Goal: Task Accomplishment & Management: Manage account settings

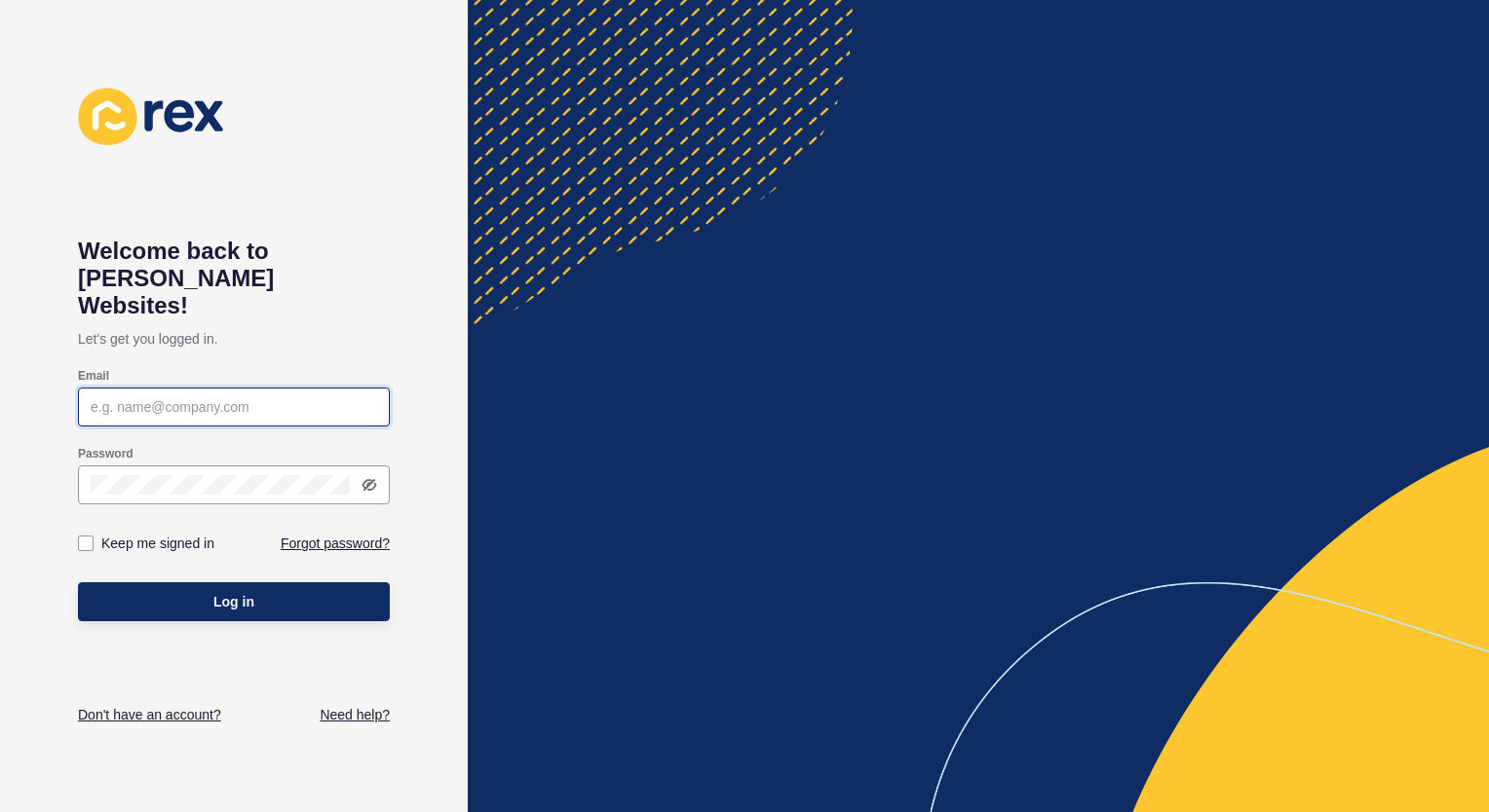
click at [154, 398] on input "Email" at bounding box center [234, 407] width 286 height 20
type input "[PERSON_NAME][EMAIL_ADDRESS][DOMAIN_NAME]"
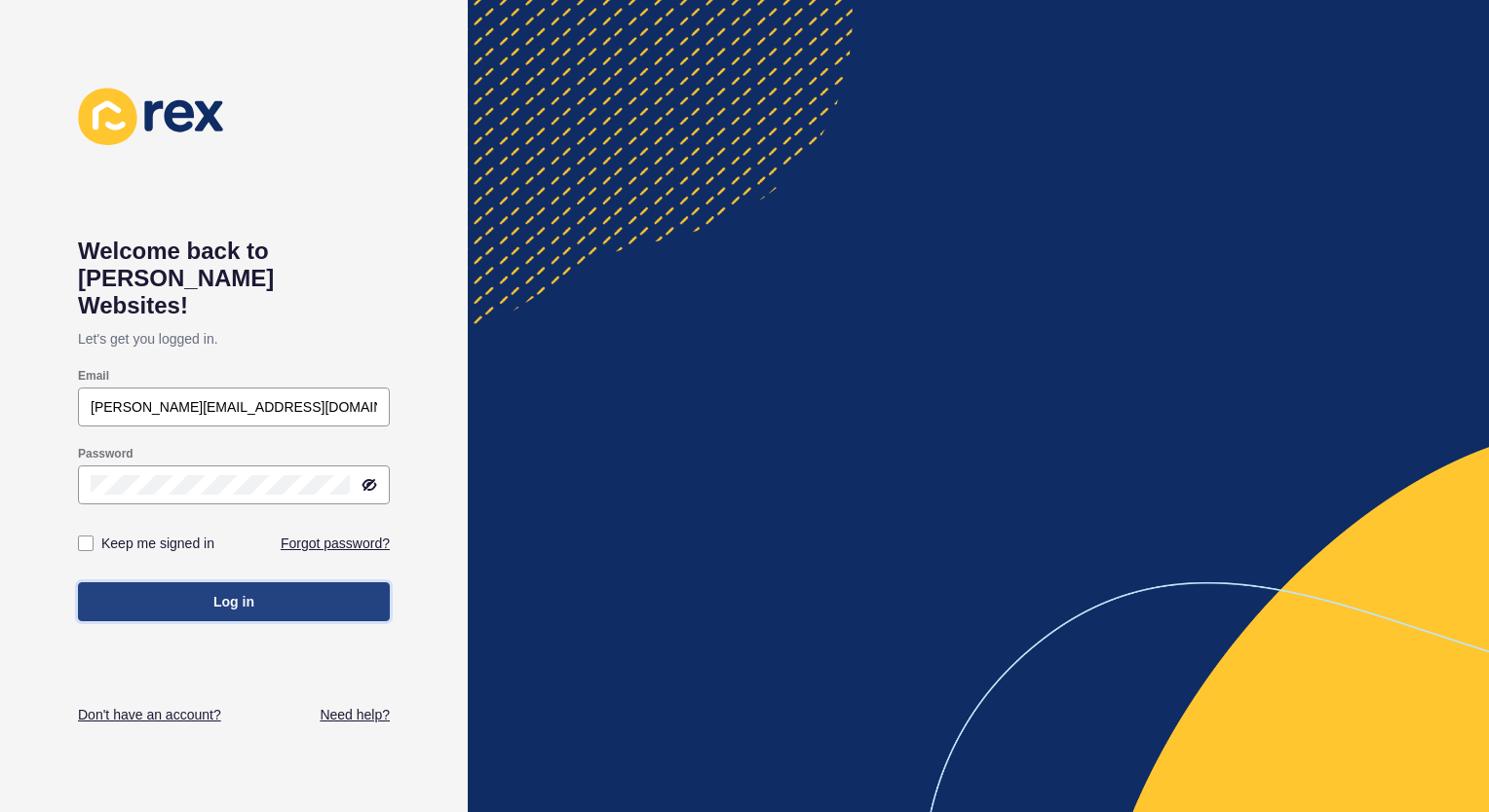
click at [179, 582] on button "Log in" at bounding box center [234, 601] width 312 height 38
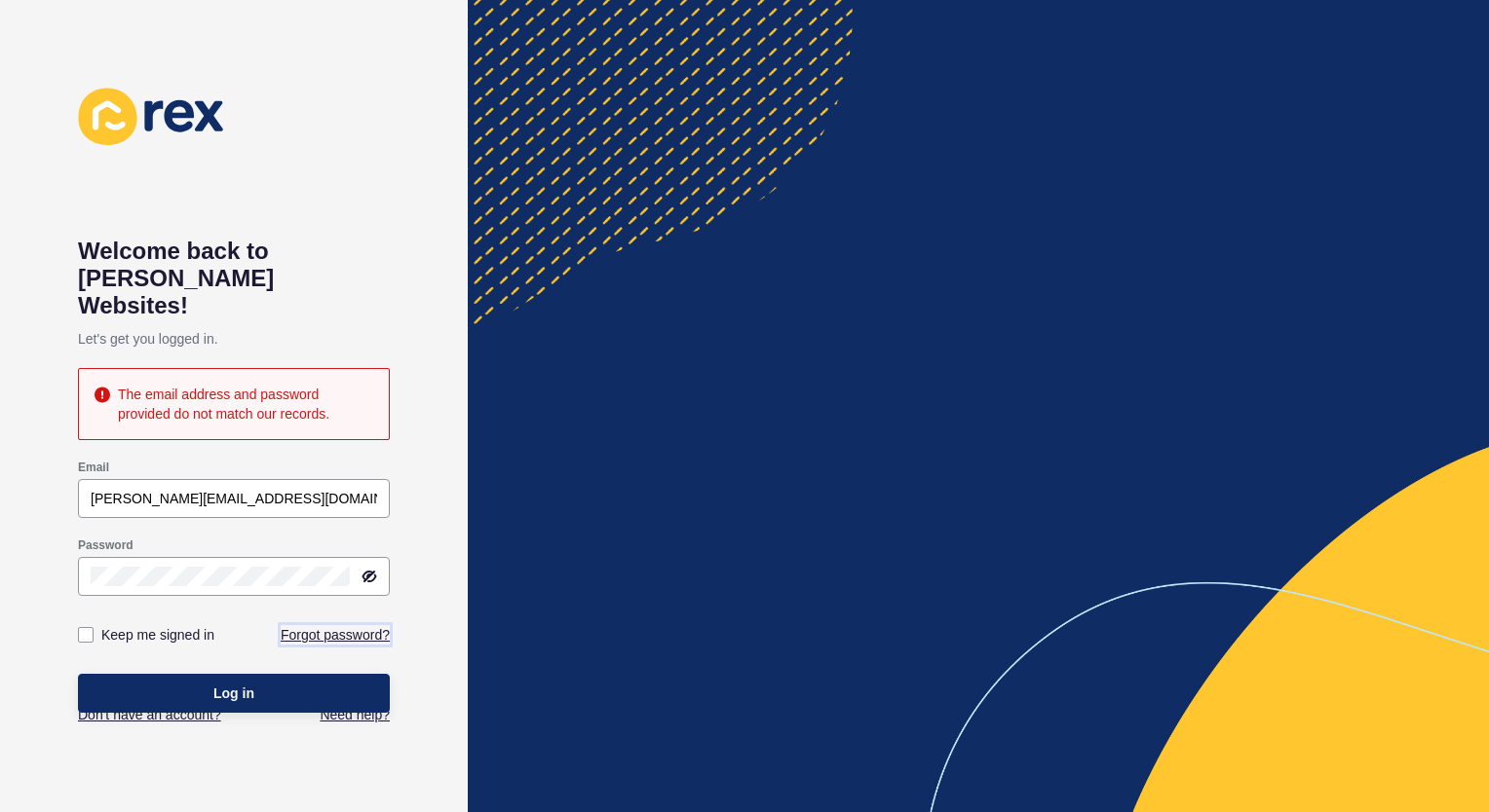
drag, startPoint x: 341, startPoint y: 606, endPoint x: 419, endPoint y: 605, distance: 78.0
click at [341, 626] on link "Forgot password?" at bounding box center [335, 635] width 110 height 20
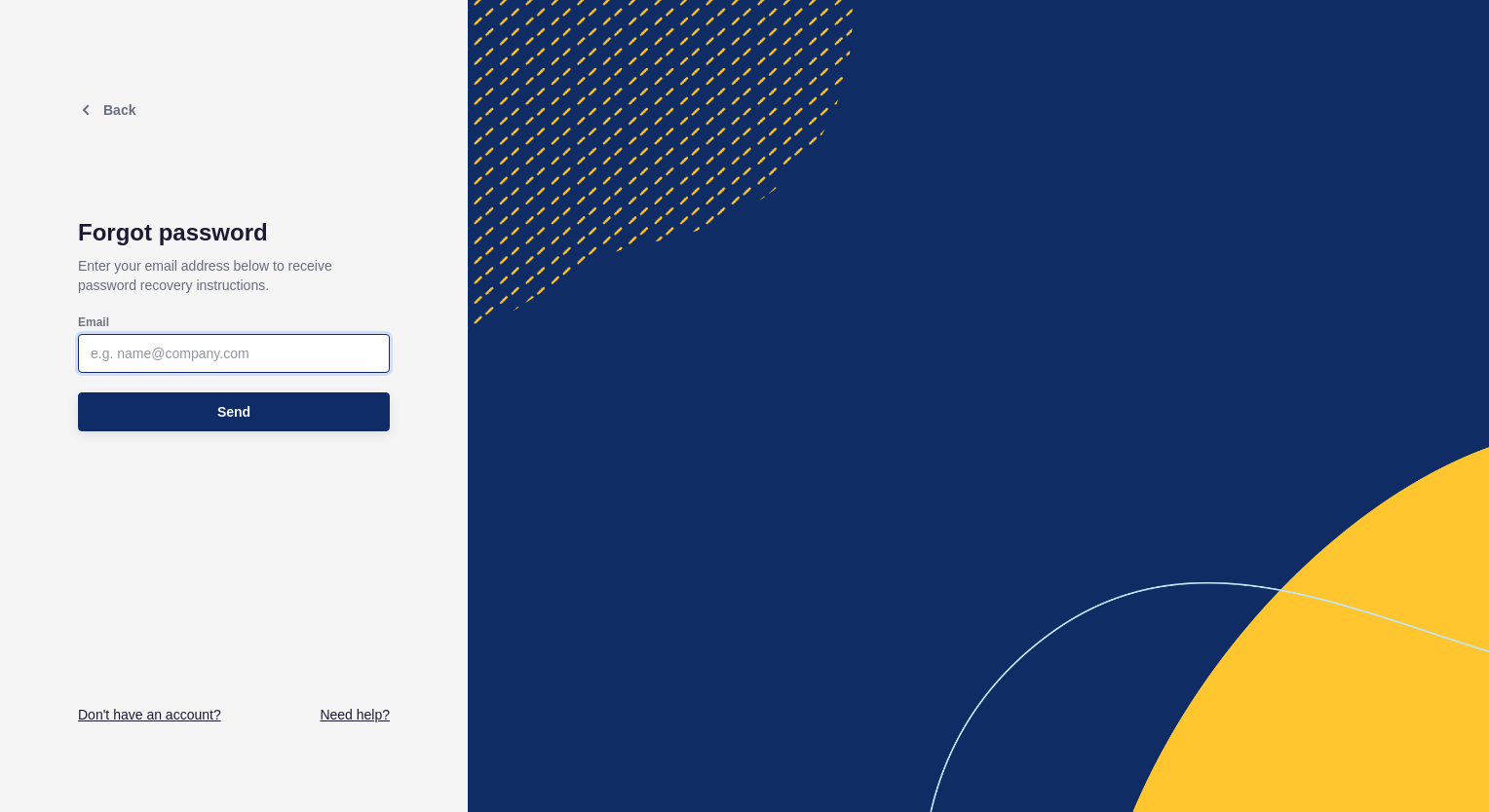
click at [185, 348] on input "Email" at bounding box center [234, 354] width 286 height 20
click at [142, 362] on input "Email" at bounding box center [234, 354] width 286 height 20
type input "[PERSON_NAME][EMAIL_ADDRESS][DOMAIN_NAME]"
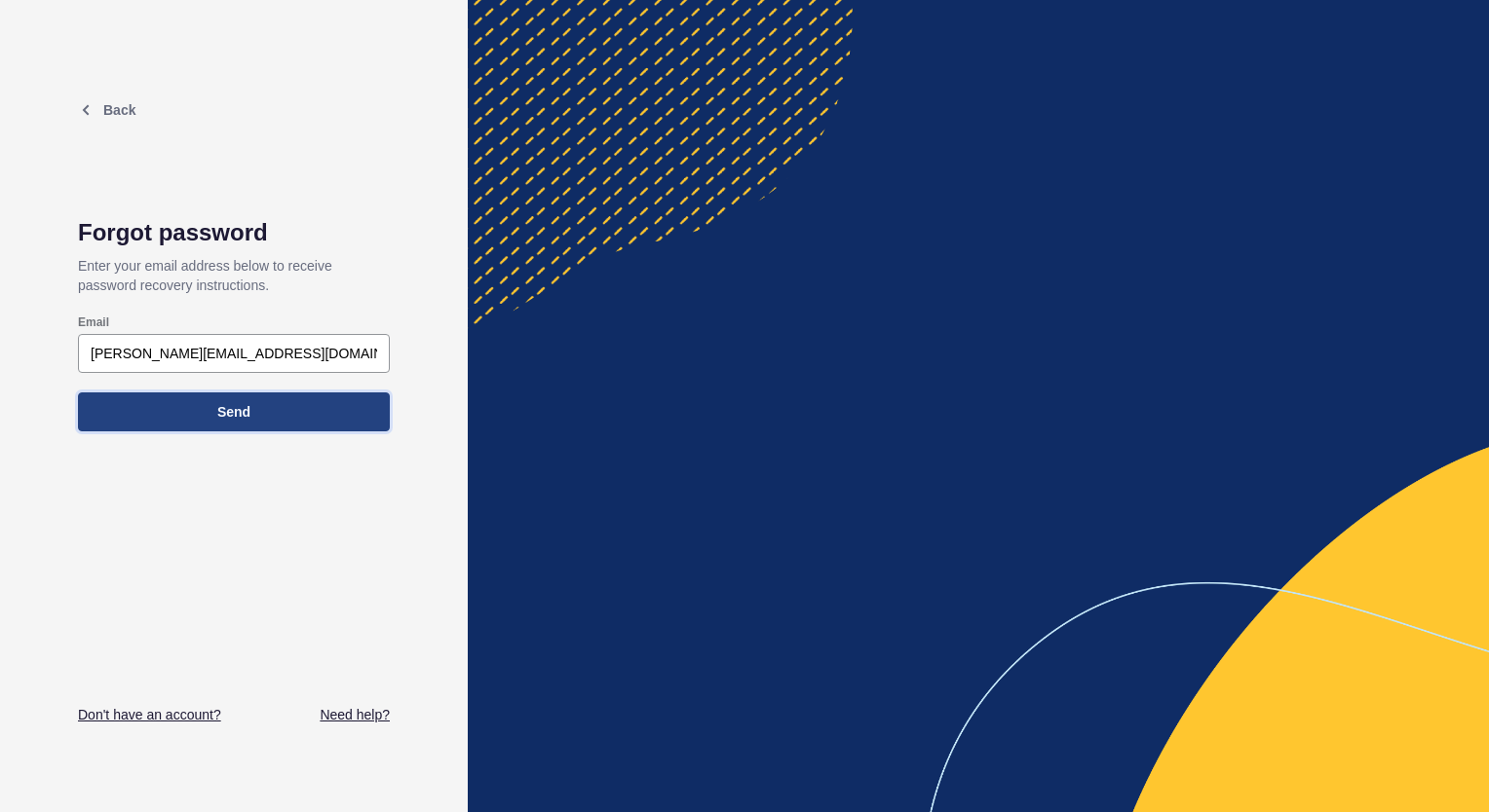
click at [322, 407] on button "Send" at bounding box center [234, 411] width 312 height 38
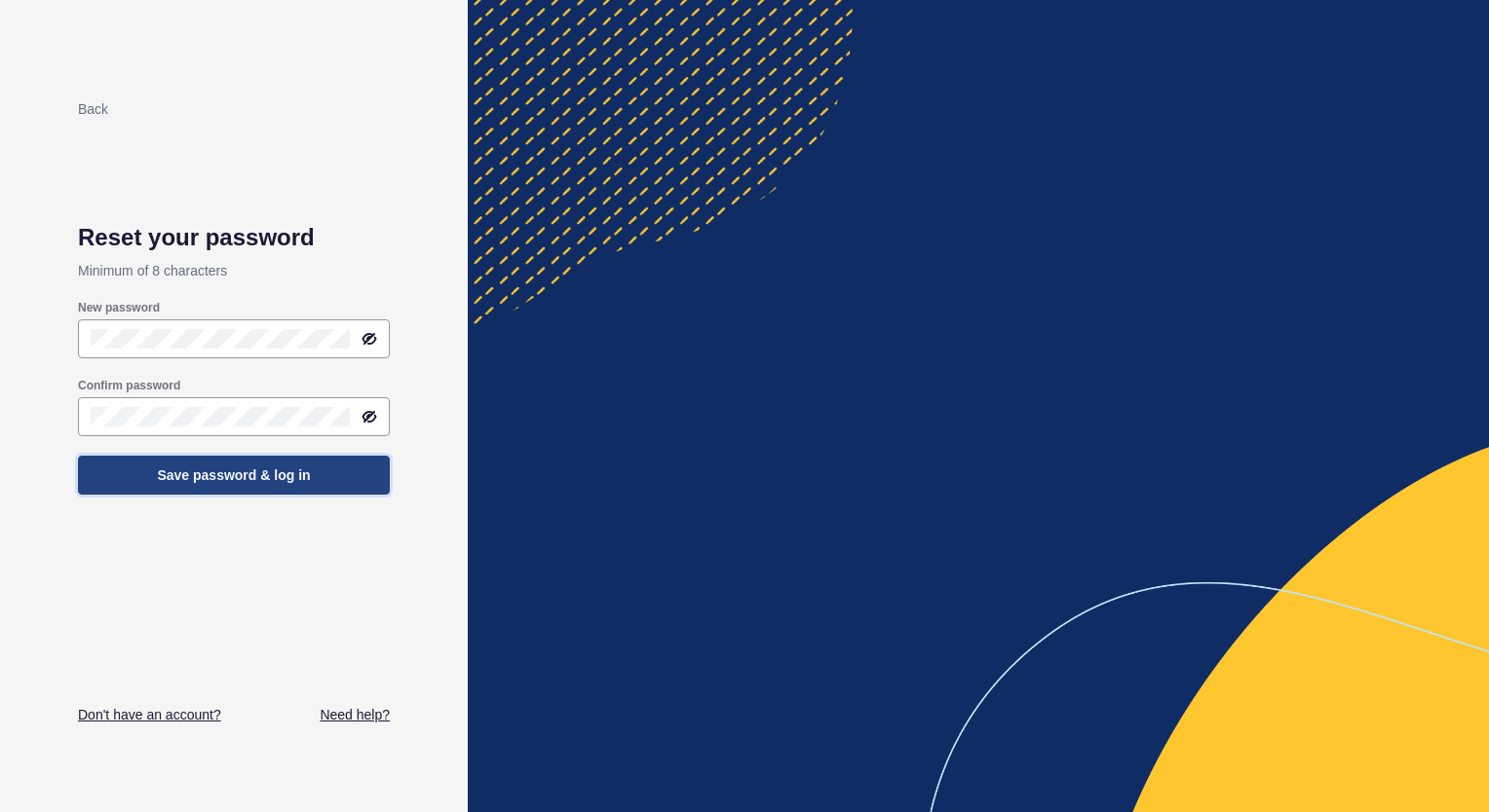
click at [193, 481] on span "Save password & log in" at bounding box center [233, 476] width 153 height 20
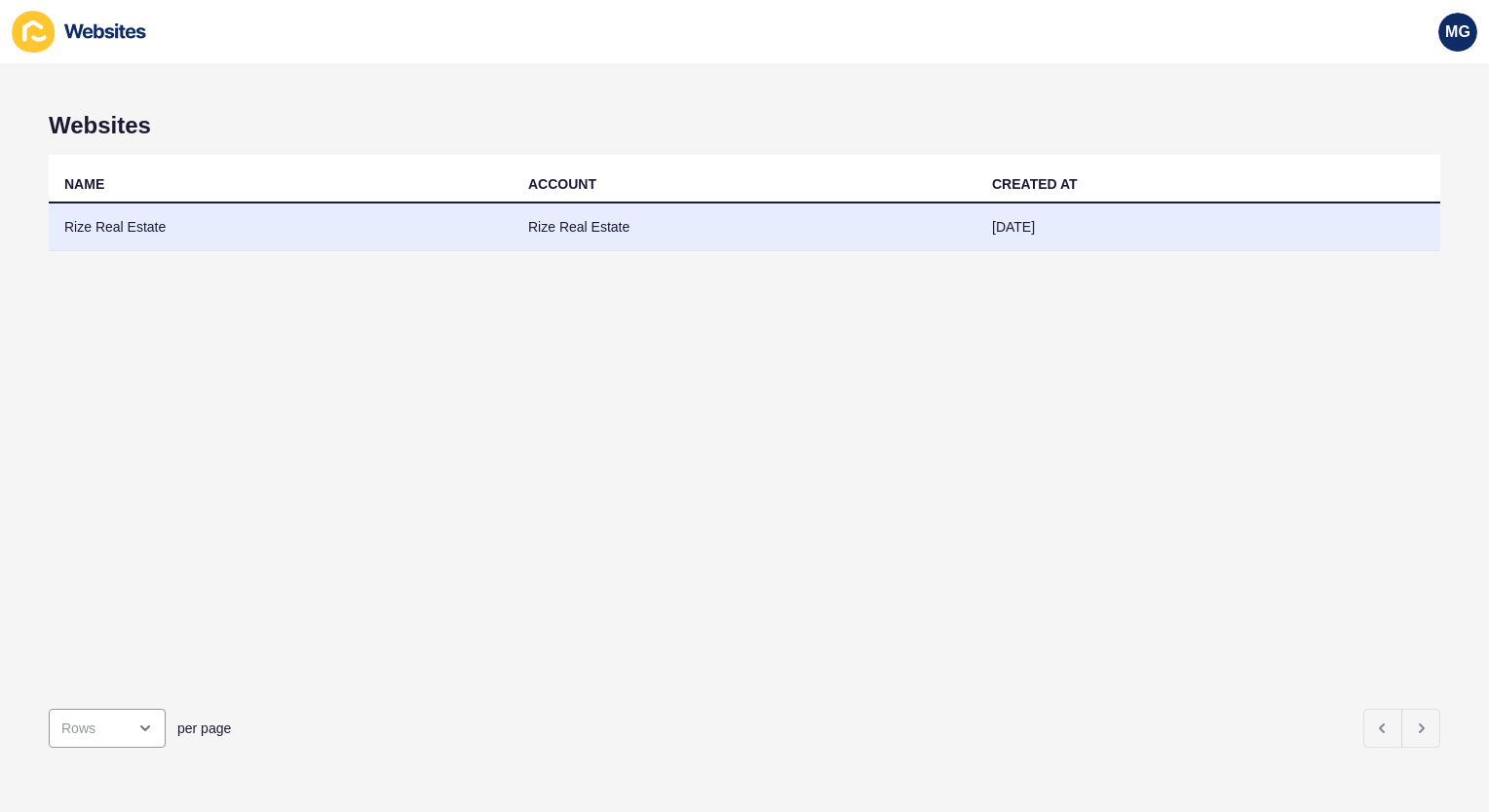
click at [591, 230] on td "Rize Real Estate" at bounding box center [744, 227] width 464 height 47
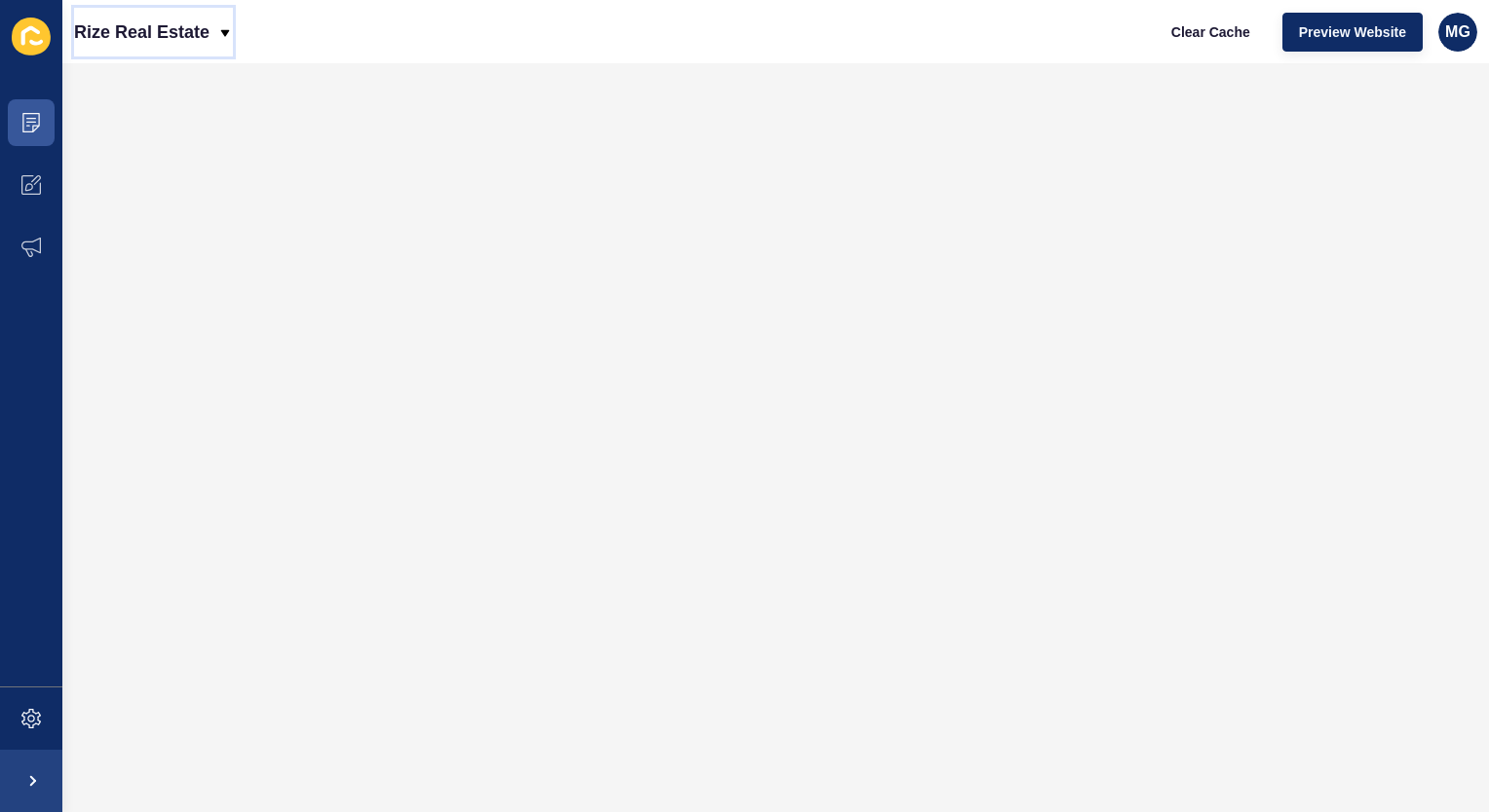
click at [230, 34] on icon at bounding box center [225, 34] width 16 height 16
click at [193, 92] on div "Back to website list" at bounding box center [159, 90] width 139 height 36
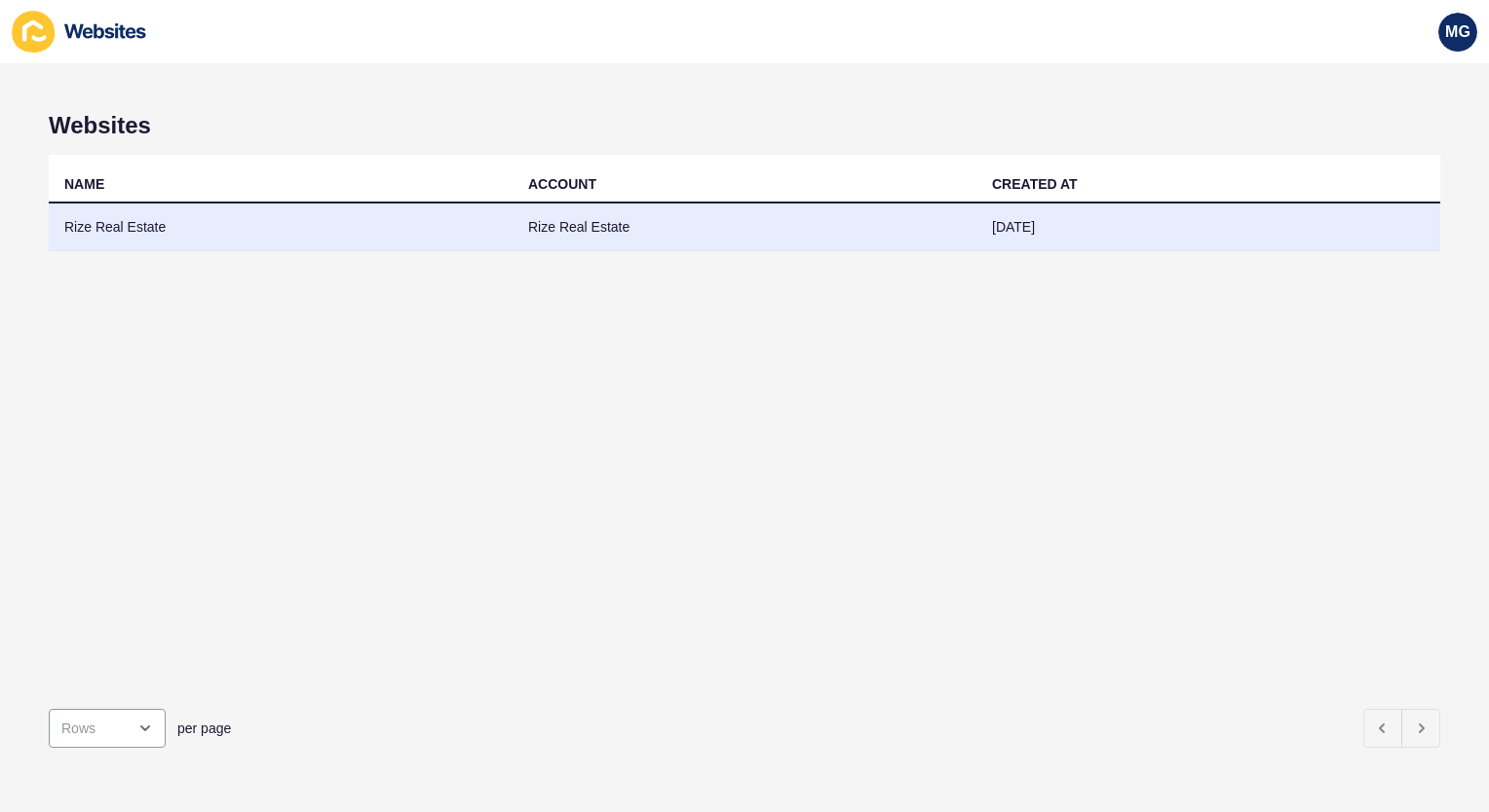
click at [559, 238] on td "Rize Real Estate" at bounding box center [744, 227] width 464 height 47
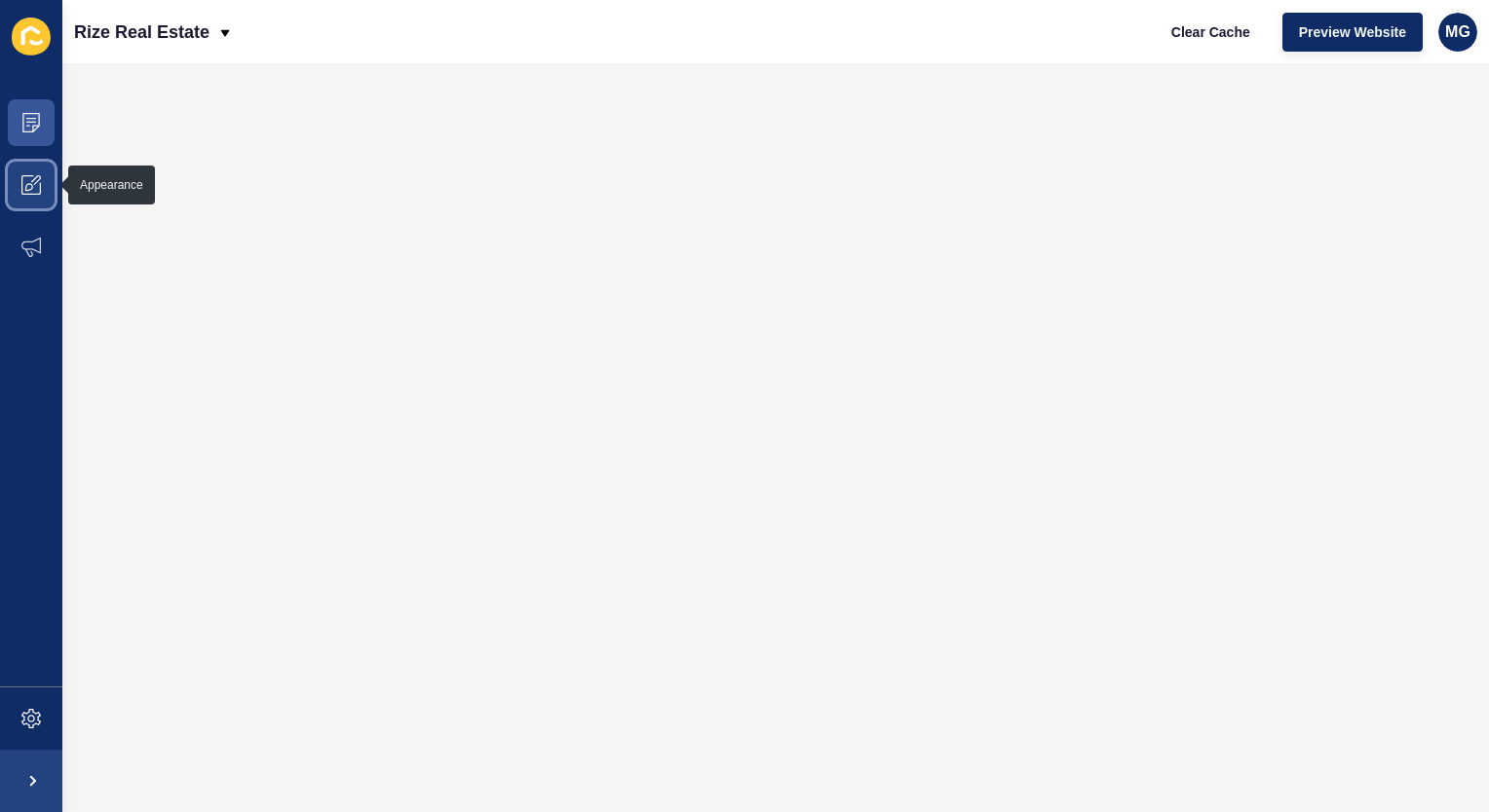
click at [33, 189] on icon at bounding box center [32, 185] width 20 height 20
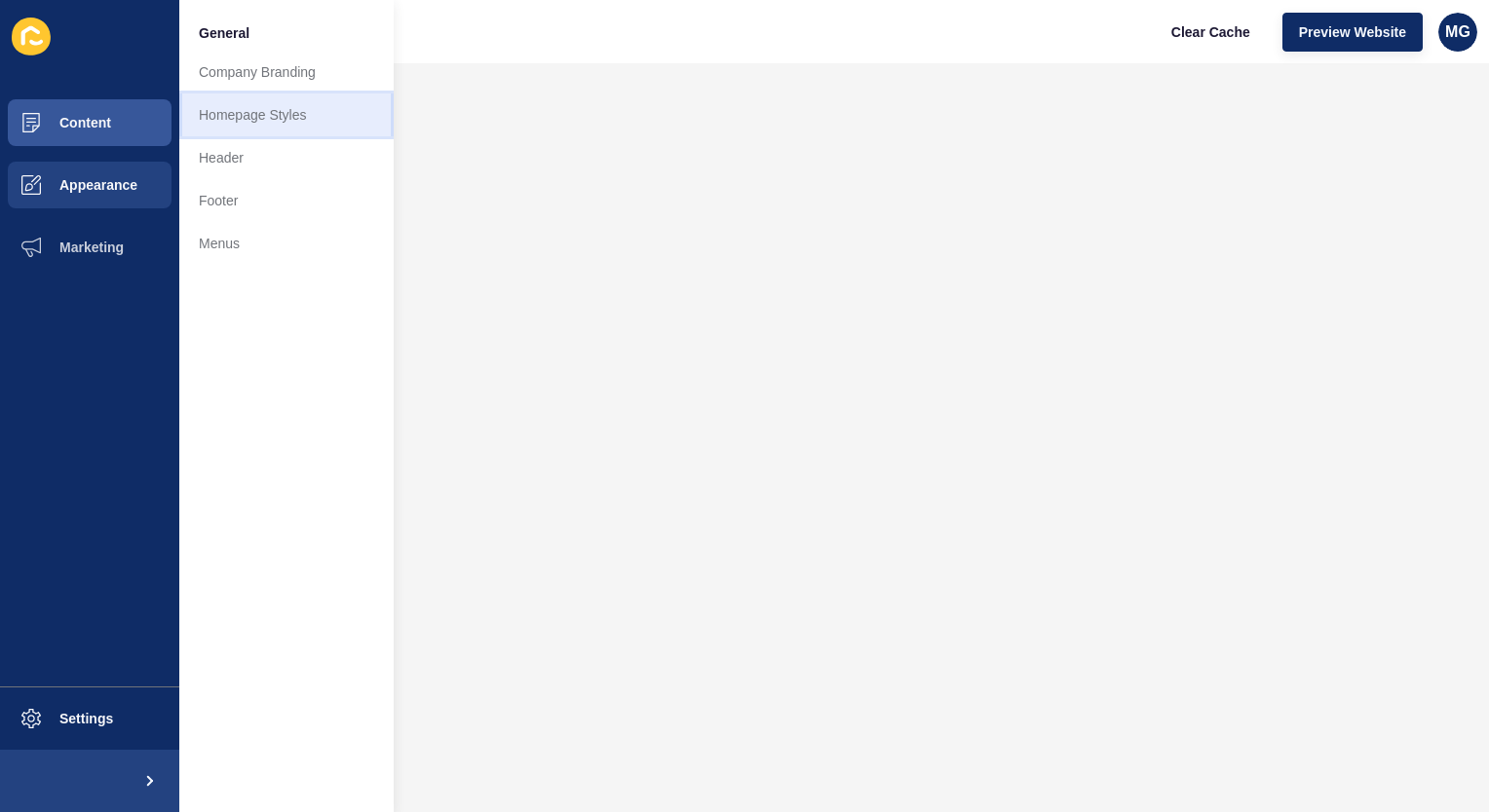
click at [308, 115] on link "Homepage Styles" at bounding box center [286, 114] width 214 height 42
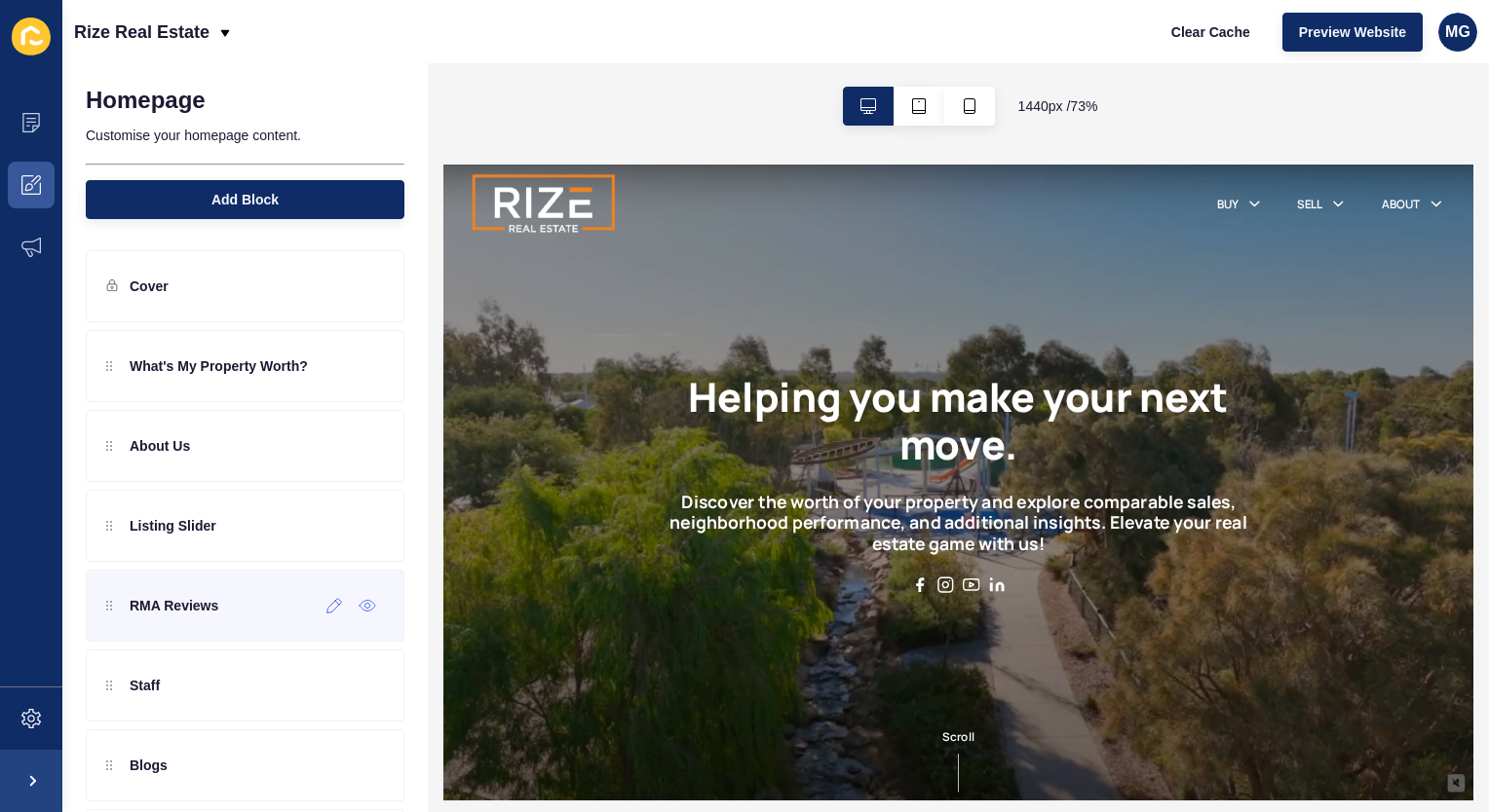
click at [107, 614] on div "RMA Reviews" at bounding box center [163, 606] width 112 height 32
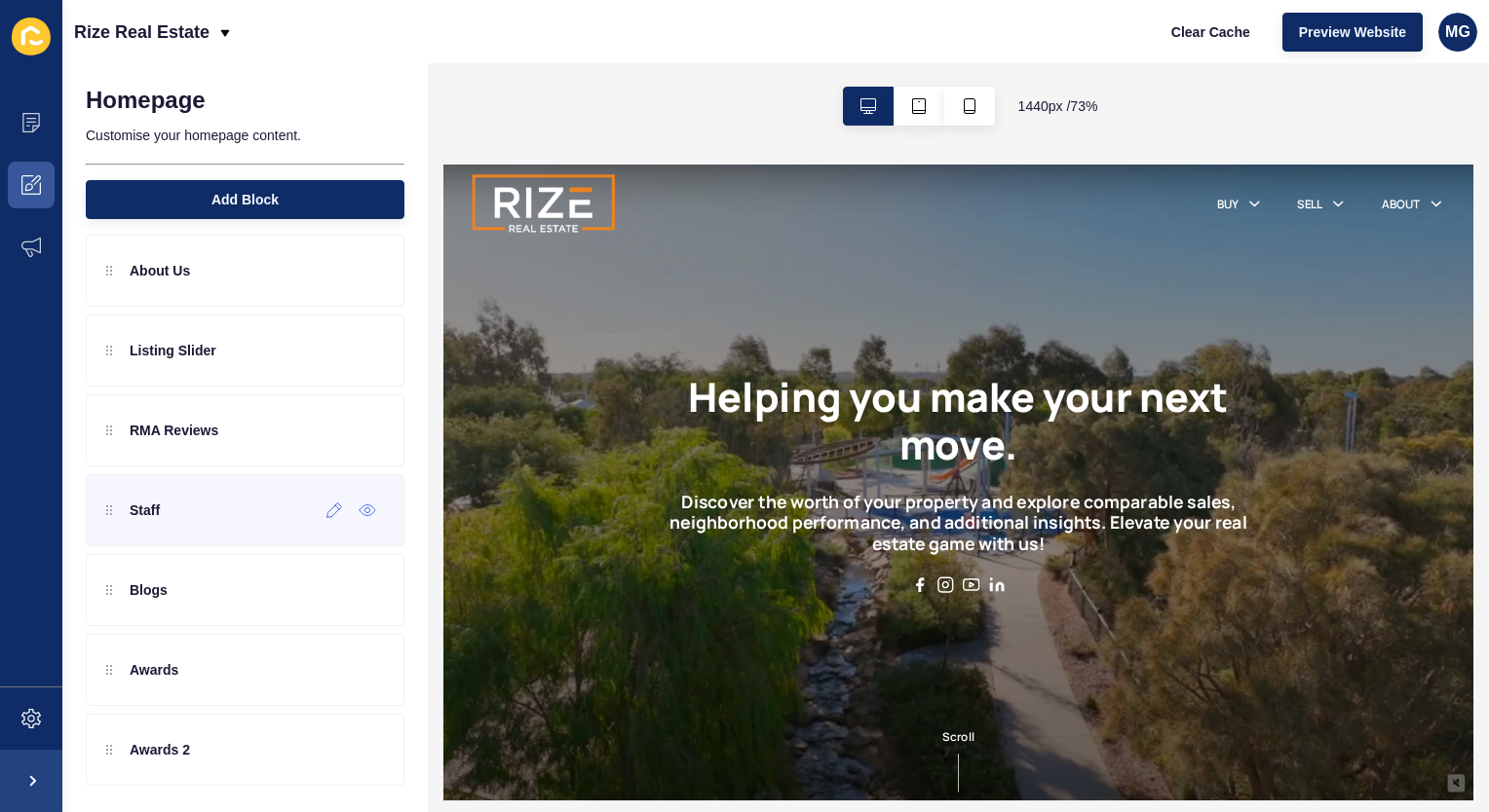
scroll to position [176, 0]
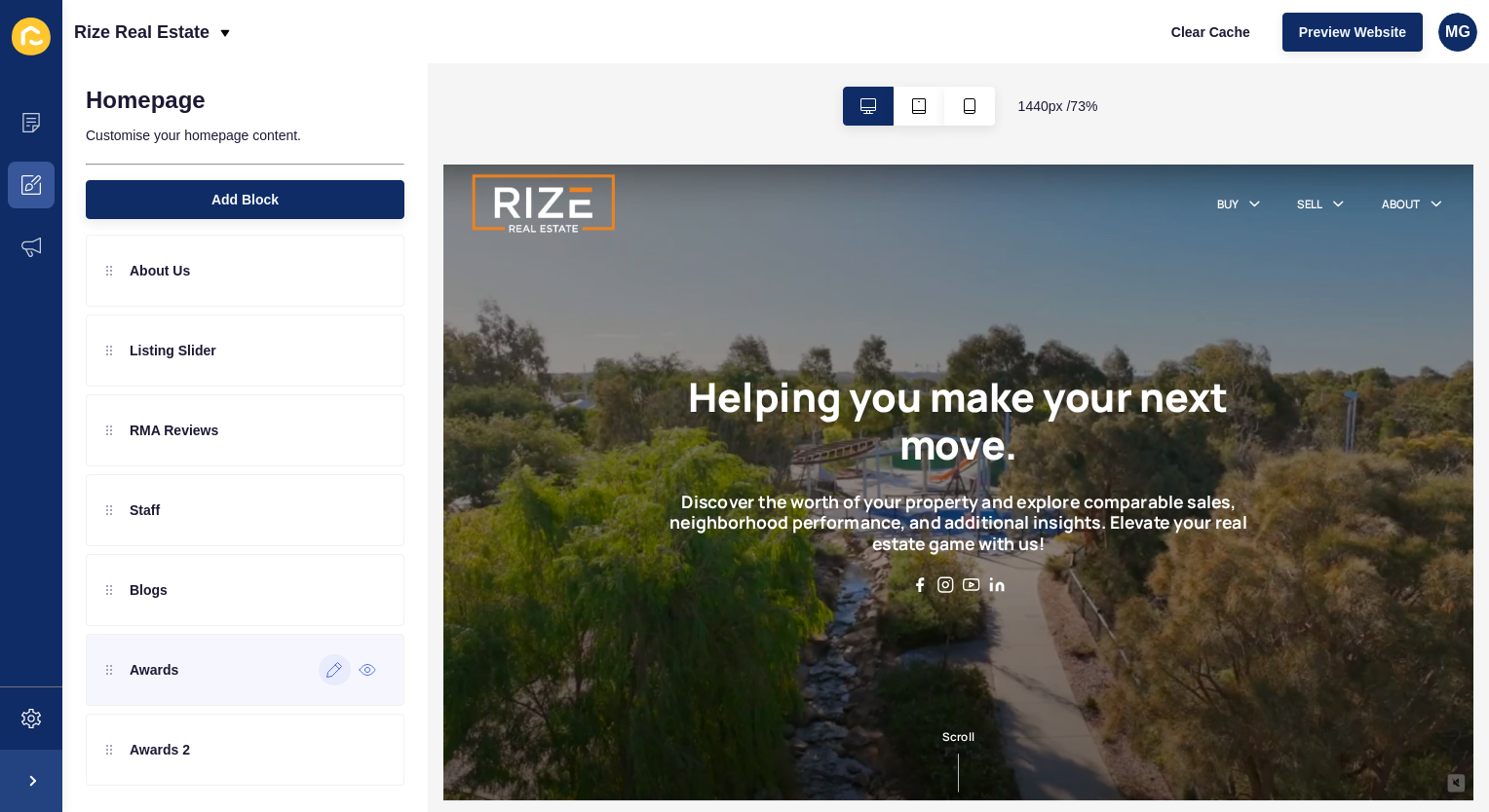
click at [320, 677] on div at bounding box center [335, 671] width 33 height 32
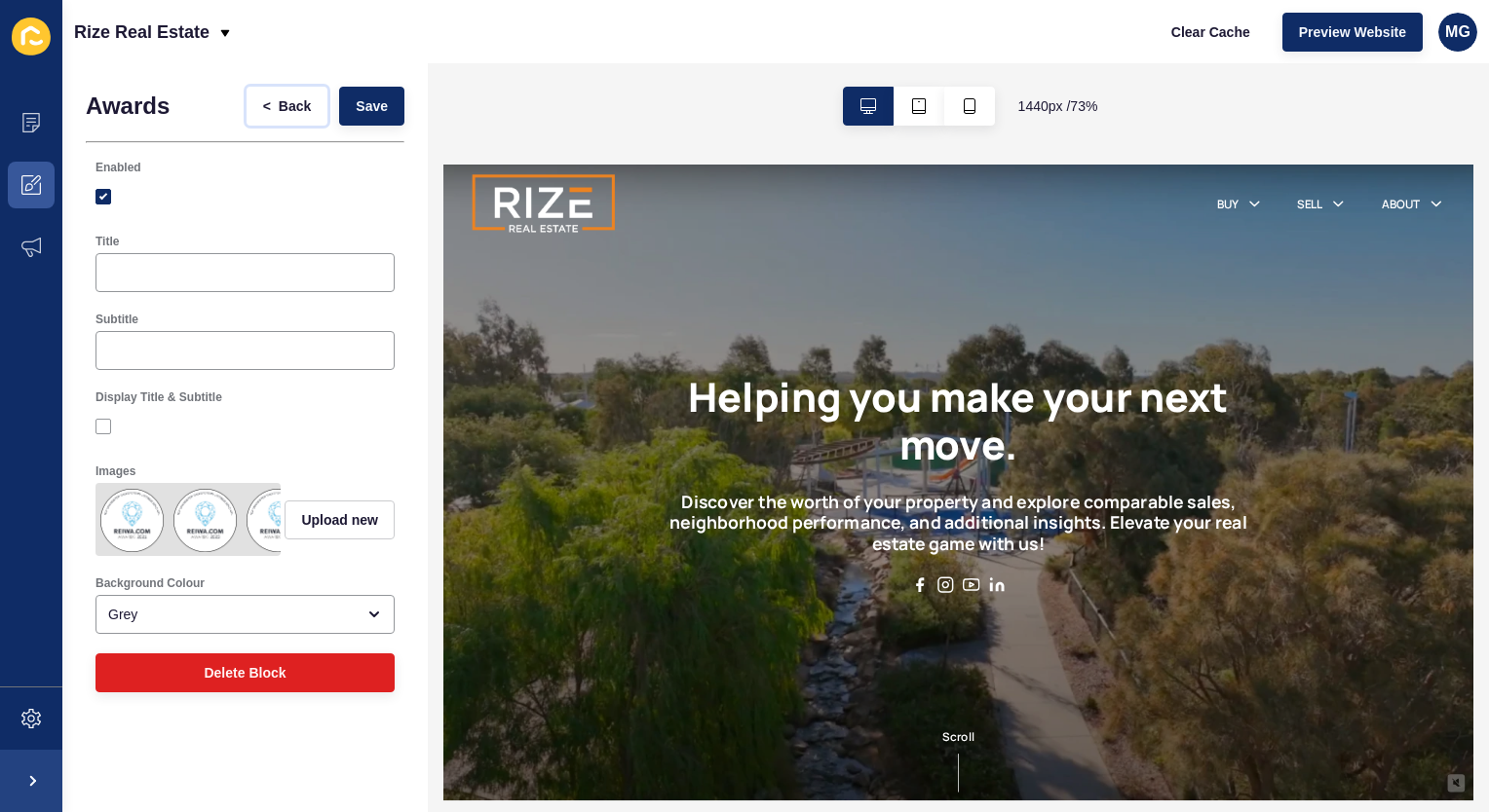
click at [288, 102] on span "Back" at bounding box center [294, 107] width 33 height 20
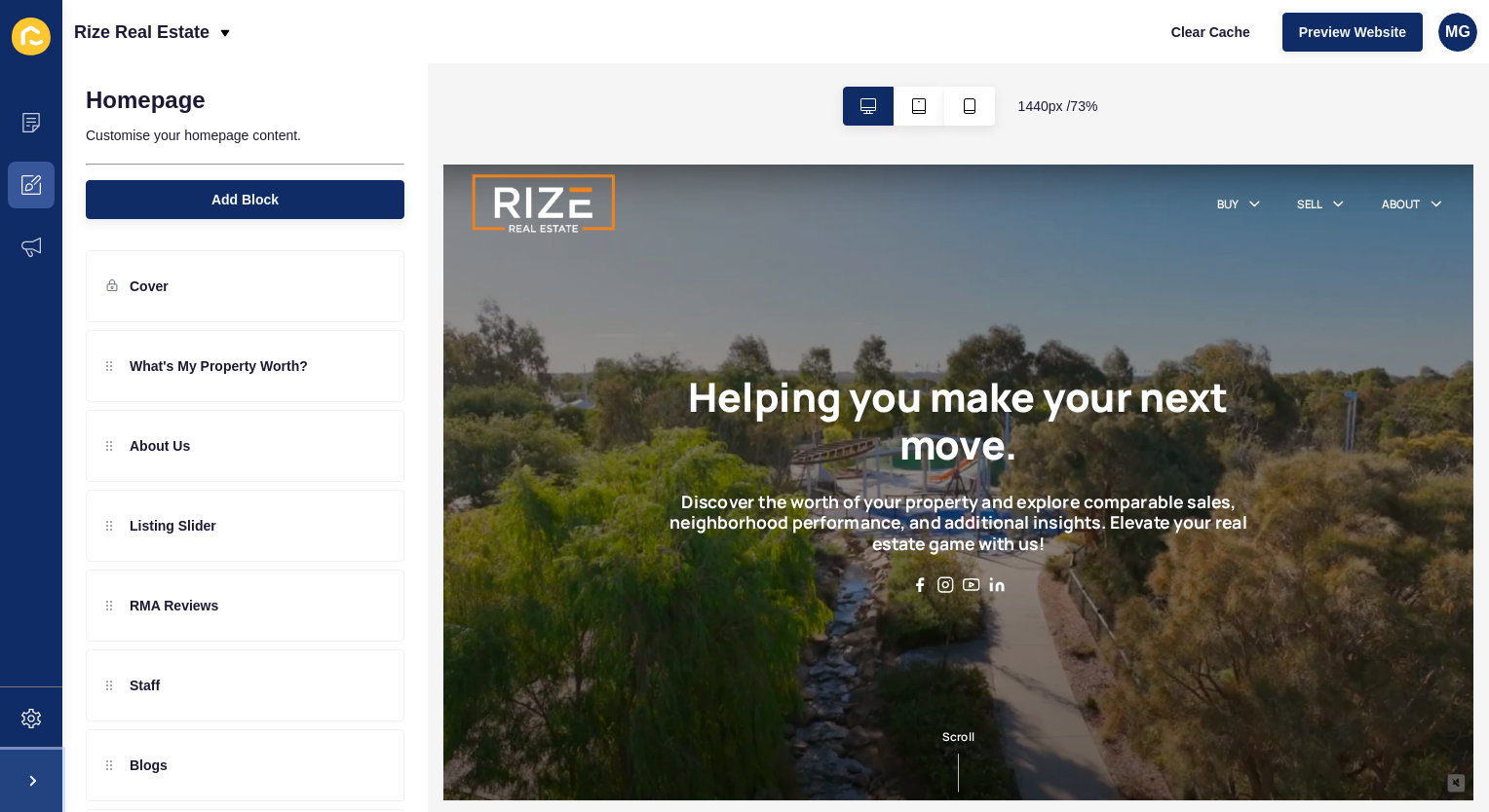
click at [42, 783] on span at bounding box center [31, 780] width 62 height 62
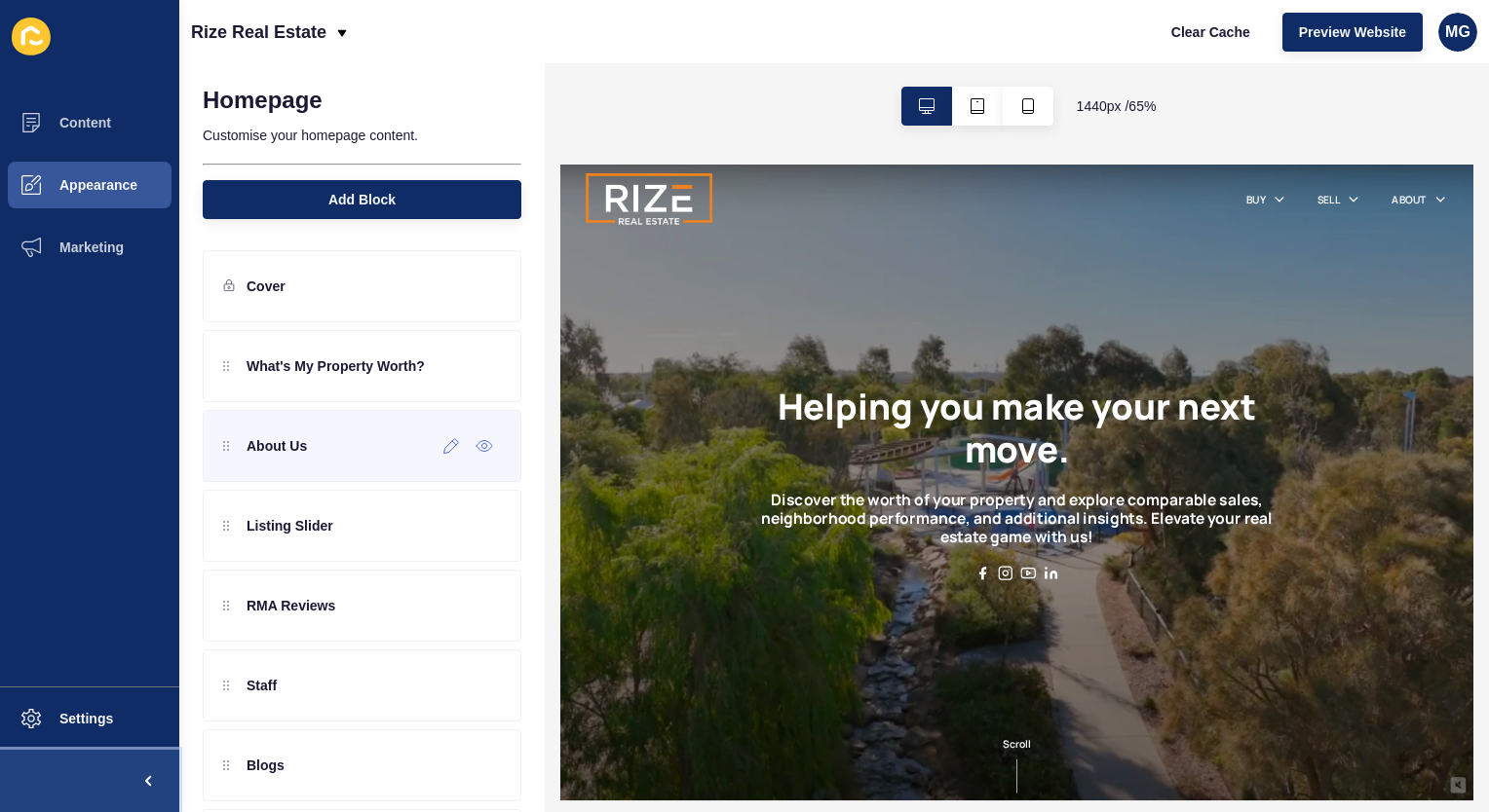
click at [226, 454] on div at bounding box center [229, 446] width 12 height 20
click at [443, 452] on icon at bounding box center [451, 446] width 17 height 16
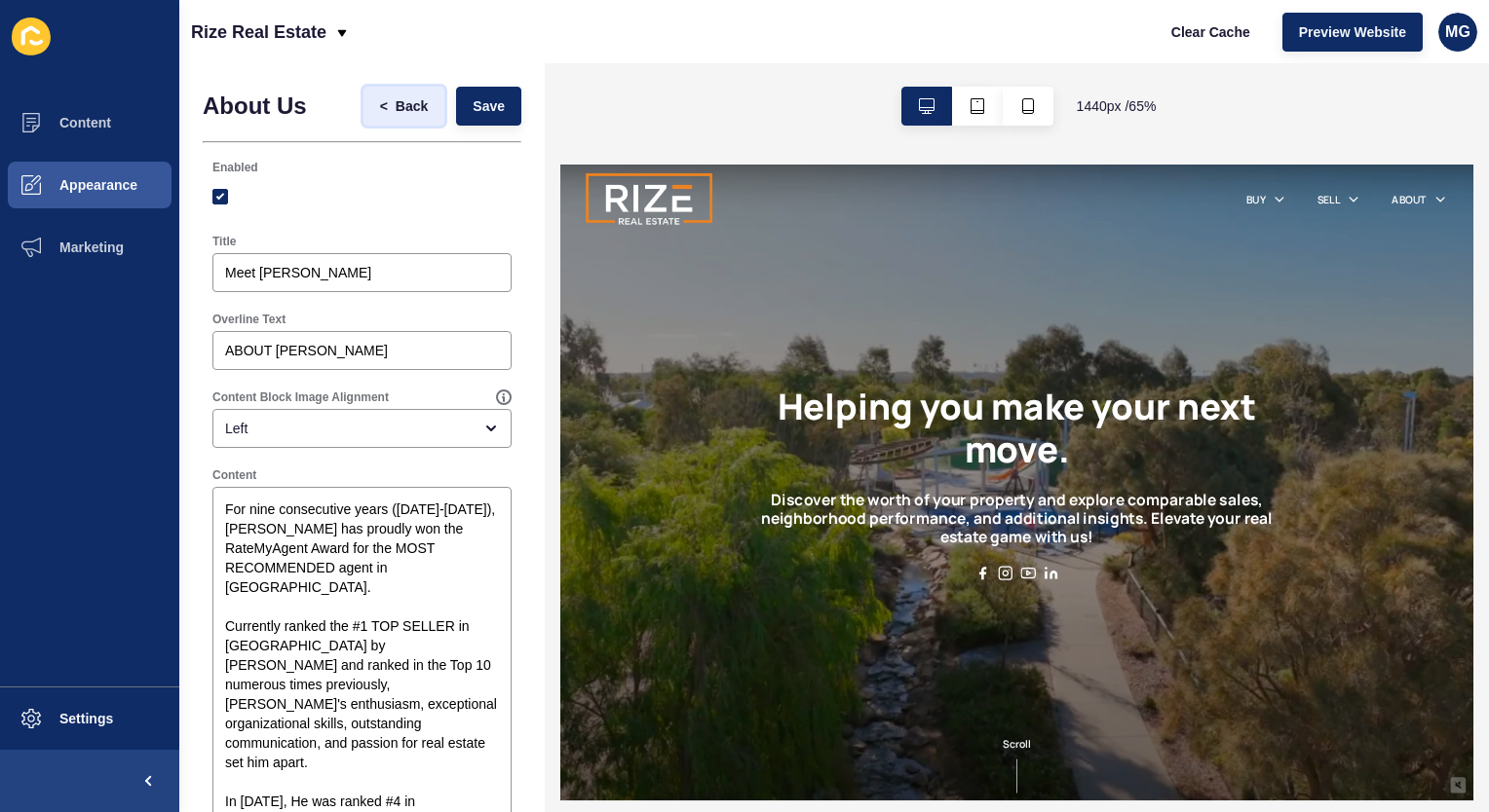
click at [403, 108] on span "Back" at bounding box center [411, 107] width 33 height 20
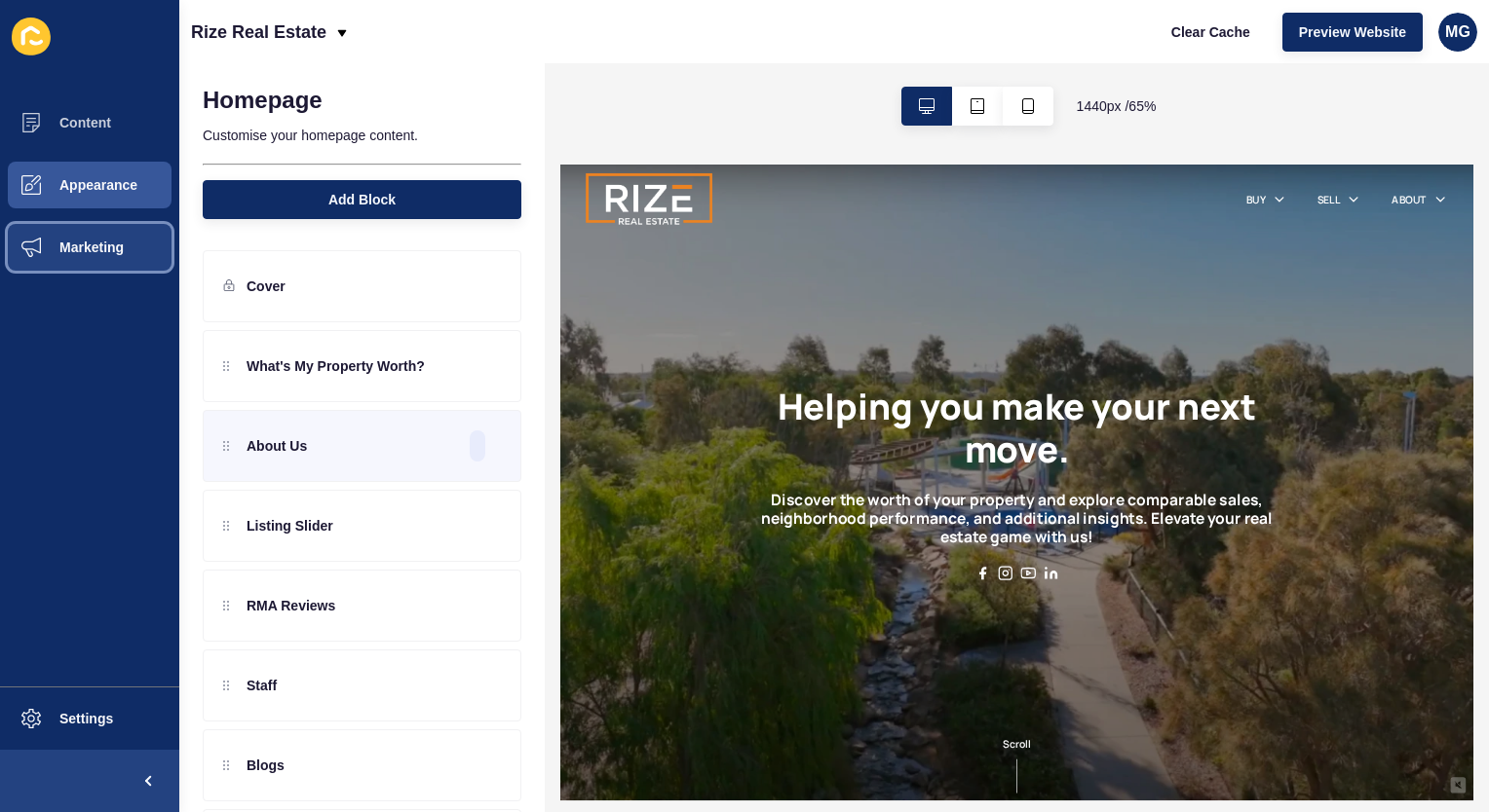
click at [88, 235] on button "Marketing" at bounding box center [90, 247] width 180 height 62
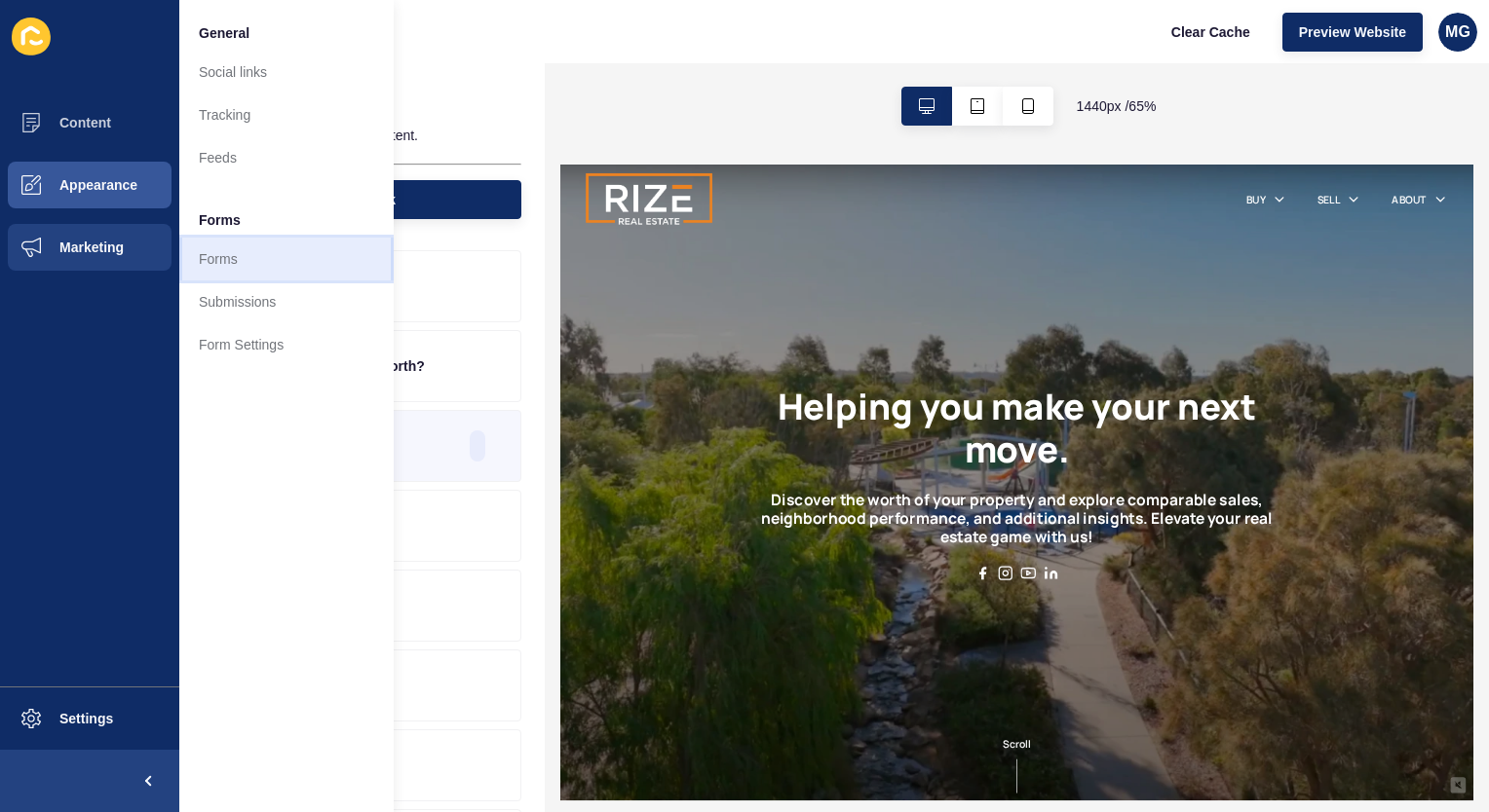
click at [238, 266] on link "Forms" at bounding box center [286, 258] width 214 height 42
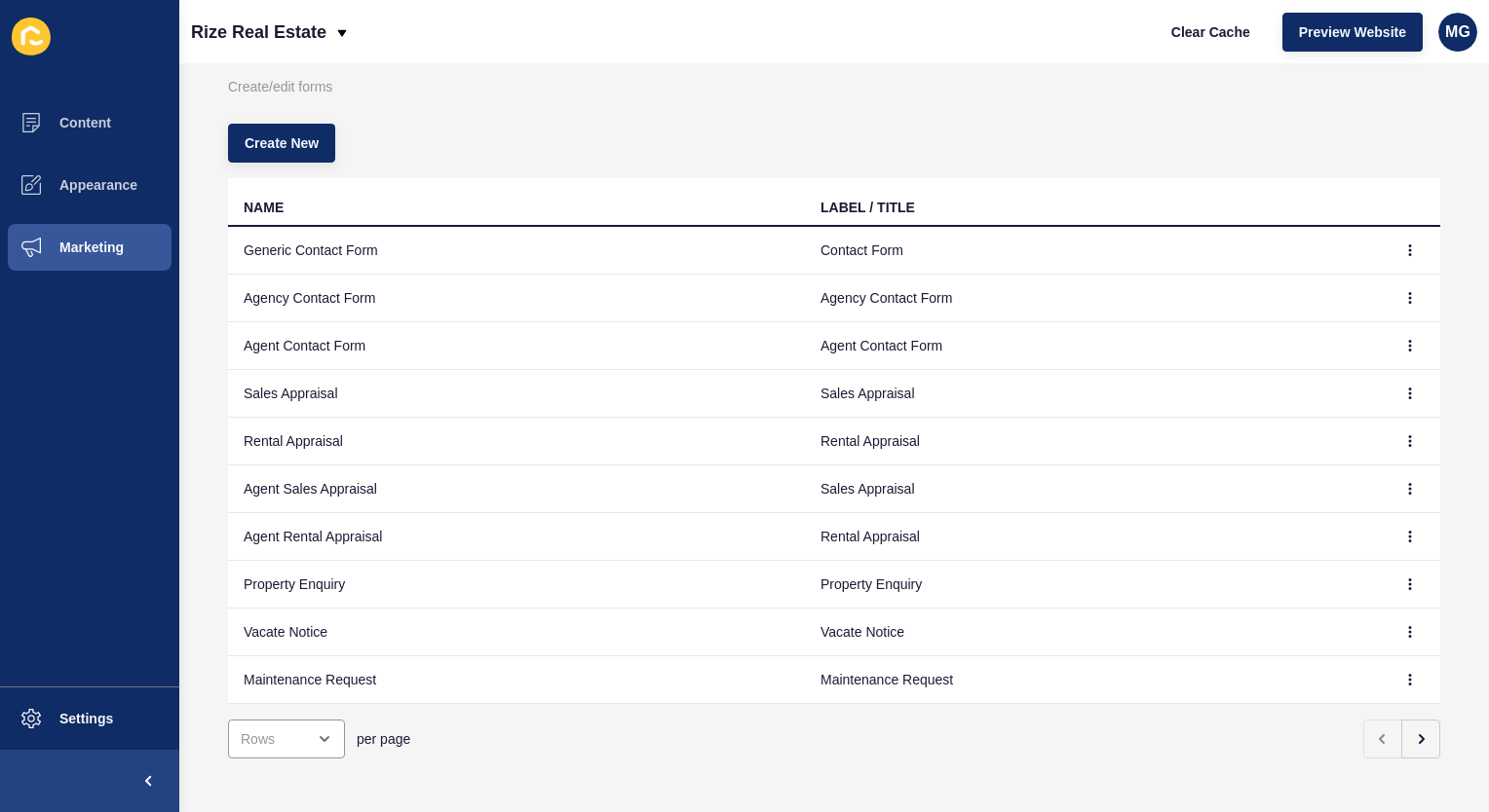
scroll to position [97, 0]
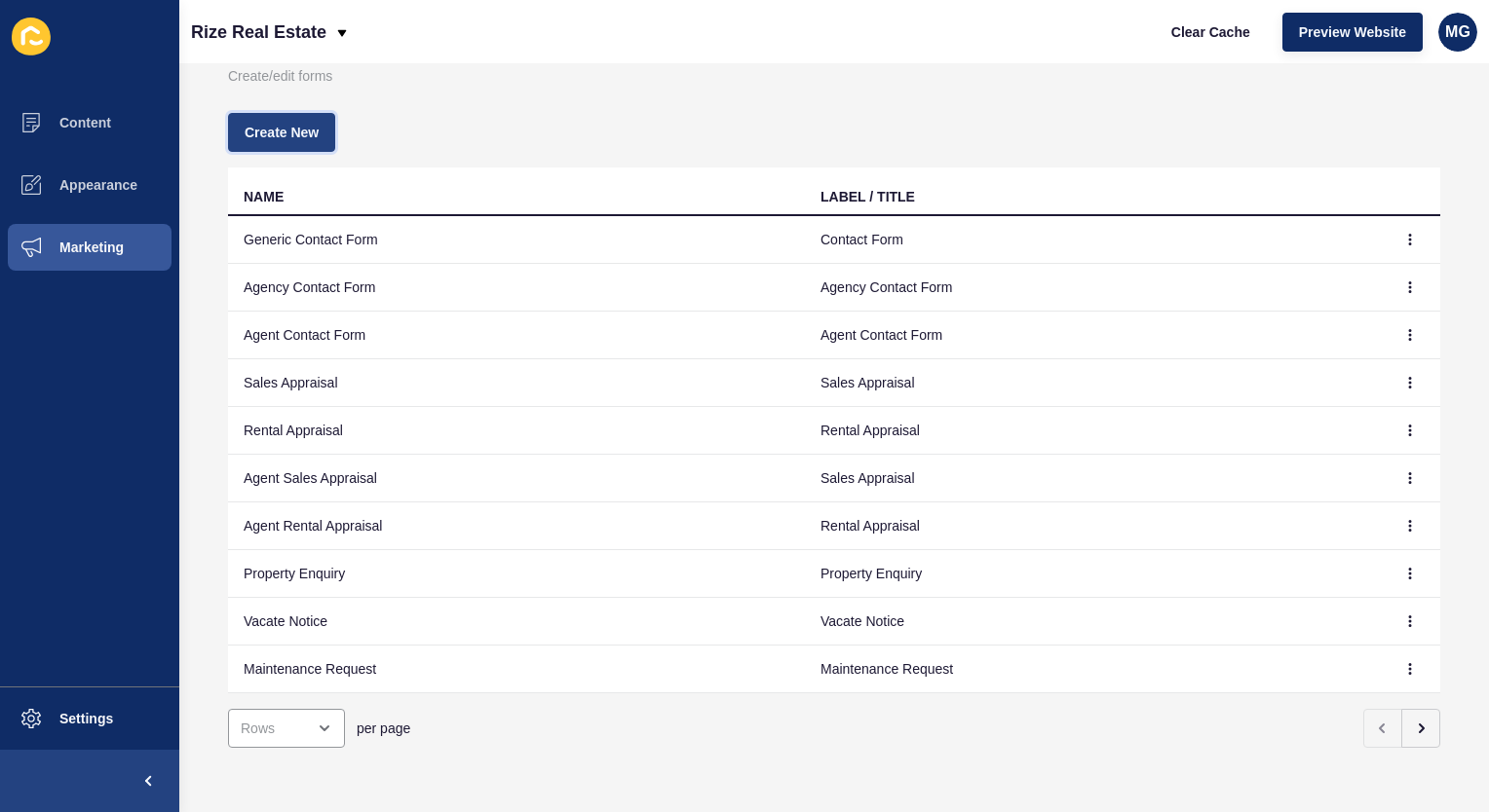
click at [283, 122] on span "Create New" at bounding box center [281, 132] width 74 height 20
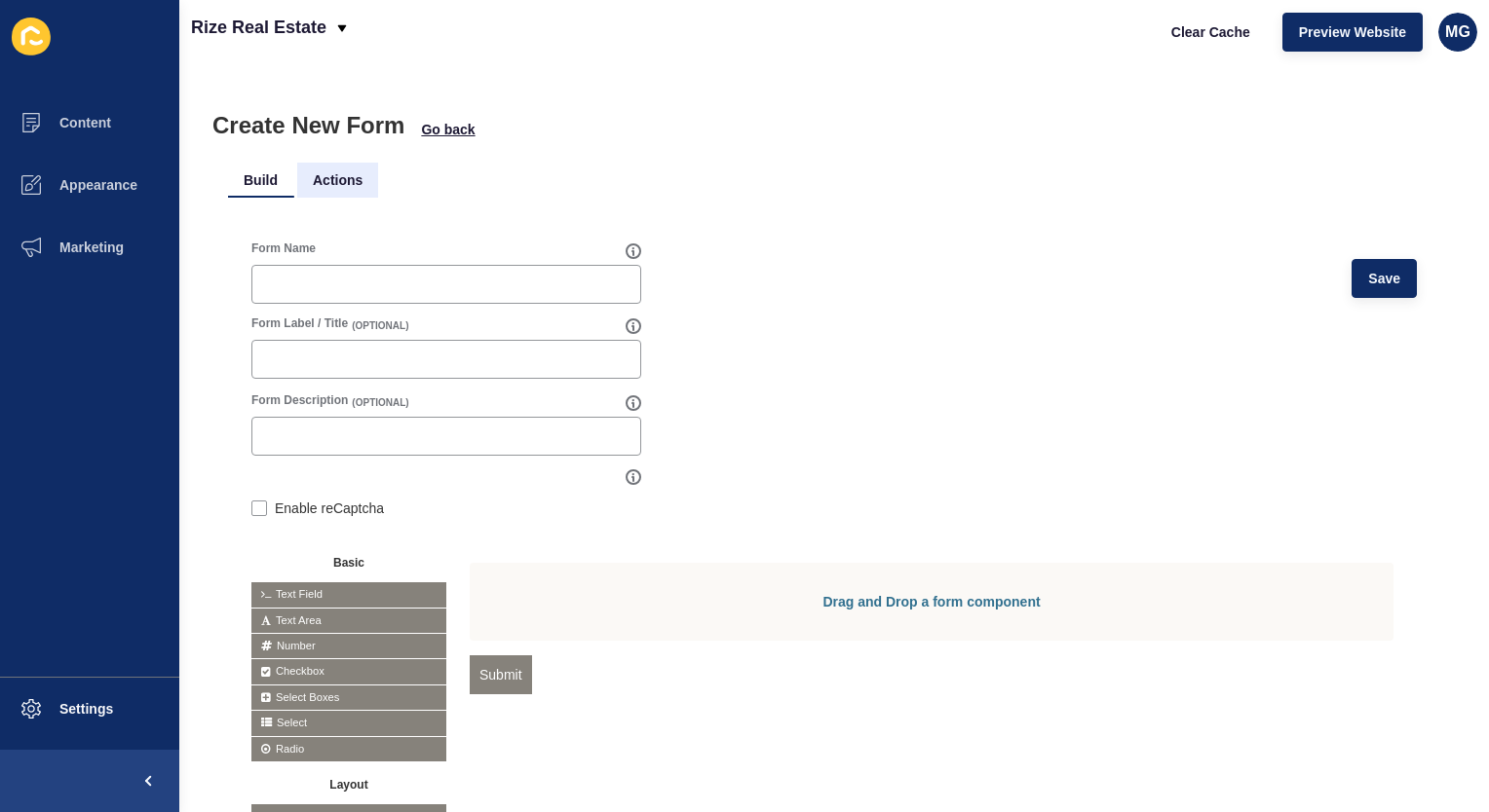
click at [340, 176] on li "Actions" at bounding box center [337, 181] width 81 height 36
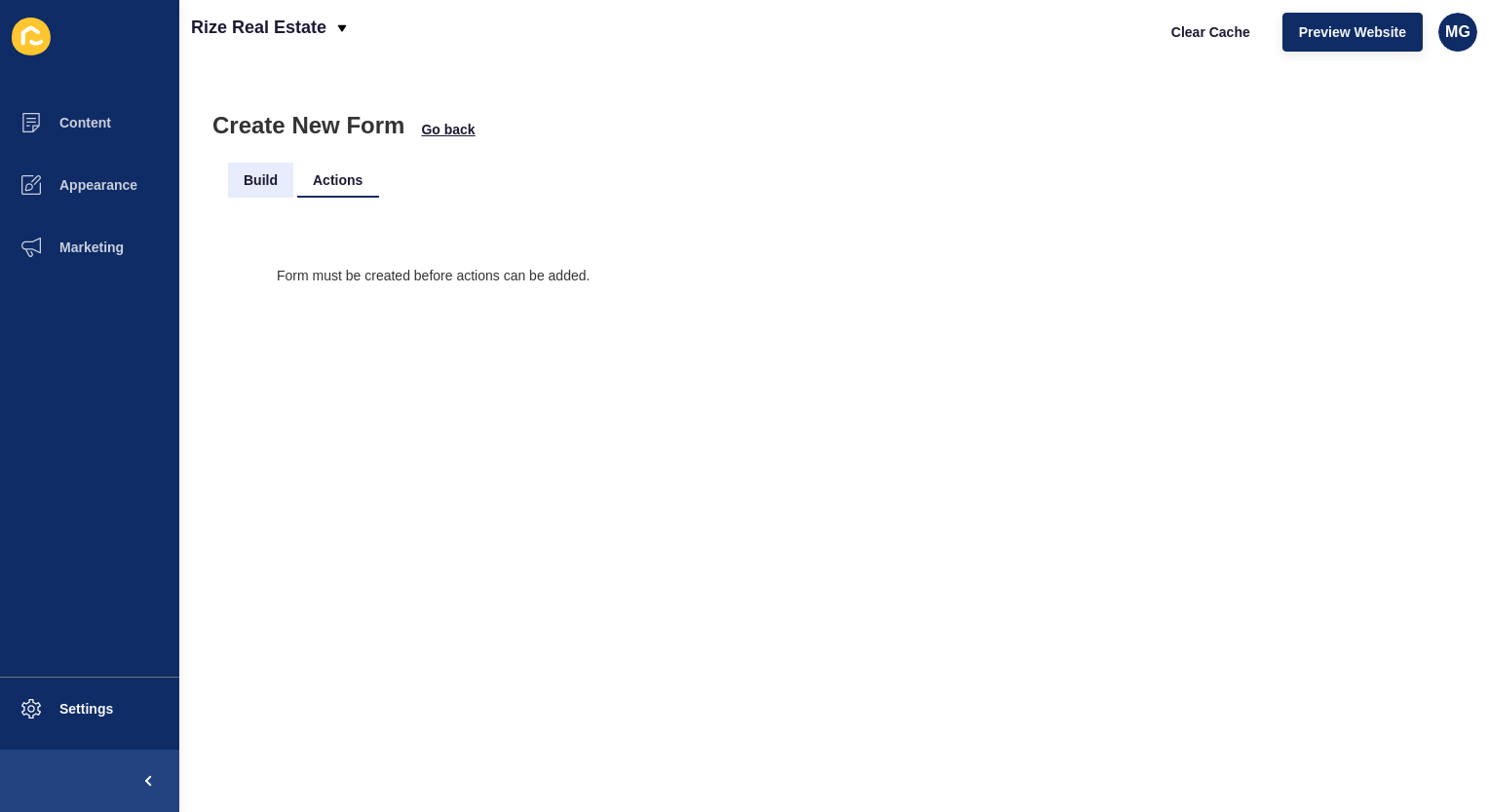
click at [251, 177] on li "Build" at bounding box center [261, 181] width 65 height 36
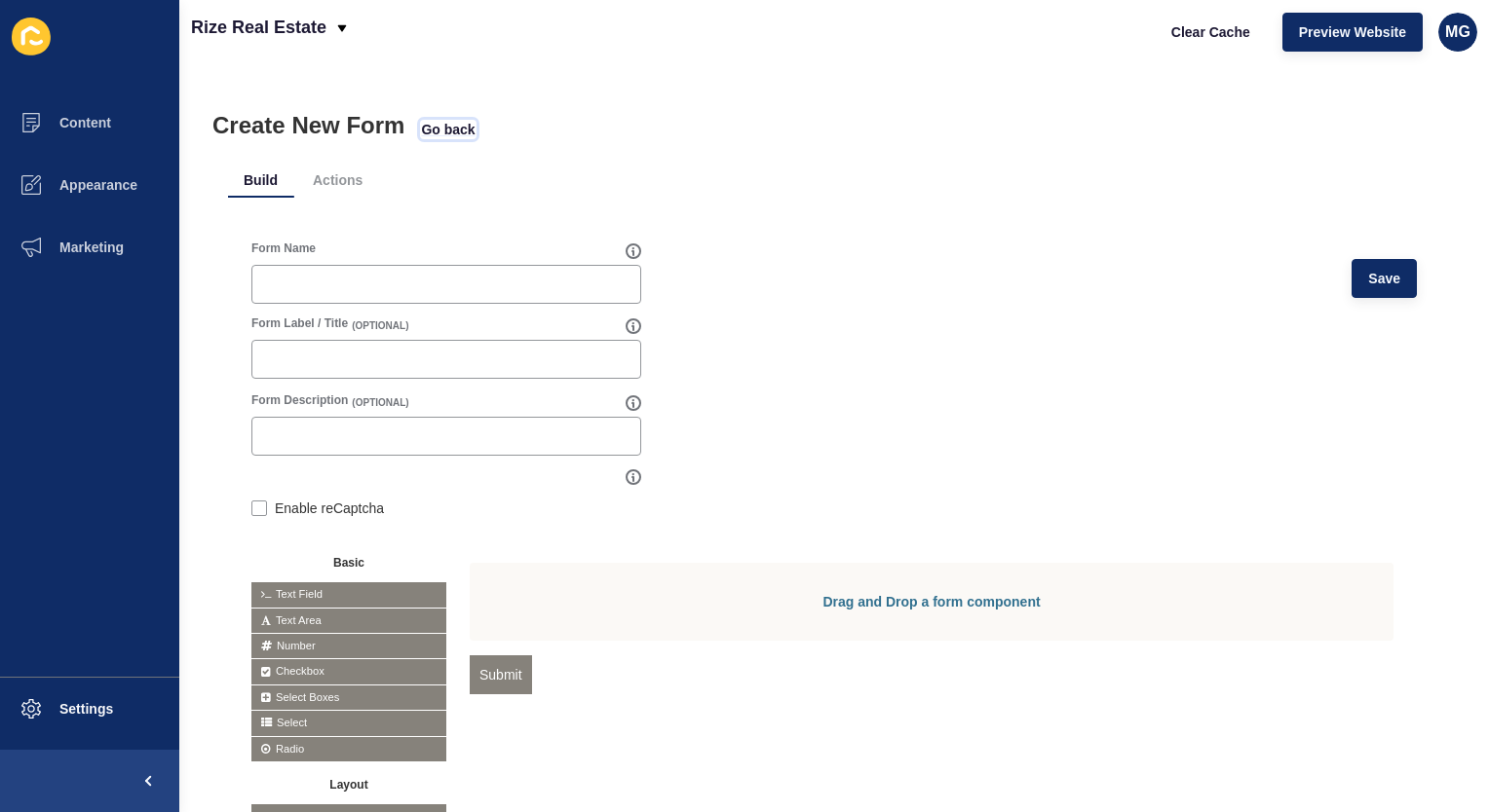
click at [437, 127] on span "Go back" at bounding box center [448, 129] width 53 height 20
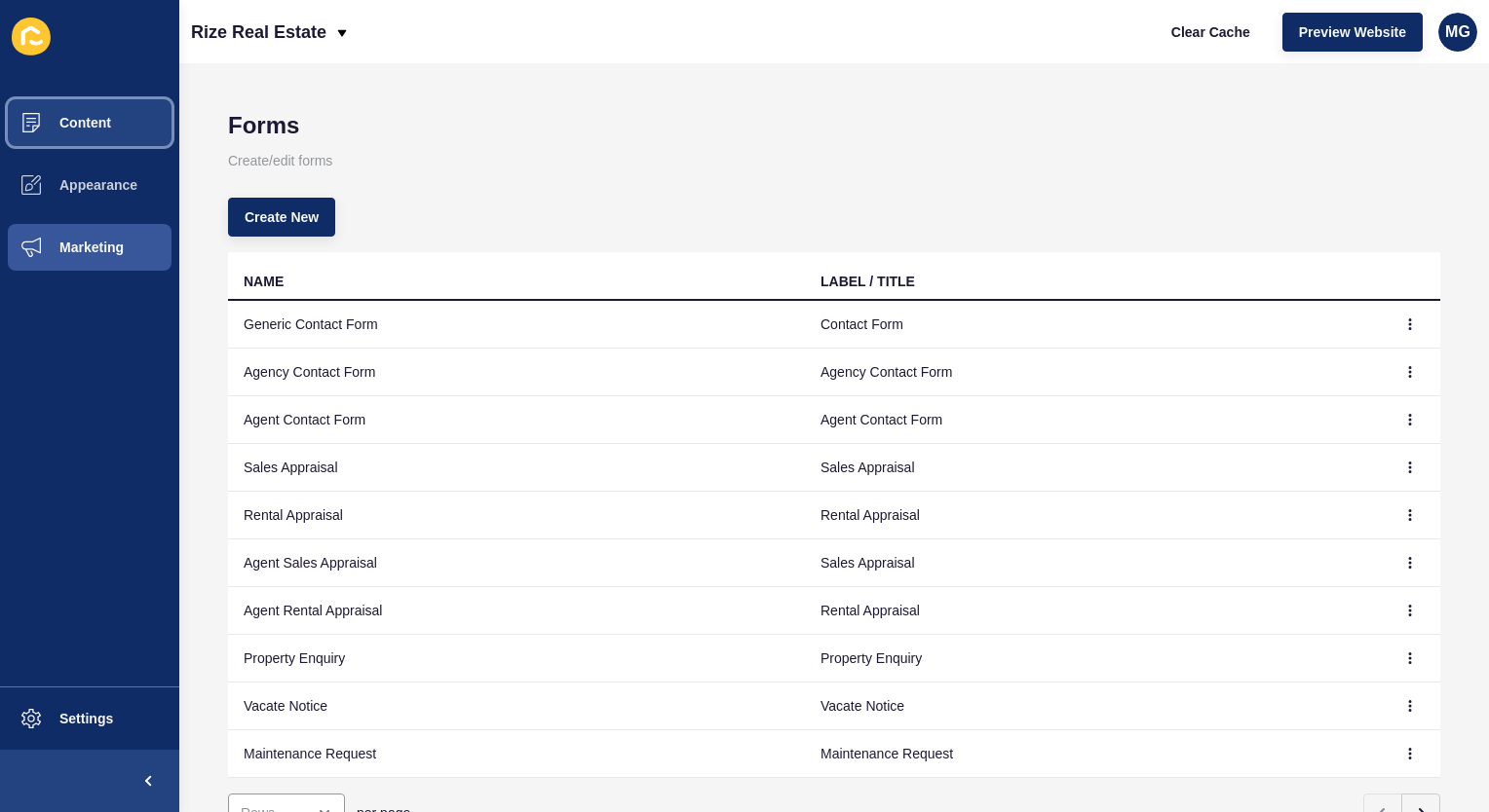
click at [104, 112] on button "Content" at bounding box center [90, 122] width 180 height 62
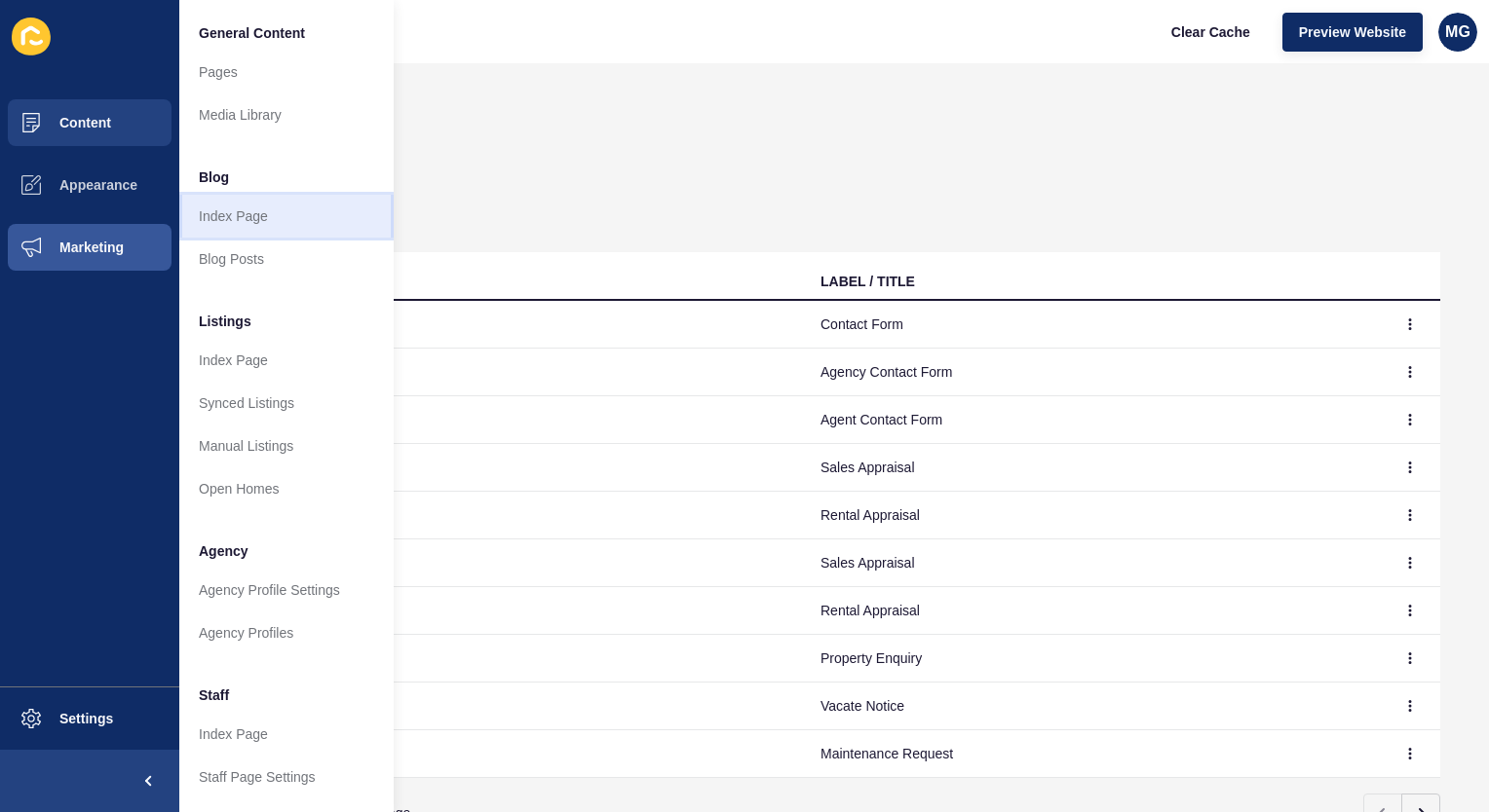
click at [286, 218] on link "Index Page" at bounding box center [286, 215] width 214 height 42
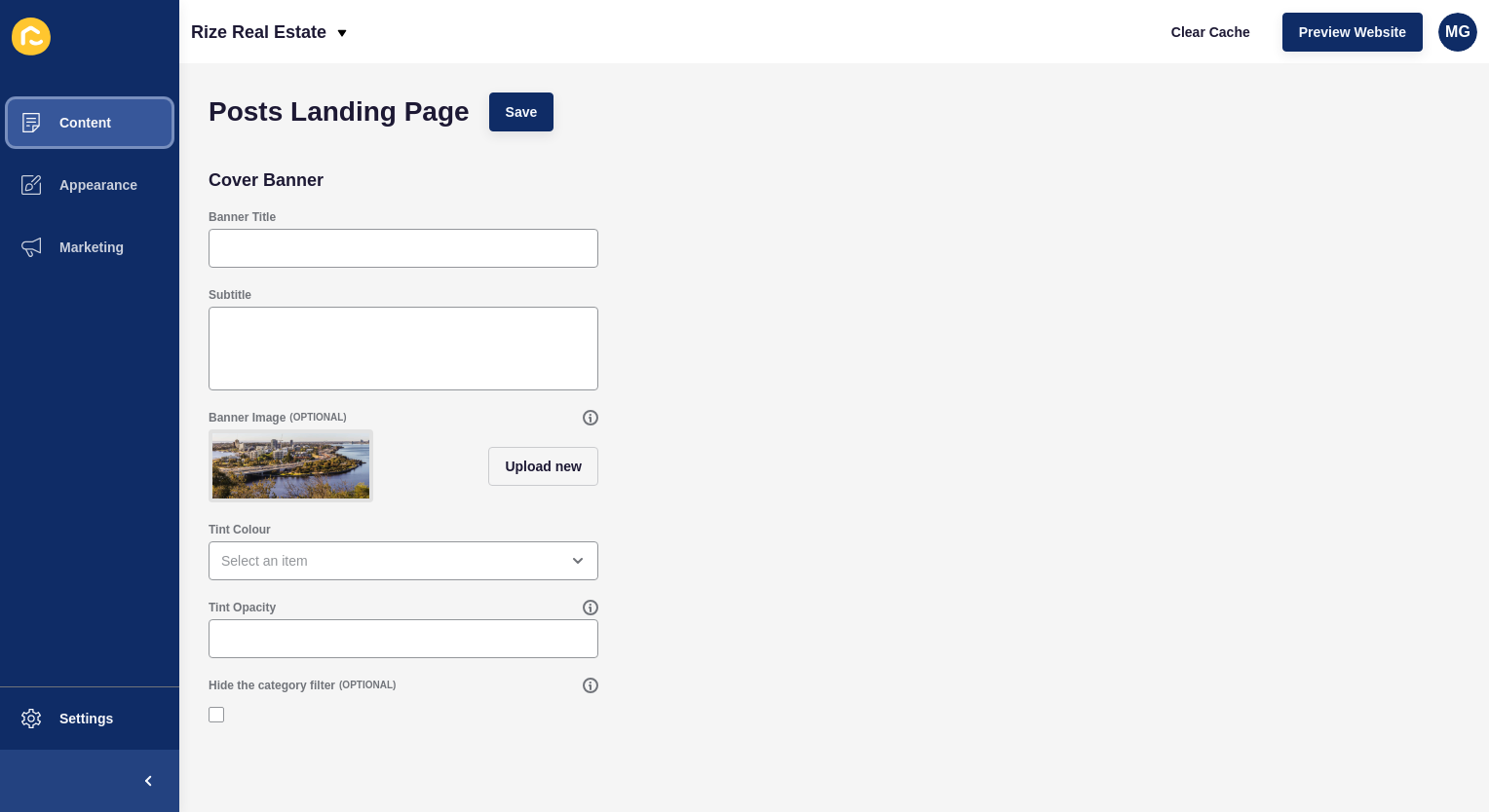
click at [116, 118] on button "Content" at bounding box center [90, 122] width 180 height 62
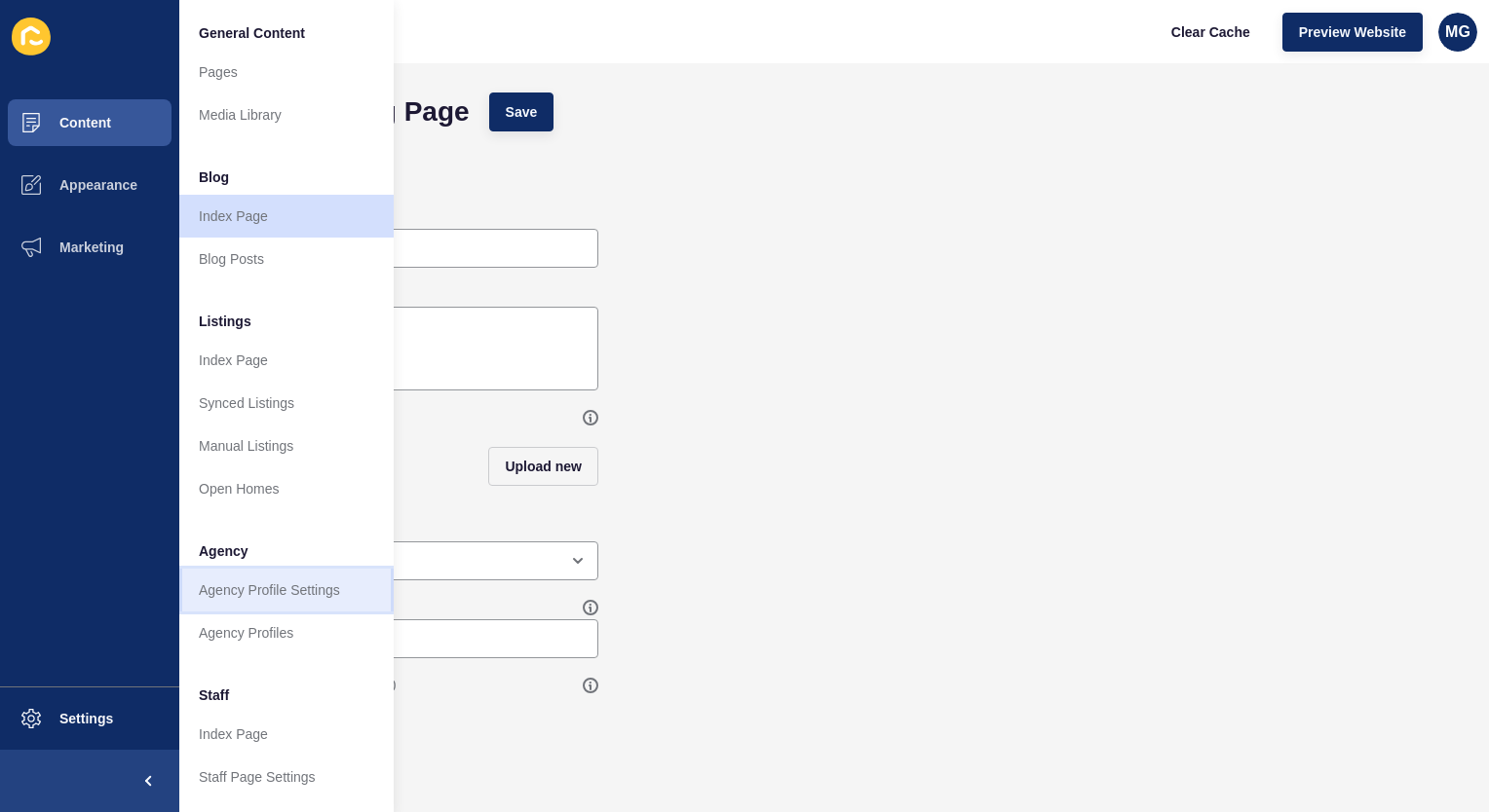
click at [261, 586] on link "Agency Profile Settings" at bounding box center [286, 590] width 214 height 42
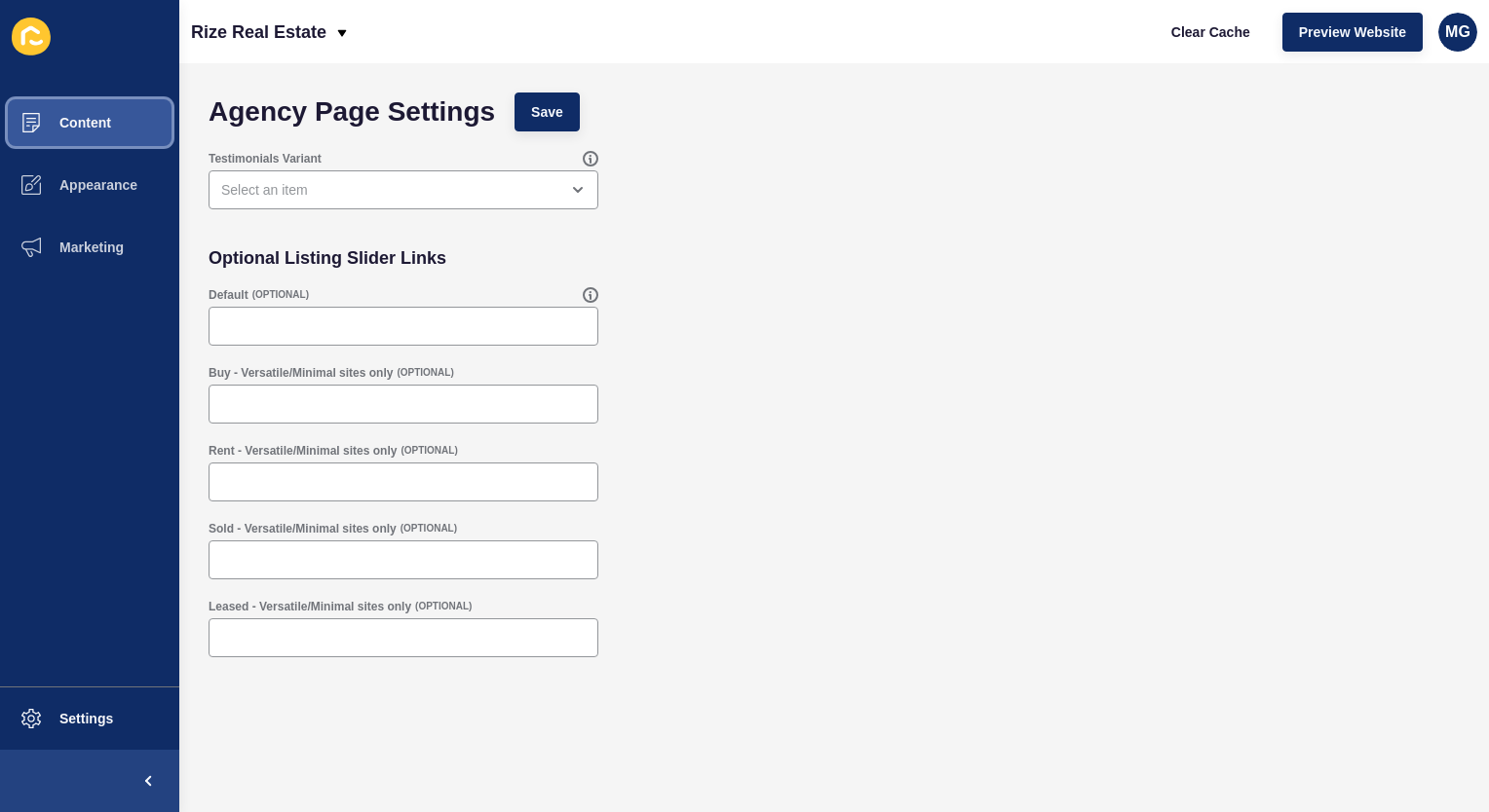
click at [80, 120] on span "Content" at bounding box center [54, 123] width 114 height 16
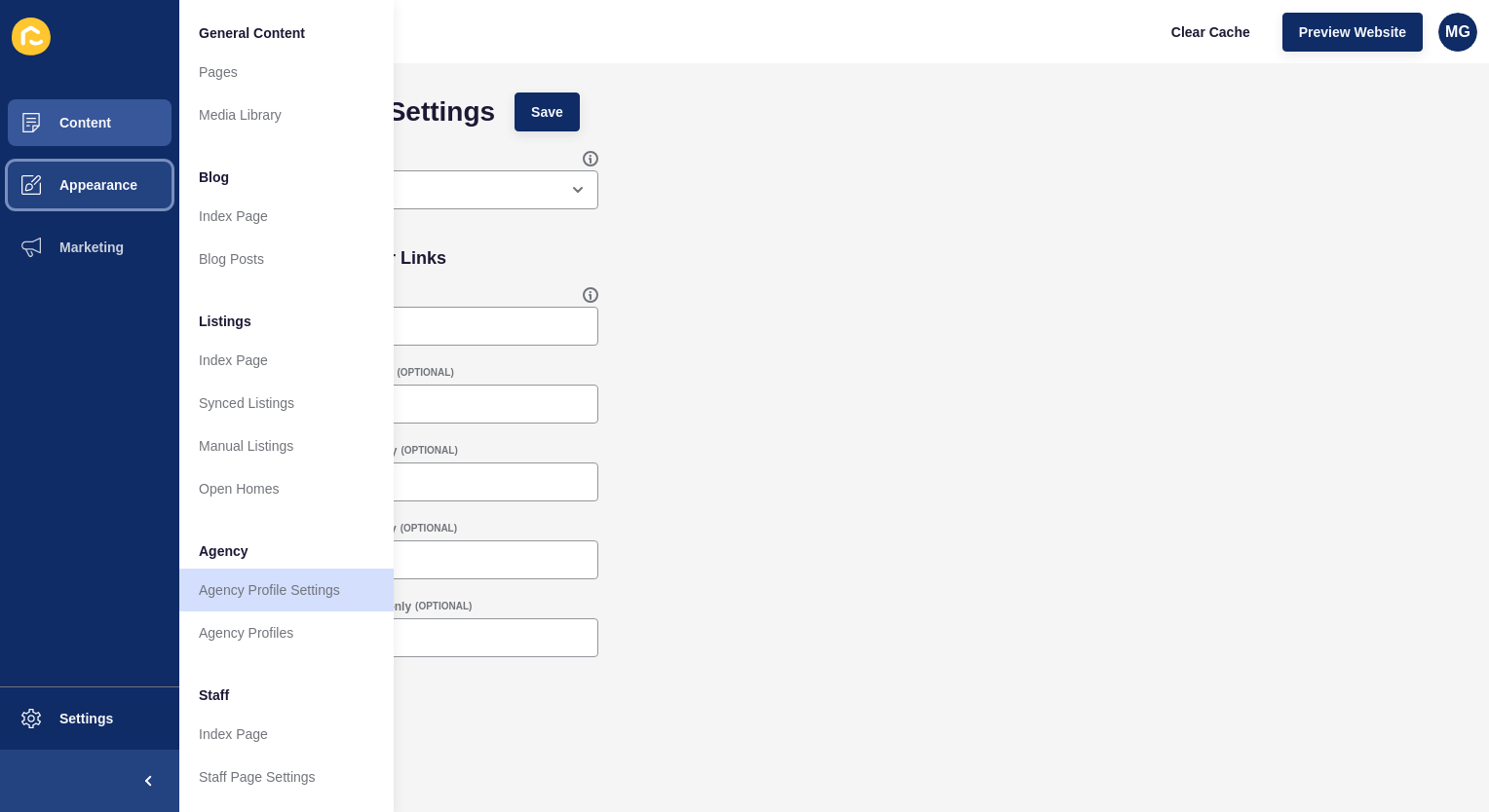
click at [113, 181] on span "Appearance" at bounding box center [67, 185] width 140 height 16
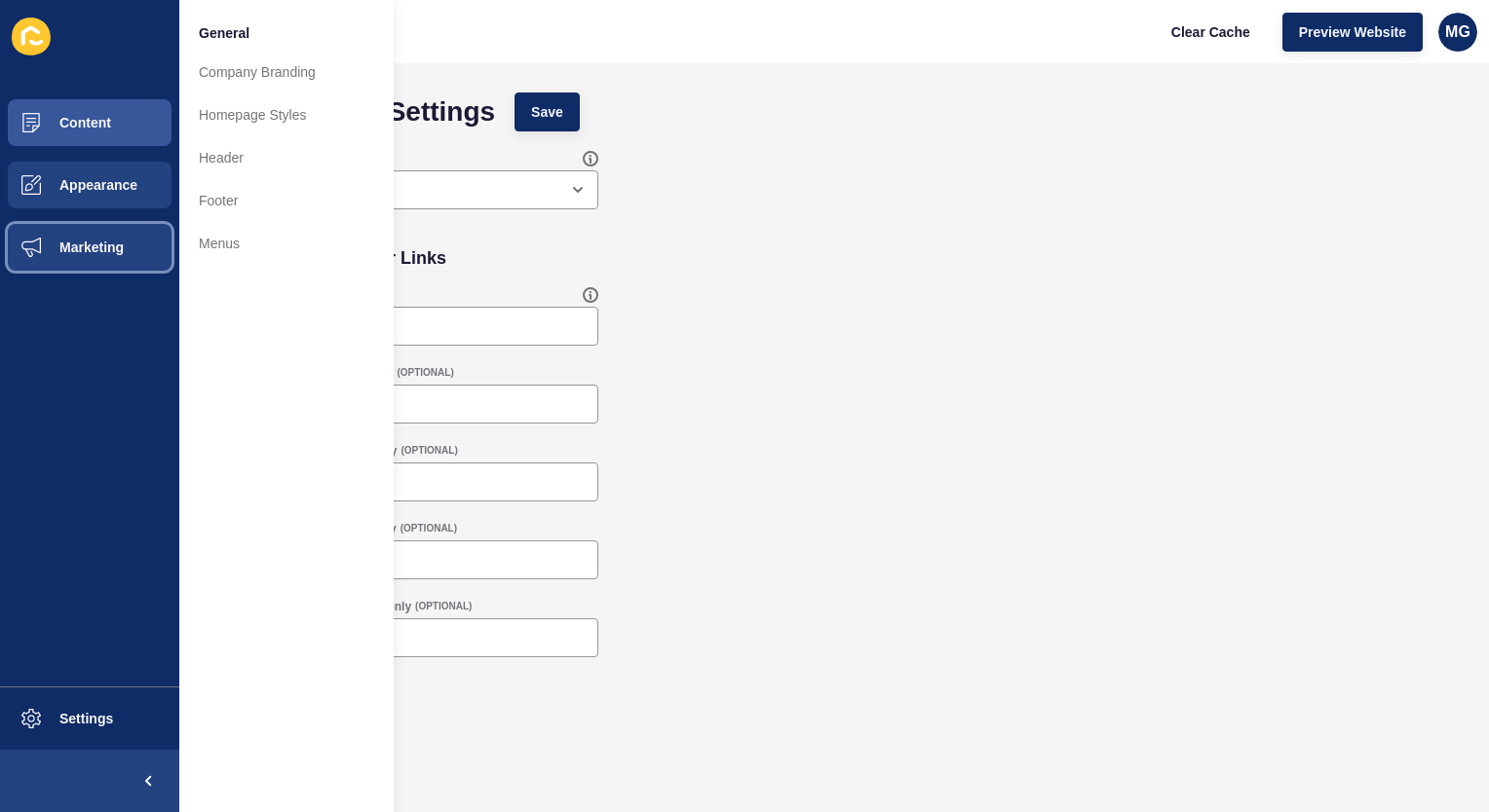
click at [125, 252] on button "Marketing" at bounding box center [90, 247] width 180 height 62
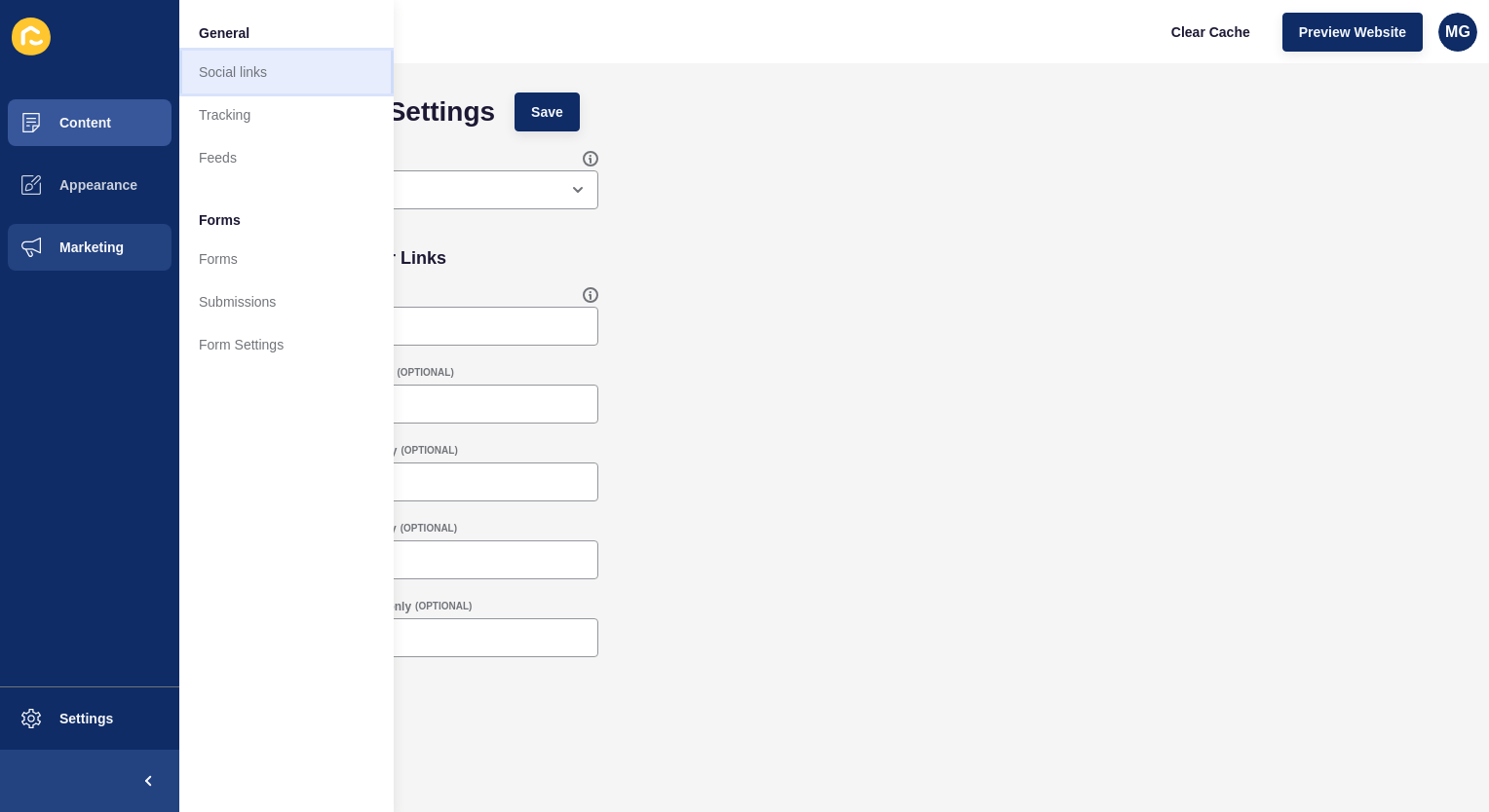
click at [240, 76] on link "Social links" at bounding box center [286, 71] width 214 height 42
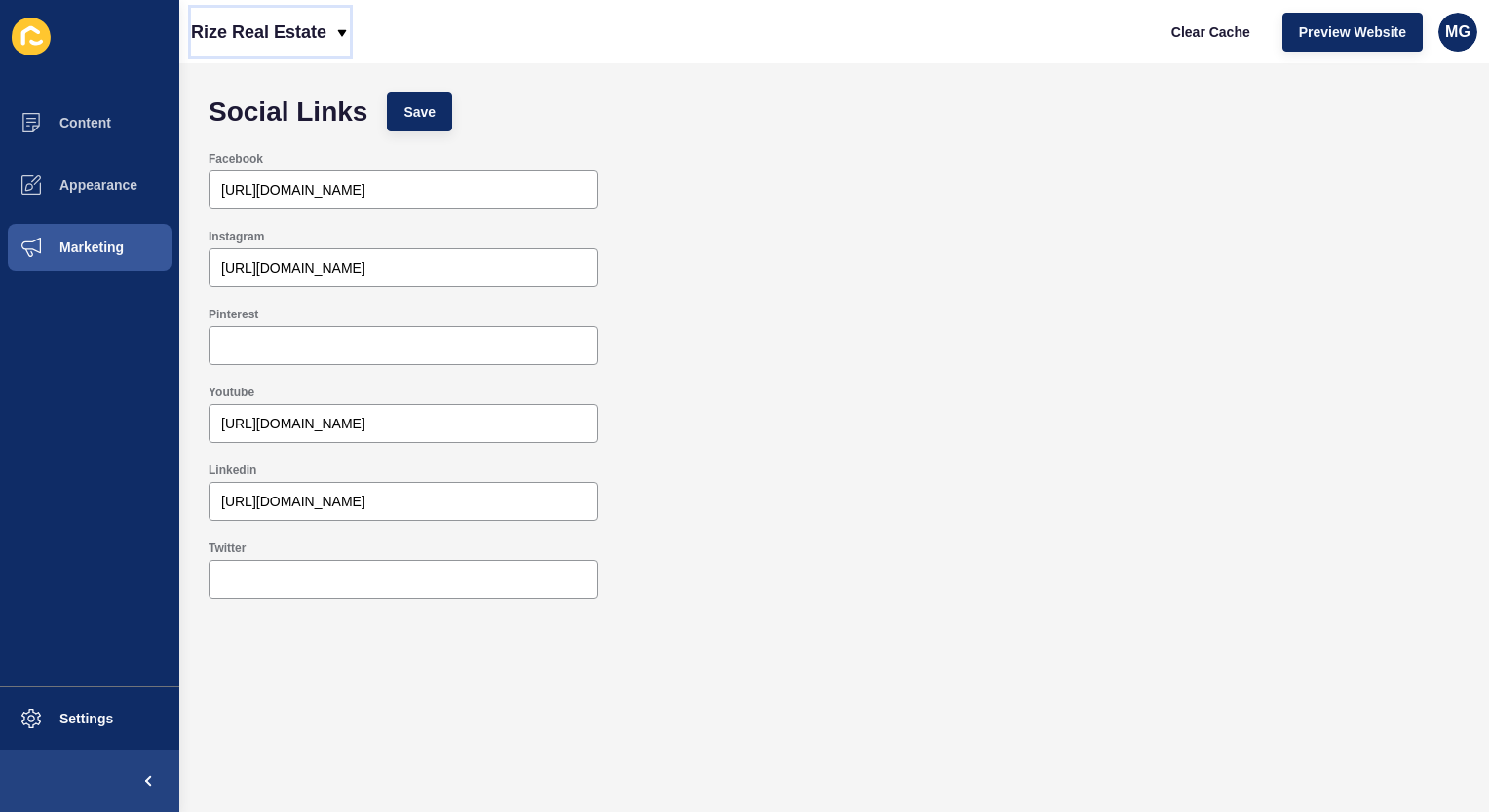
click at [338, 36] on icon at bounding box center [342, 34] width 16 height 16
click at [871, 170] on div "Facebook [URL][DOMAIN_NAME]" at bounding box center [834, 180] width 1271 height 78
click at [115, 252] on span "Marketing" at bounding box center [60, 248] width 126 height 16
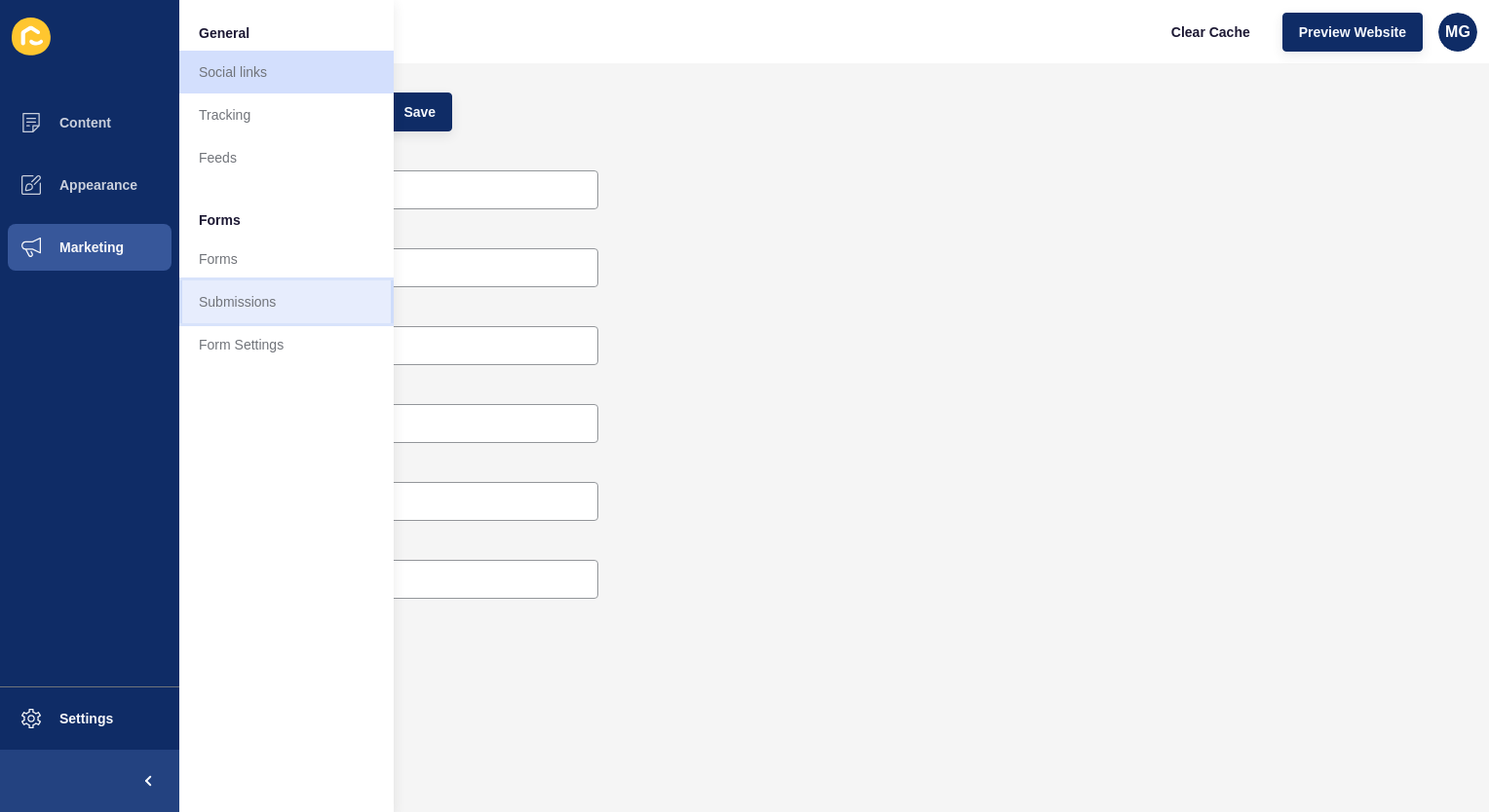
click at [269, 302] on link "Submissions" at bounding box center [286, 301] width 214 height 42
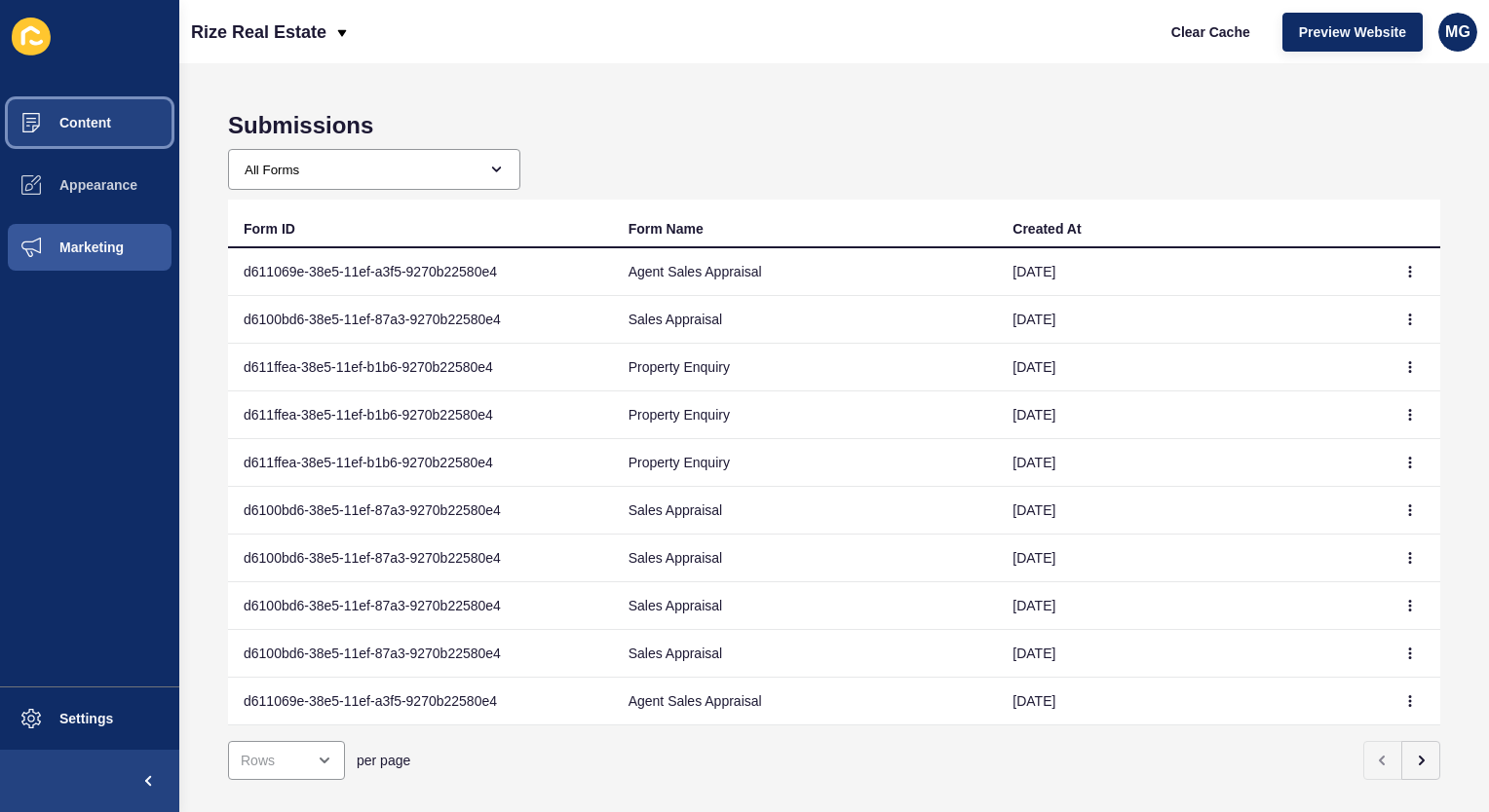
click at [79, 130] on button "Content" at bounding box center [90, 122] width 180 height 62
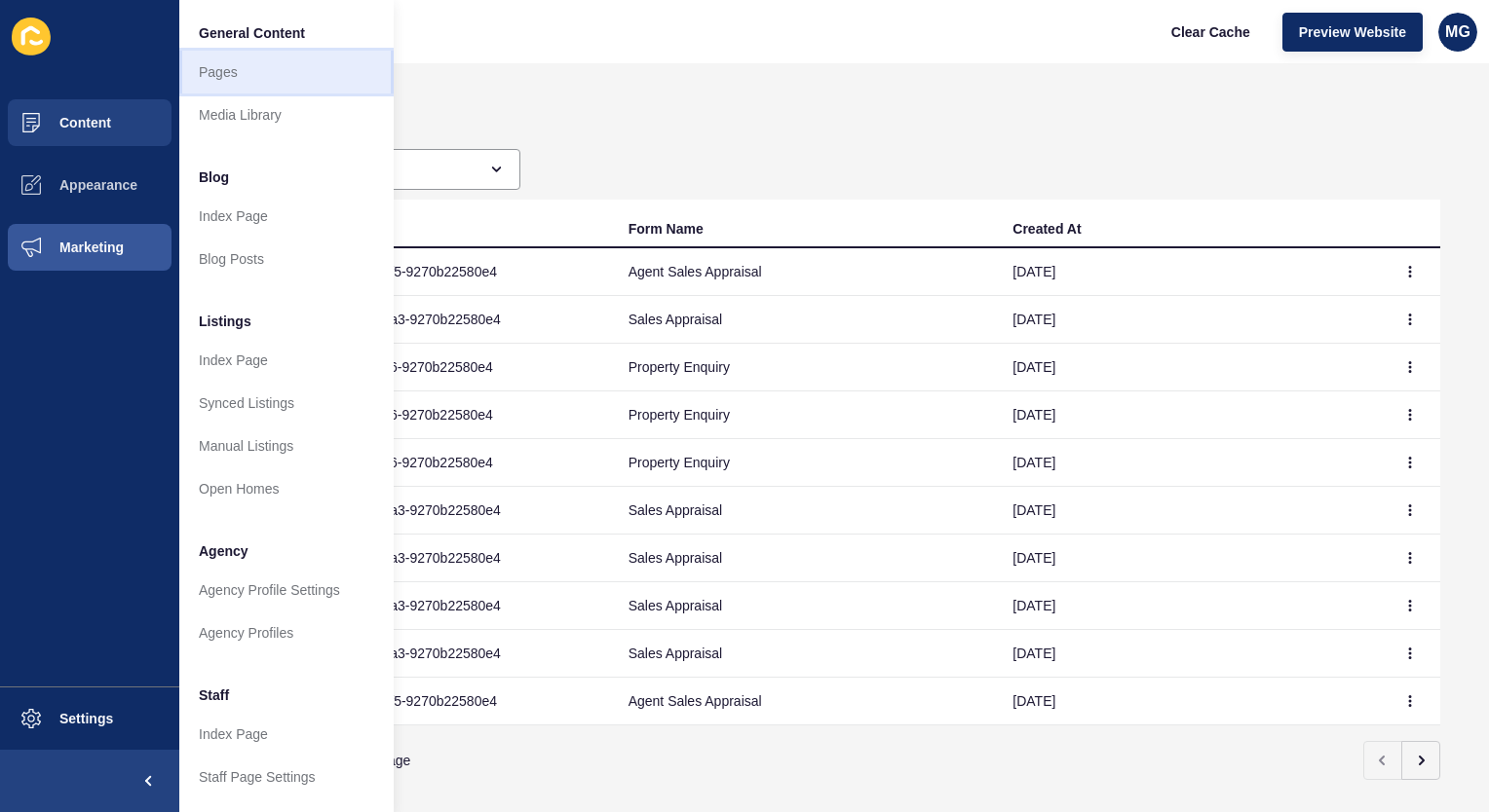
click at [270, 83] on link "Pages" at bounding box center [286, 71] width 214 height 42
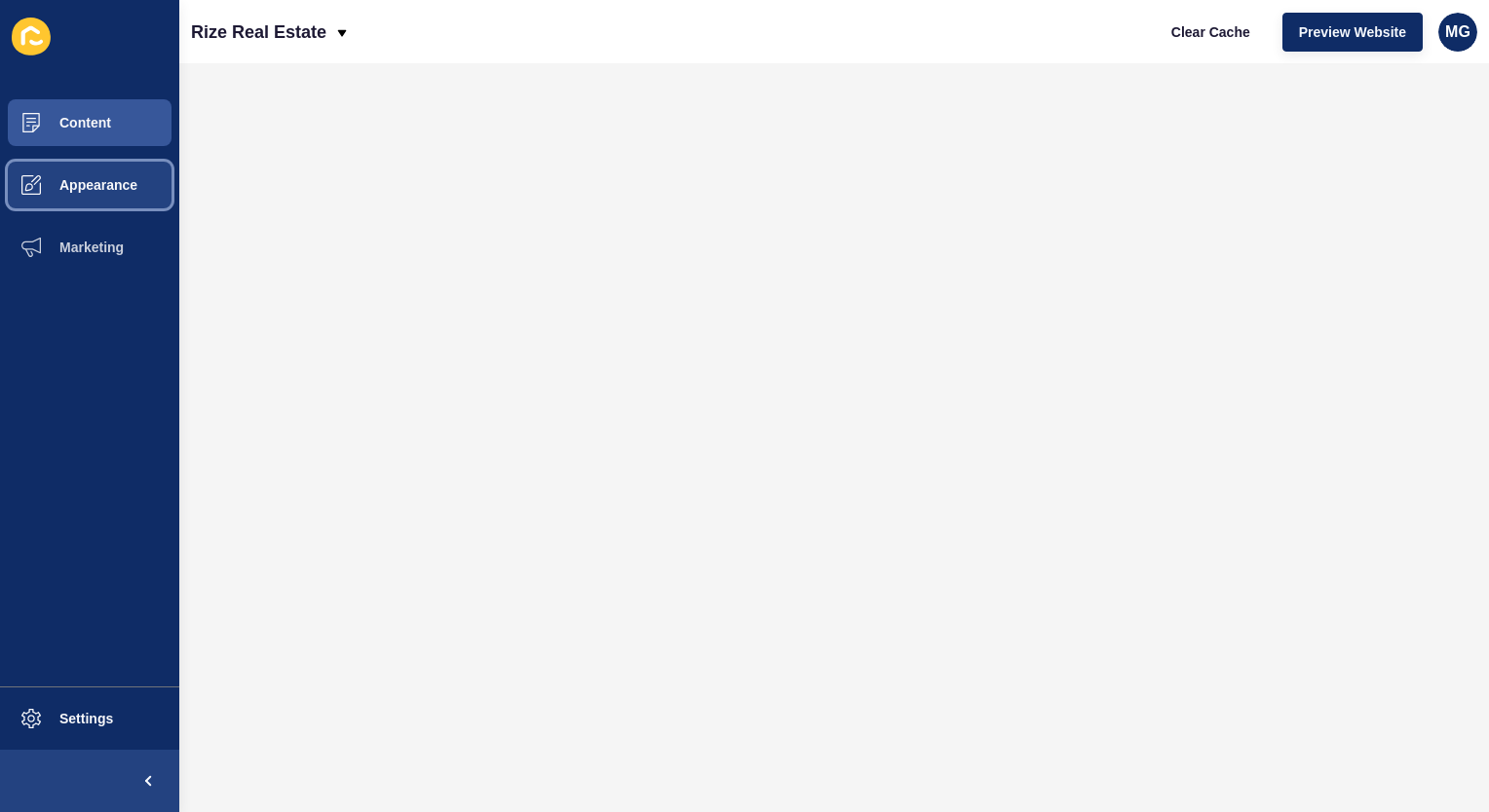
click at [101, 185] on span "Appearance" at bounding box center [67, 185] width 140 height 16
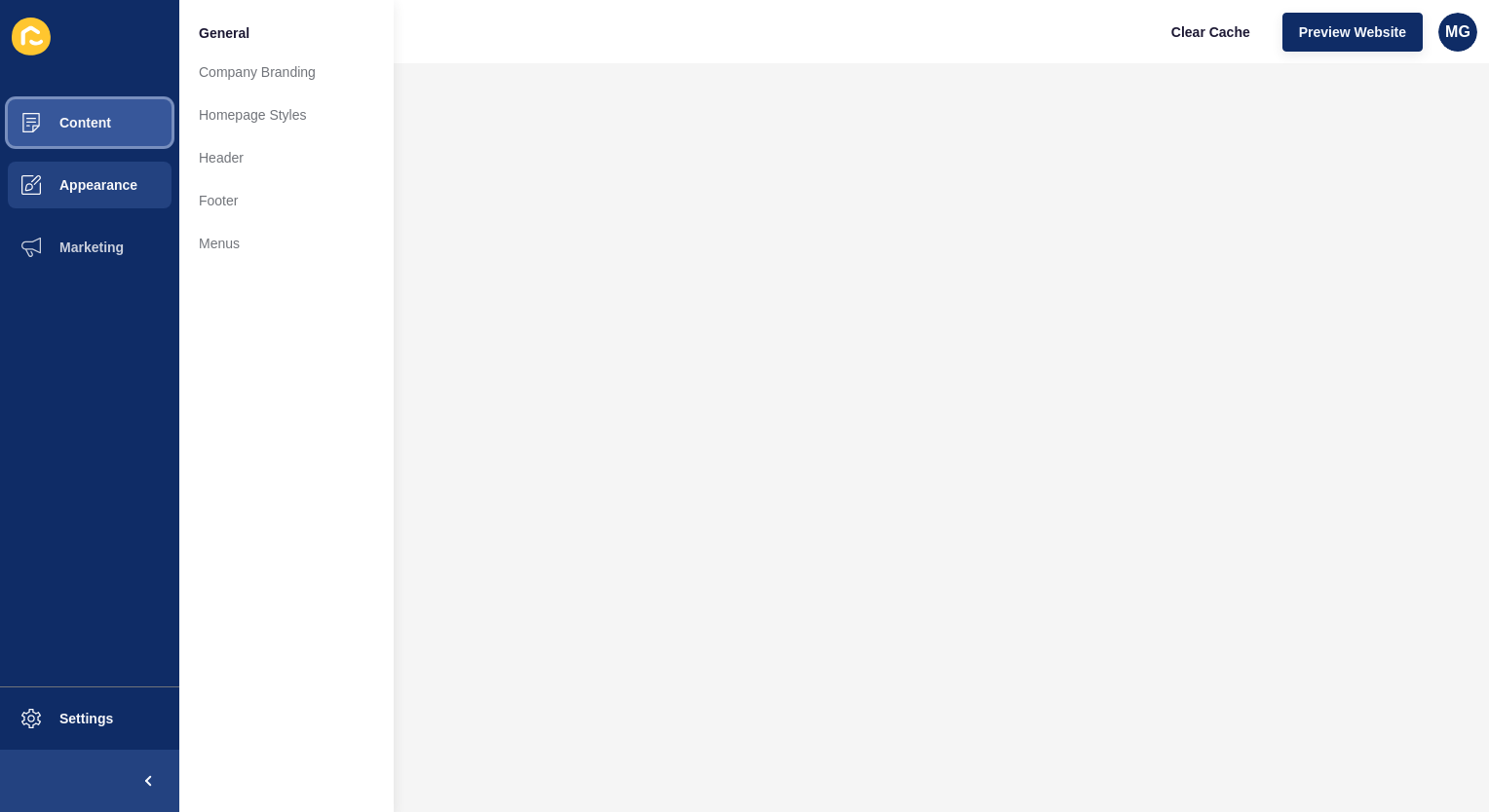
click at [73, 124] on span "Content" at bounding box center [54, 123] width 114 height 16
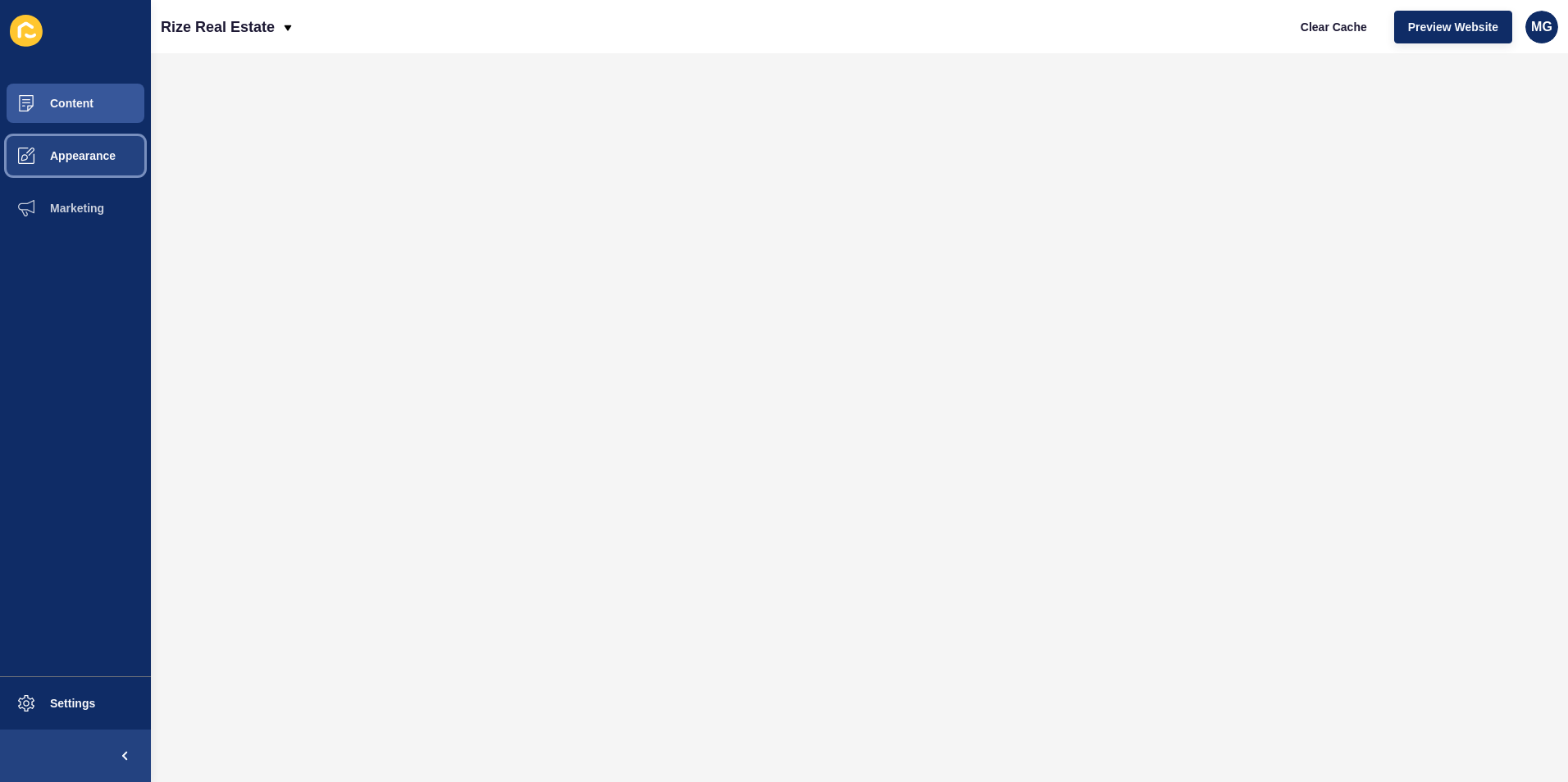
click at [96, 153] on span "Appearance" at bounding box center [56, 156] width 118 height 13
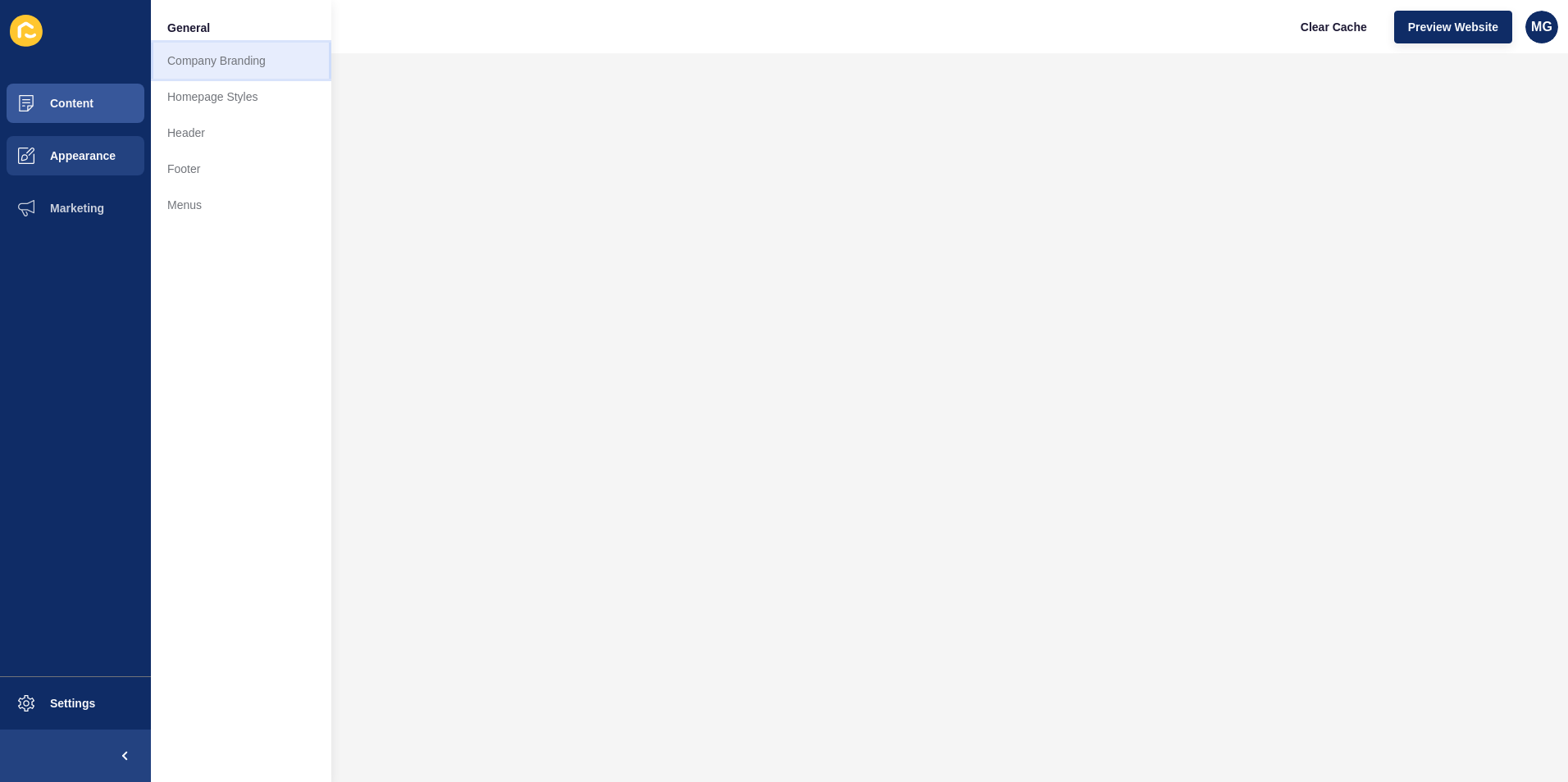
click at [226, 54] on link "Company Branding" at bounding box center [241, 60] width 180 height 36
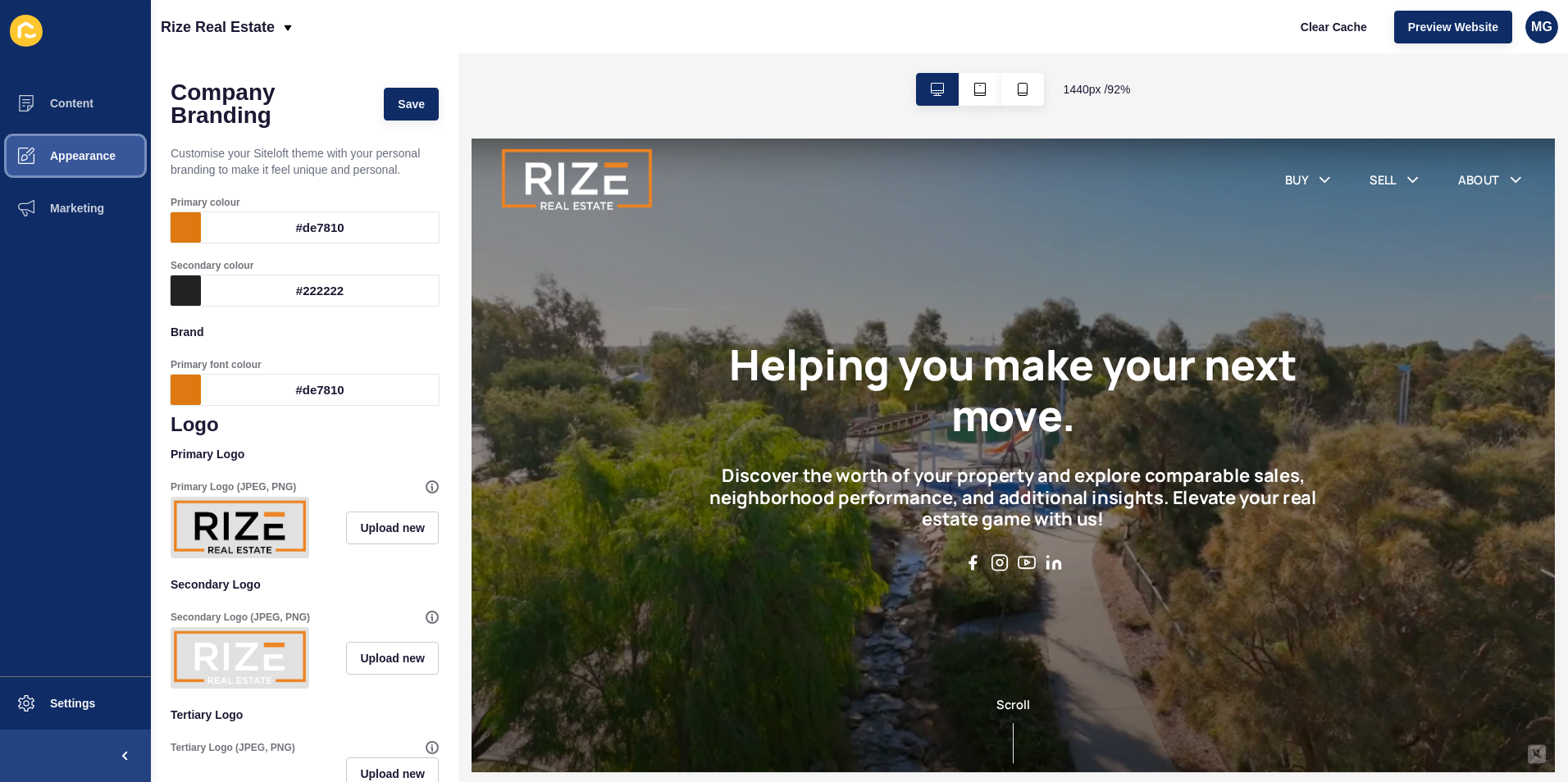
click at [121, 149] on button "Appearance" at bounding box center [76, 155] width 151 height 52
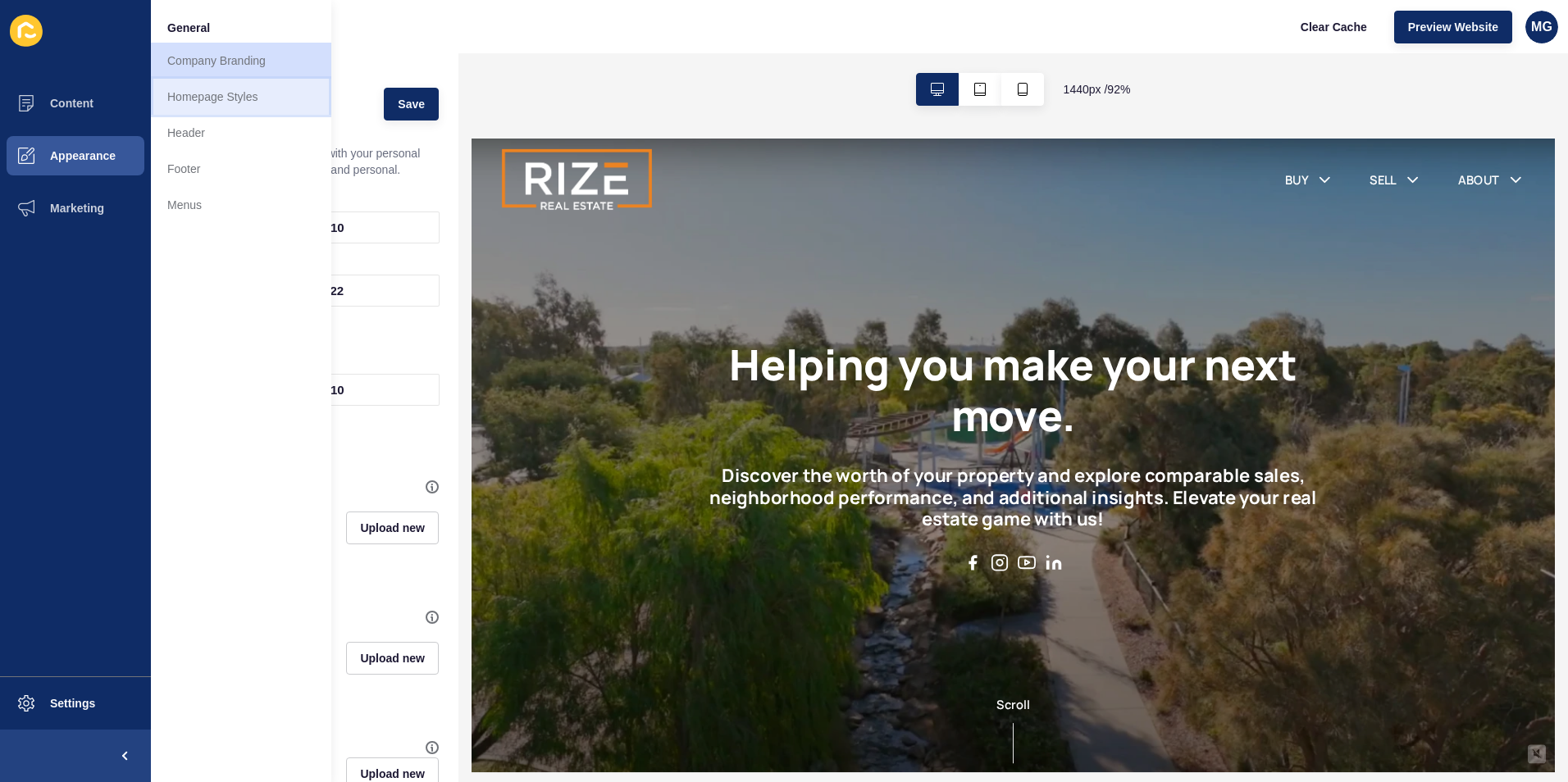
click at [246, 99] on link "Homepage Styles" at bounding box center [241, 96] width 180 height 36
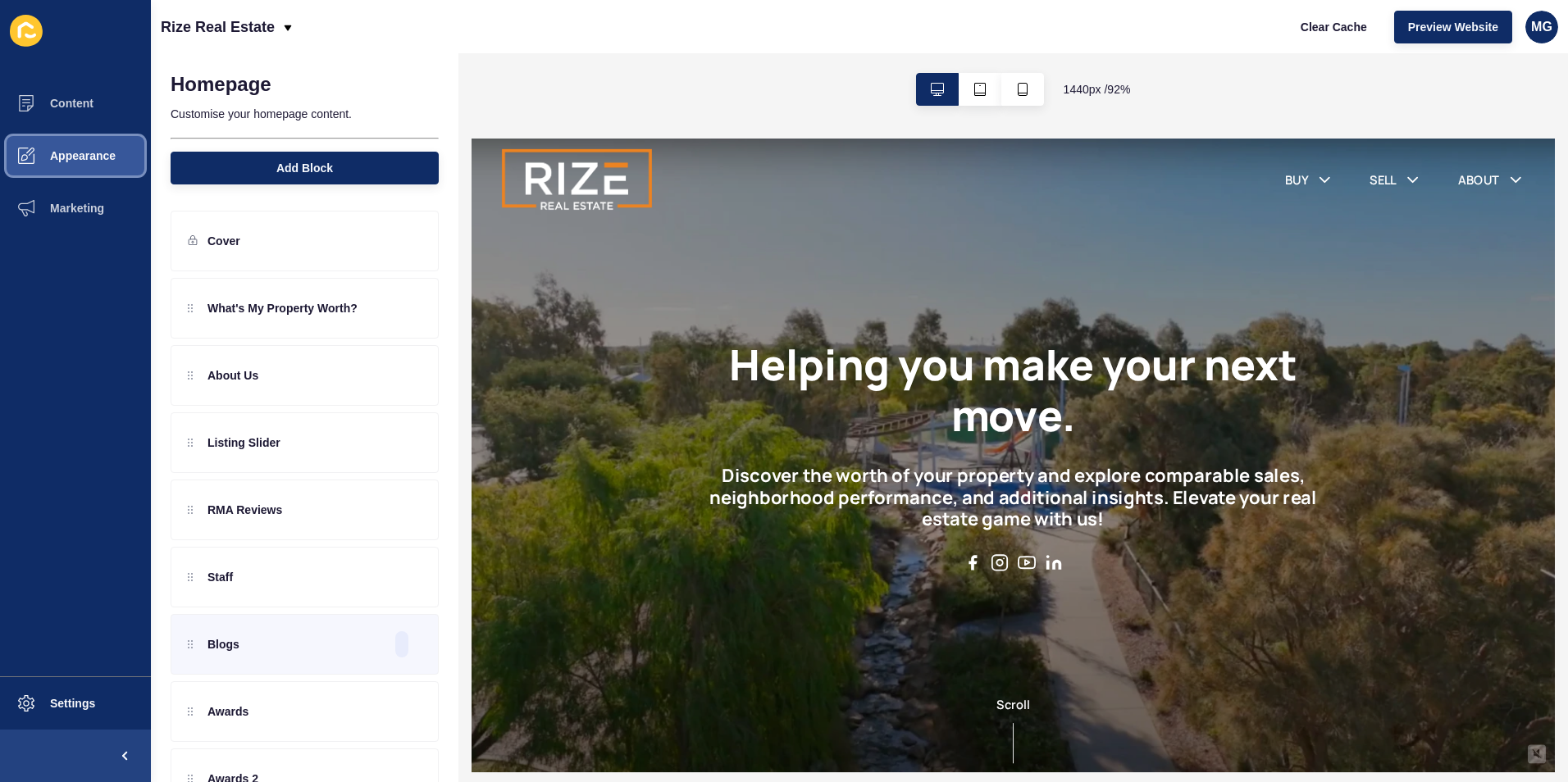
click at [102, 147] on button "Appearance" at bounding box center [76, 155] width 151 height 52
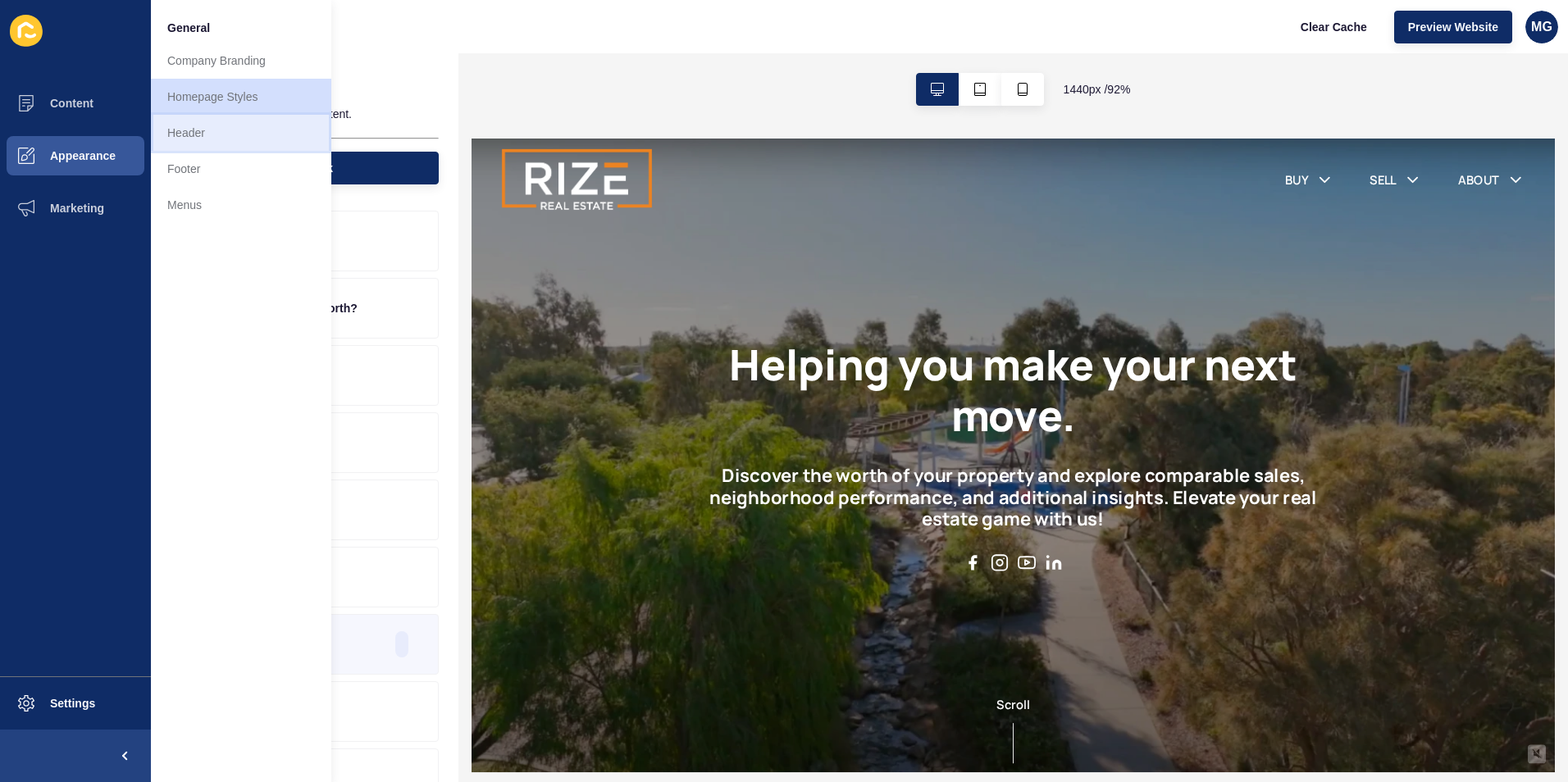
click at [213, 139] on link "Header" at bounding box center [241, 132] width 180 height 36
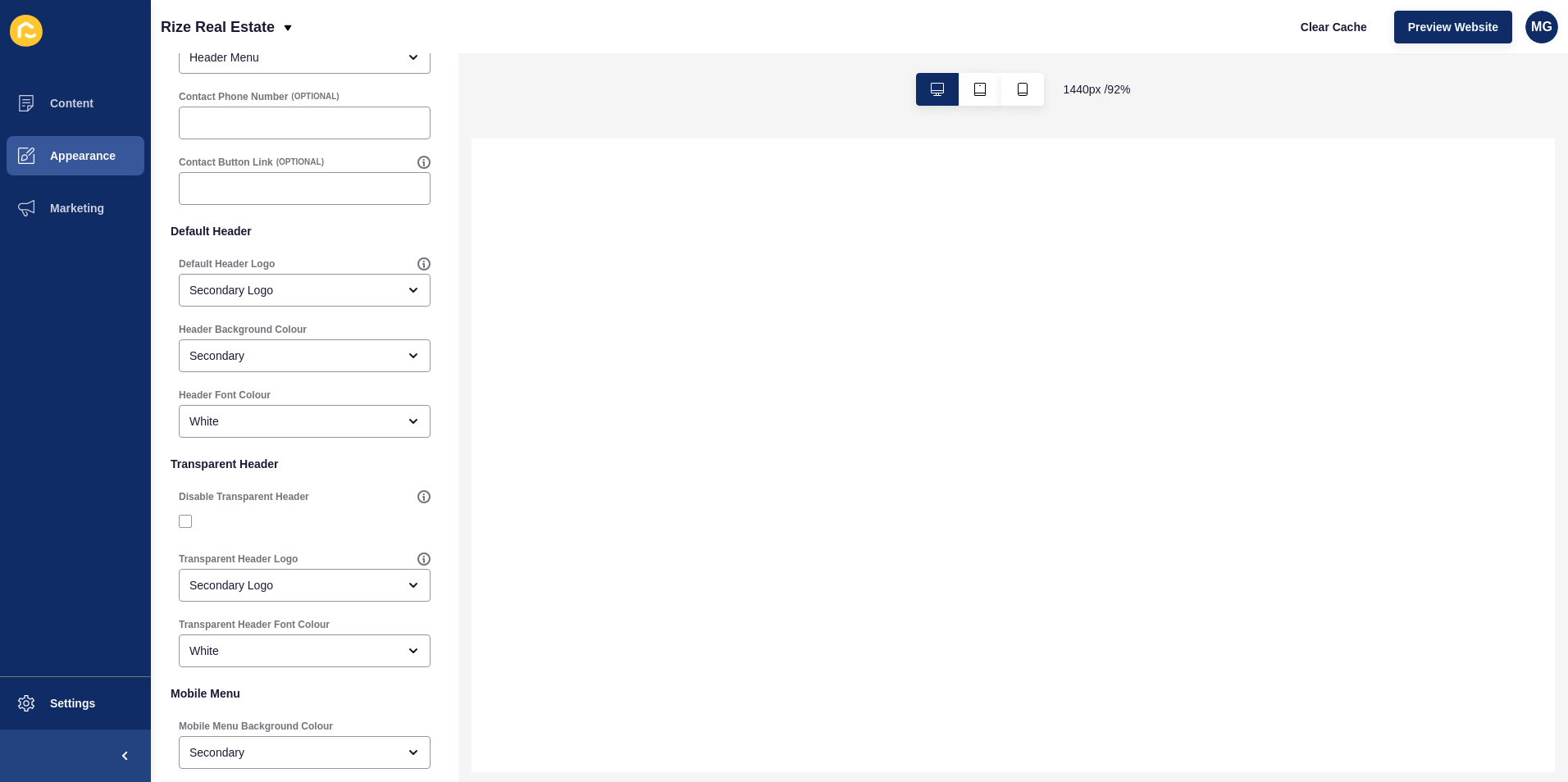
scroll to position [96, 0]
click at [101, 157] on span "Appearance" at bounding box center [56, 156] width 118 height 13
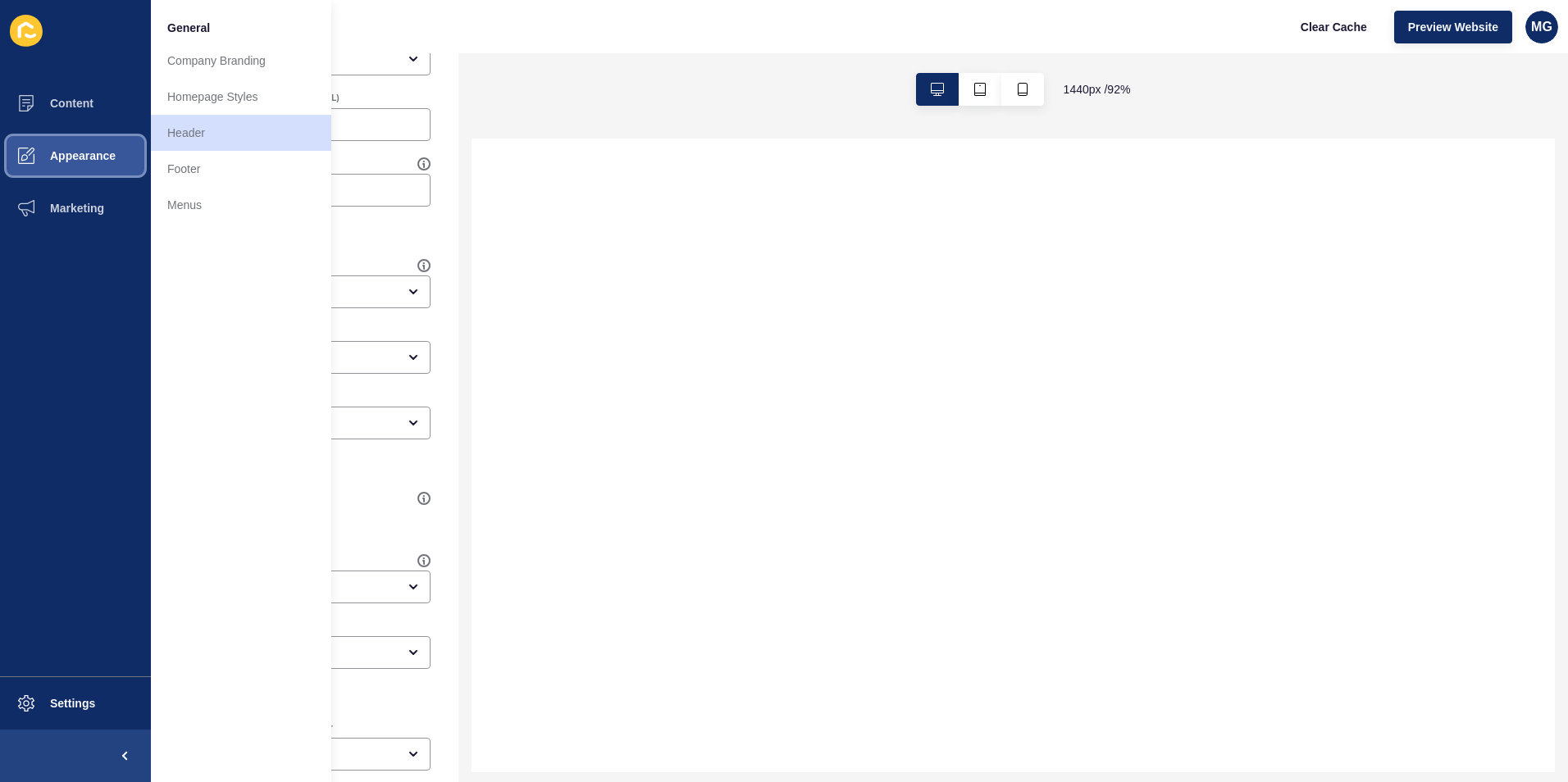
scroll to position [0, 0]
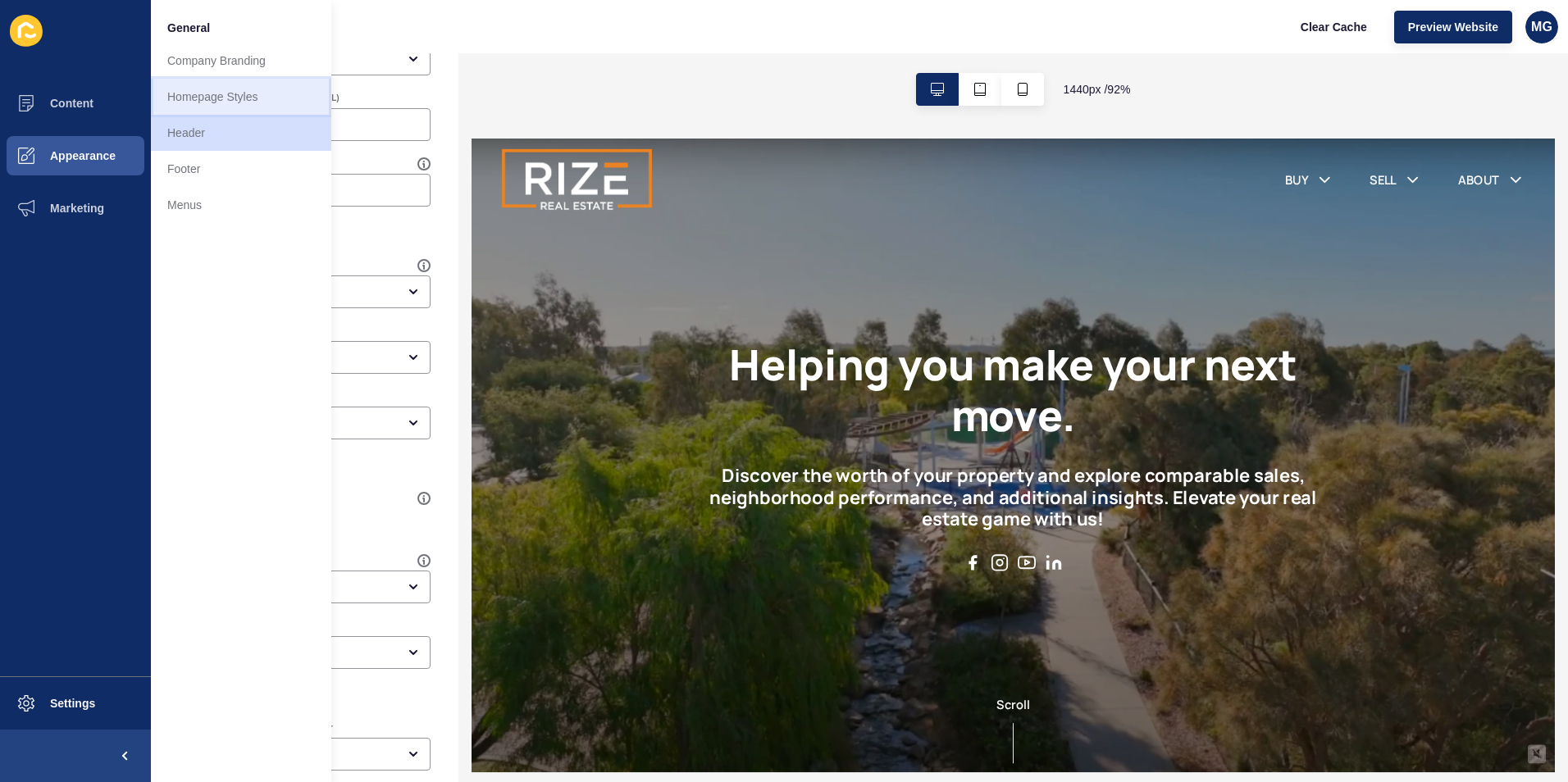
click at [232, 95] on link "Homepage Styles" at bounding box center [241, 96] width 180 height 36
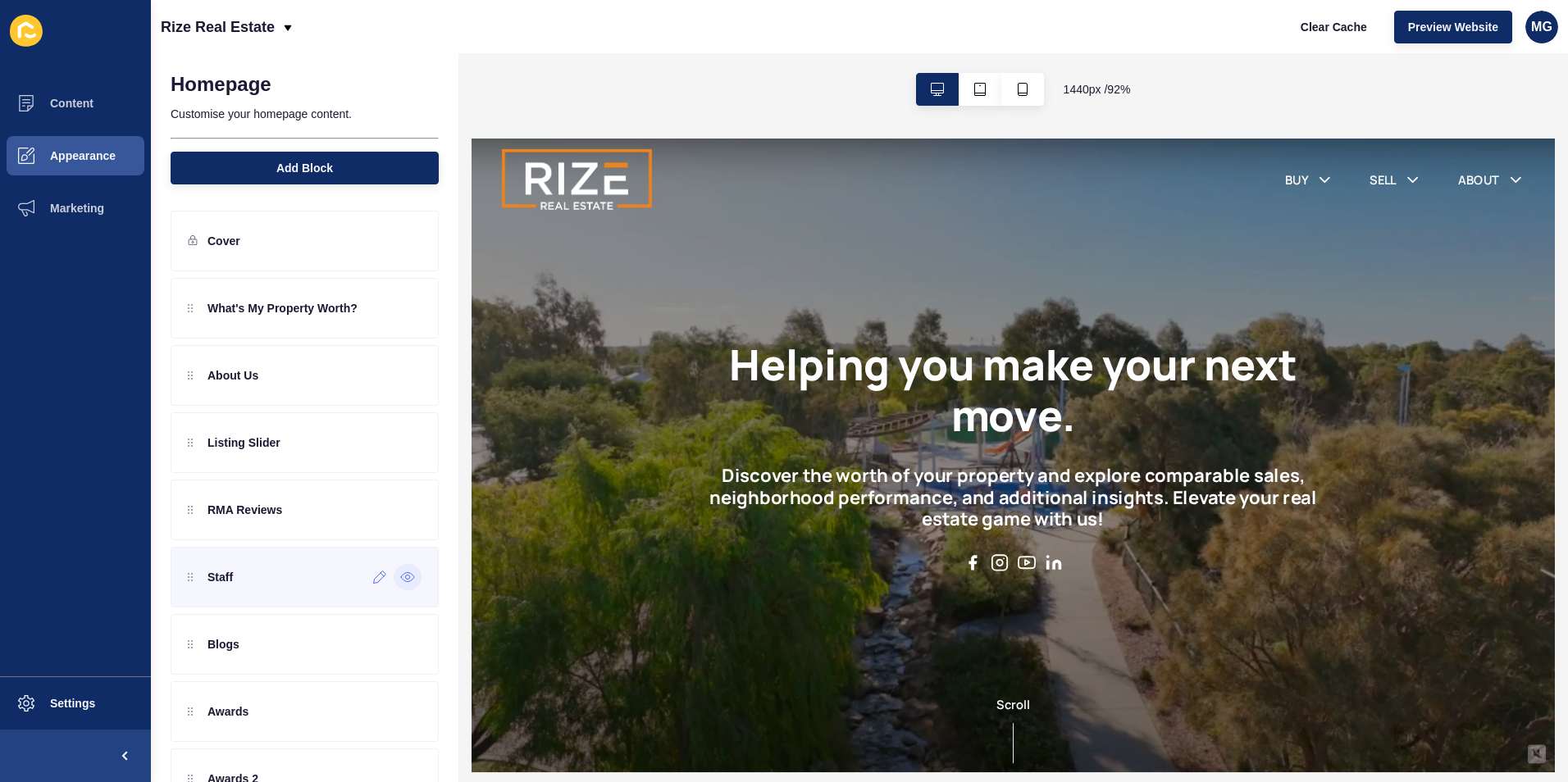
click at [402, 573] on icon at bounding box center [408, 577] width 15 height 13
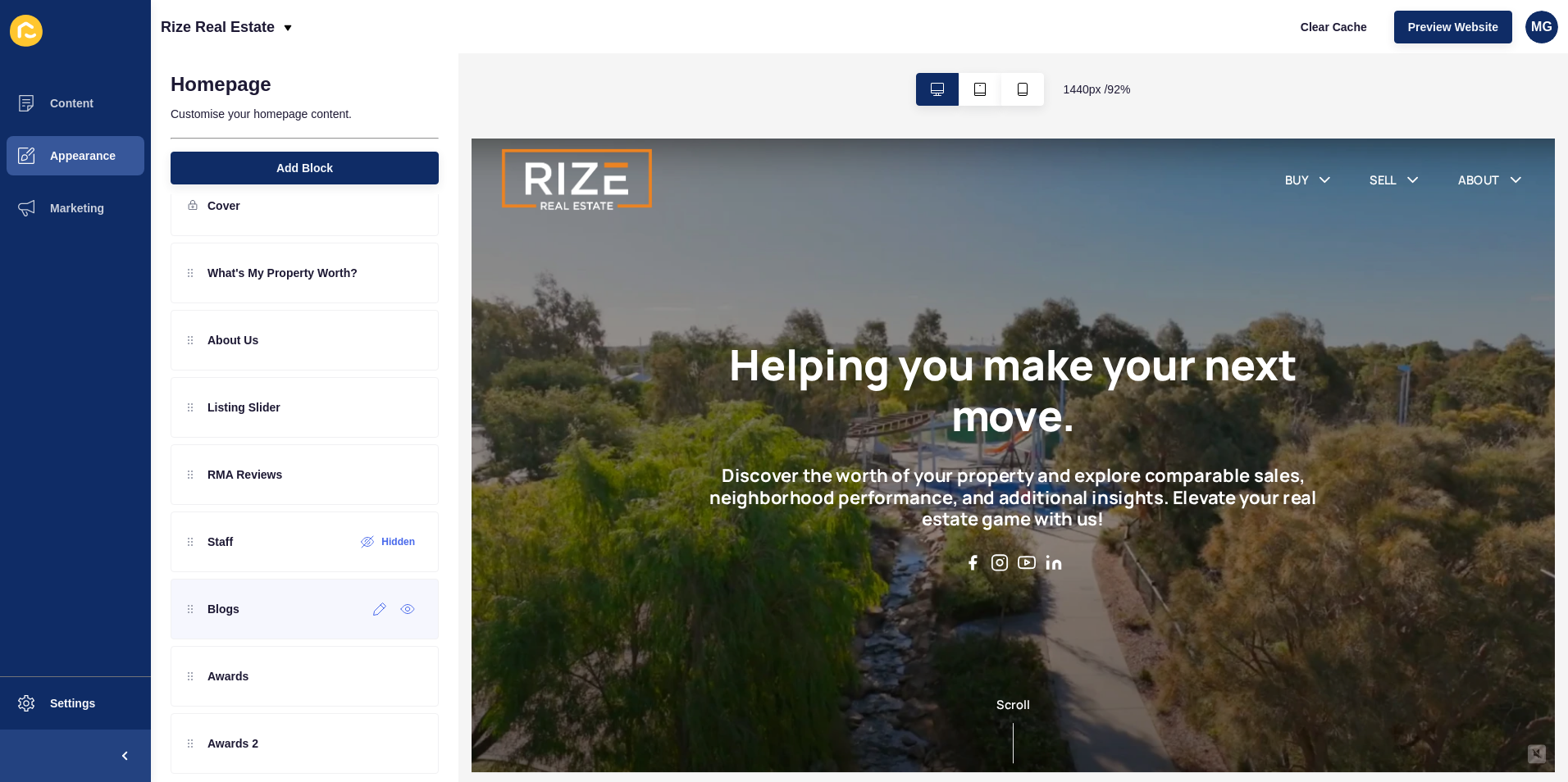
scroll to position [53, 0]
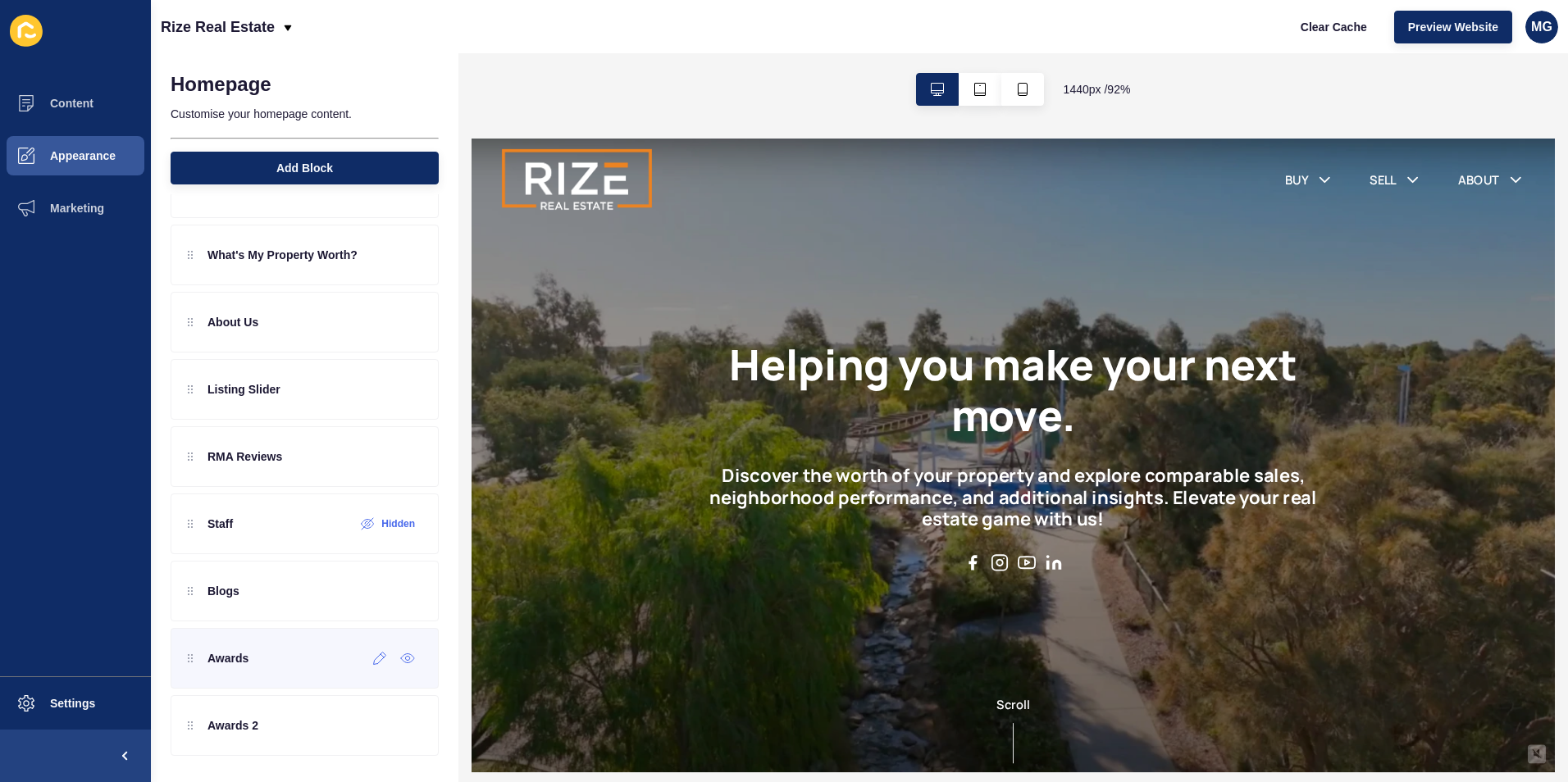
click at [231, 679] on div "Awards" at bounding box center [304, 657] width 268 height 61
click at [366, 668] on div at bounding box center [380, 658] width 27 height 27
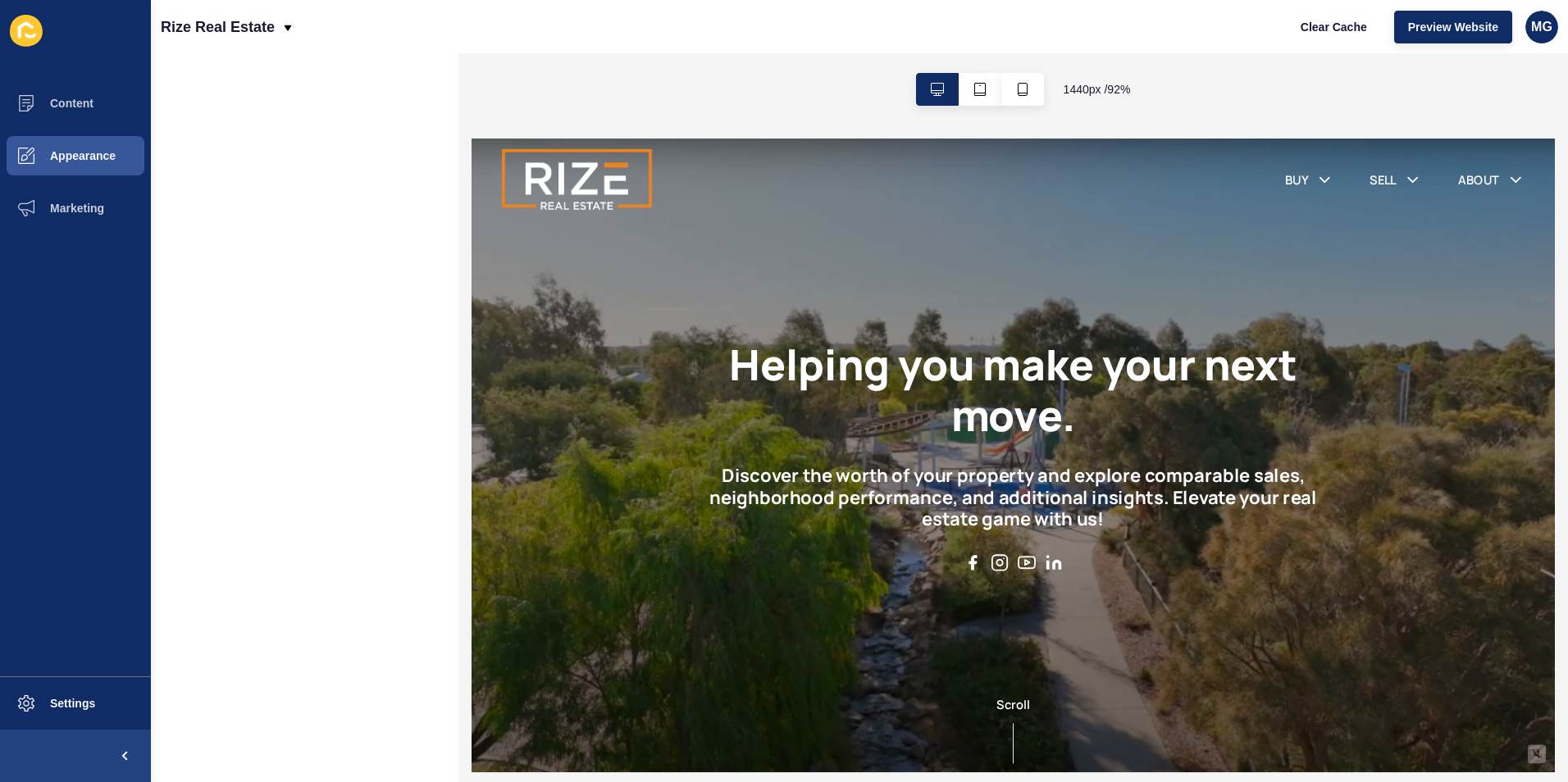
scroll to position [0, 0]
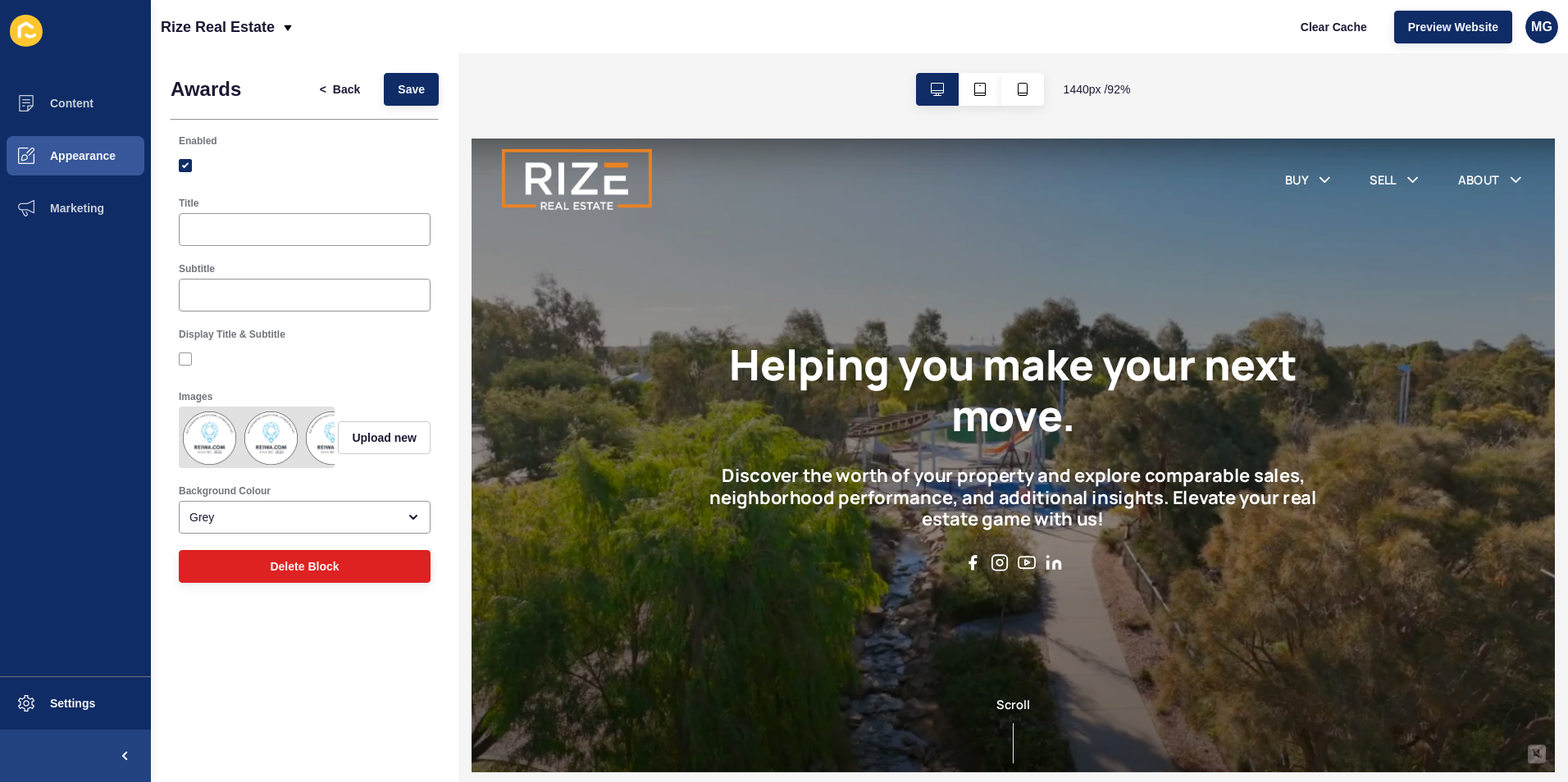
click at [280, 459] on img at bounding box center [271, 437] width 55 height 55
click at [237, 442] on div at bounding box center [209, 437] width 61 height 61
click at [197, 445] on img at bounding box center [209, 437] width 55 height 55
click at [350, 87] on span "Back" at bounding box center [346, 90] width 27 height 17
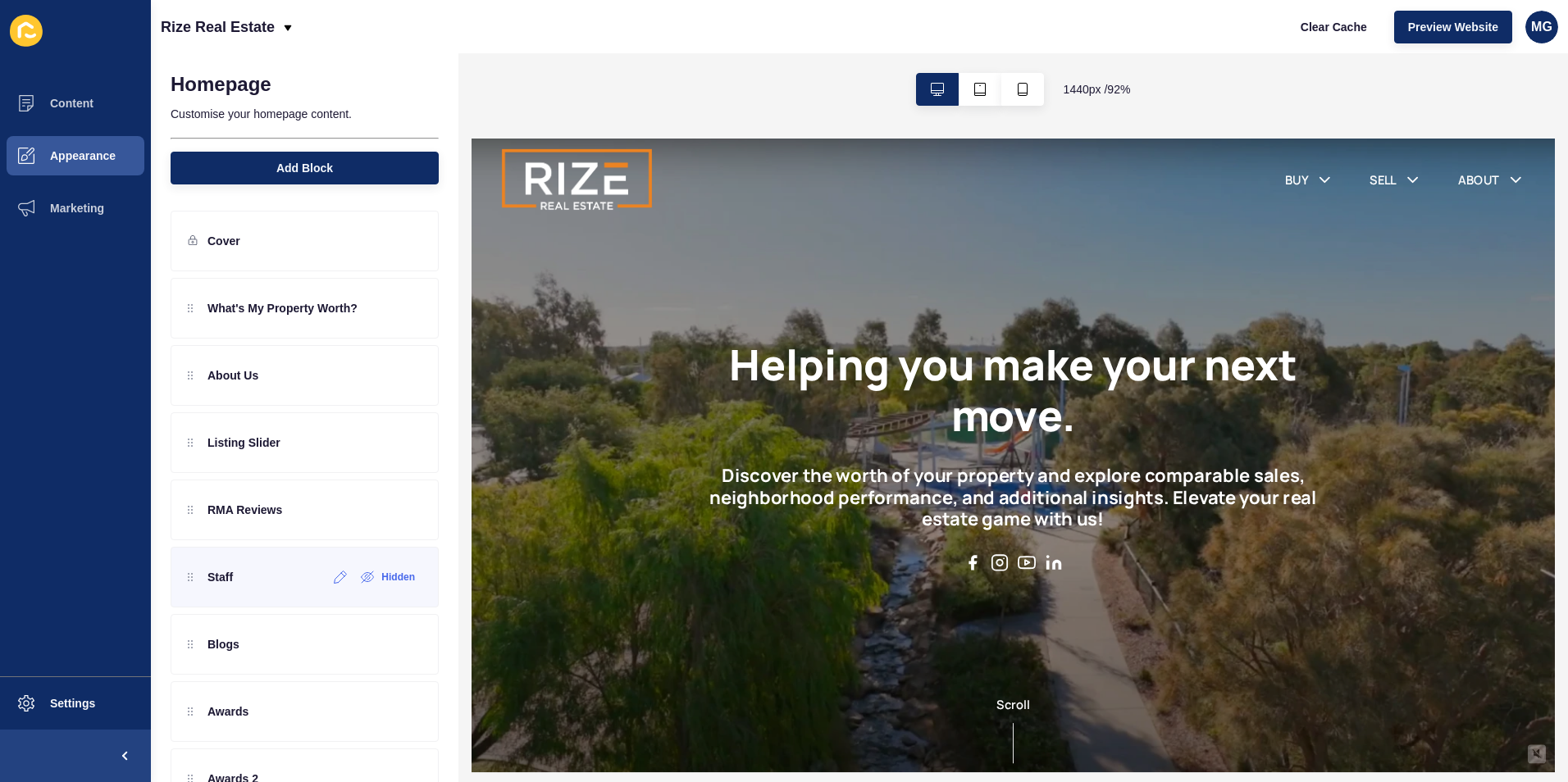
scroll to position [53, 0]
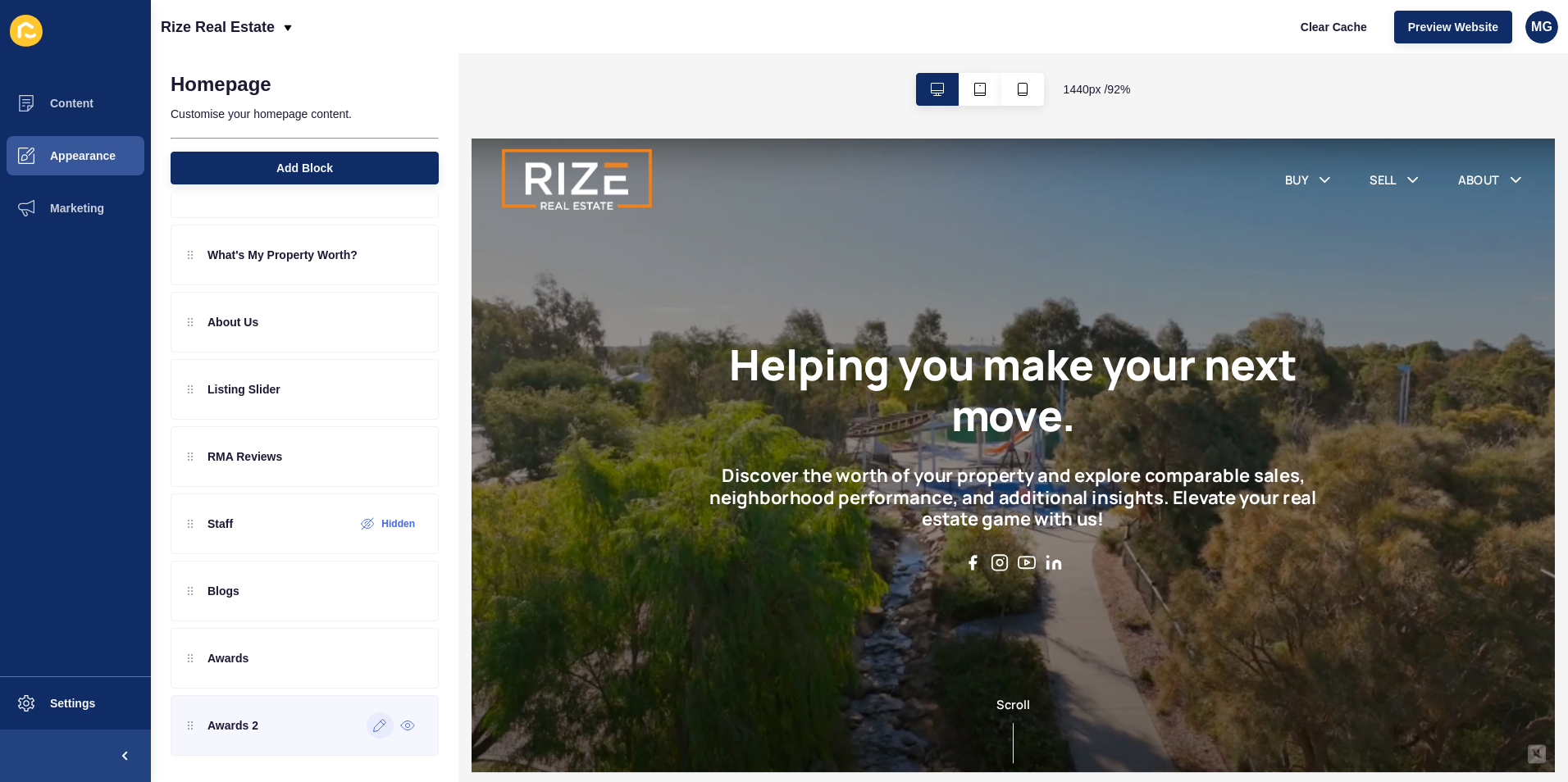
click at [374, 682] on icon at bounding box center [380, 726] width 12 height 12
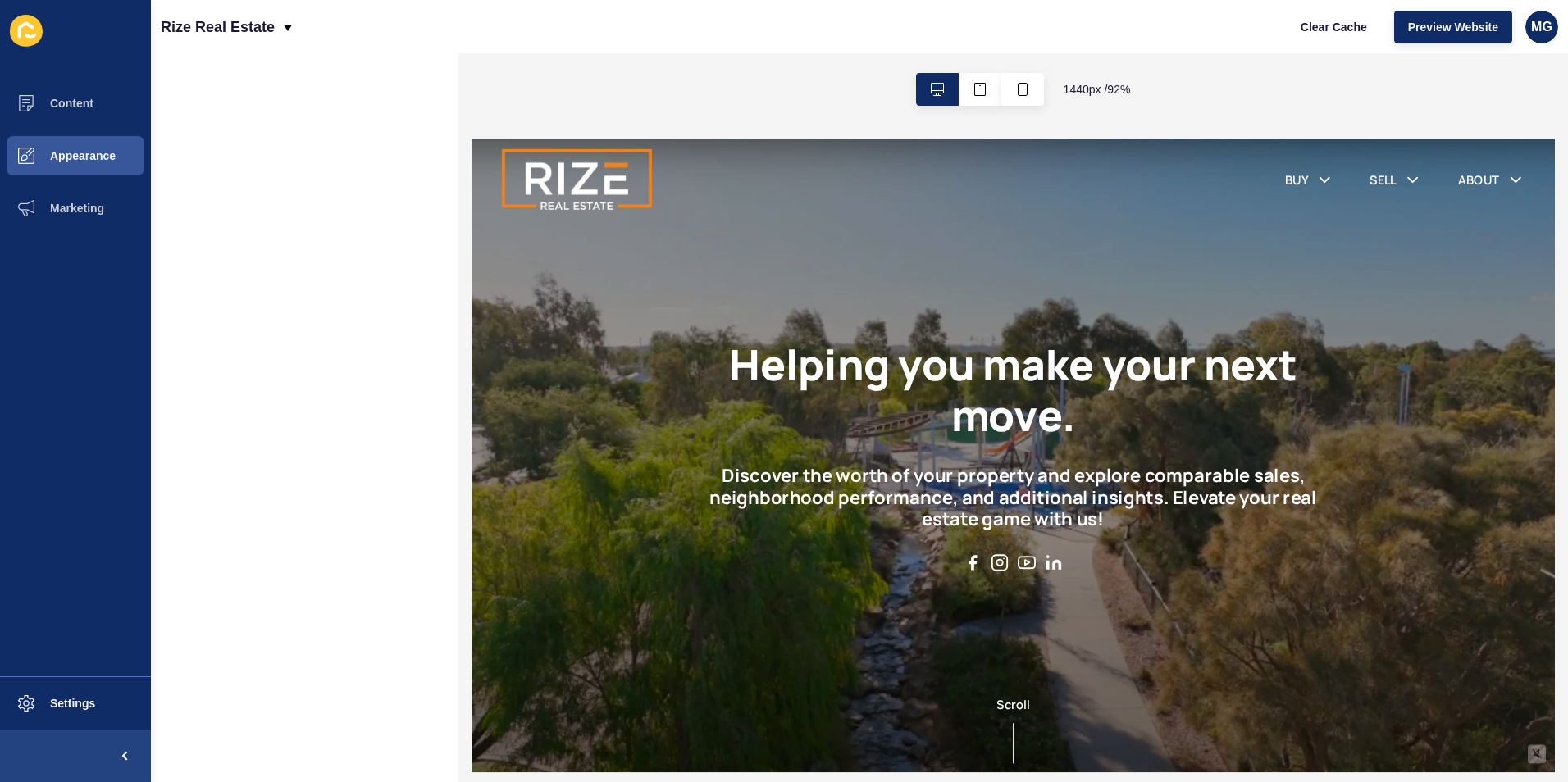
scroll to position [0, 0]
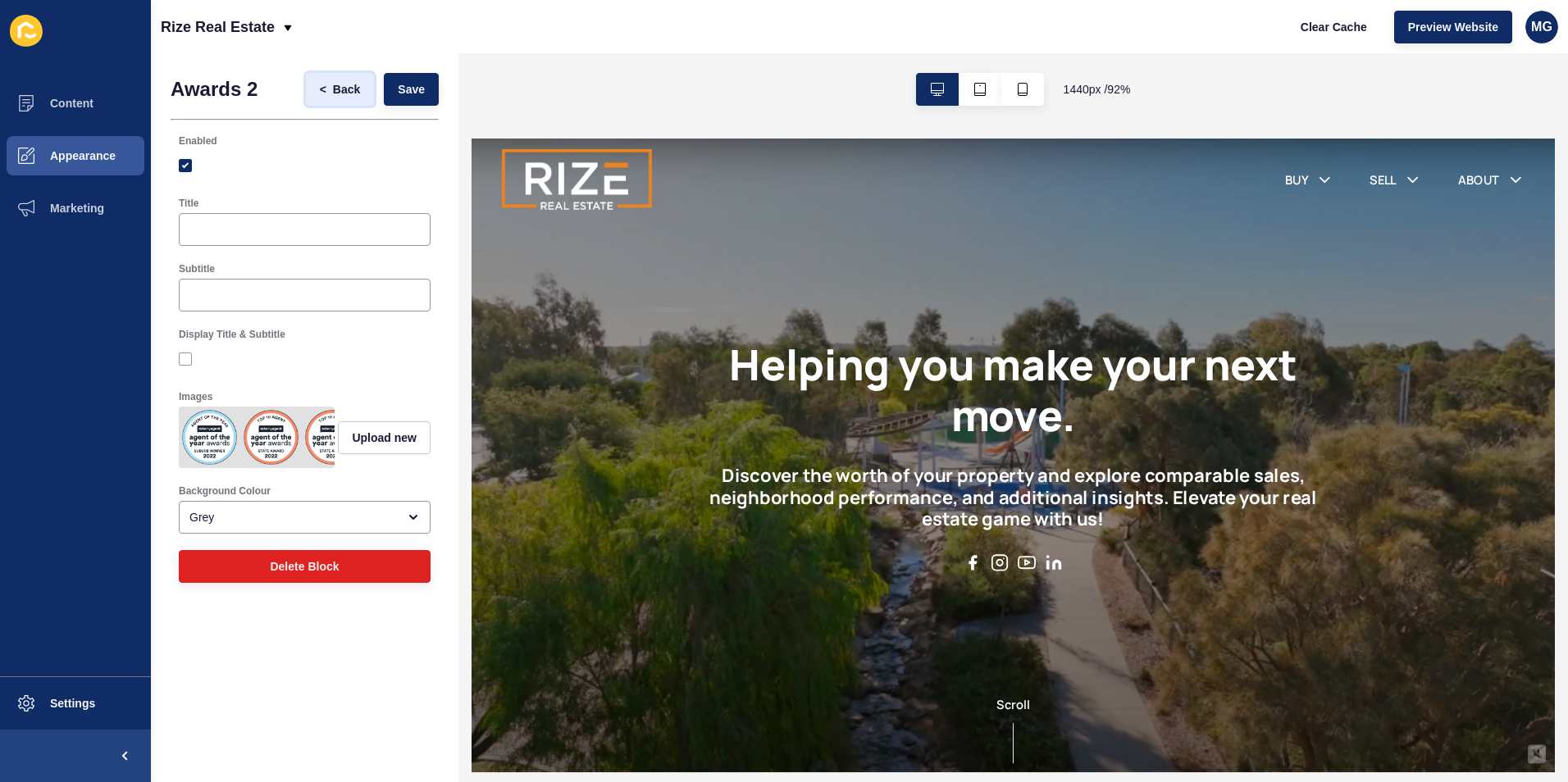
click at [353, 90] on span "Back" at bounding box center [346, 90] width 27 height 17
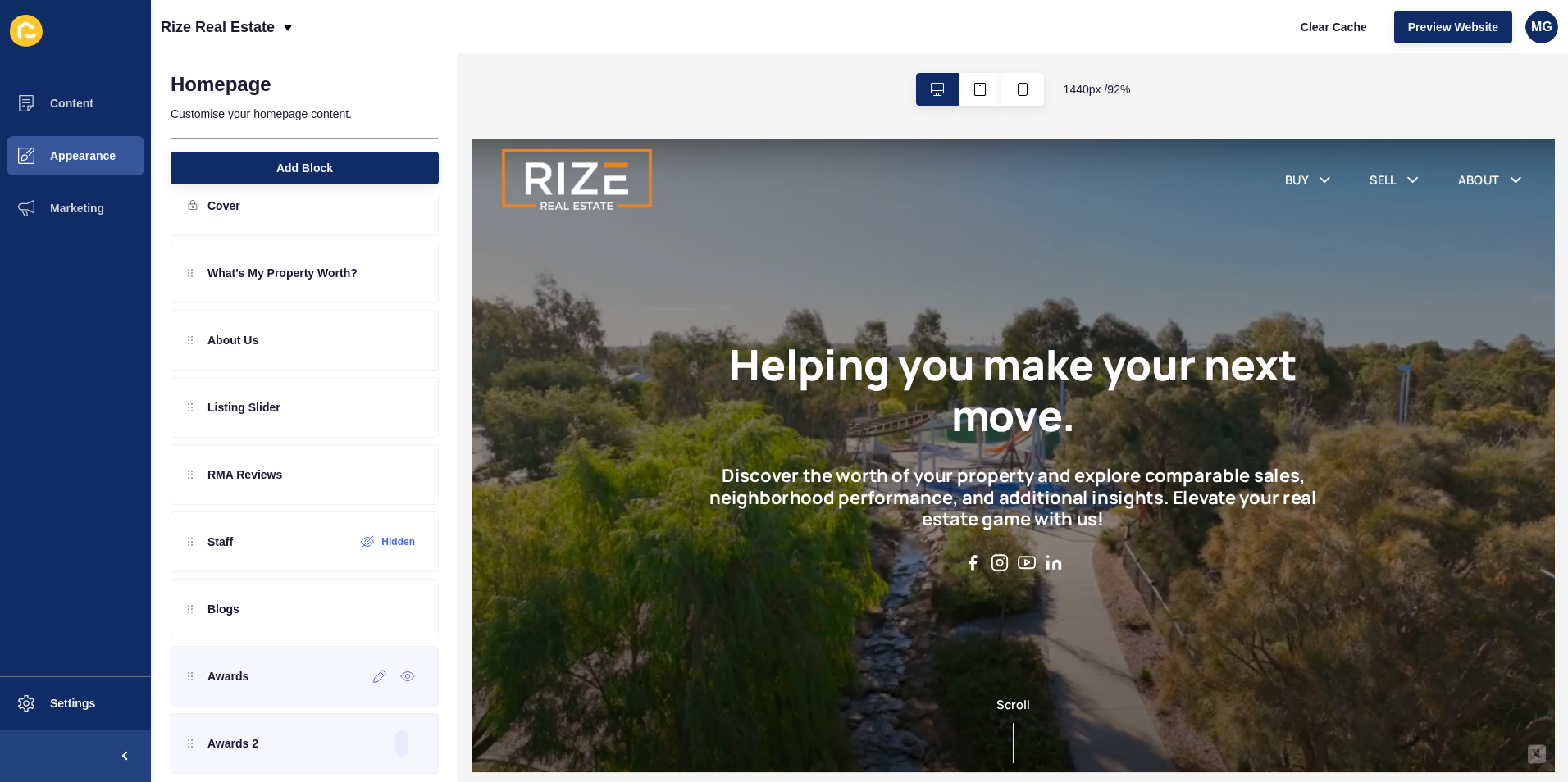
scroll to position [53, 0]
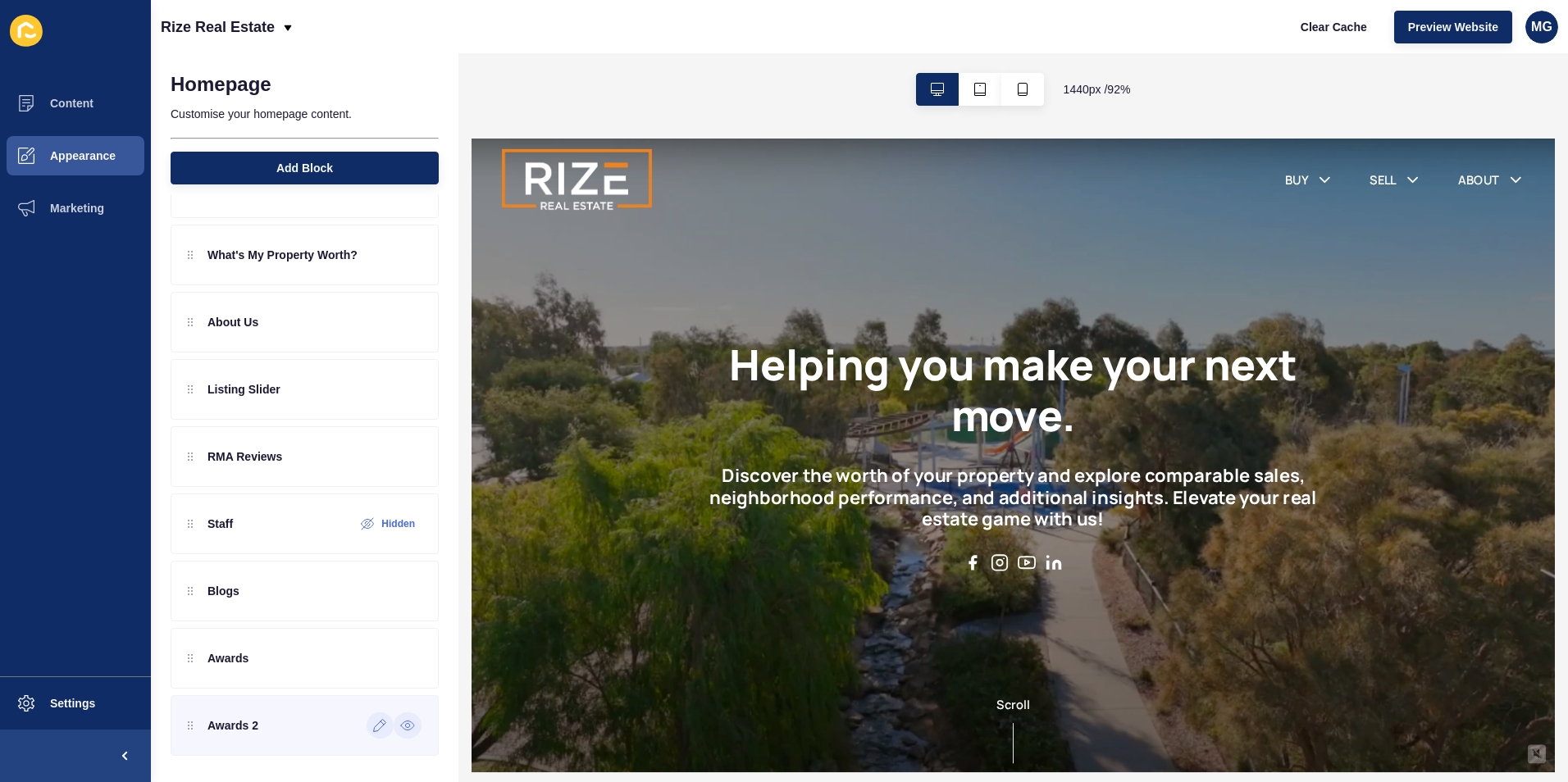
click at [400, 682] on icon at bounding box center [408, 726] width 15 height 13
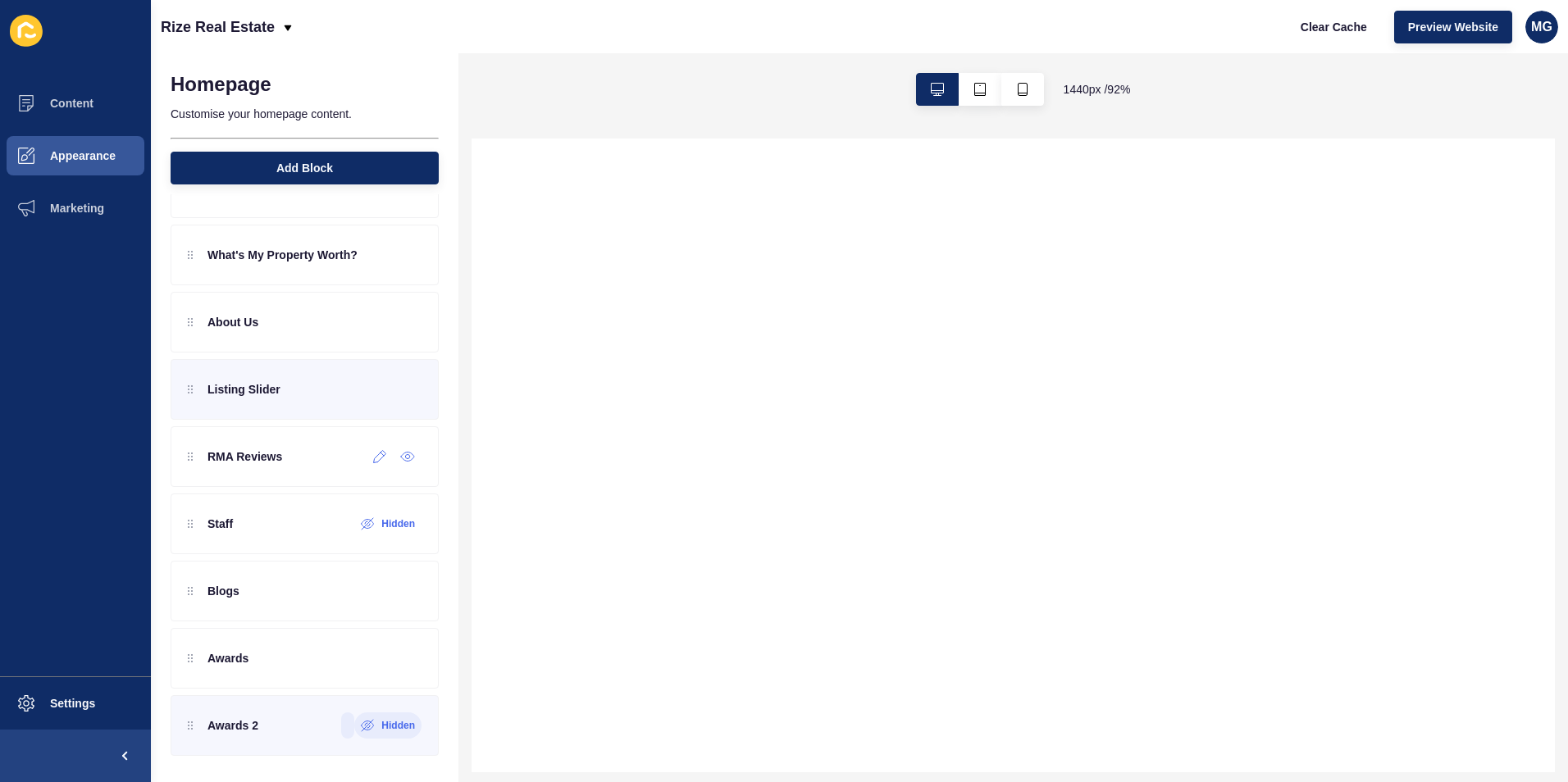
scroll to position [0, 0]
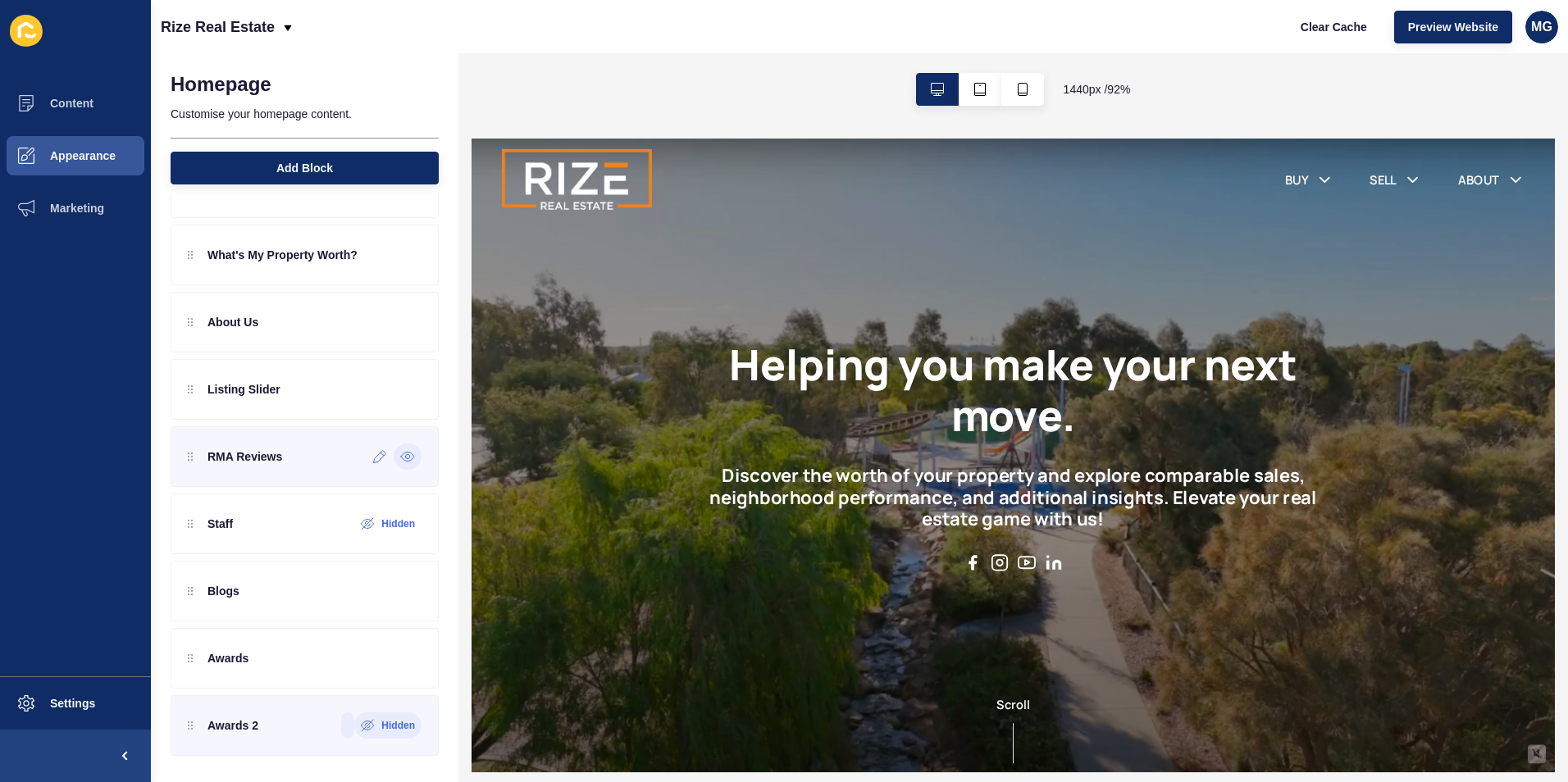
click at [400, 457] on icon at bounding box center [408, 457] width 15 height 13
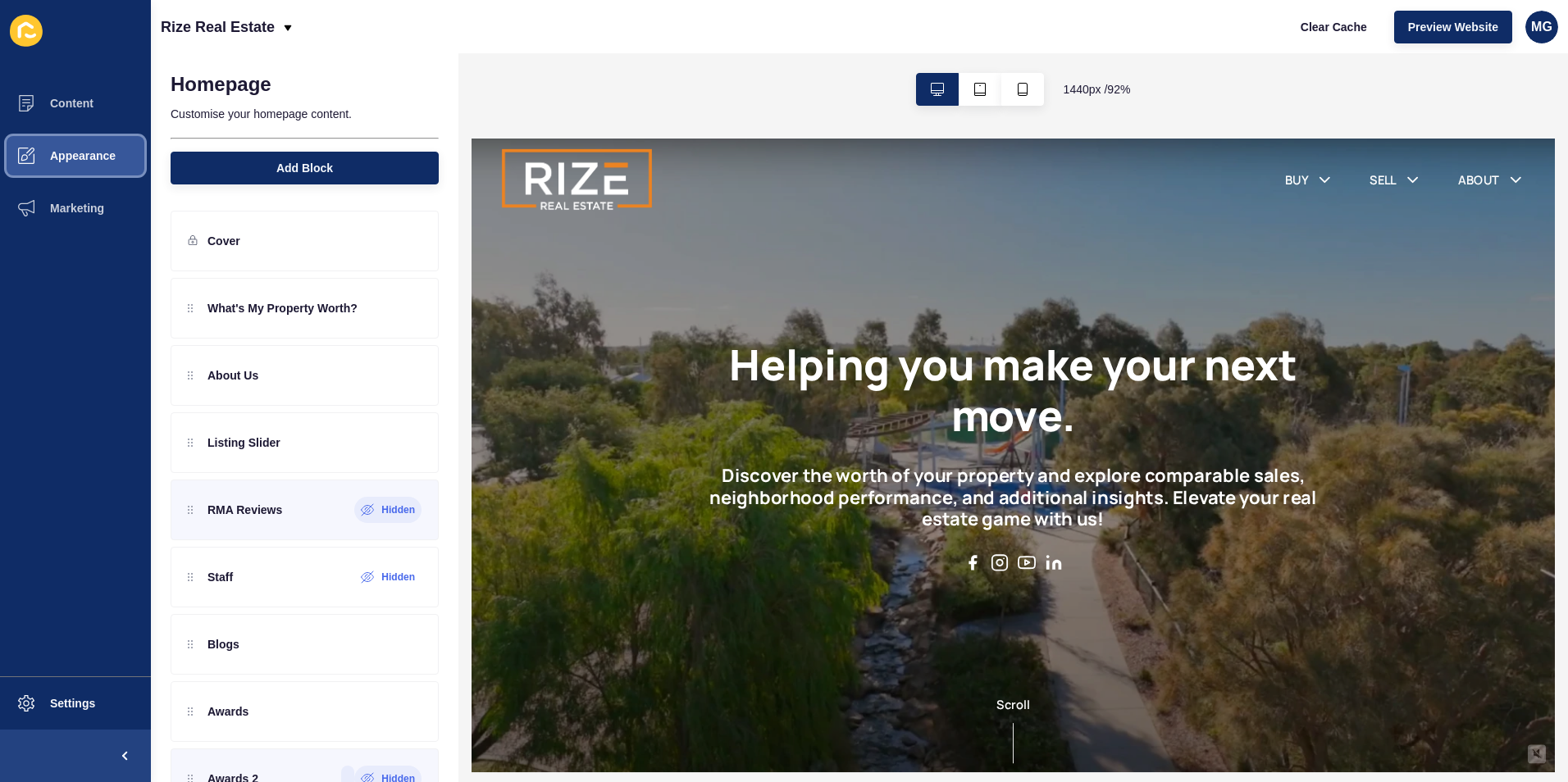
click at [74, 156] on span "Appearance" at bounding box center [56, 156] width 118 height 13
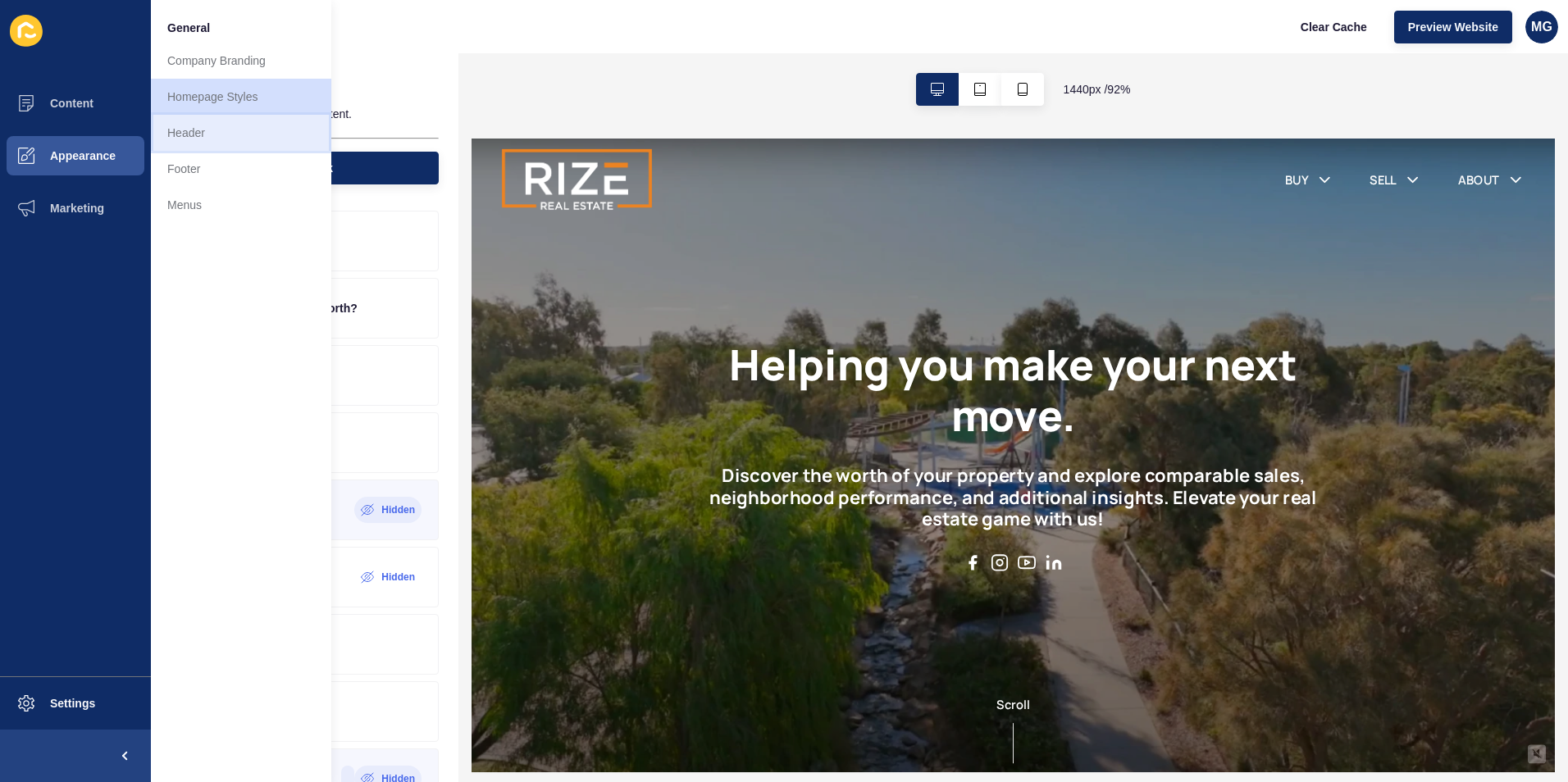
click at [187, 137] on link "Header" at bounding box center [241, 132] width 180 height 36
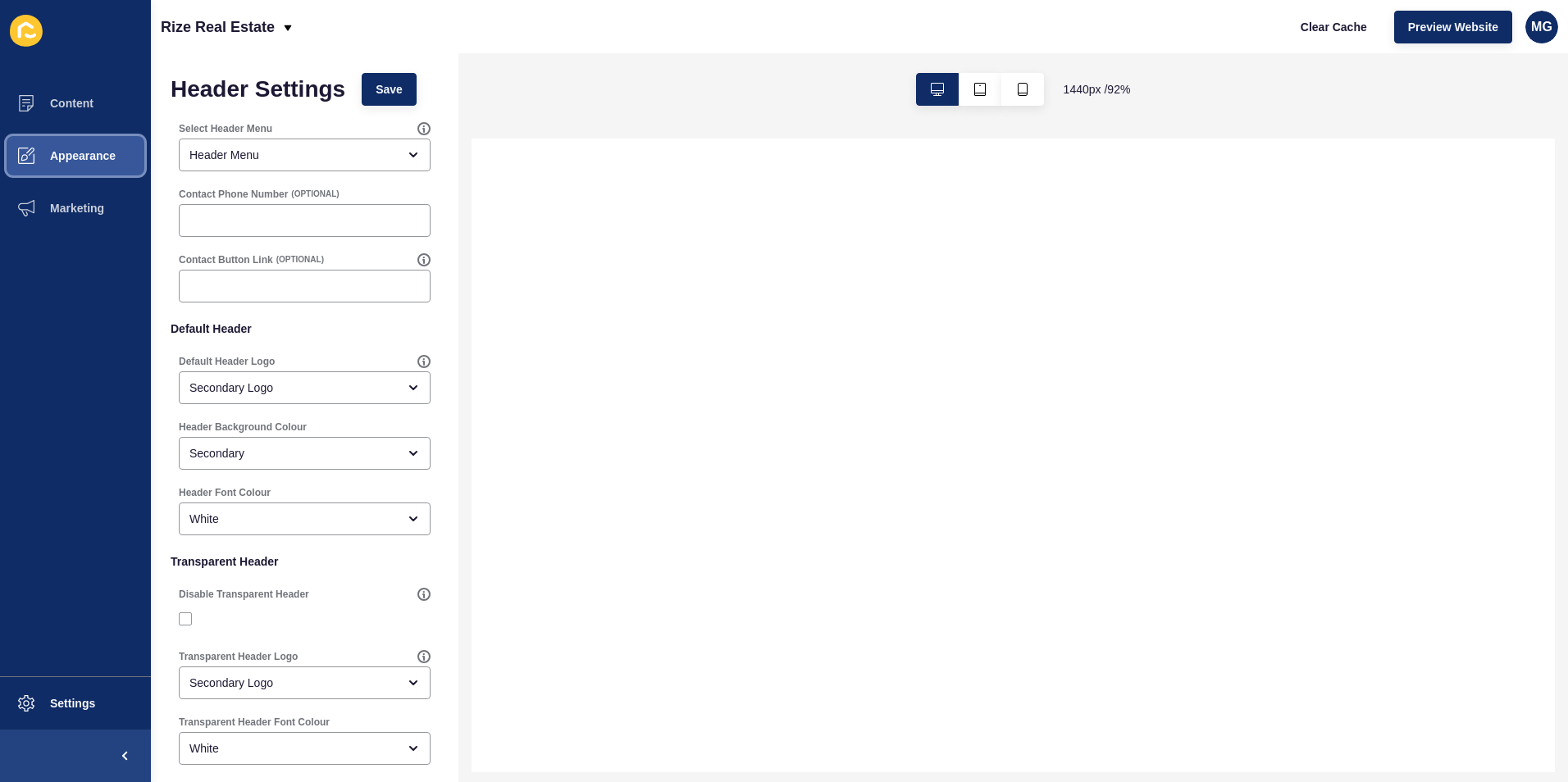
click at [81, 156] on span "Appearance" at bounding box center [56, 156] width 118 height 13
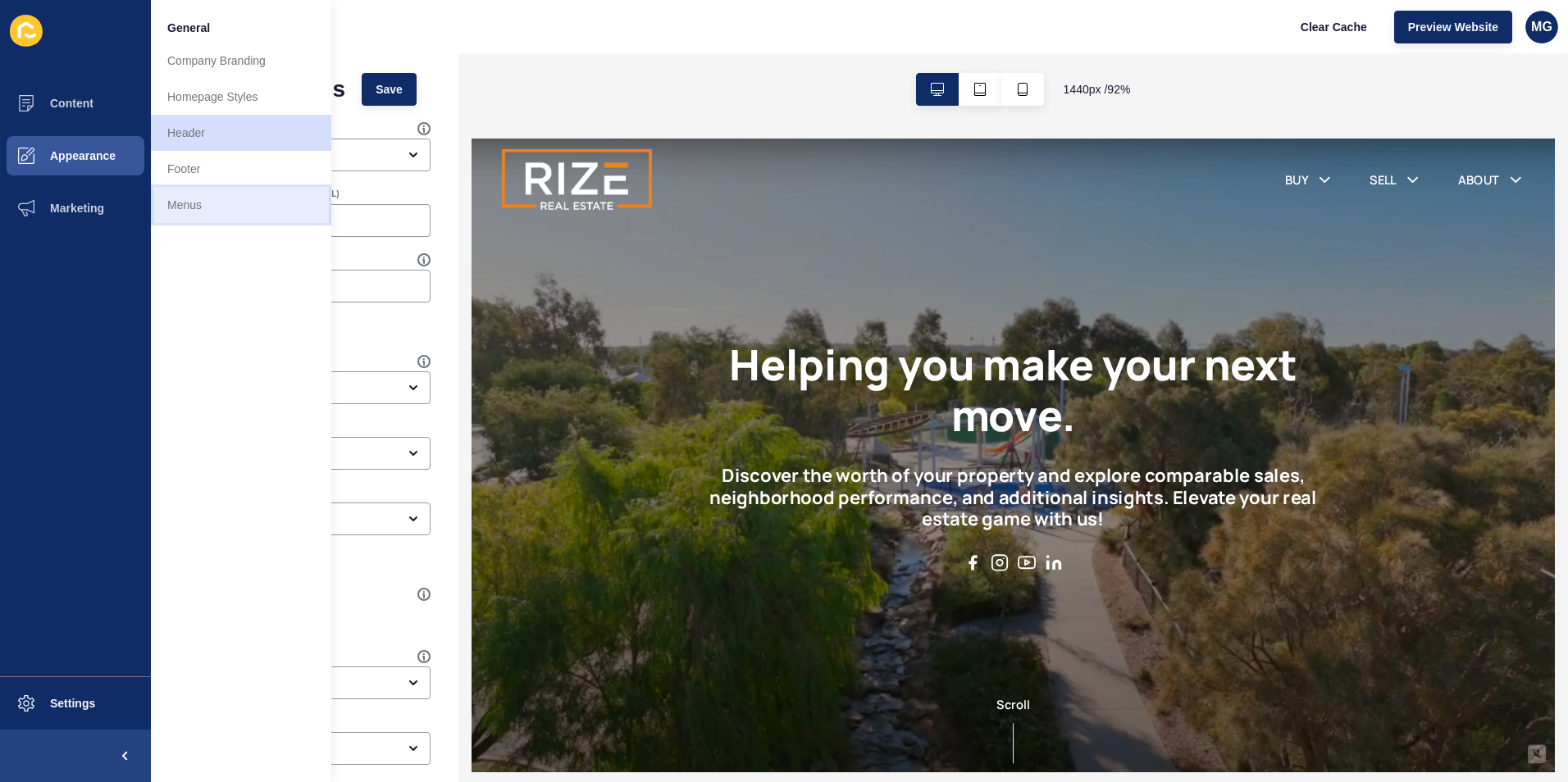
click at [203, 203] on link "Menus" at bounding box center [241, 204] width 180 height 36
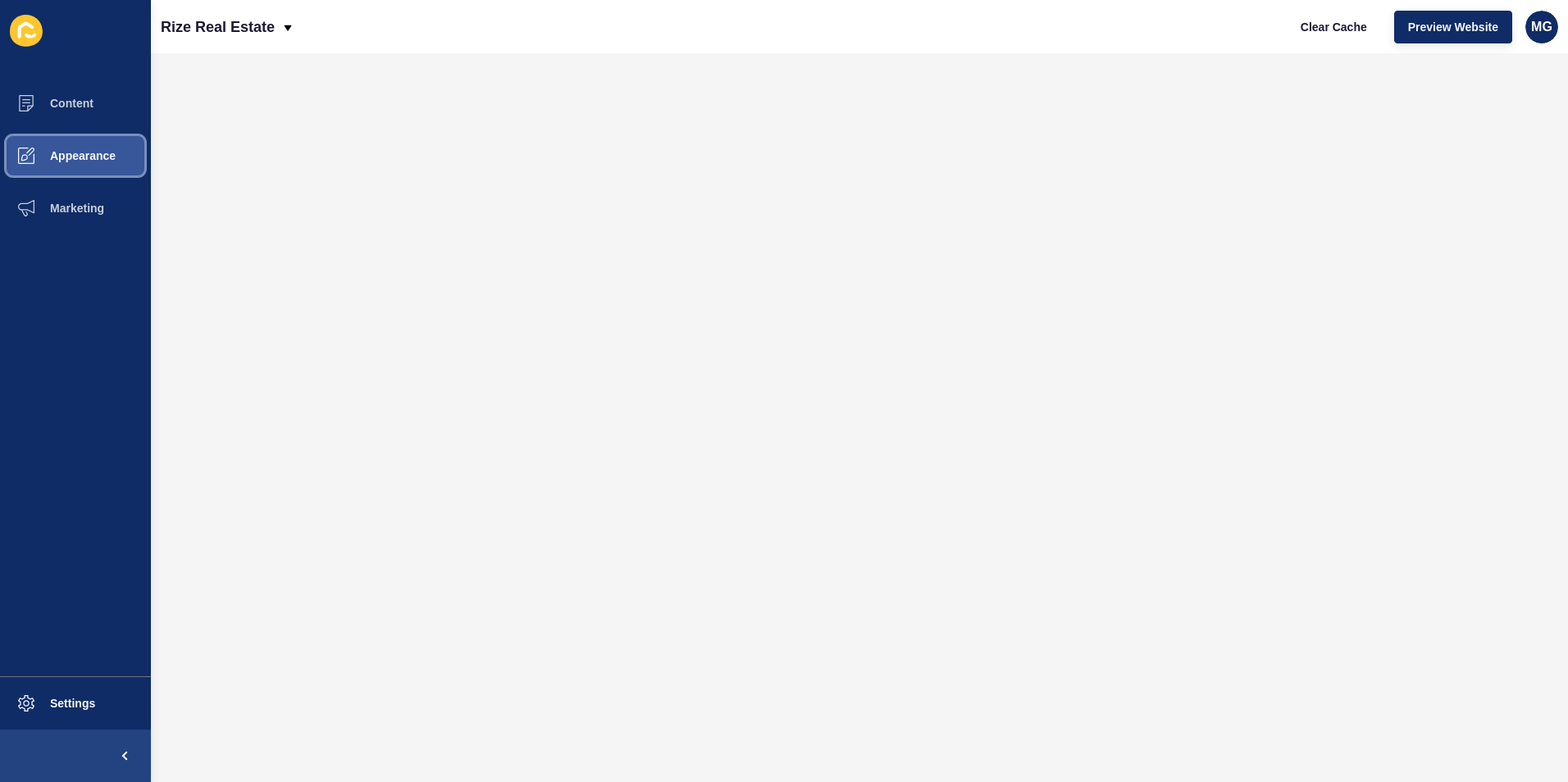
click at [81, 163] on button "Appearance" at bounding box center [76, 155] width 151 height 52
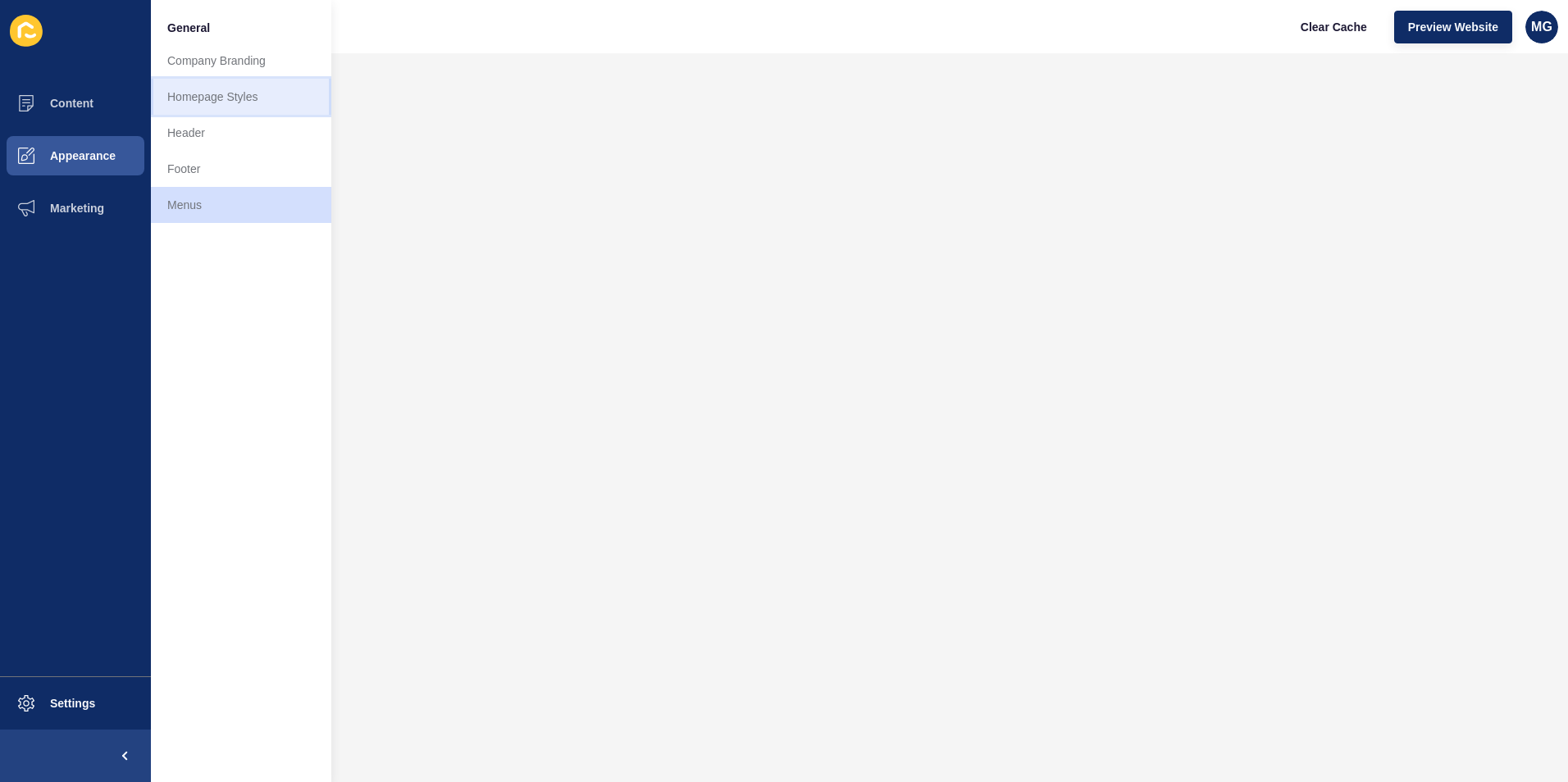
click at [213, 99] on link "Homepage Styles" at bounding box center [241, 96] width 180 height 36
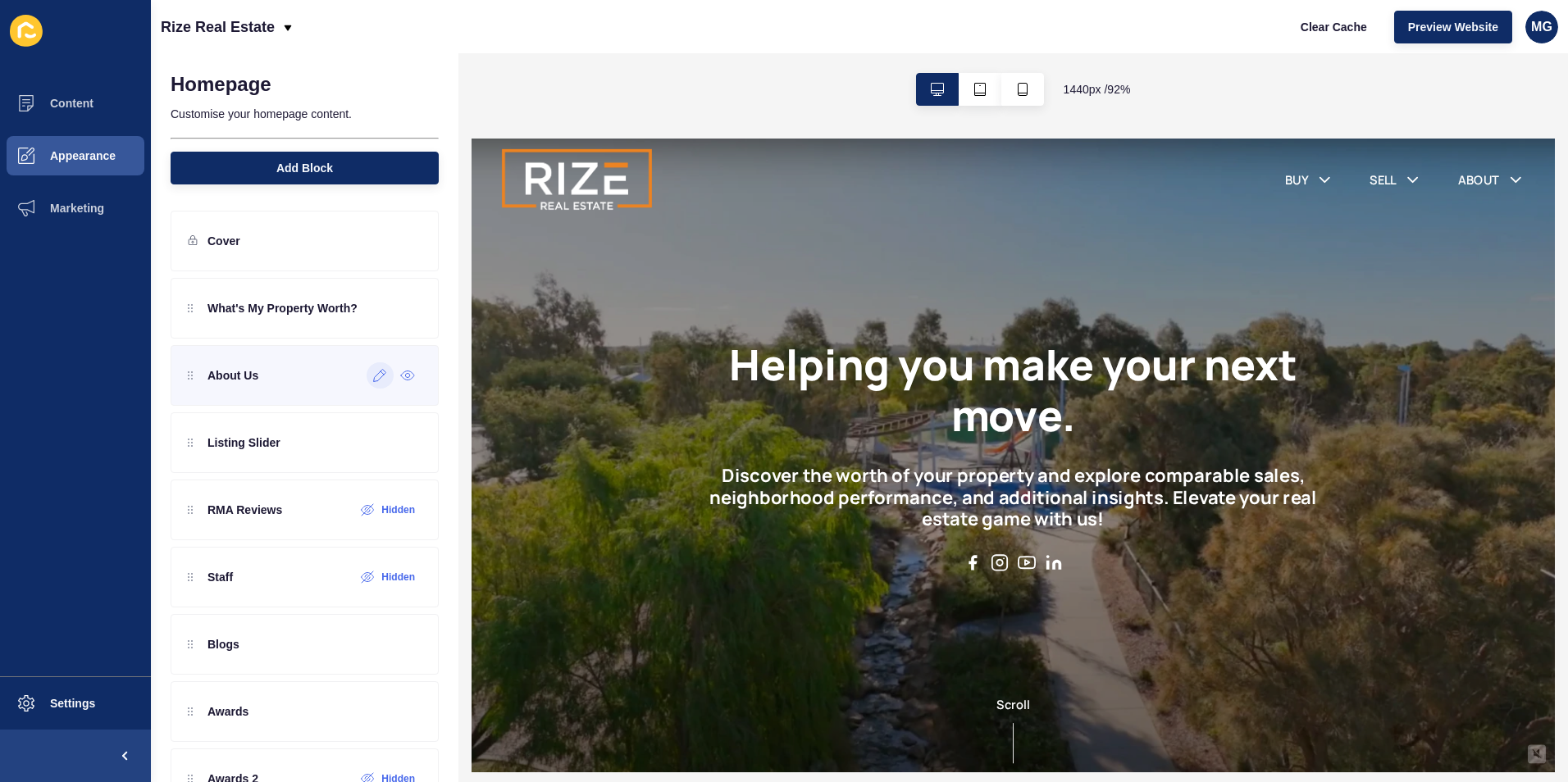
click at [373, 381] on icon at bounding box center [380, 375] width 14 height 13
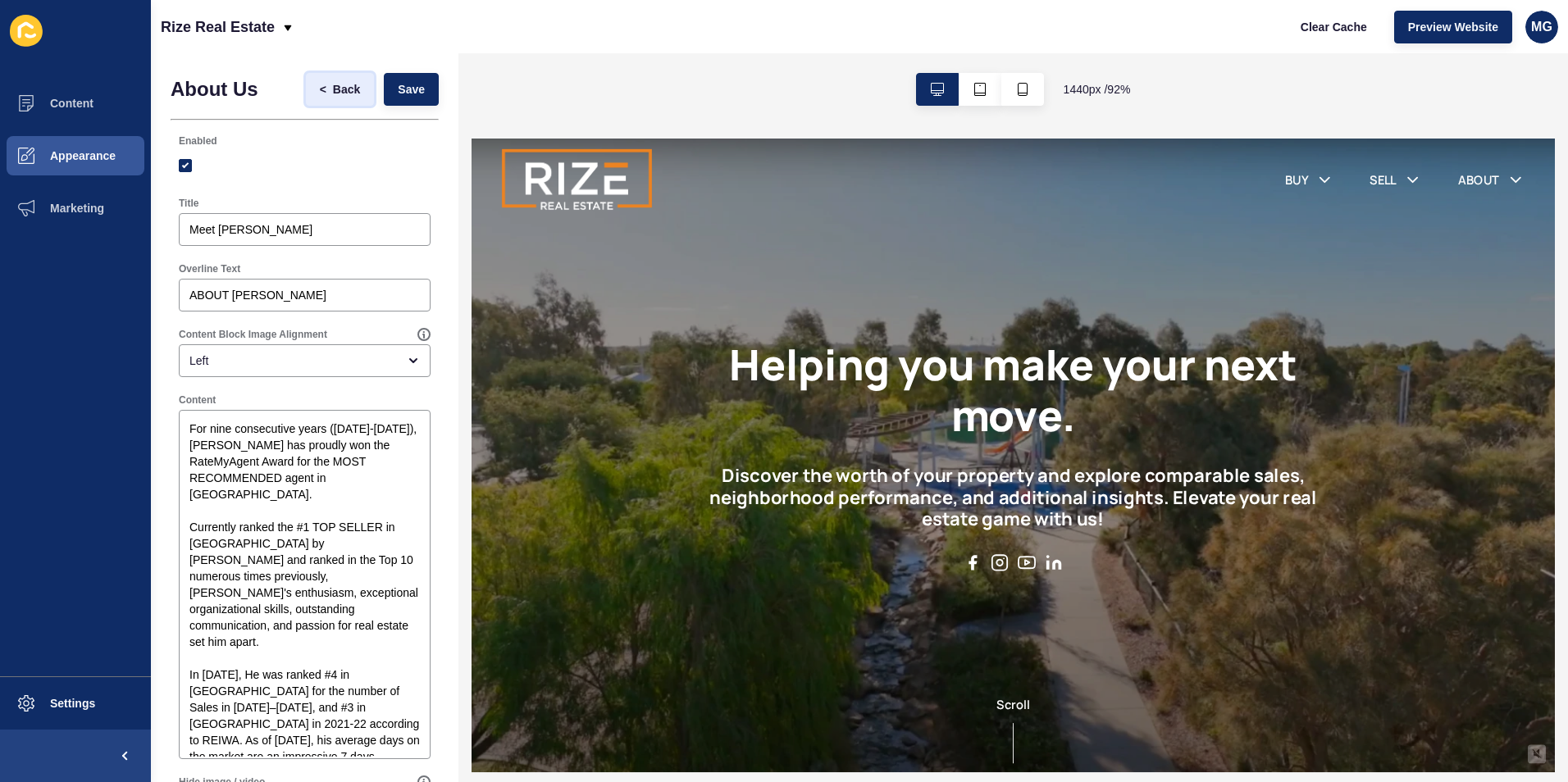
click at [333, 92] on span "Back" at bounding box center [346, 90] width 27 height 17
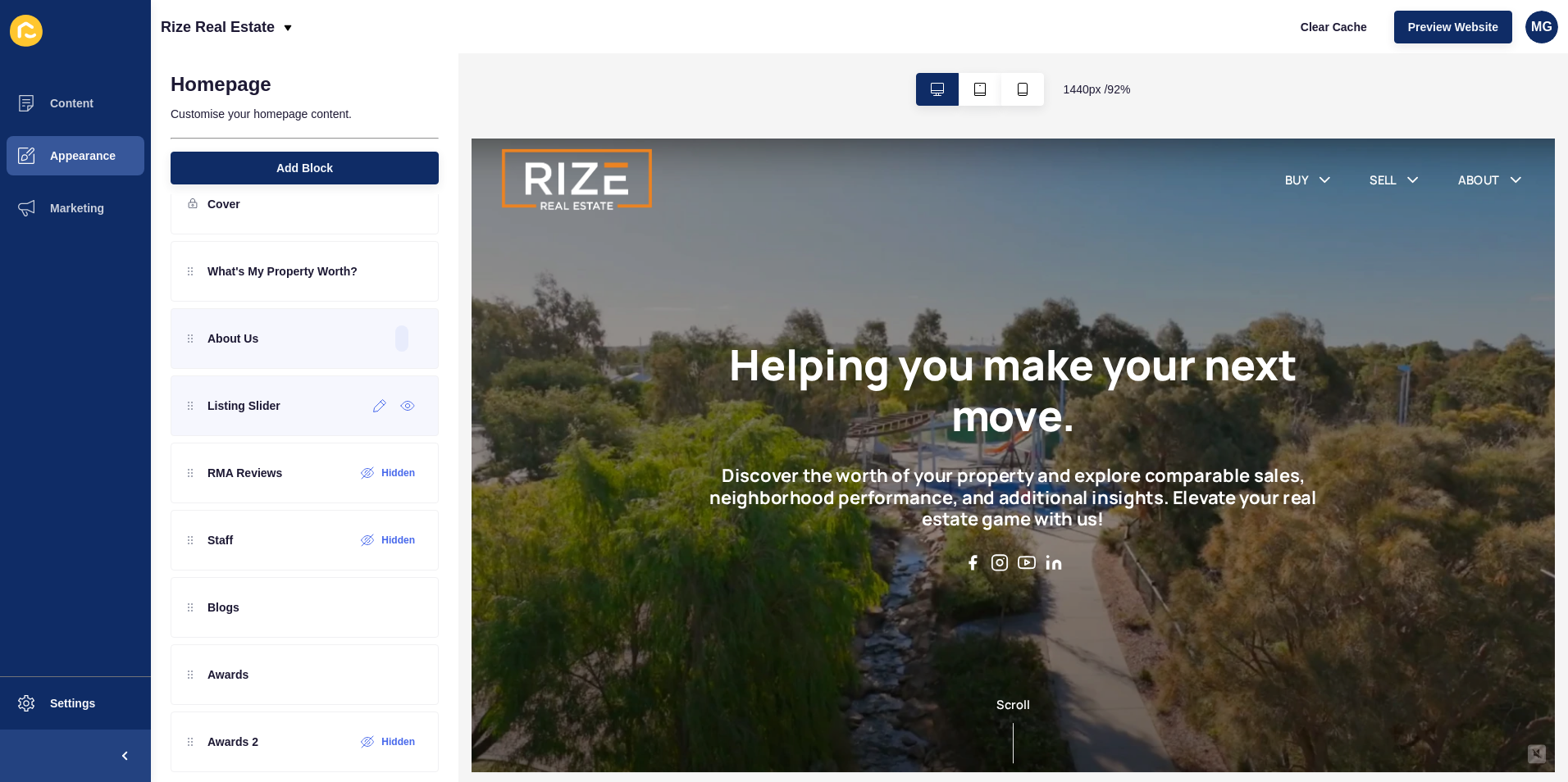
scroll to position [53, 0]
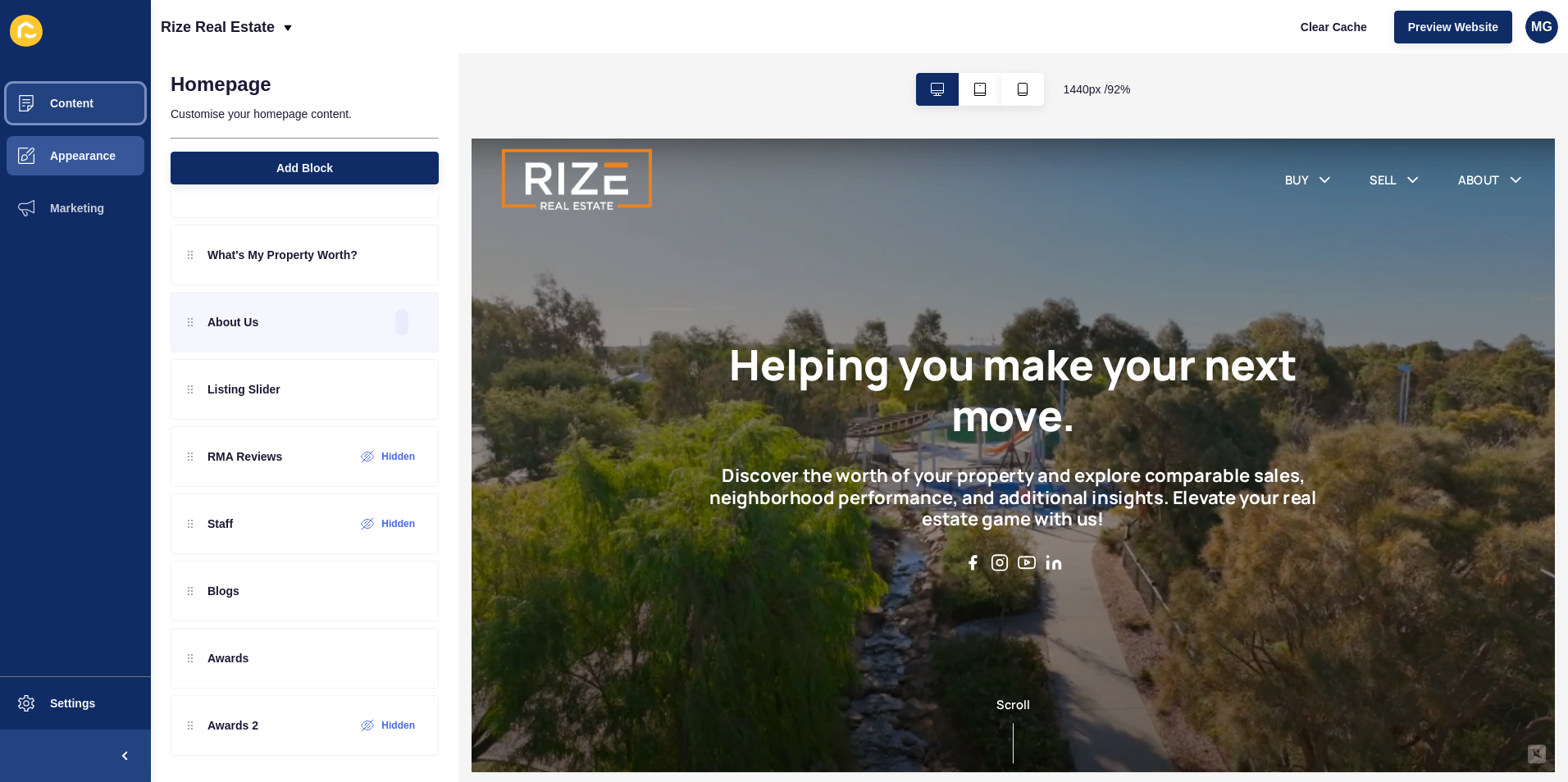
click at [61, 96] on button "Content" at bounding box center [76, 103] width 151 height 52
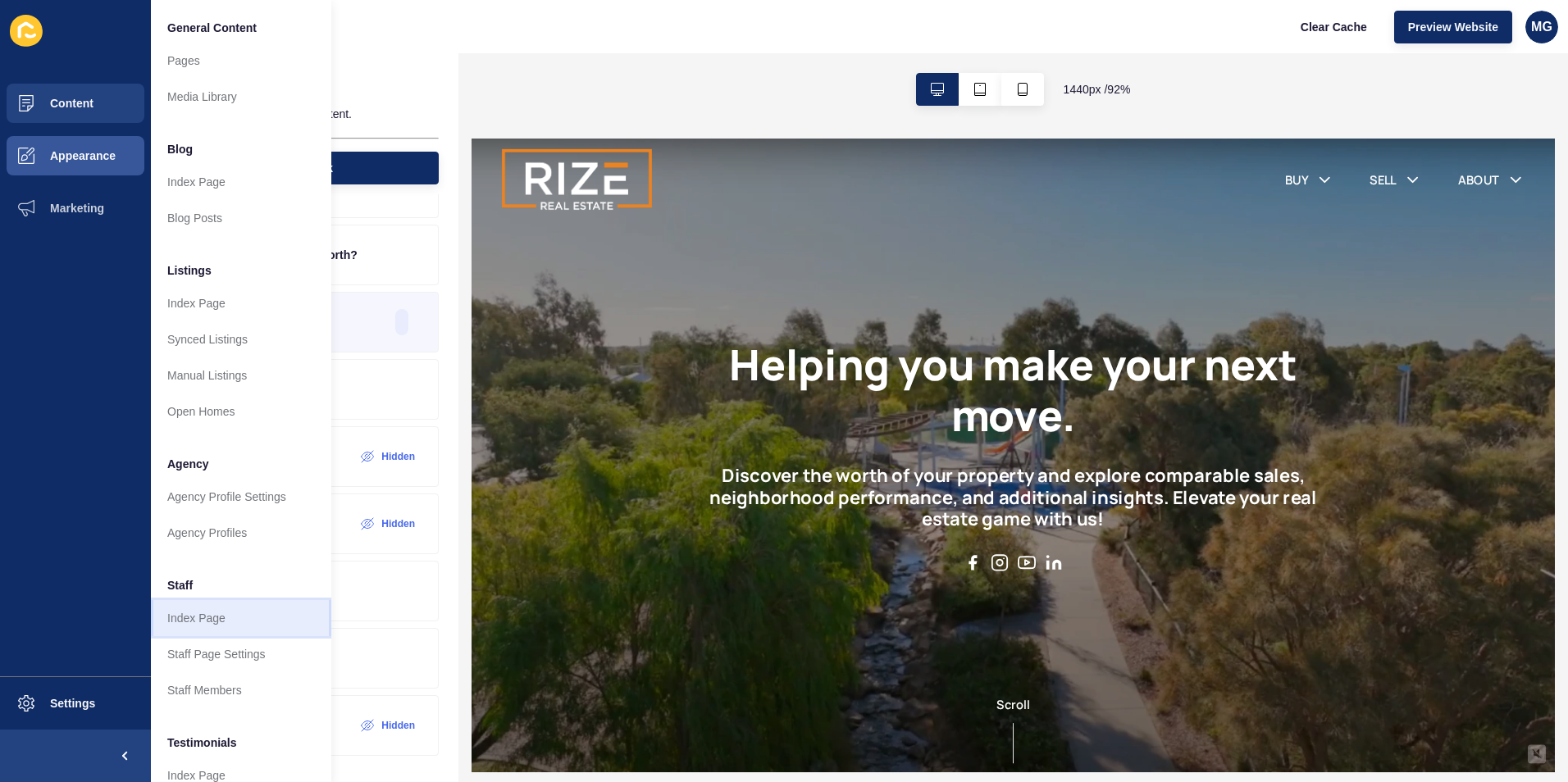
click at [194, 613] on link "Index Page" at bounding box center [241, 618] width 180 height 36
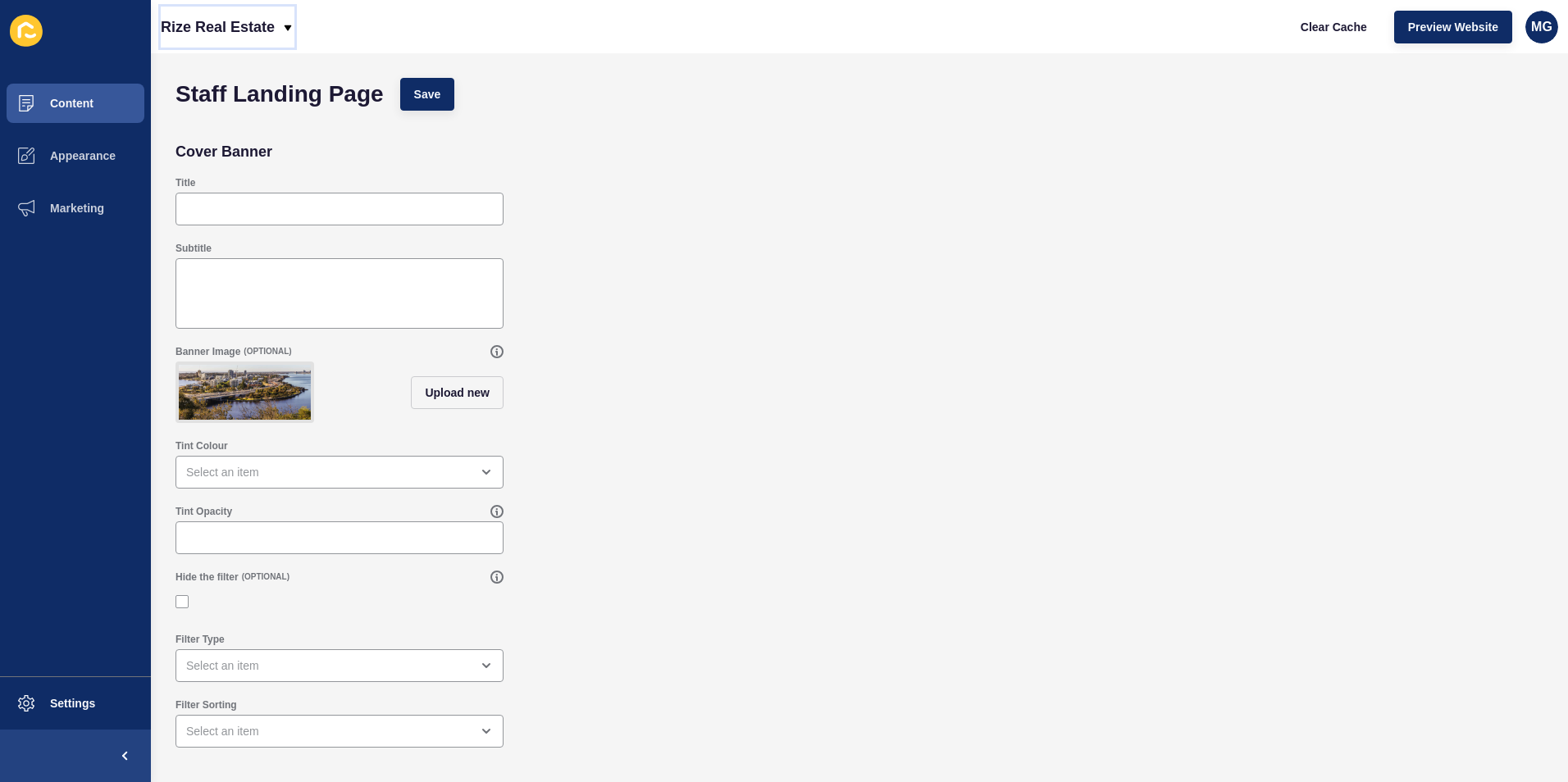
click at [277, 29] on div "Rize Real Estate" at bounding box center [228, 27] width 134 height 41
click at [831, 127] on form "Staff Landing Page Save Cover Banner Title Subtitle Banner Image (OPTIONAL) Upl…" at bounding box center [859, 384] width 1384 height 630
click at [76, 97] on span "Content" at bounding box center [46, 104] width 96 height 13
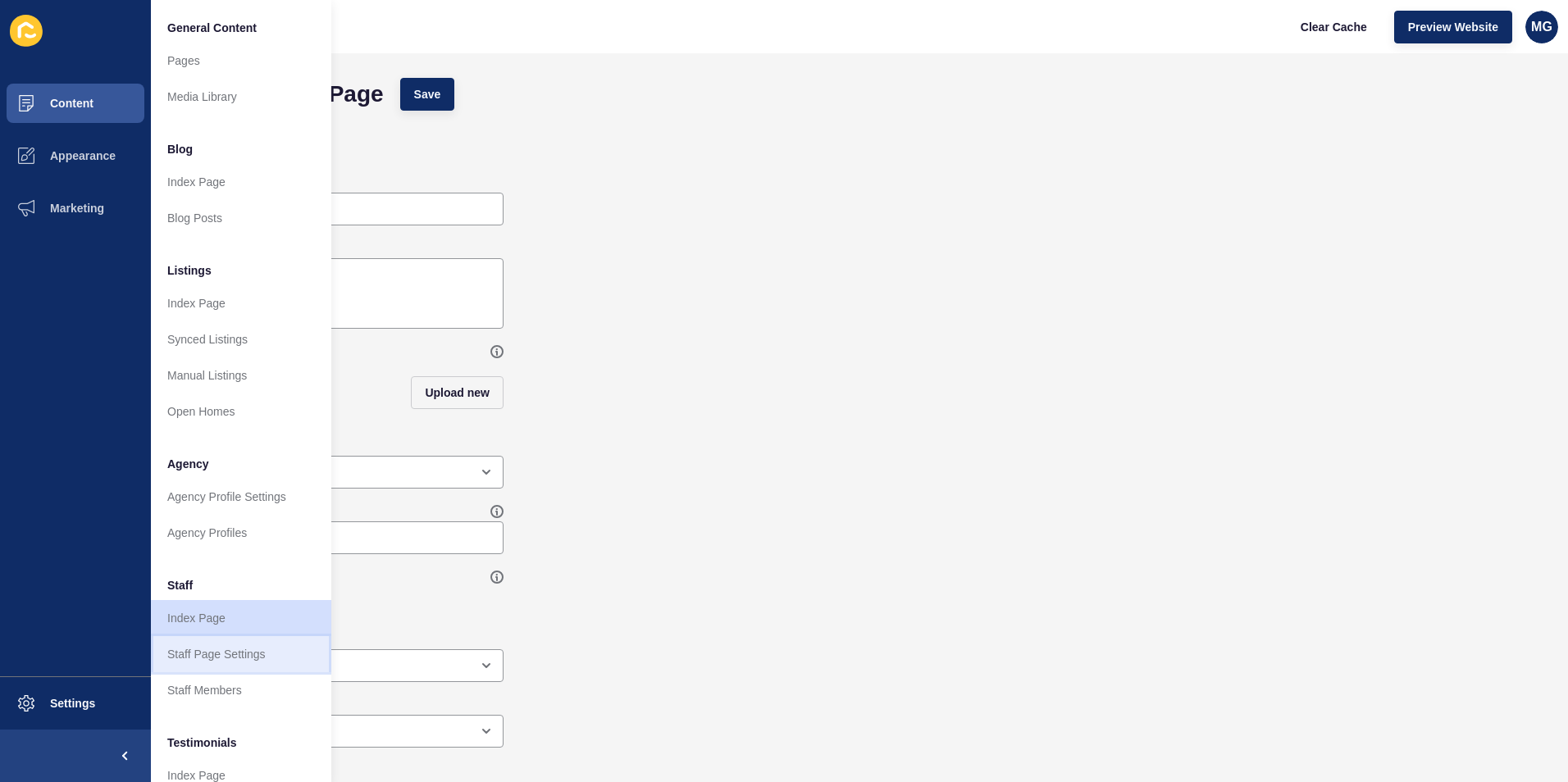
click at [229, 652] on link "Staff Page Settings" at bounding box center [241, 653] width 180 height 36
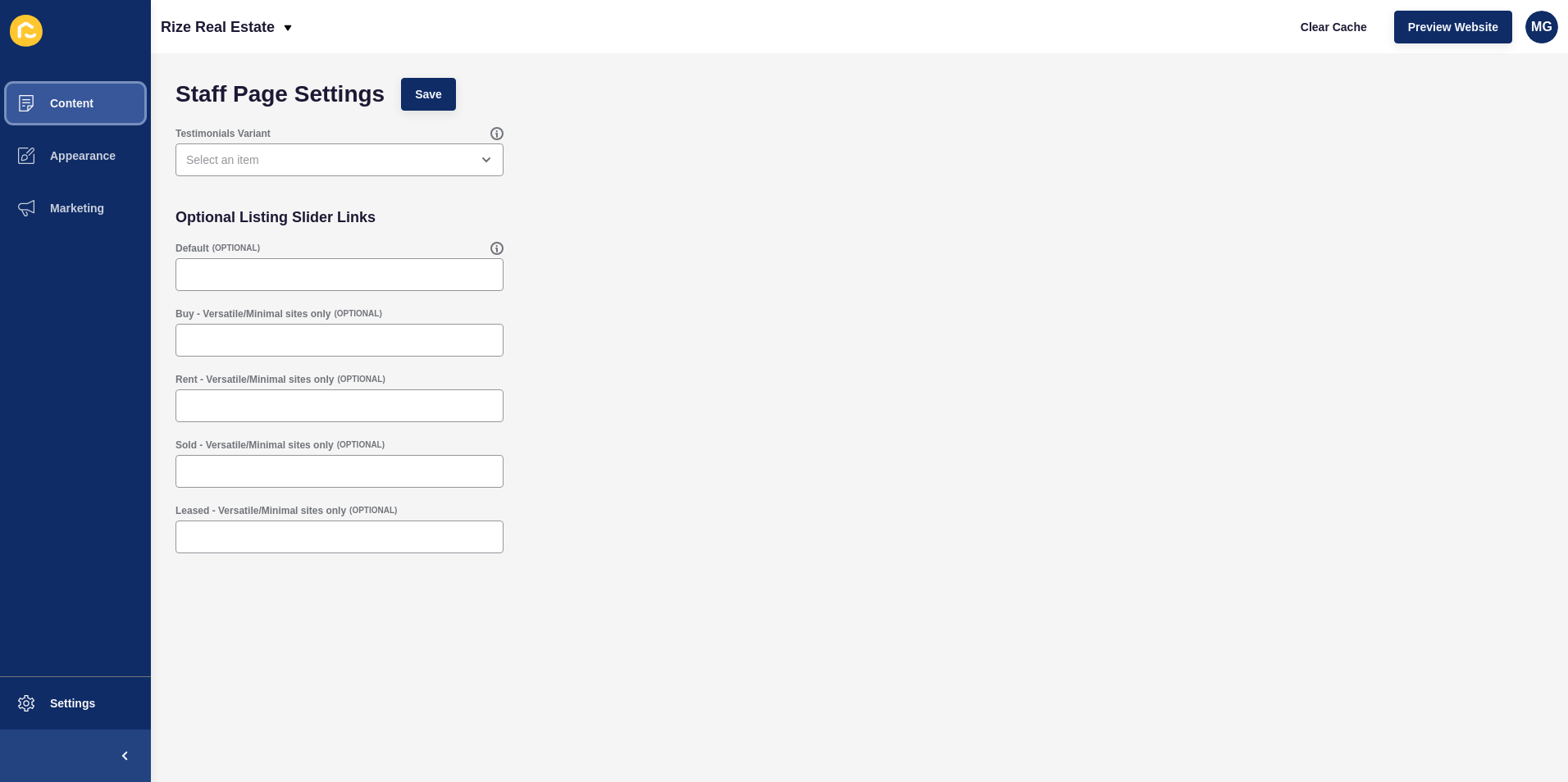
click at [84, 103] on span "Content" at bounding box center [46, 104] width 96 height 13
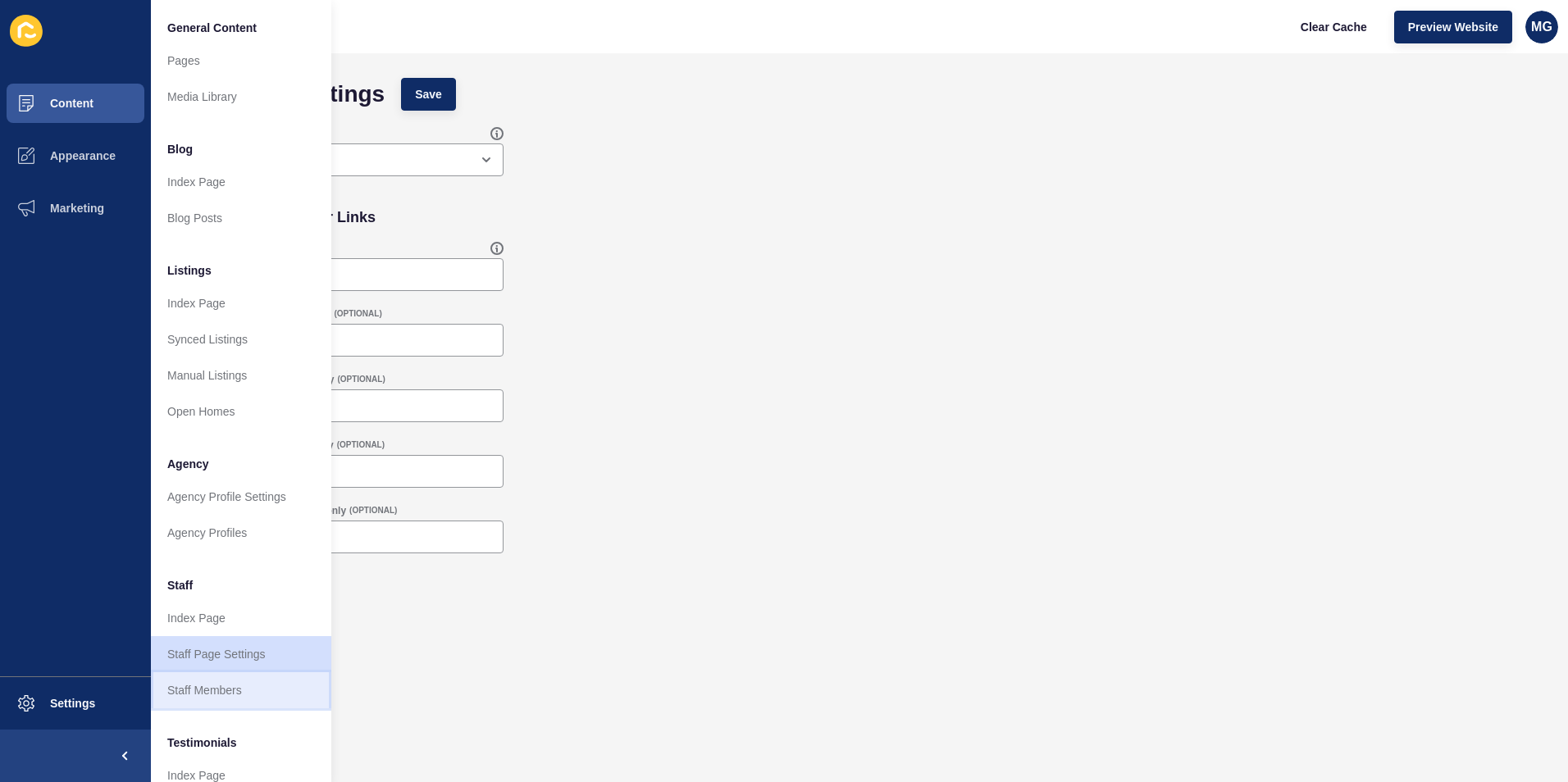
click at [208, 682] on link "Staff Members" at bounding box center [241, 690] width 180 height 36
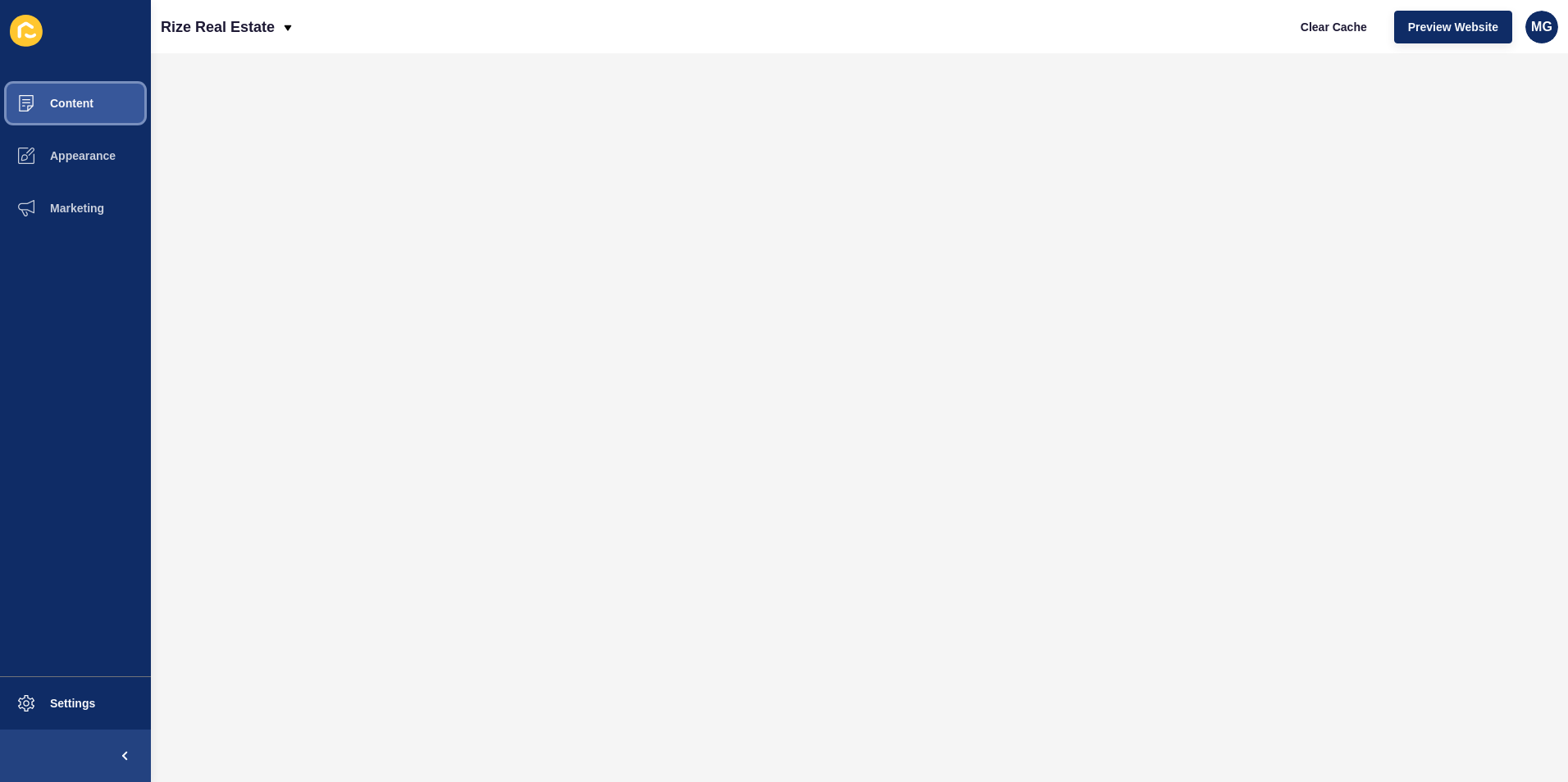
click at [76, 105] on span "Content" at bounding box center [46, 104] width 96 height 13
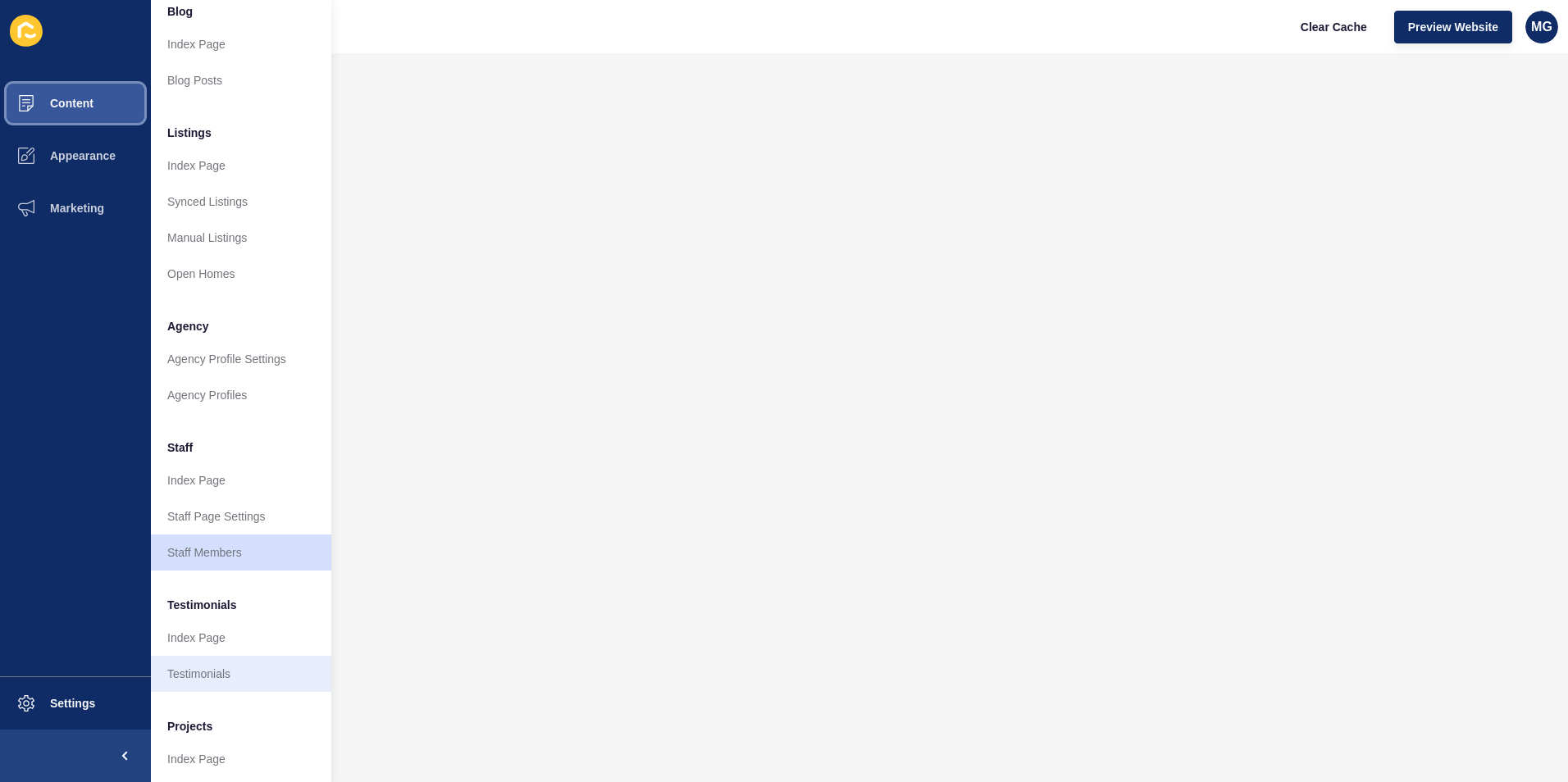
scroll to position [109, 0]
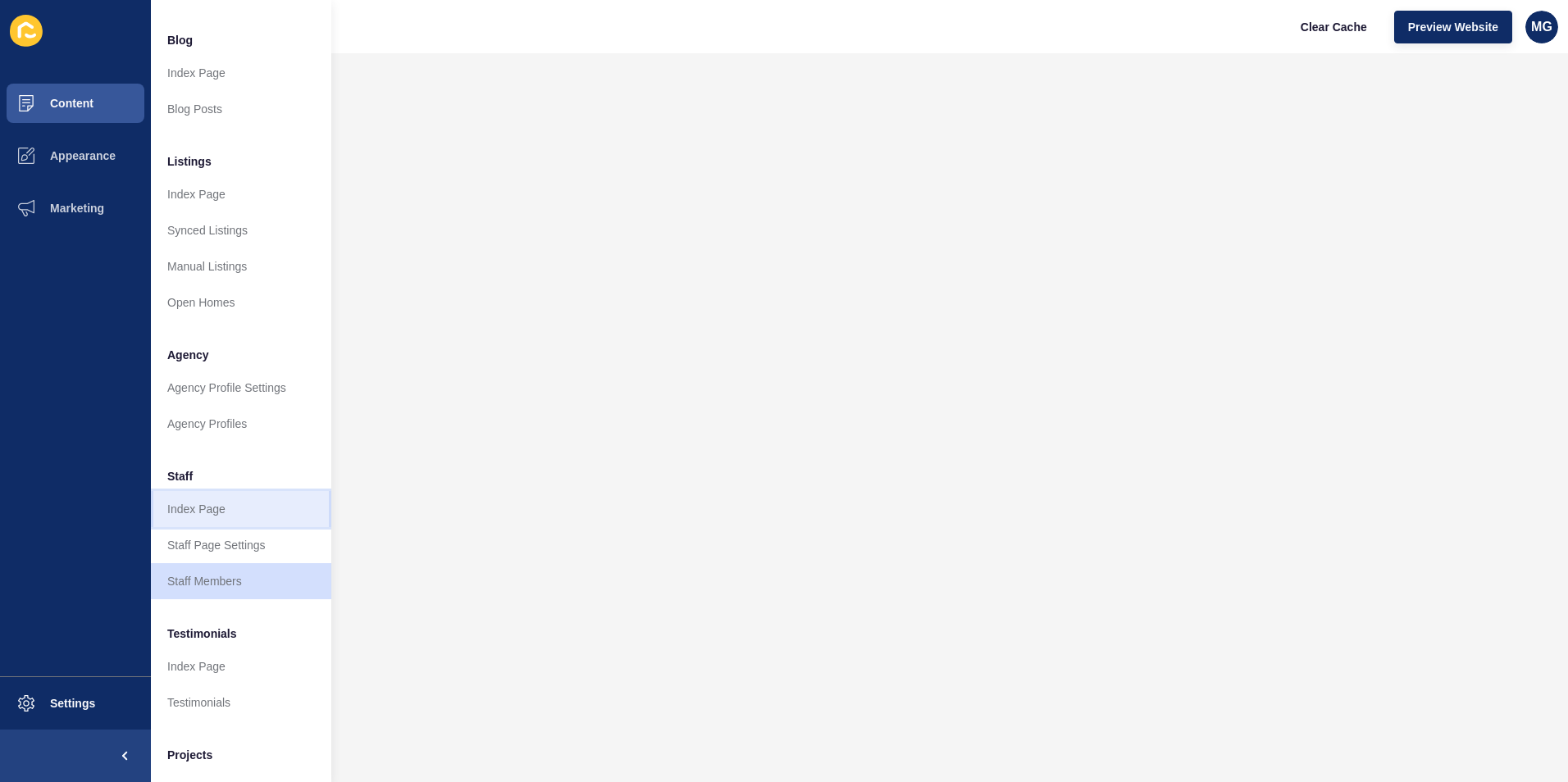
click at [194, 505] on link "Index Page" at bounding box center [241, 508] width 180 height 36
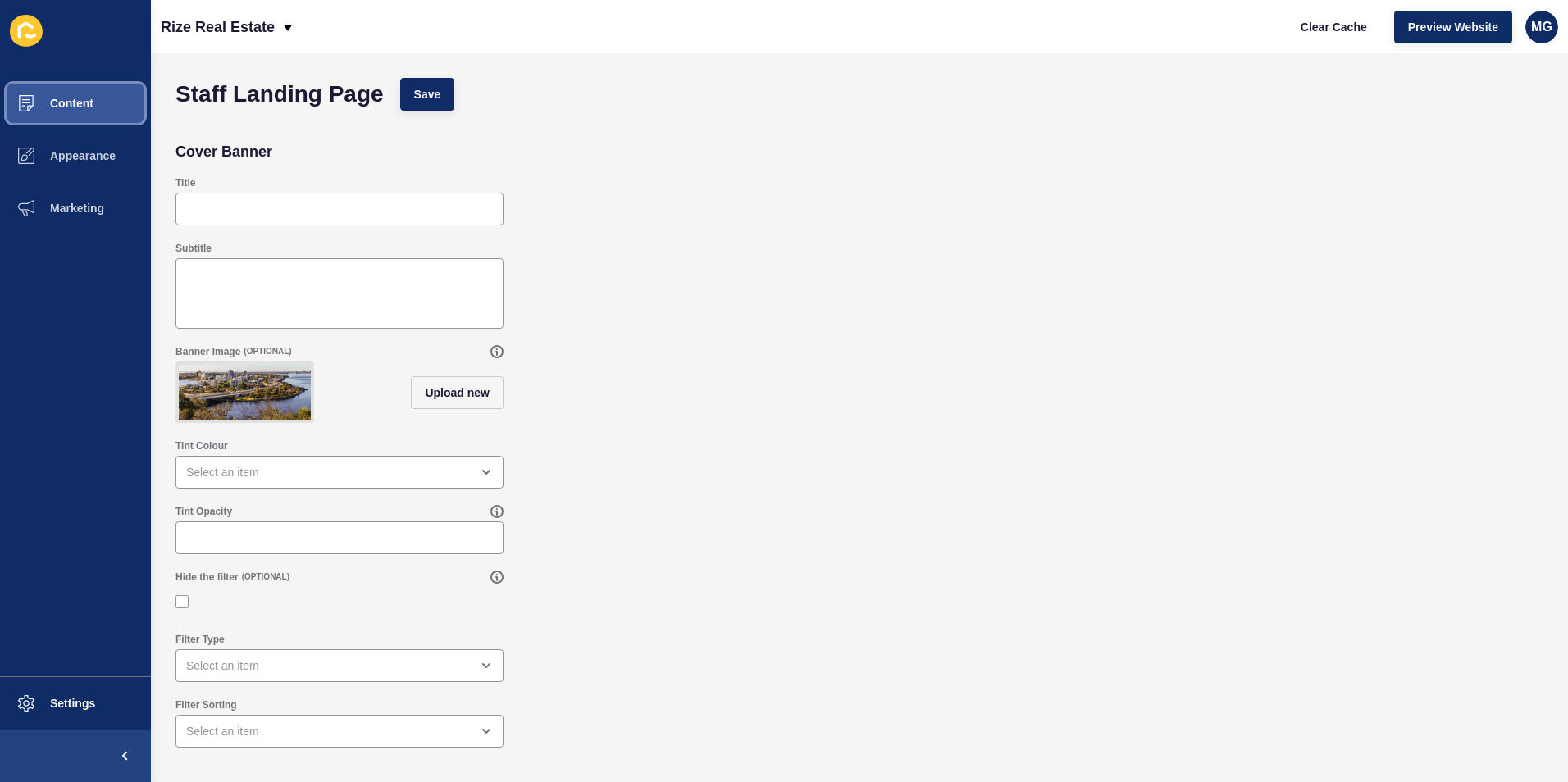
click at [64, 101] on span "Content" at bounding box center [46, 104] width 96 height 13
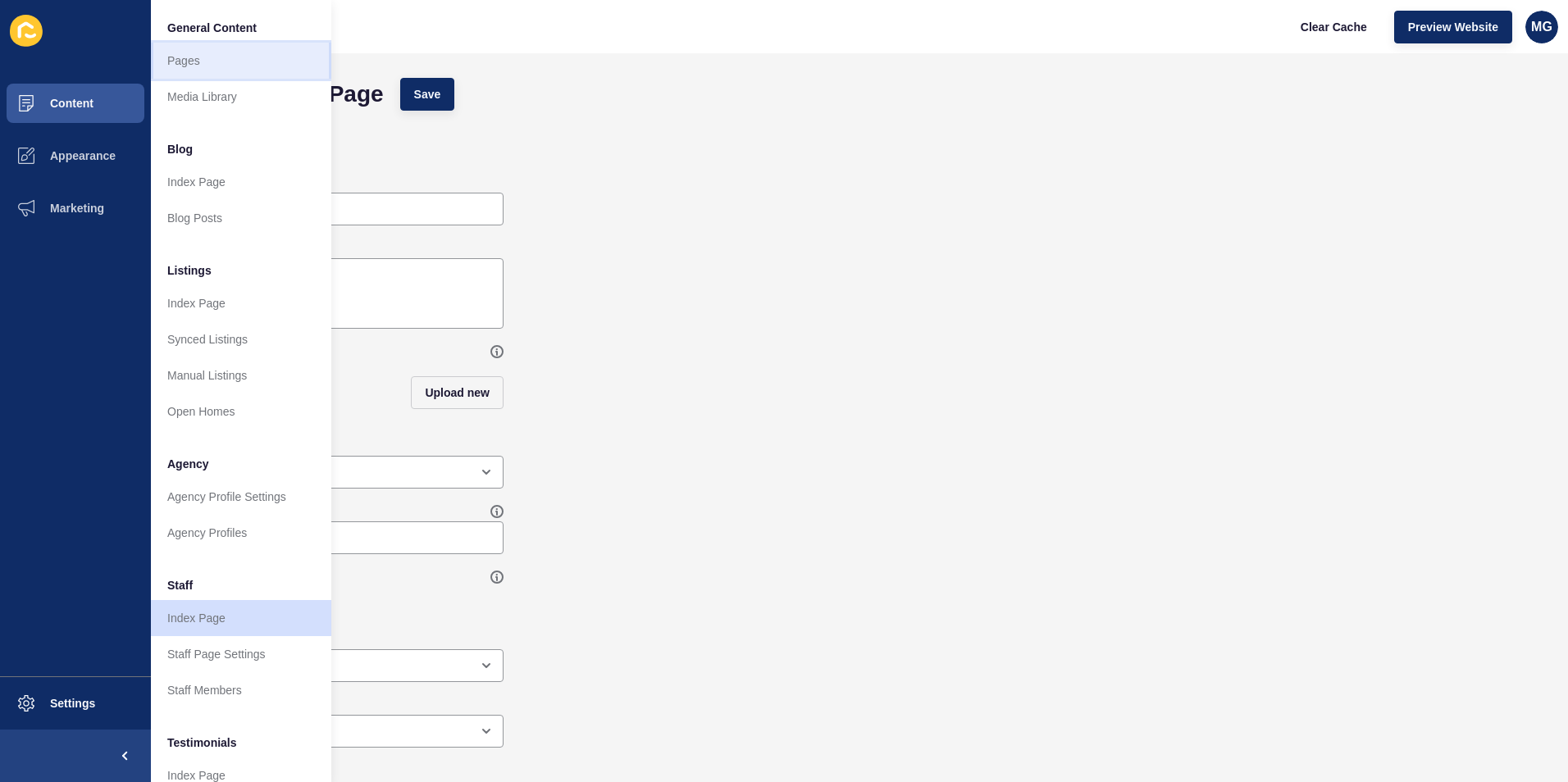
click at [218, 58] on link "Pages" at bounding box center [241, 60] width 180 height 36
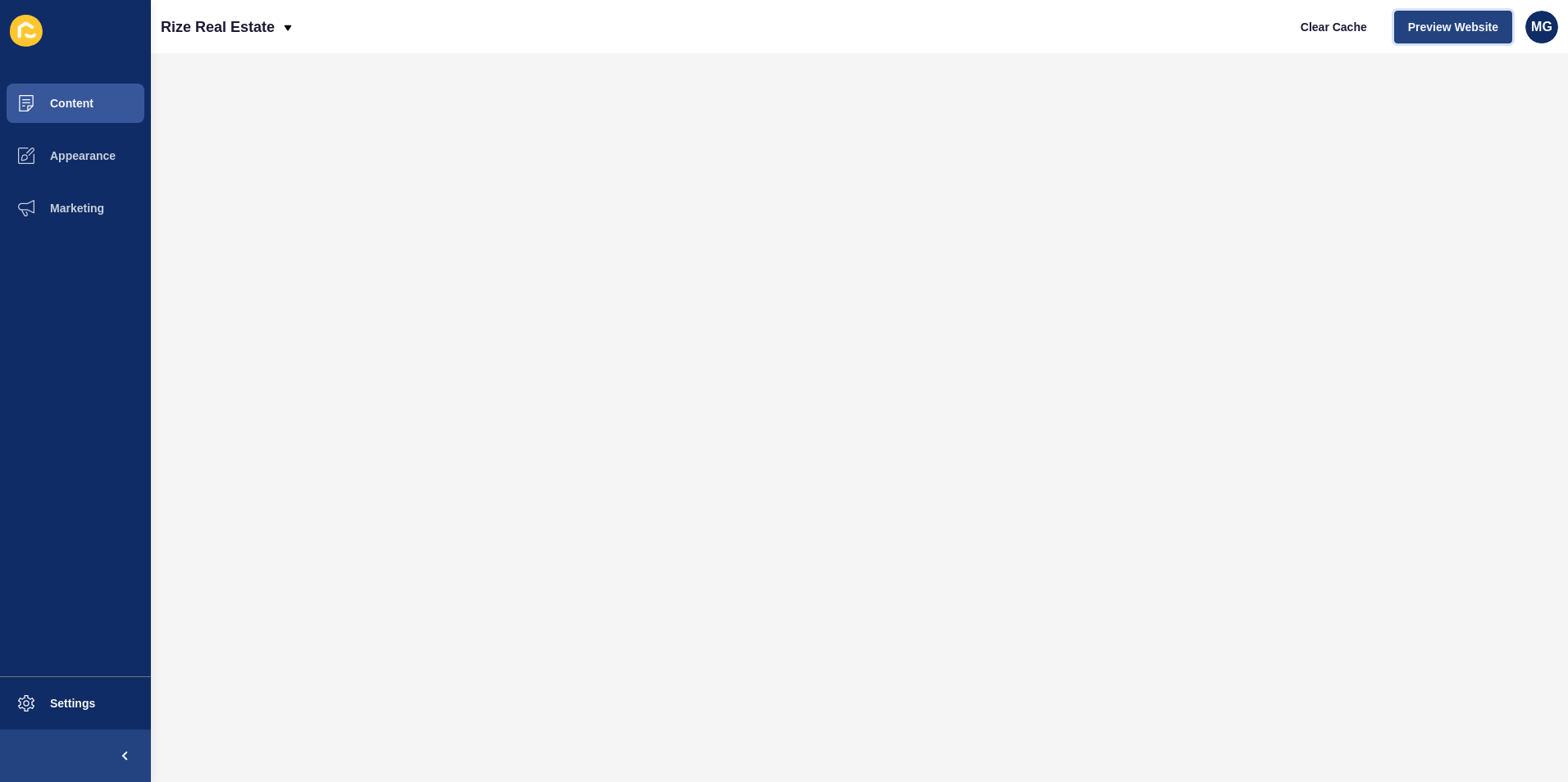
click at [1252, 27] on span "Preview Website" at bounding box center [1453, 27] width 91 height 17
click at [54, 98] on span "Content" at bounding box center [46, 104] width 96 height 13
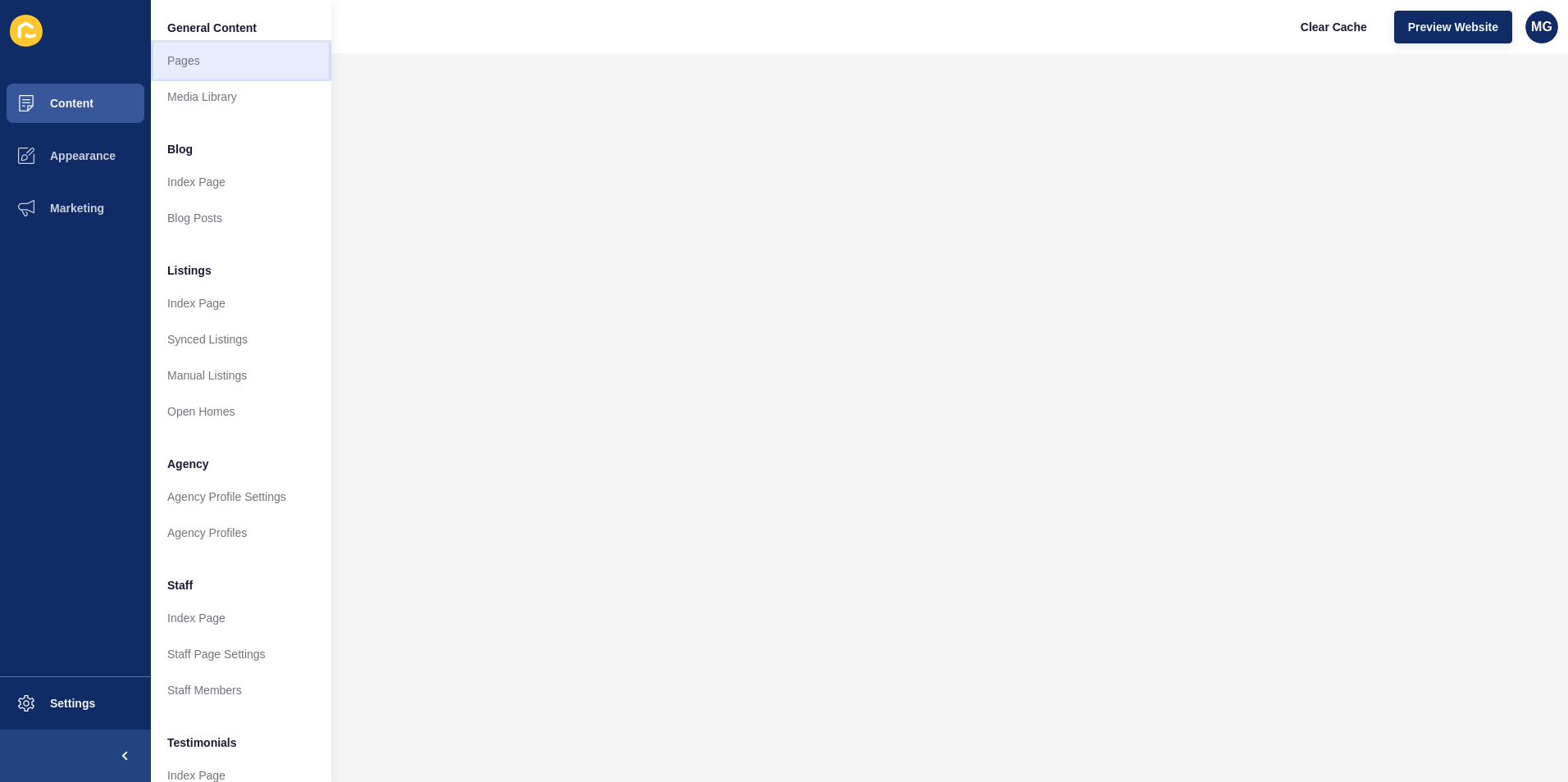
click at [215, 66] on link "Pages" at bounding box center [241, 60] width 180 height 36
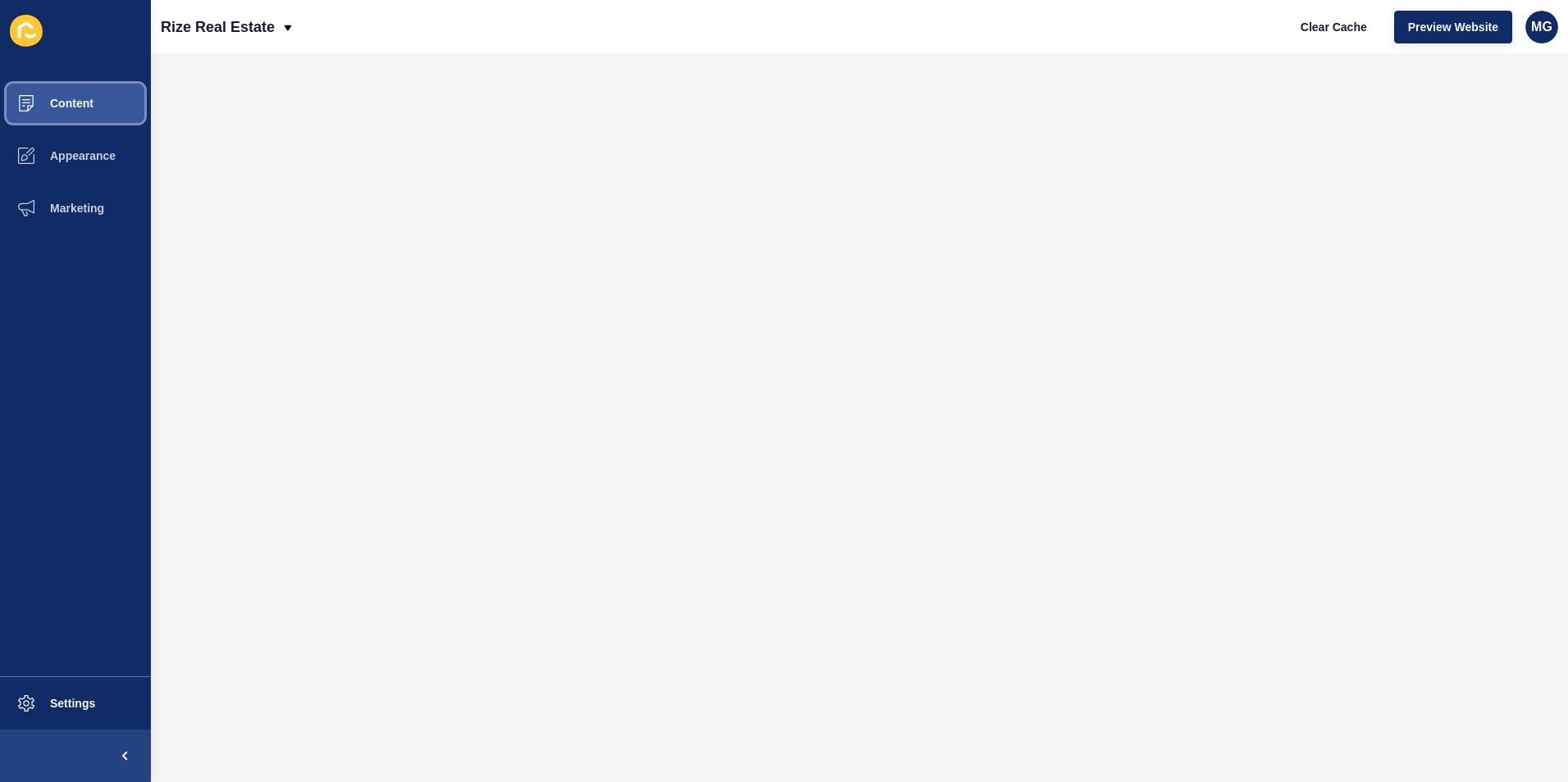
click at [78, 104] on span "Content" at bounding box center [46, 104] width 96 height 13
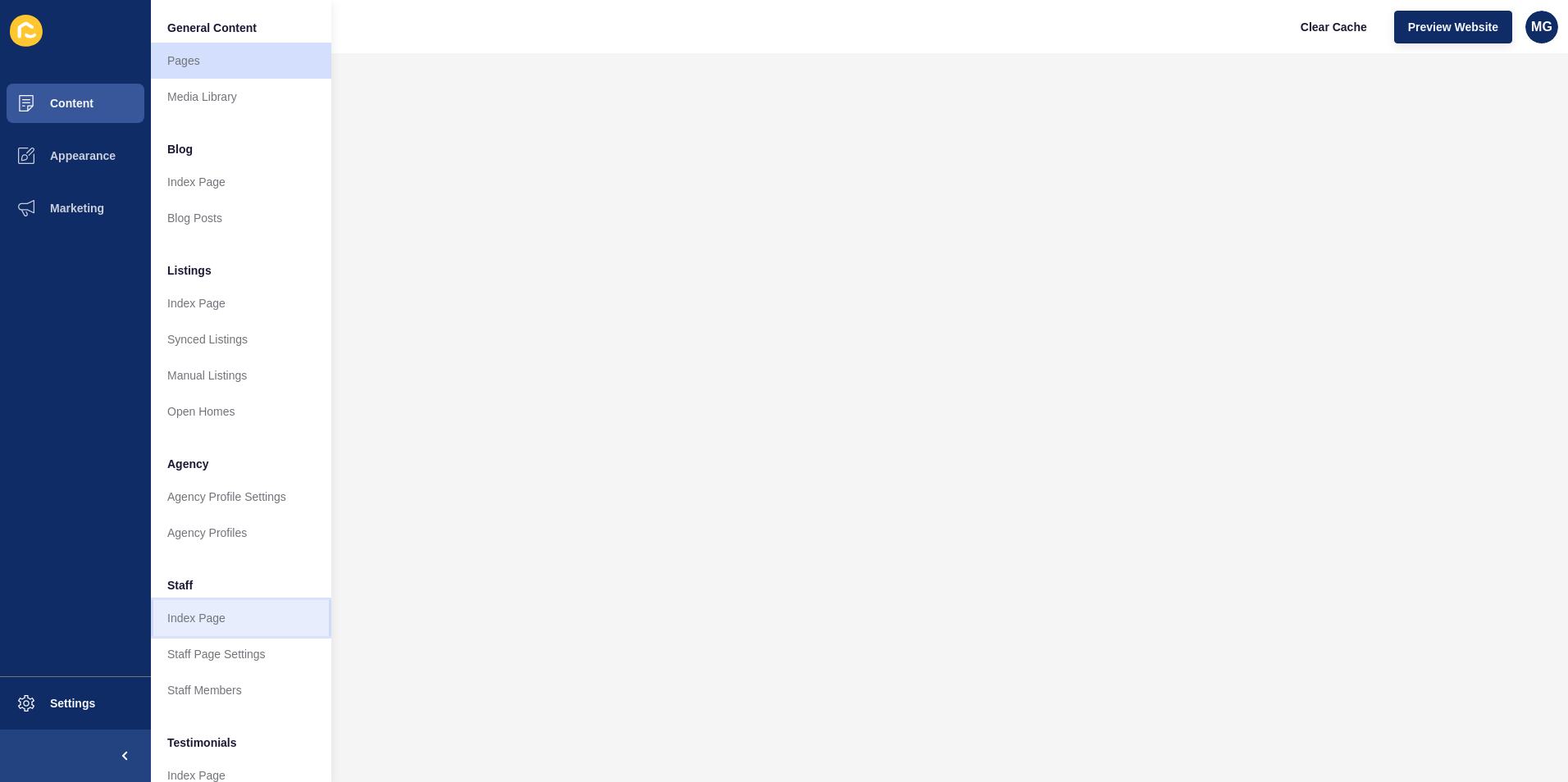
click at [215, 615] on link "Index Page" at bounding box center [241, 618] width 180 height 36
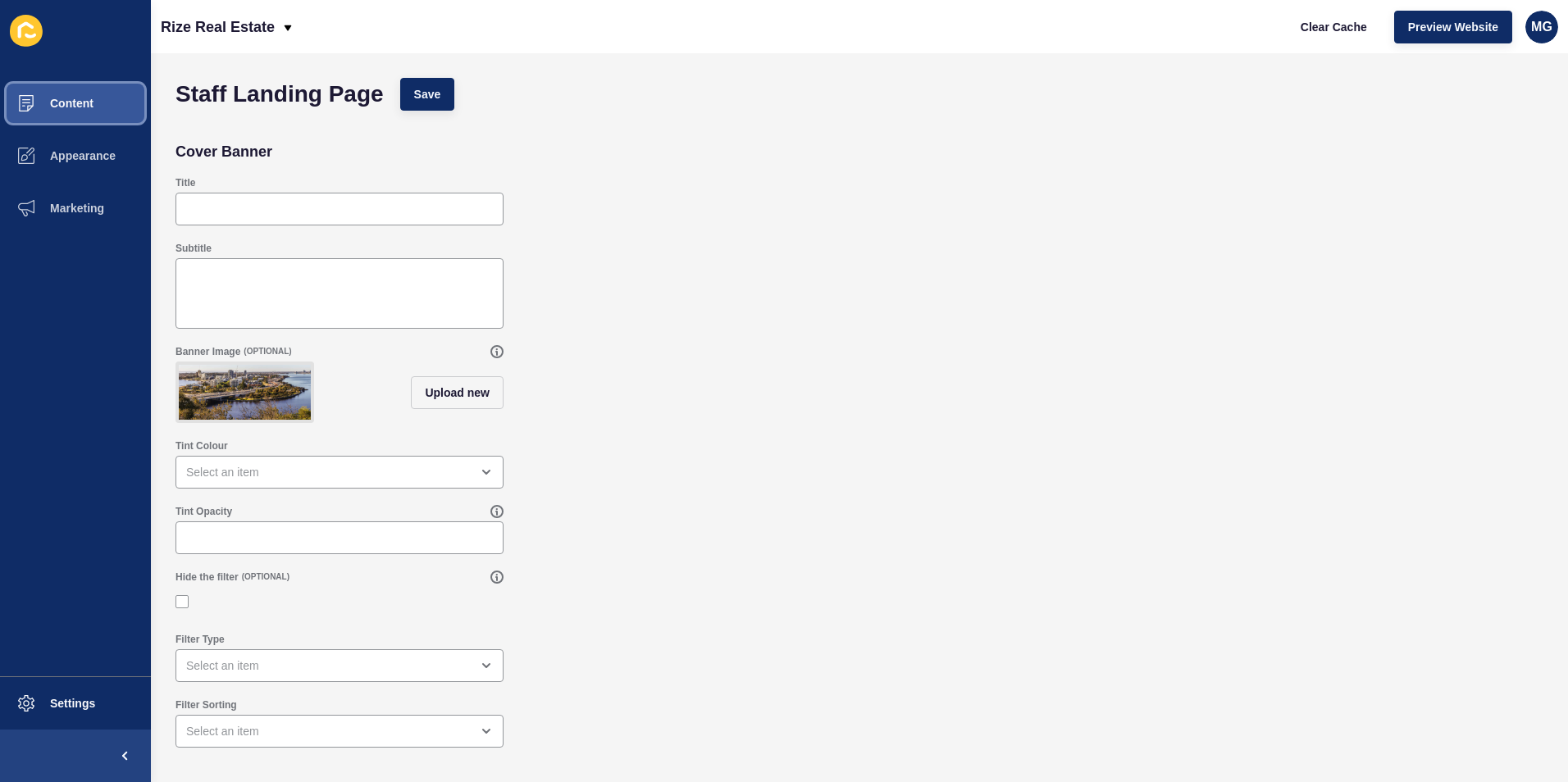
click at [89, 98] on span "Content" at bounding box center [46, 104] width 96 height 13
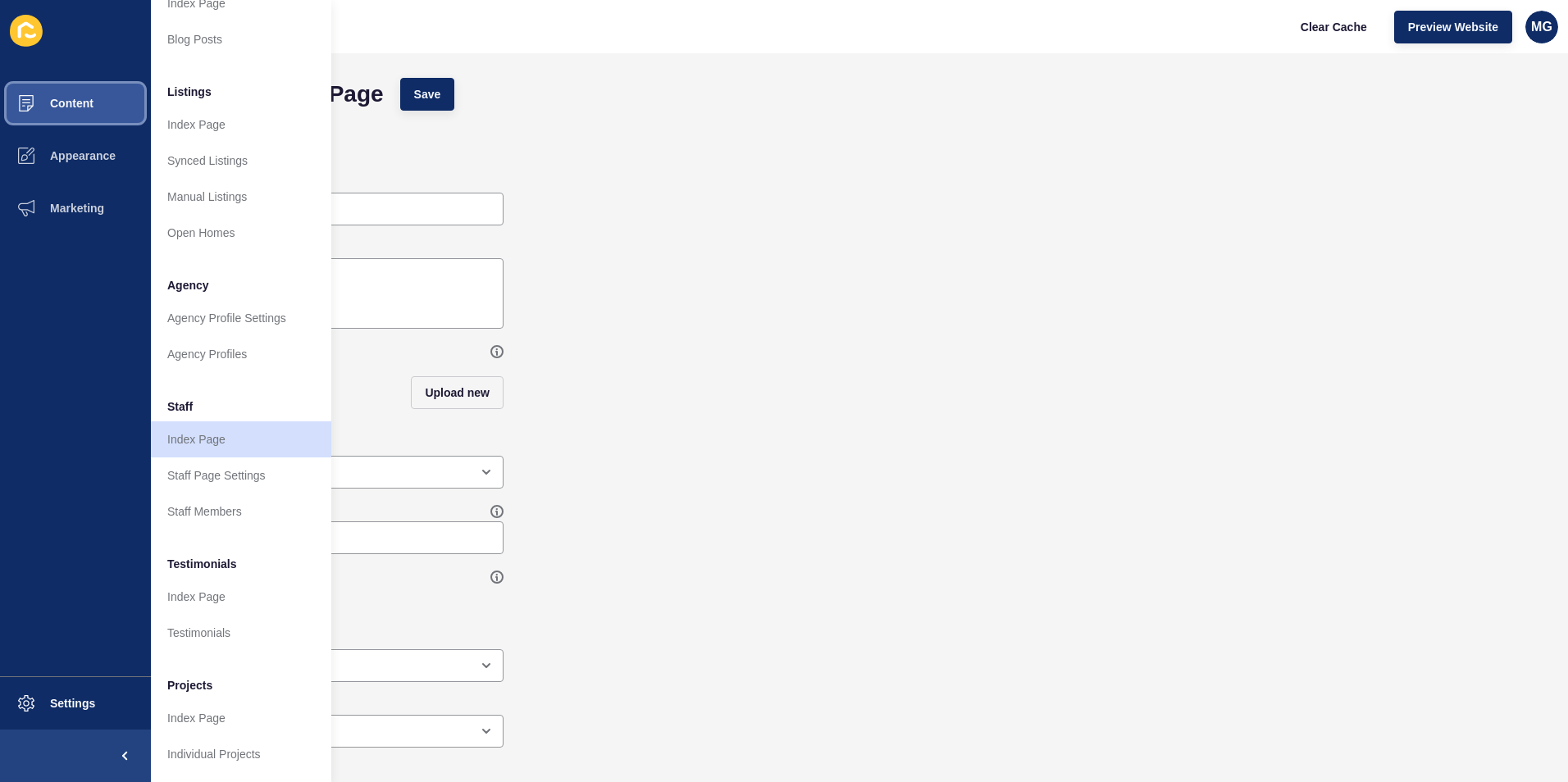
scroll to position [191, 0]
click at [76, 108] on span "Content" at bounding box center [46, 104] width 96 height 13
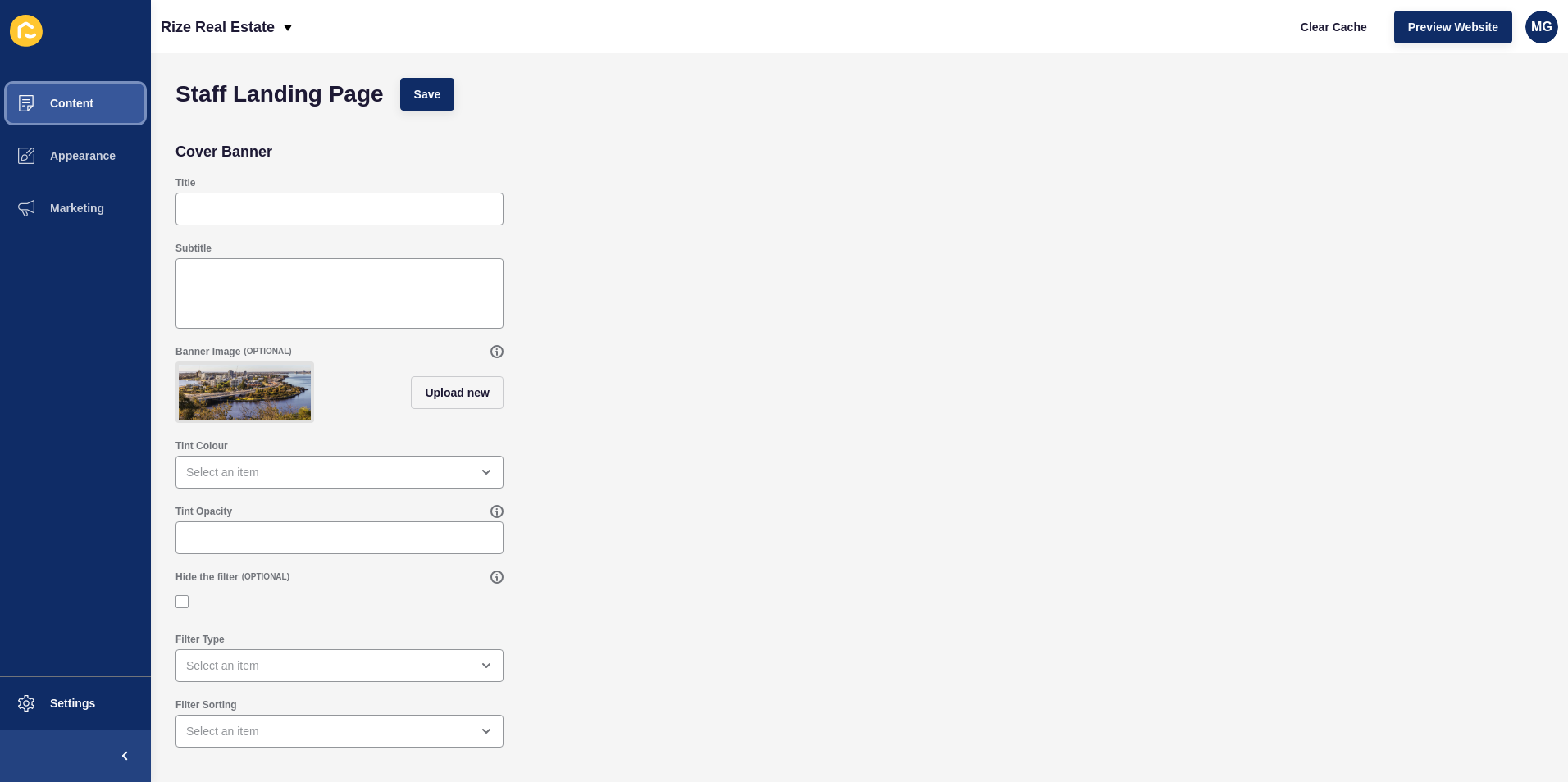
click at [76, 108] on span "Content" at bounding box center [46, 104] width 96 height 13
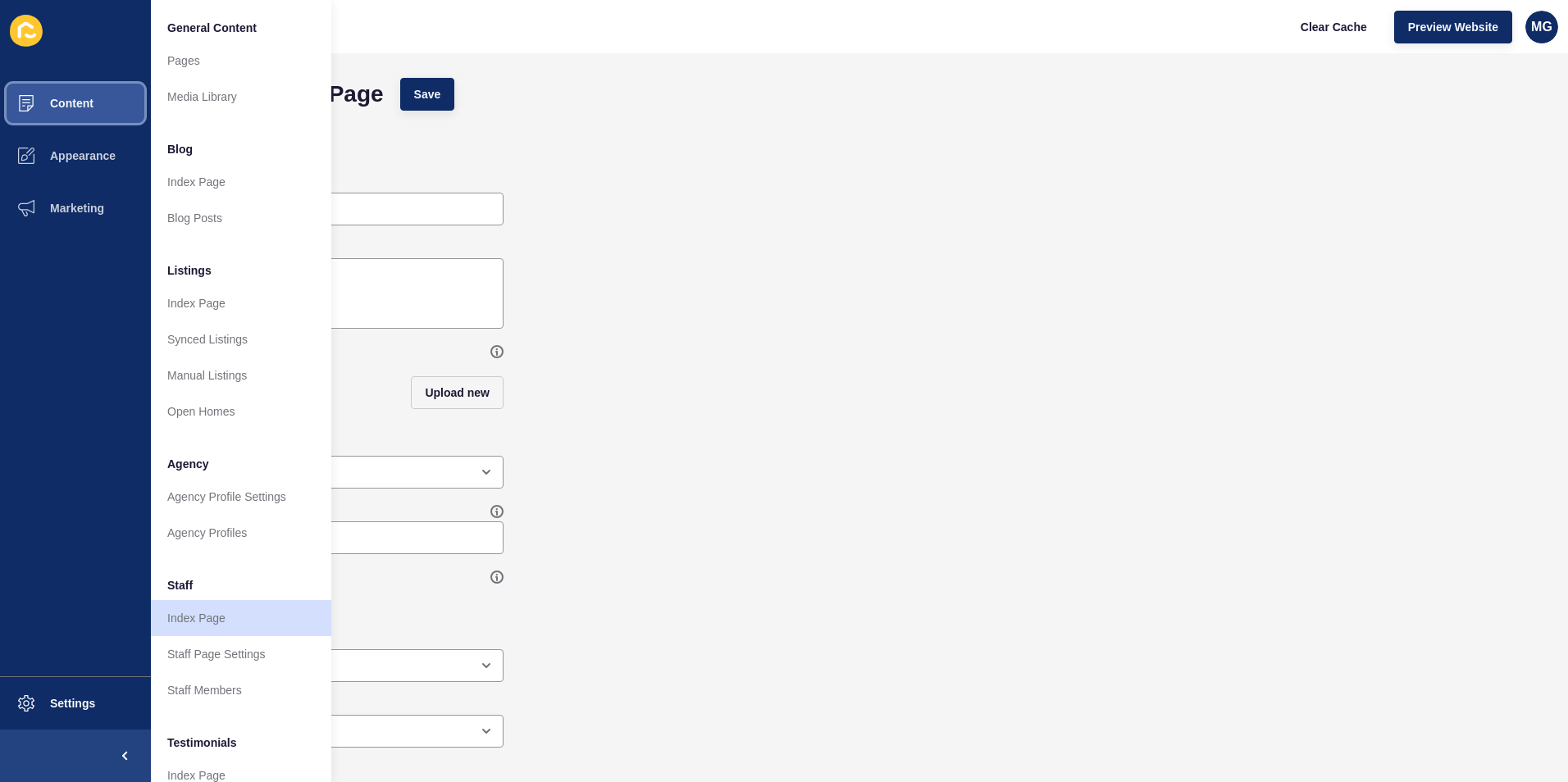
click at [76, 108] on span "Content" at bounding box center [46, 104] width 96 height 13
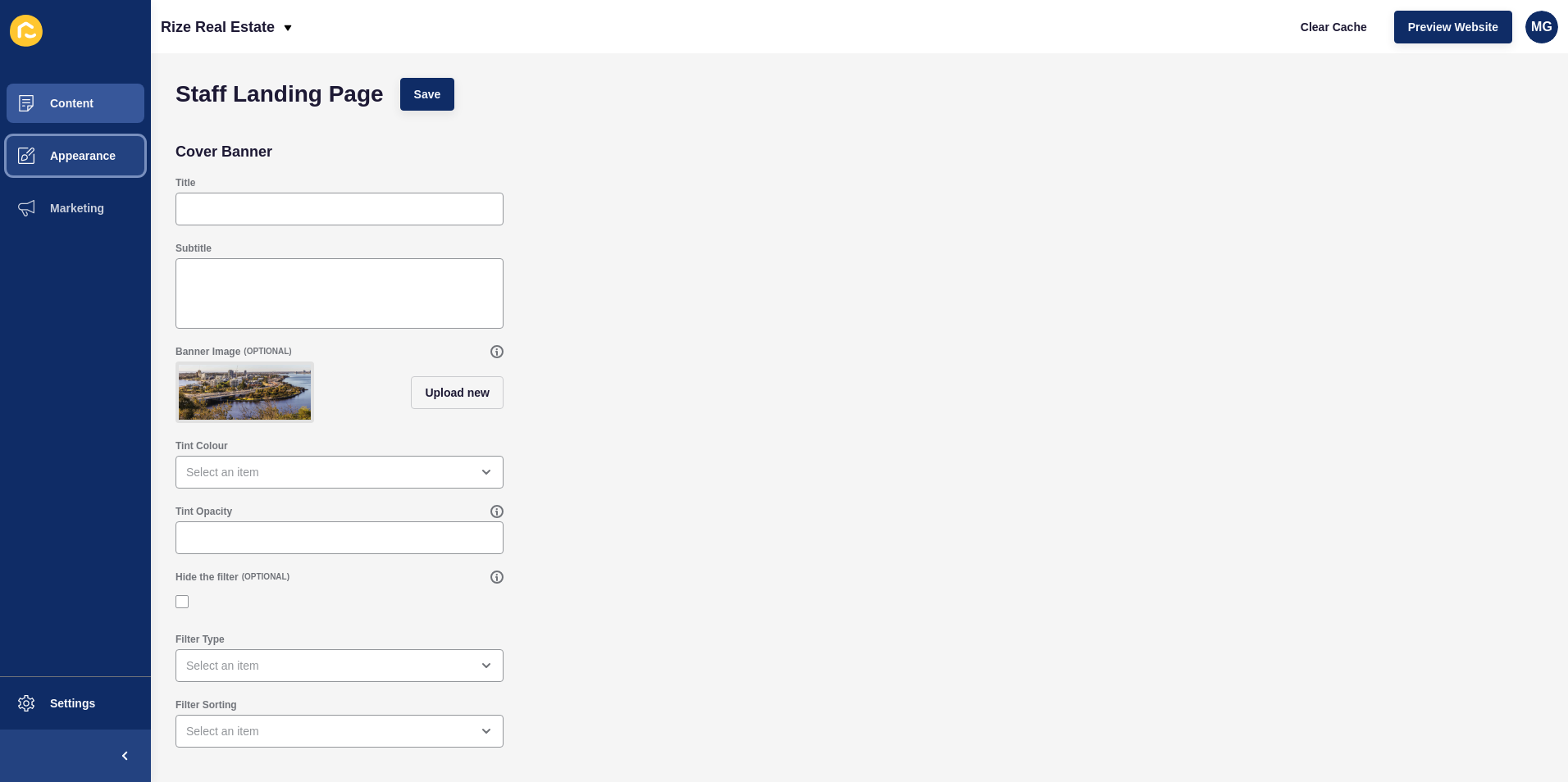
click at [76, 147] on button "Appearance" at bounding box center [76, 155] width 151 height 52
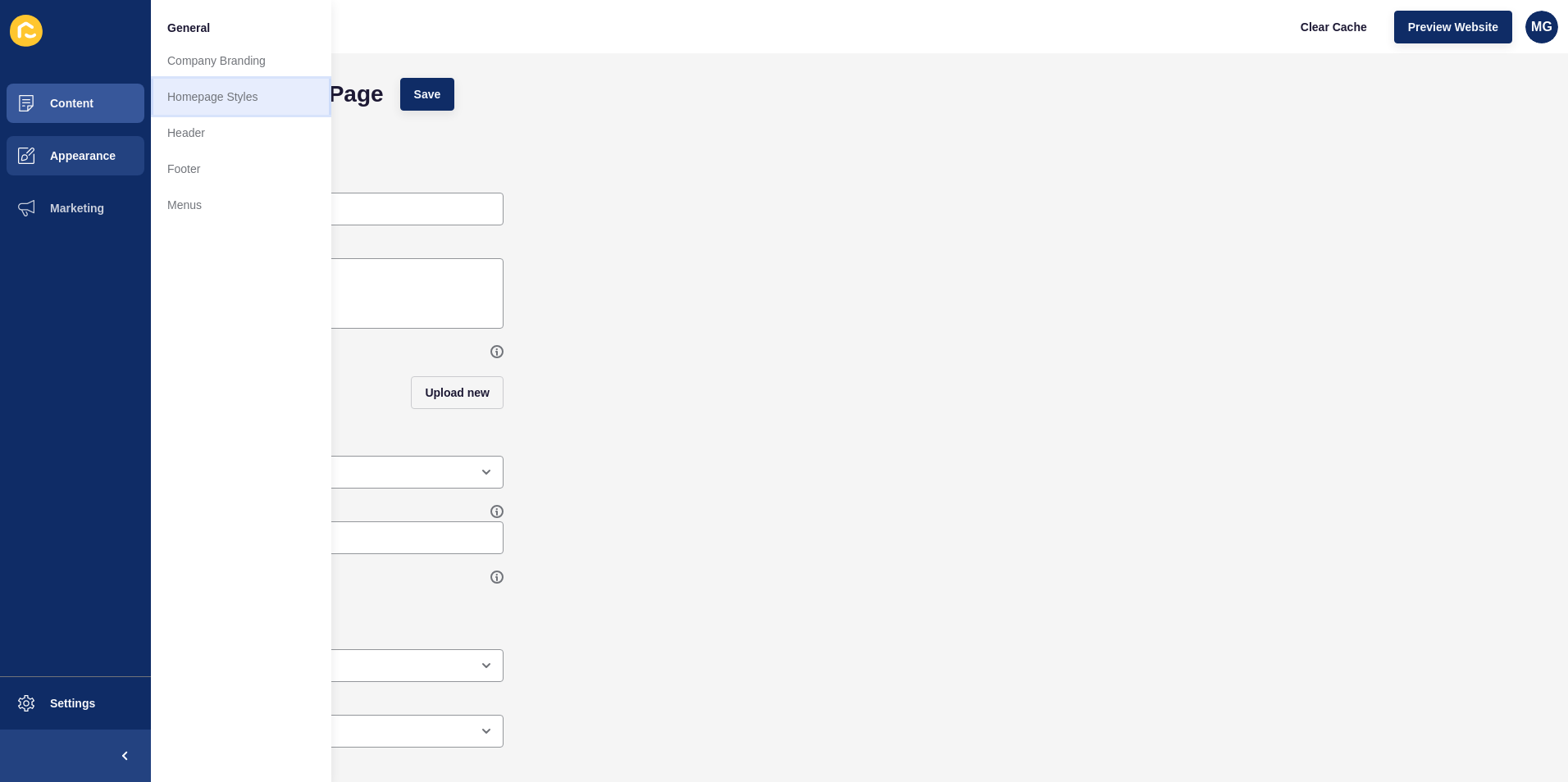
click at [204, 99] on link "Homepage Styles" at bounding box center [241, 96] width 180 height 36
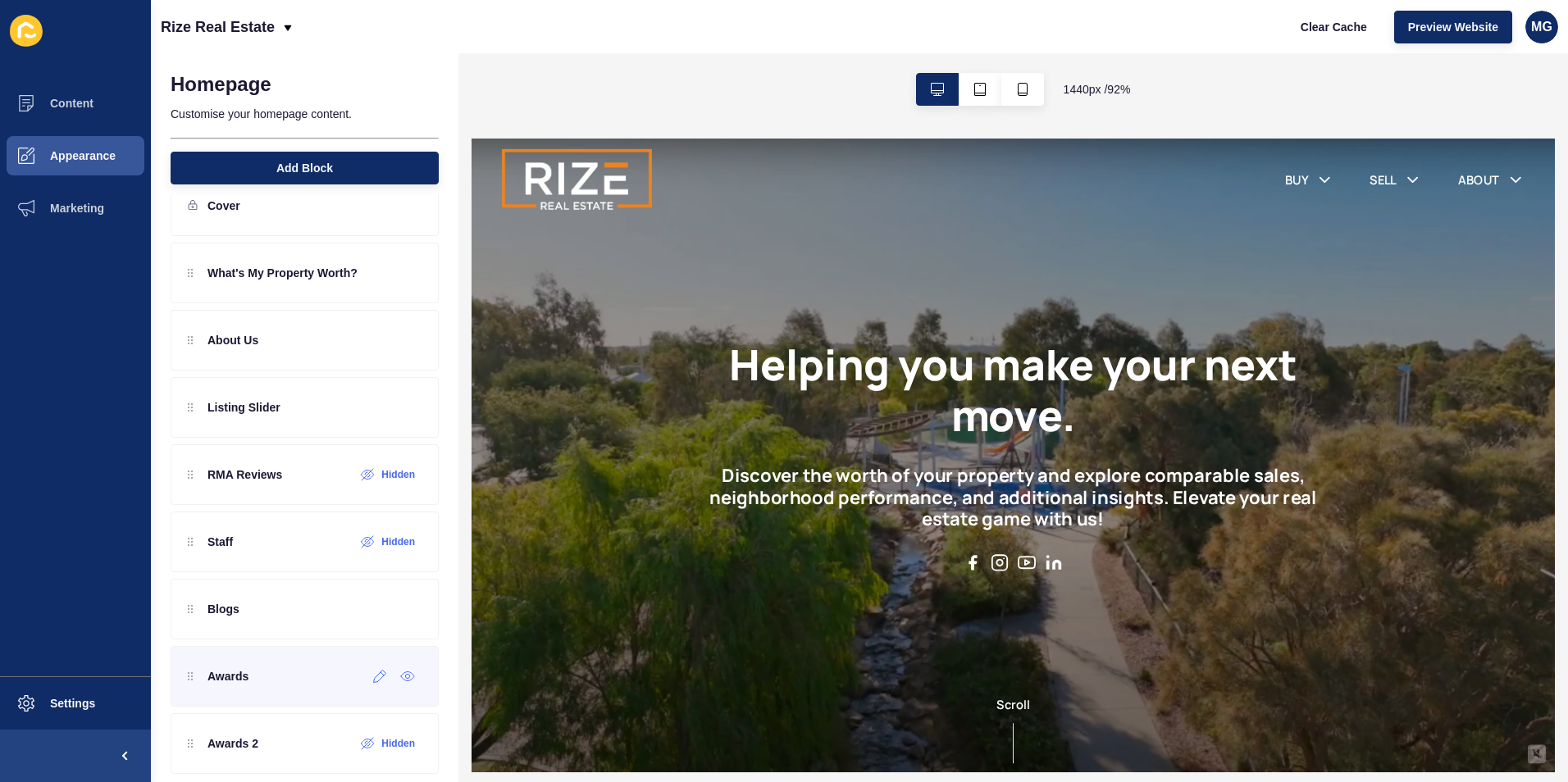
scroll to position [53, 0]
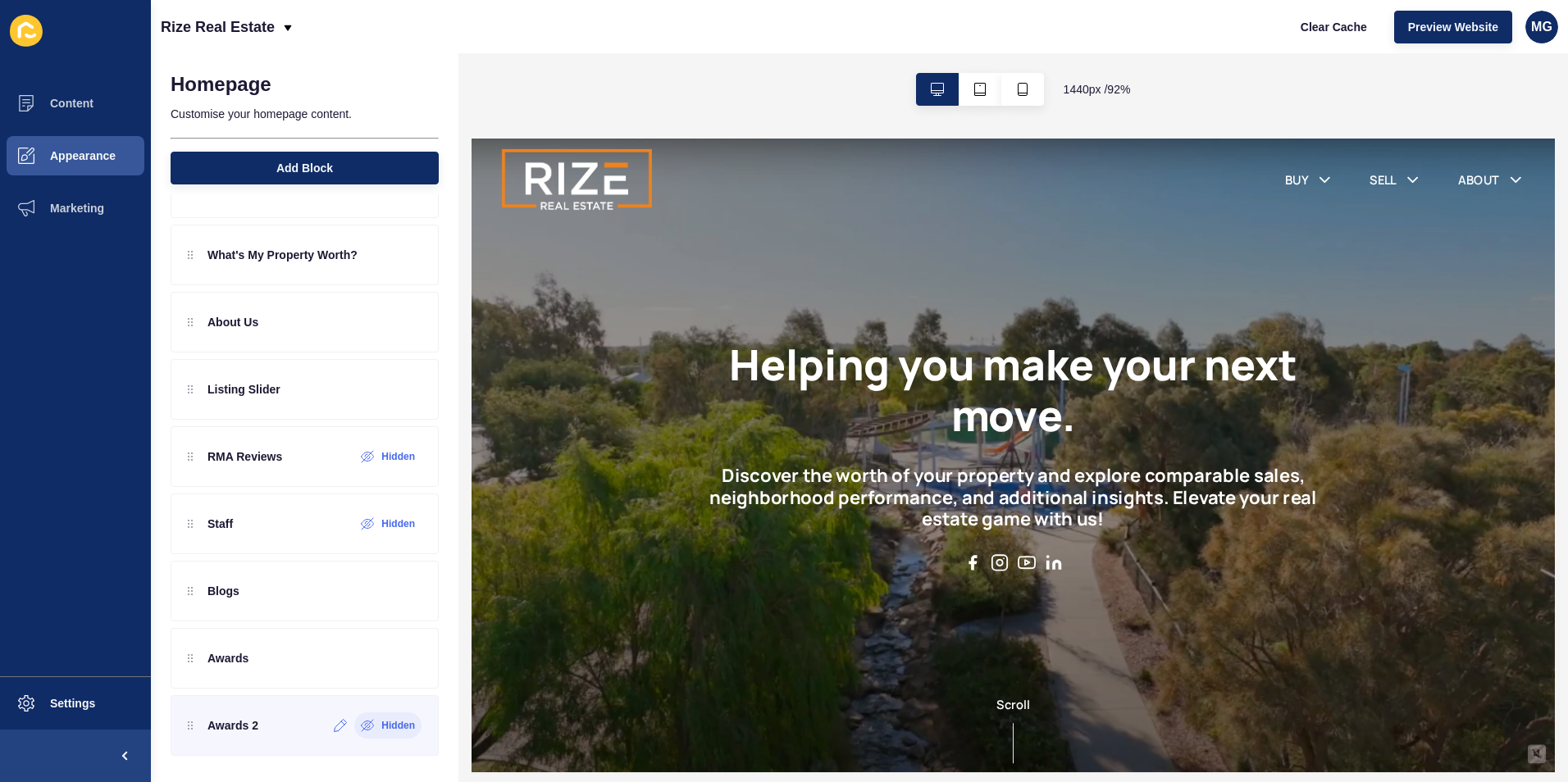
click at [360, 682] on icon at bounding box center [367, 726] width 14 height 13
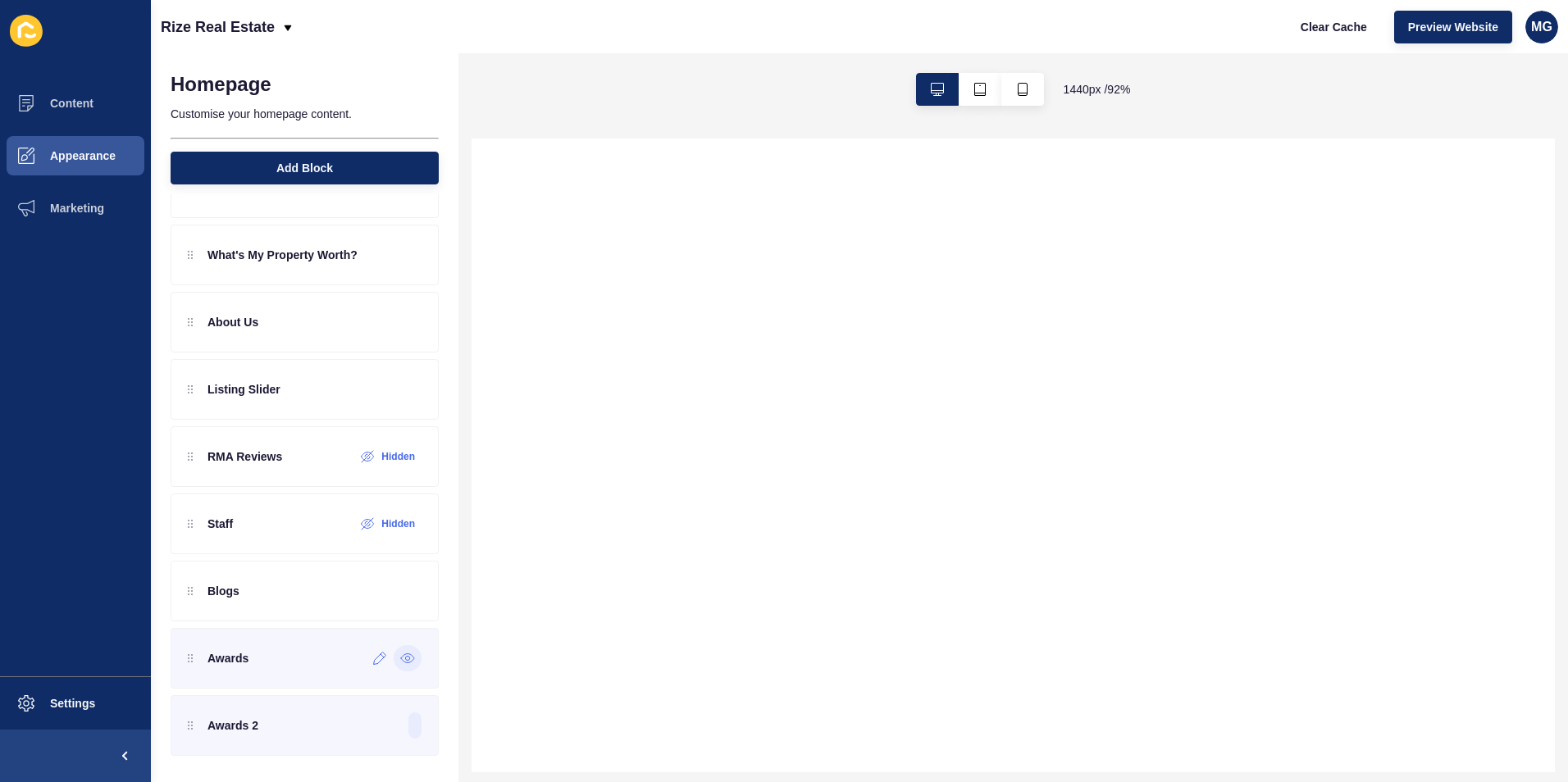
click at [400, 656] on icon at bounding box center [408, 658] width 15 height 13
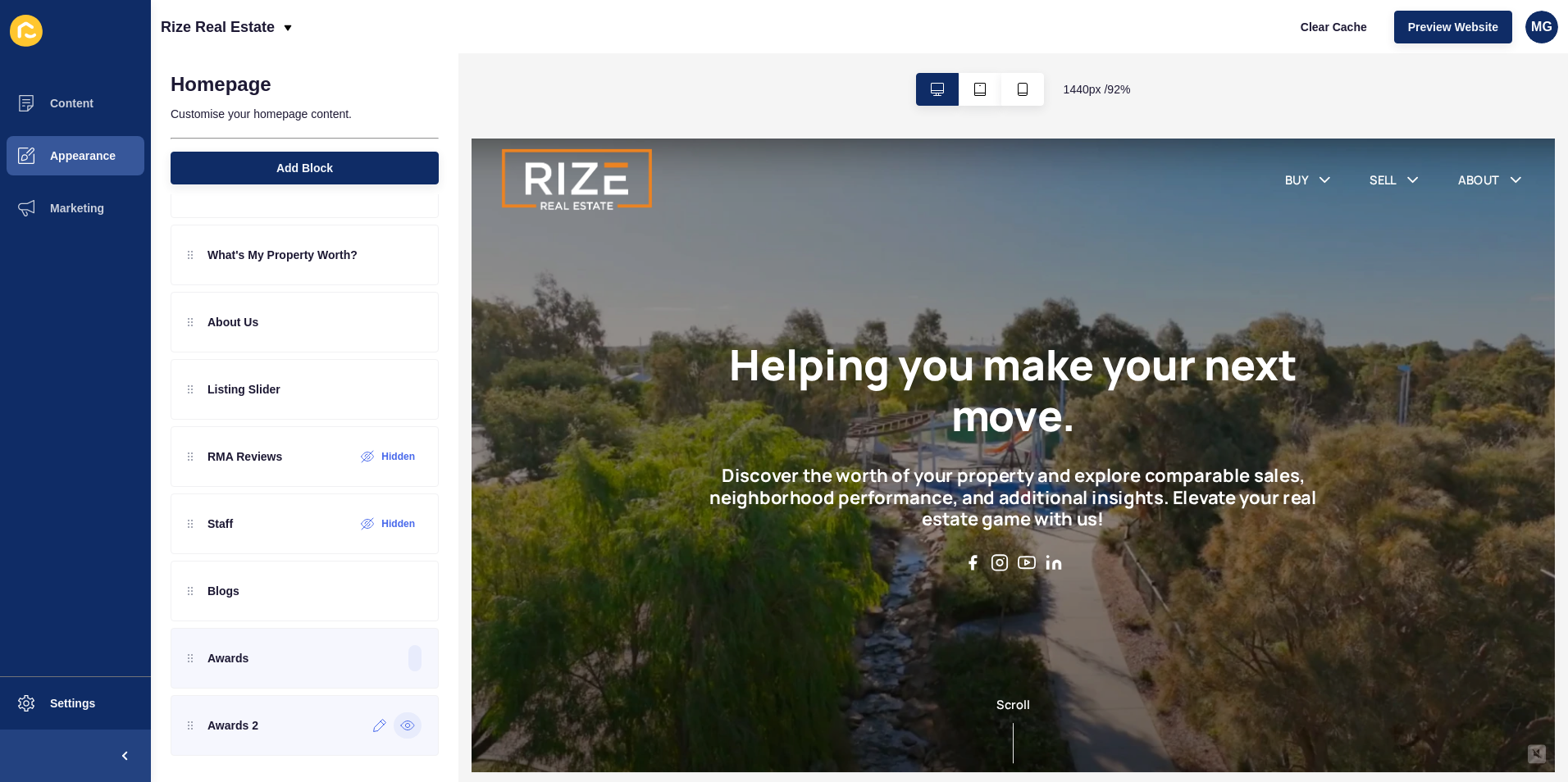
scroll to position [0, 0]
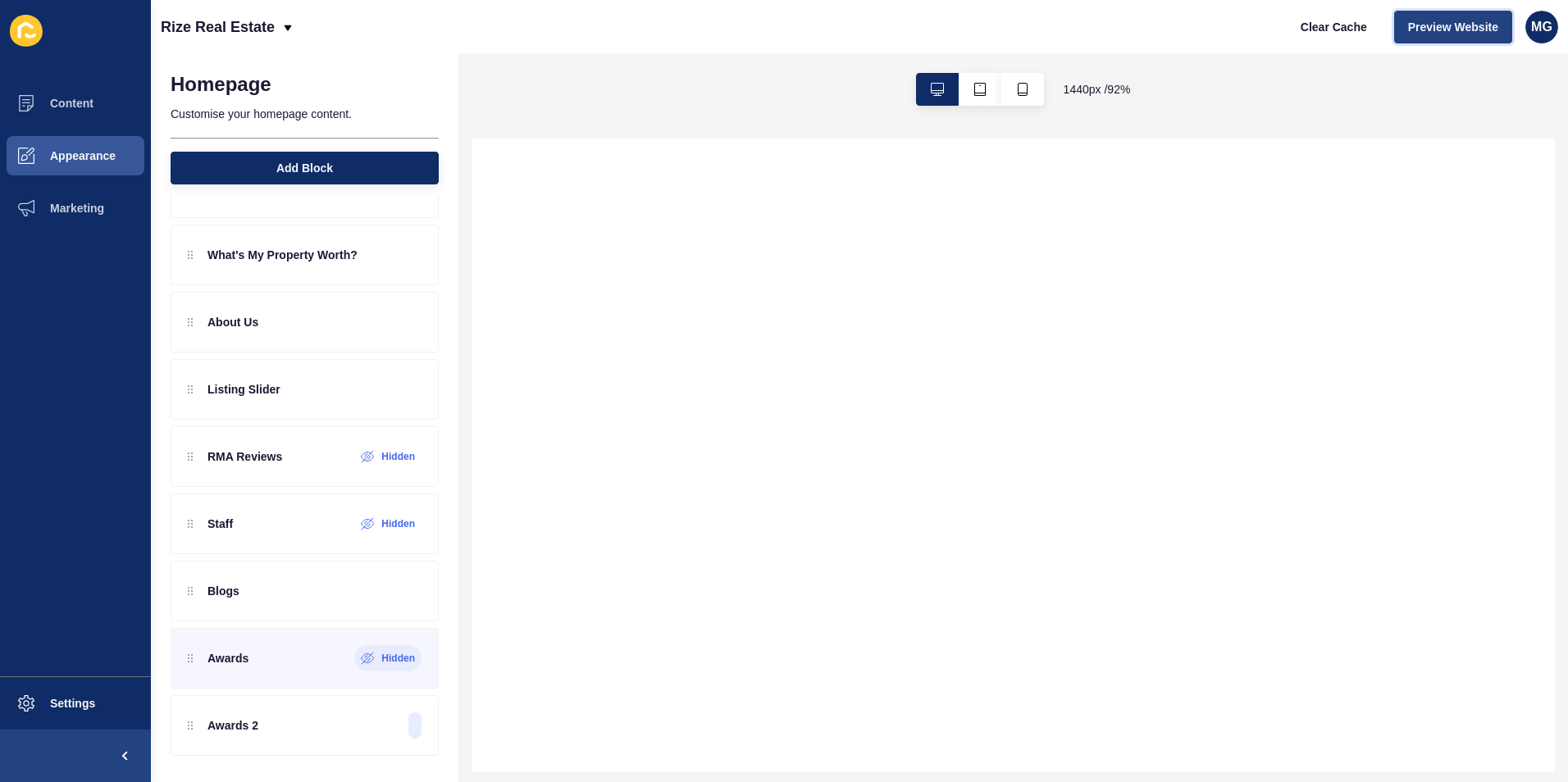
click at [1252, 23] on span "Preview Website" at bounding box center [1453, 27] width 91 height 17
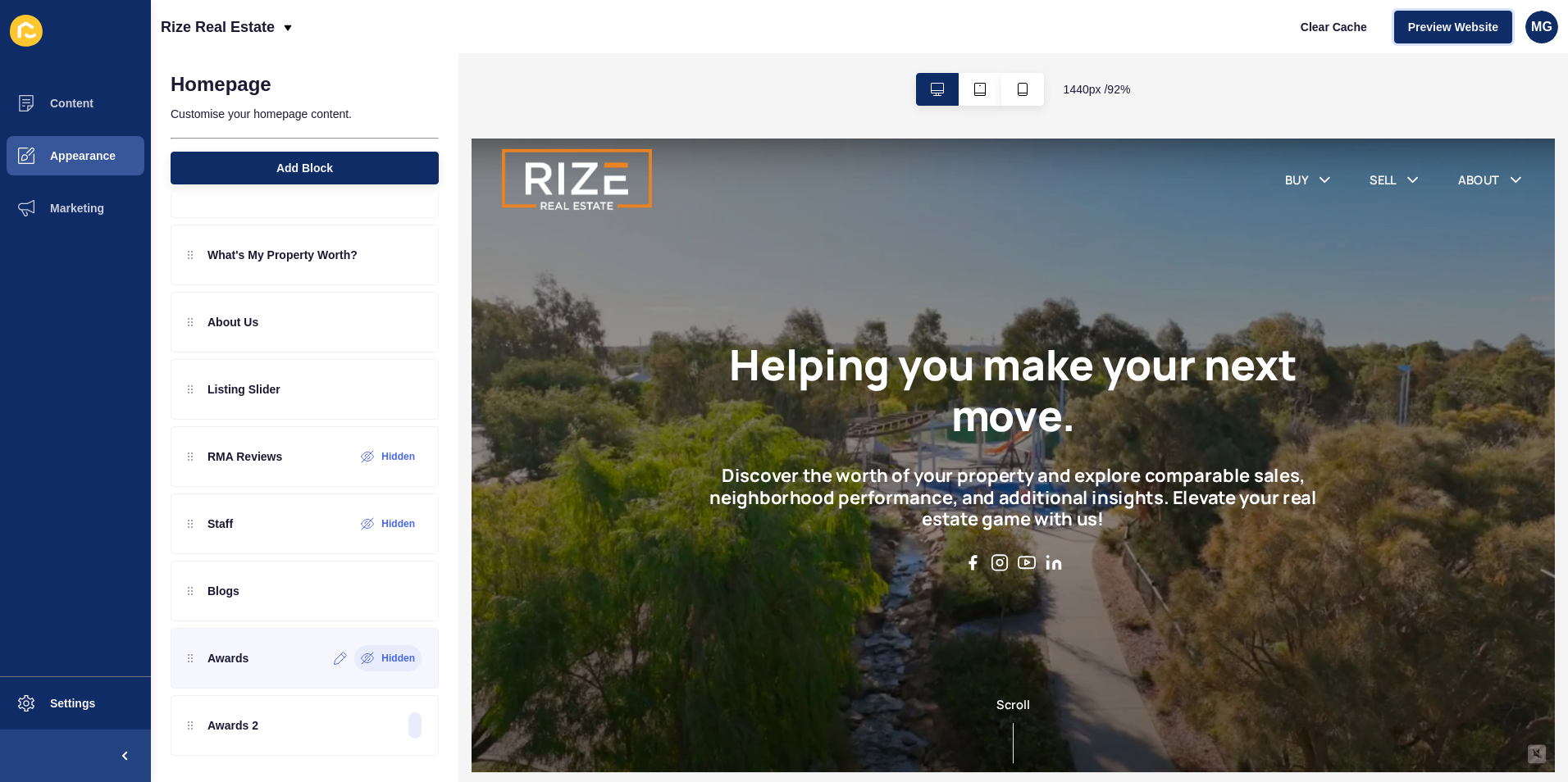
click at [361, 659] on icon at bounding box center [367, 658] width 12 height 12
click at [85, 98] on span "Content" at bounding box center [46, 104] width 96 height 13
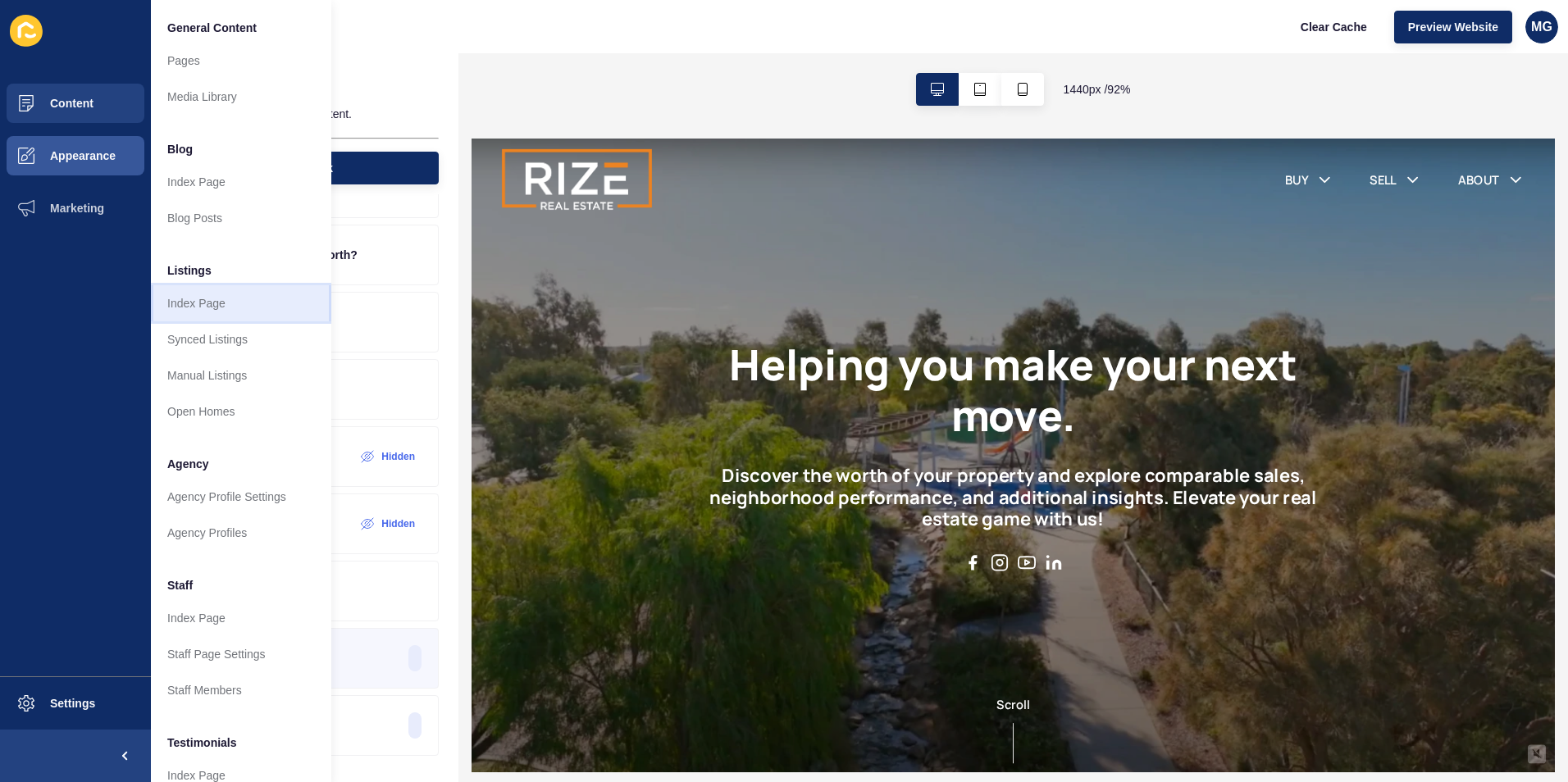
click at [205, 302] on link "Index Page" at bounding box center [241, 303] width 180 height 36
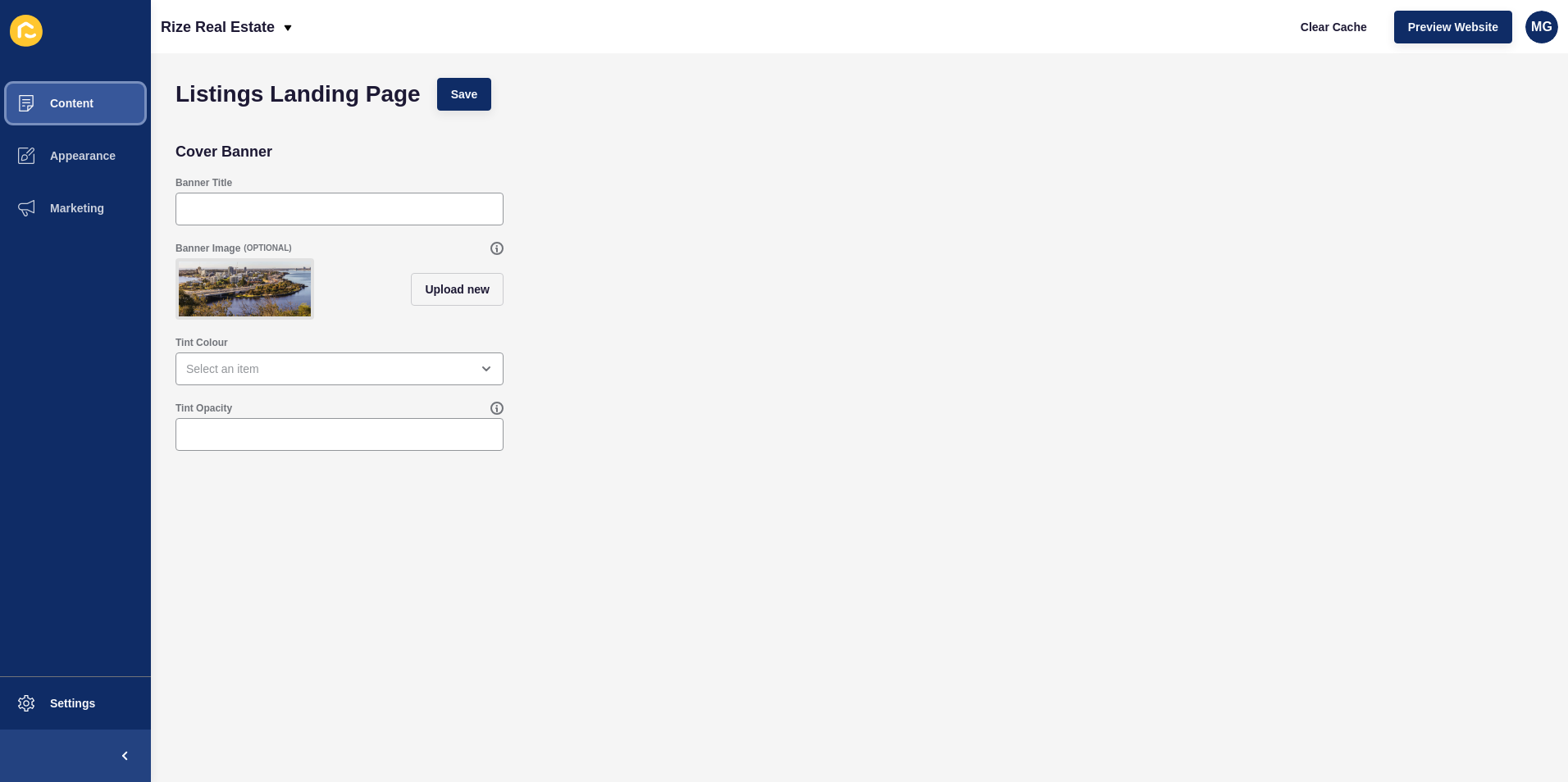
click at [81, 99] on span "Content" at bounding box center [46, 104] width 96 height 13
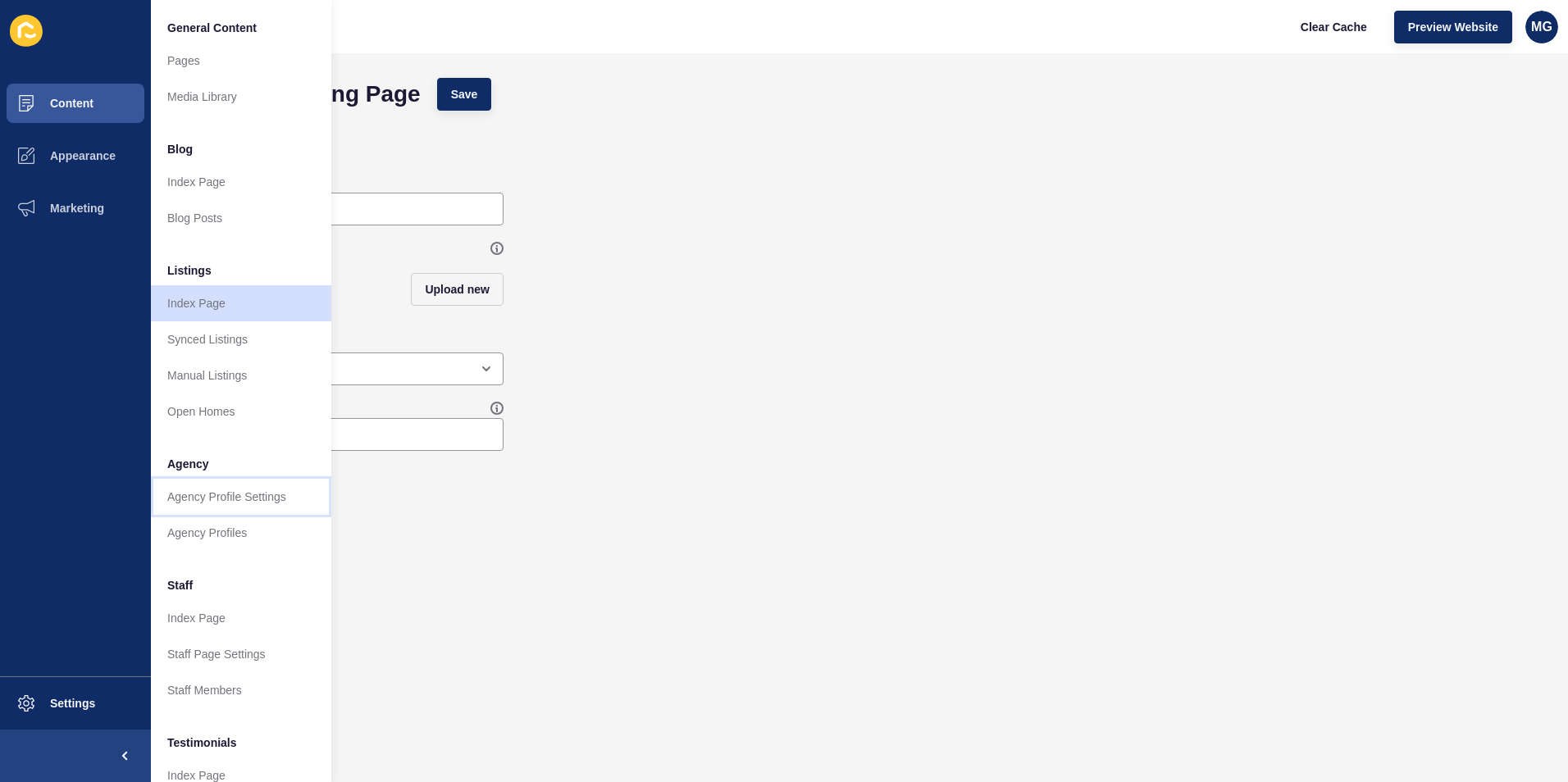
click at [223, 499] on link "Agency Profile Settings" at bounding box center [241, 496] width 180 height 36
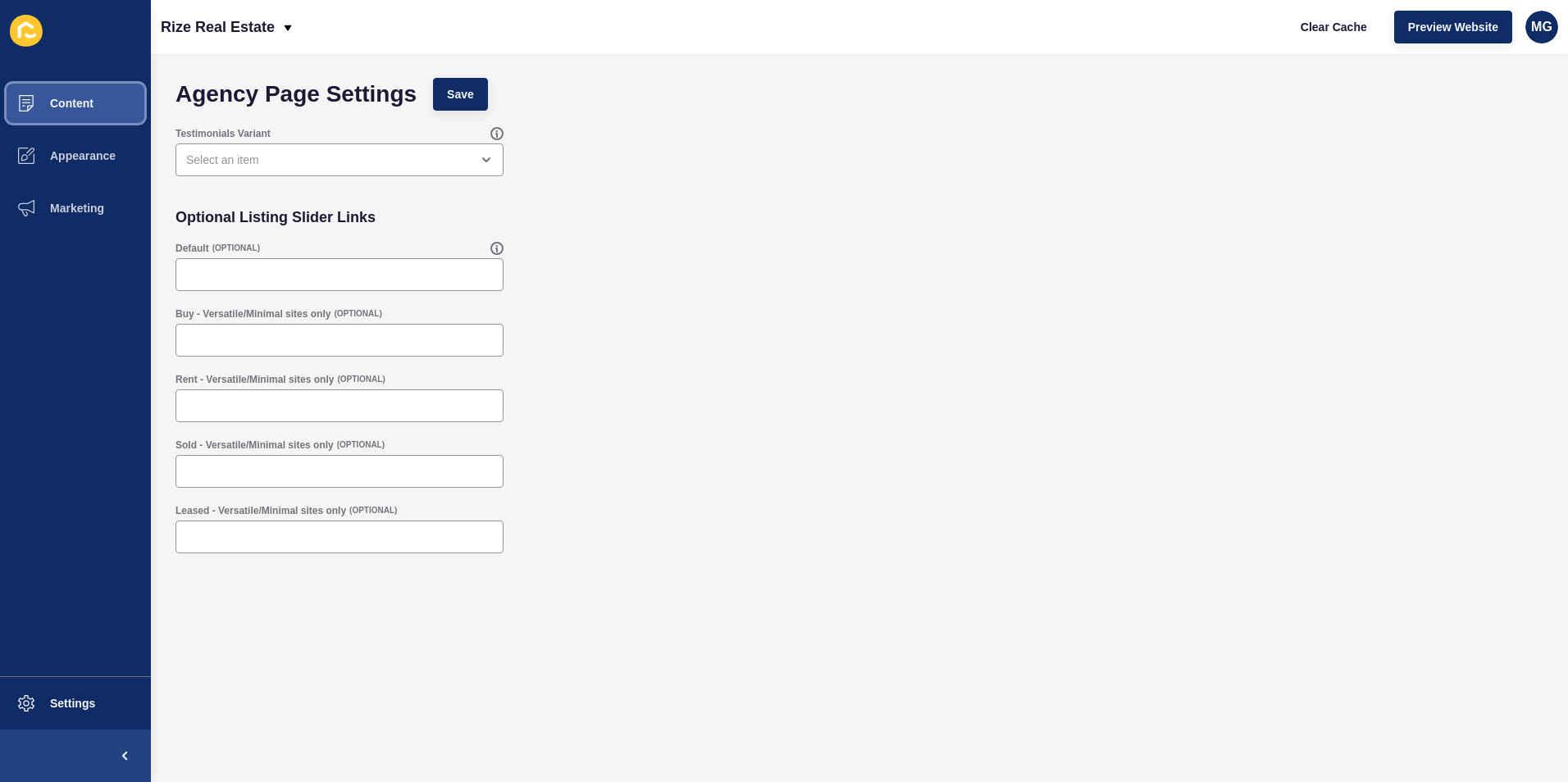
click at [70, 110] on button "Content" at bounding box center [76, 103] width 151 height 52
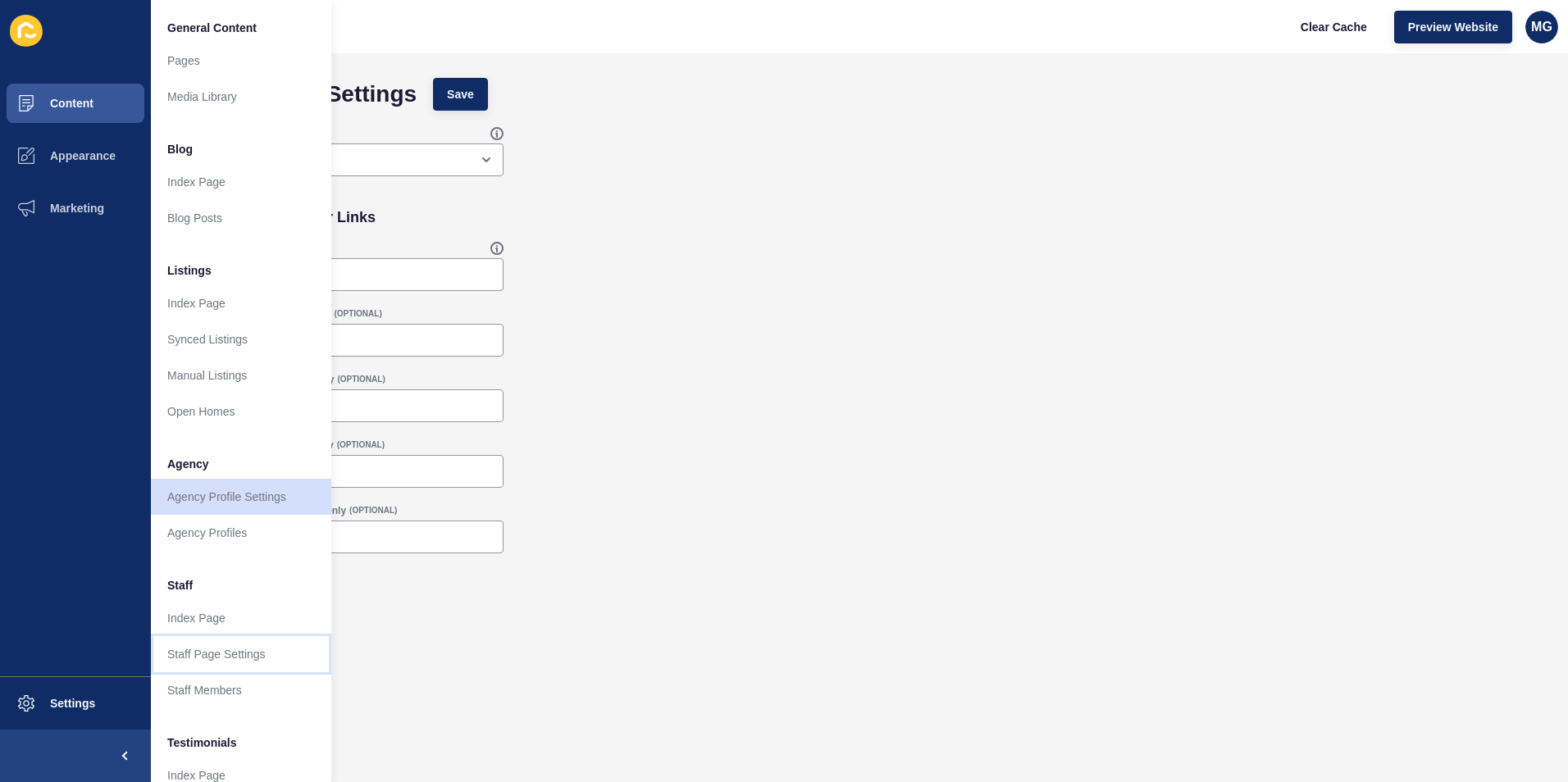
click at [224, 658] on link "Staff Page Settings" at bounding box center [241, 653] width 180 height 36
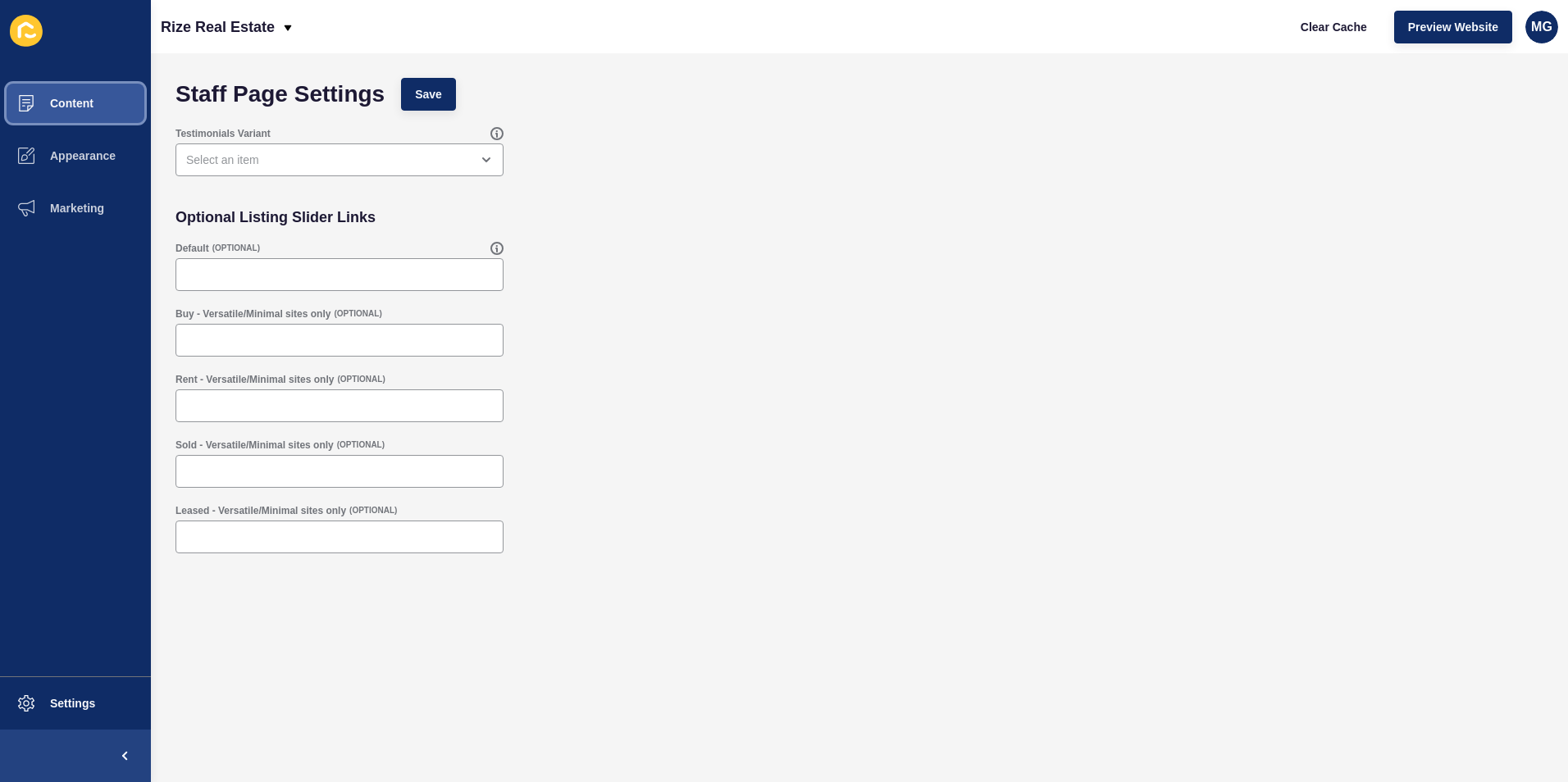
click at [71, 105] on span "Content" at bounding box center [46, 104] width 96 height 13
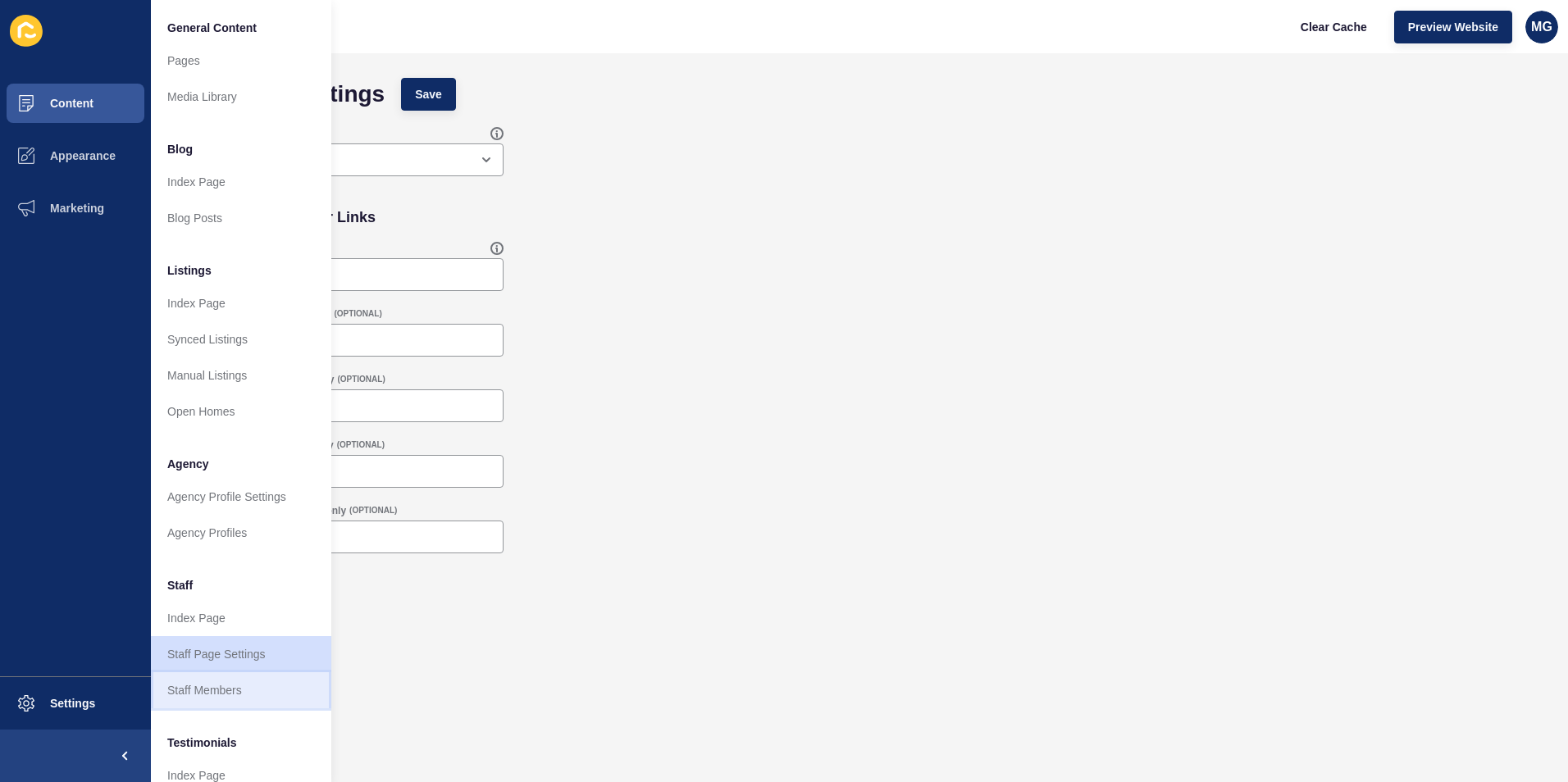
click at [201, 682] on link "Staff Members" at bounding box center [241, 690] width 180 height 36
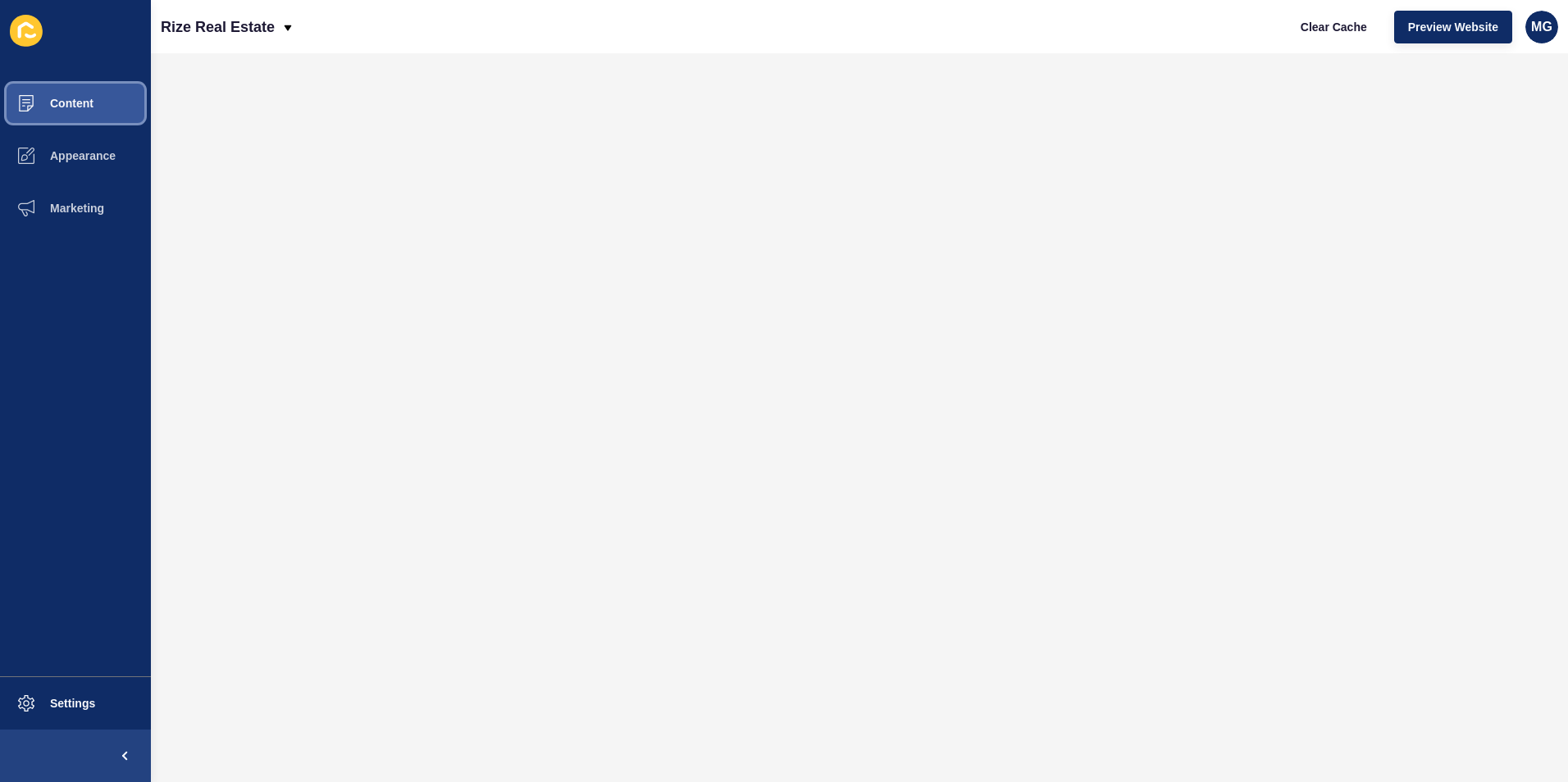
click at [74, 99] on span "Content" at bounding box center [46, 104] width 96 height 13
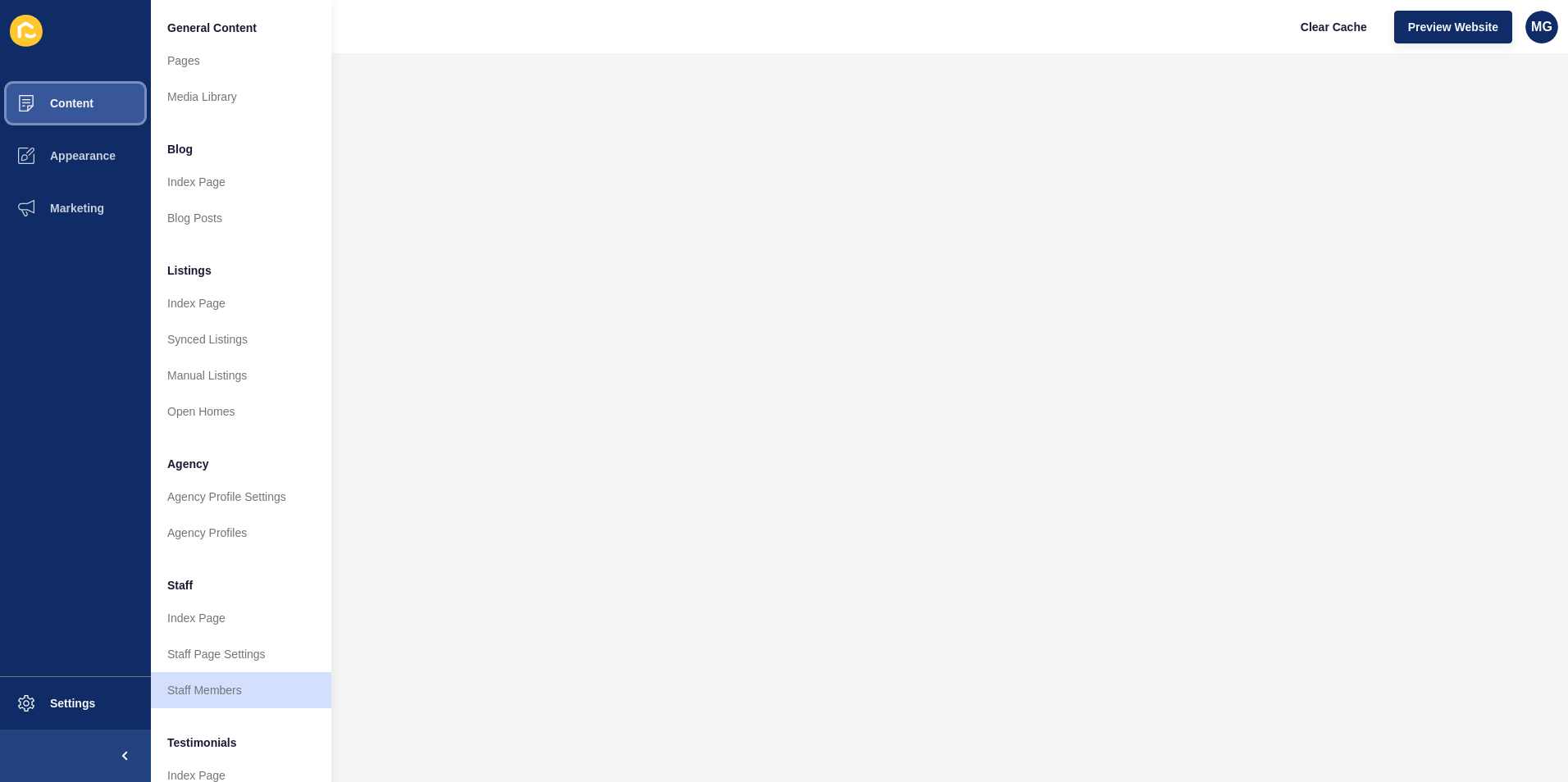
click at [74, 99] on span "Content" at bounding box center [46, 104] width 96 height 13
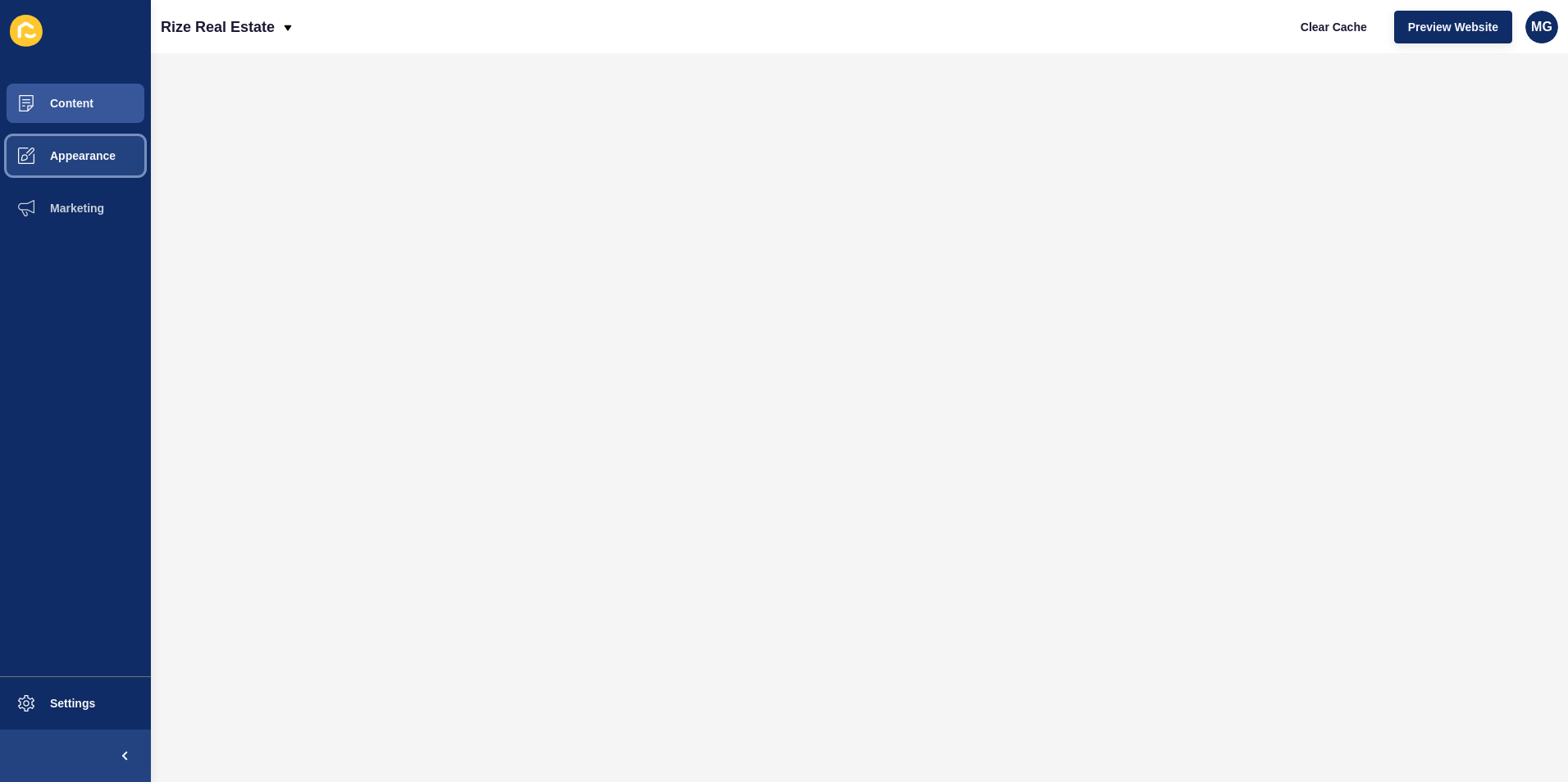
click at [57, 160] on span "Appearance" at bounding box center [56, 156] width 118 height 13
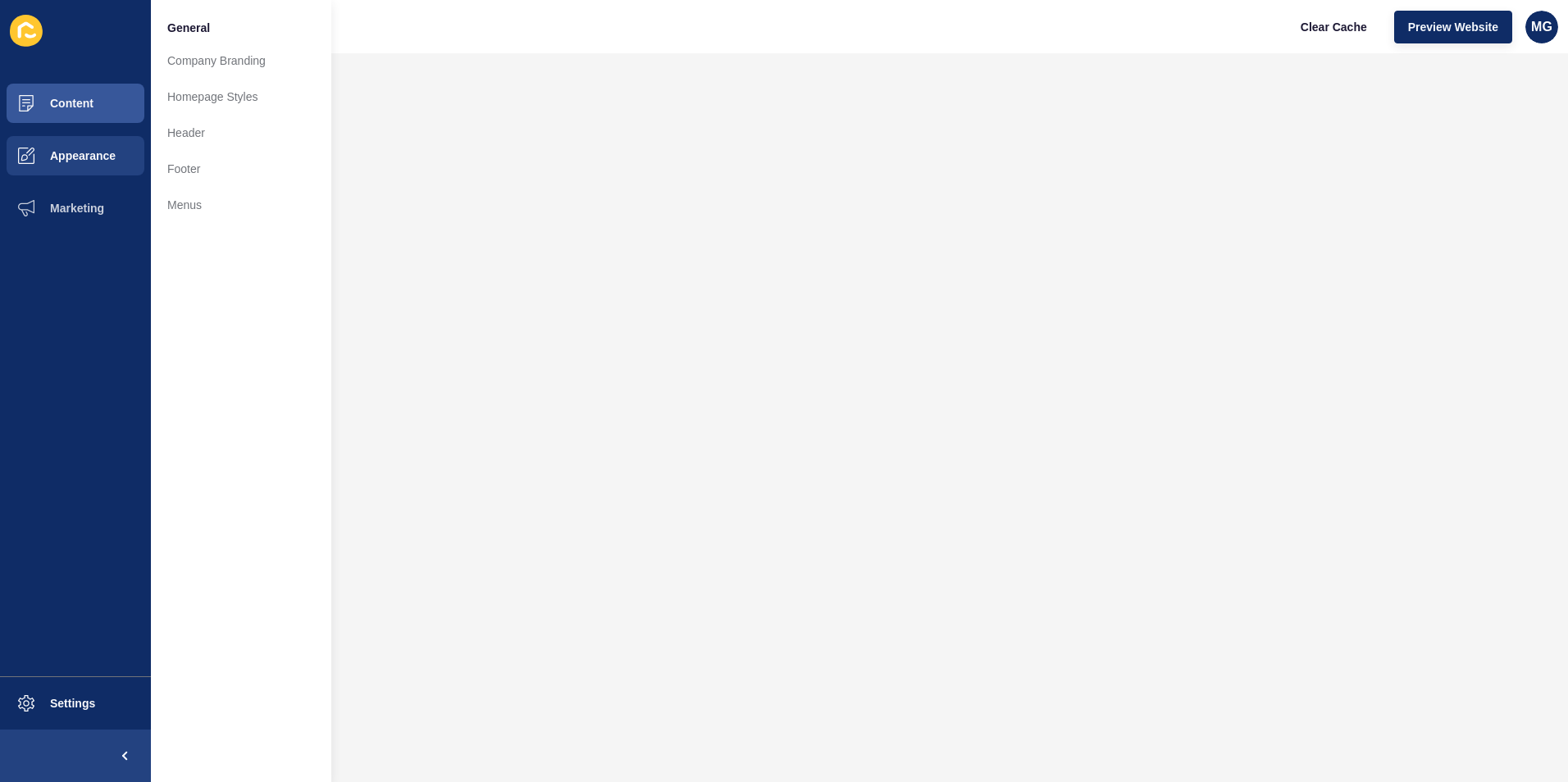
click at [28, 35] on icon at bounding box center [31, 36] width 12 height 5
click at [32, 35] on icon at bounding box center [31, 36] width 12 height 5
click at [47, 107] on span "Content" at bounding box center [46, 104] width 96 height 13
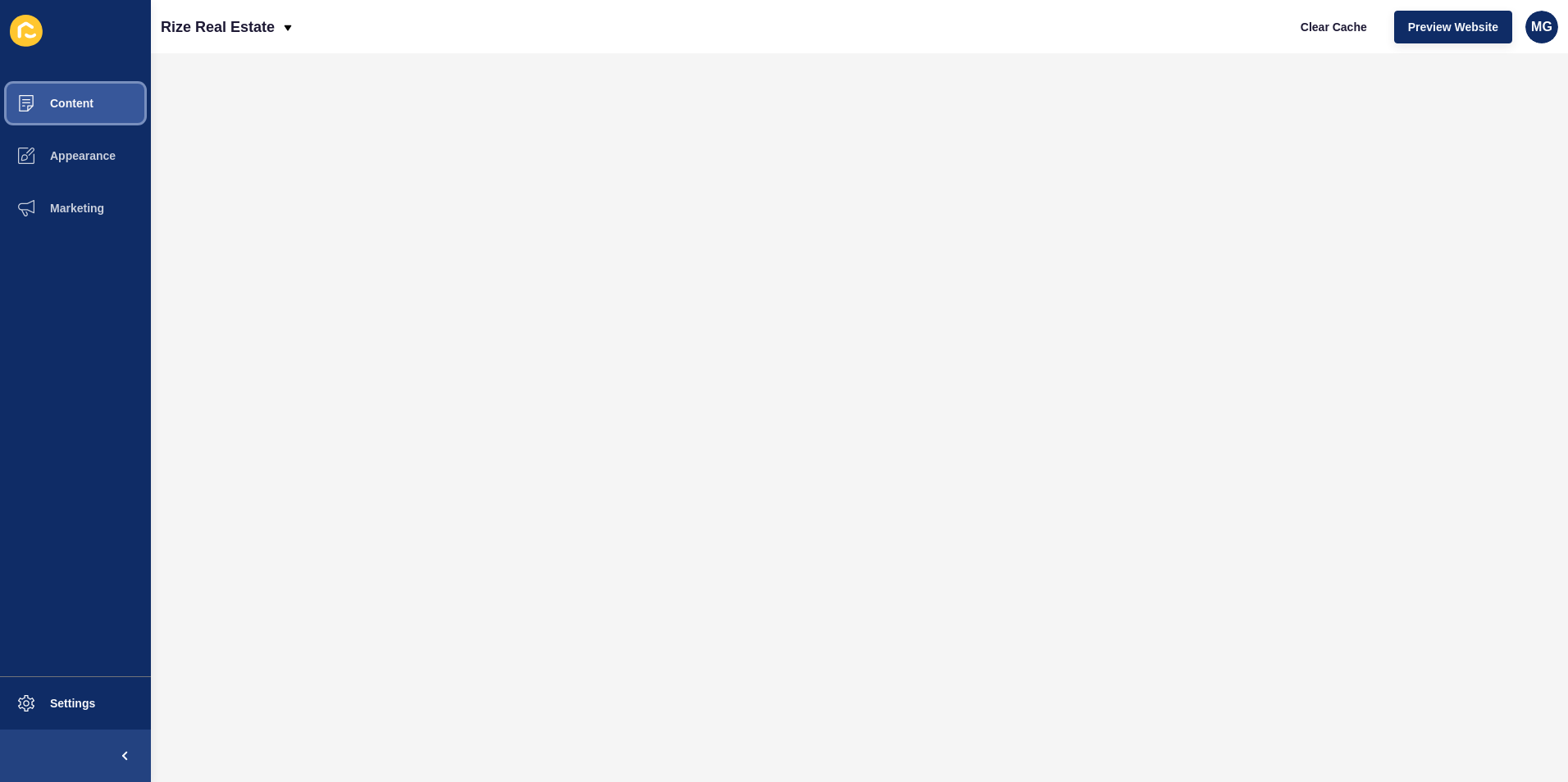
click at [78, 98] on span "Content" at bounding box center [46, 104] width 96 height 13
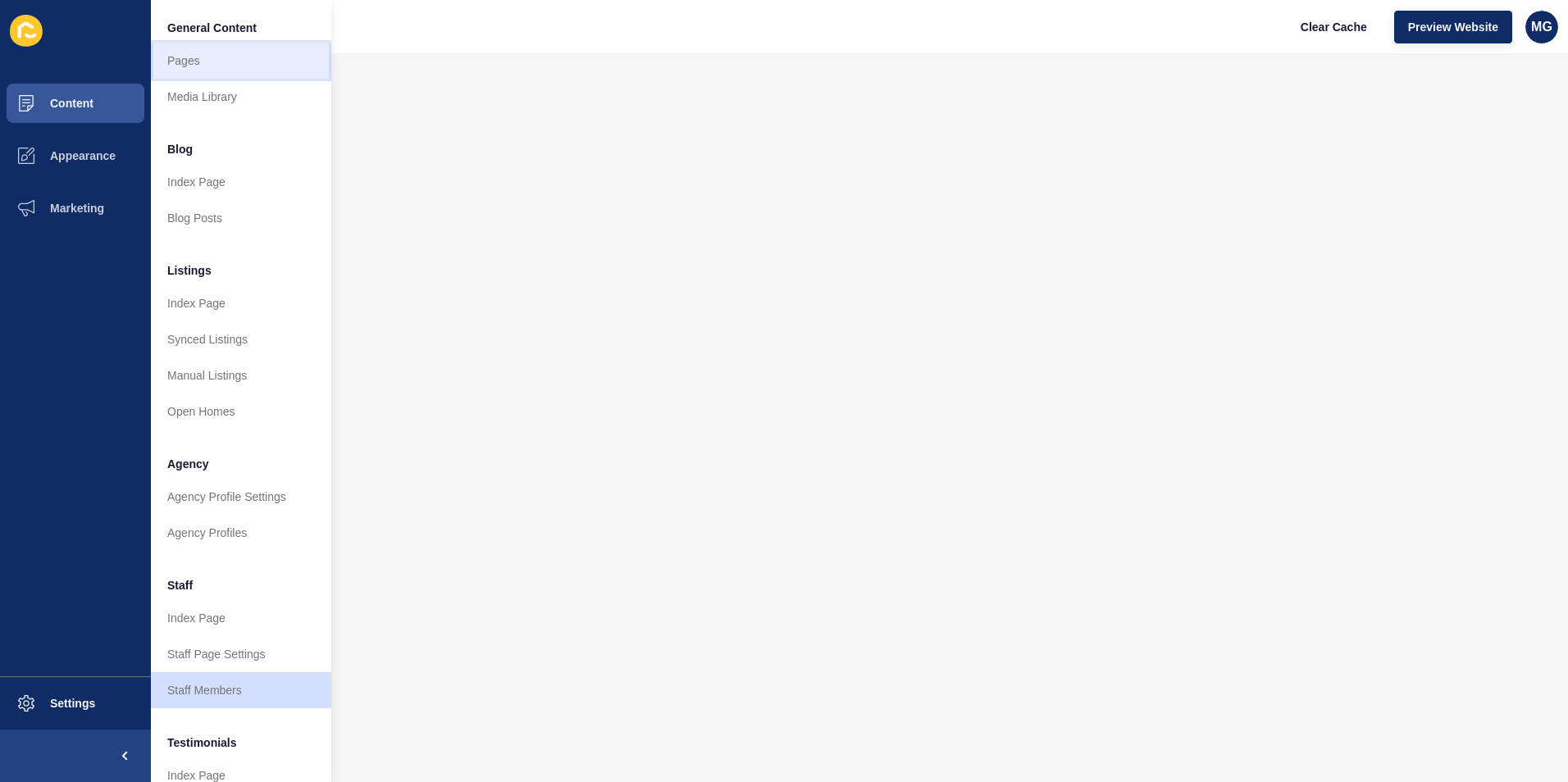
click at [185, 64] on link "Pages" at bounding box center [241, 60] width 180 height 36
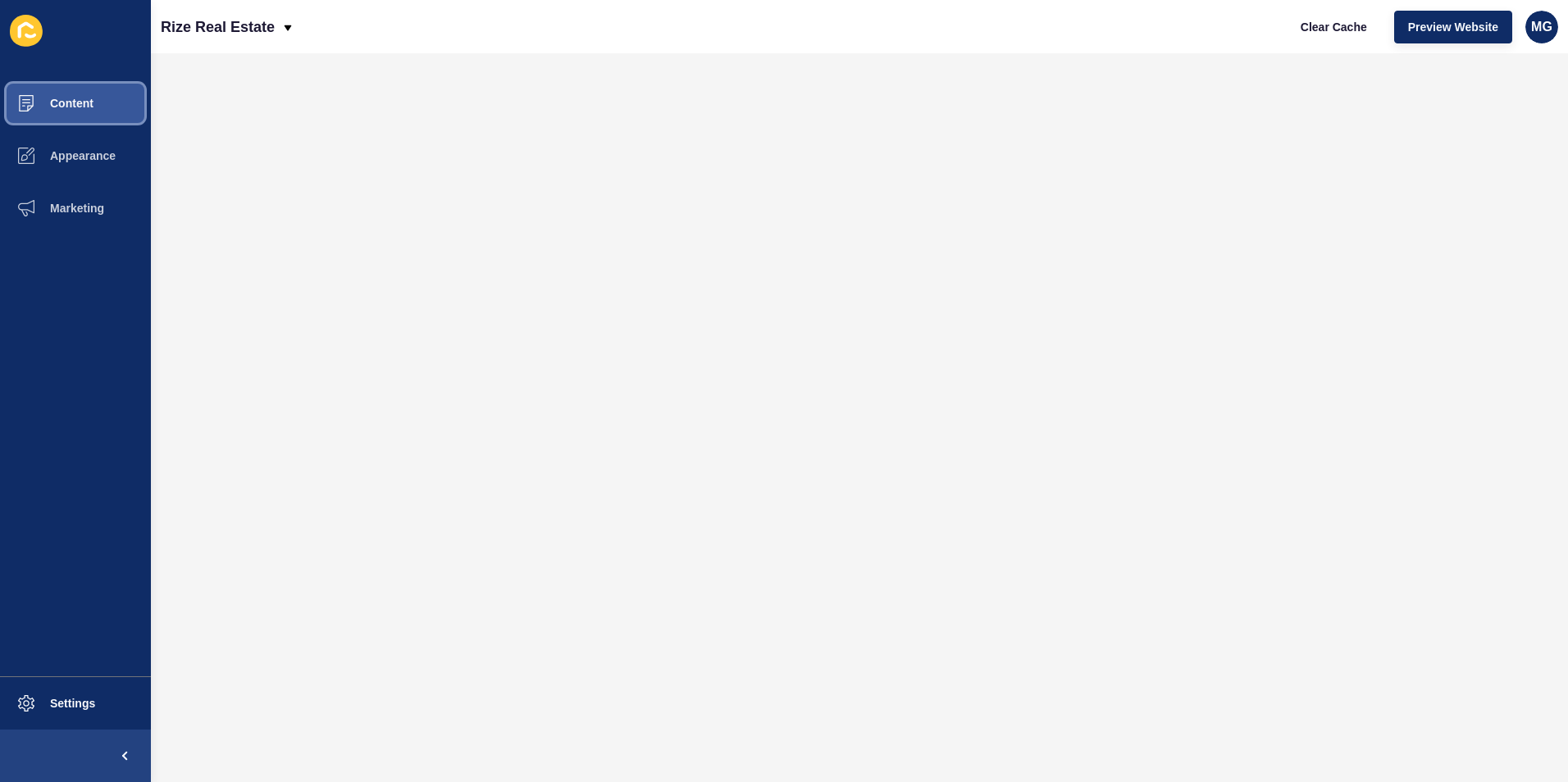
click at [64, 101] on span "Content" at bounding box center [46, 104] width 96 height 13
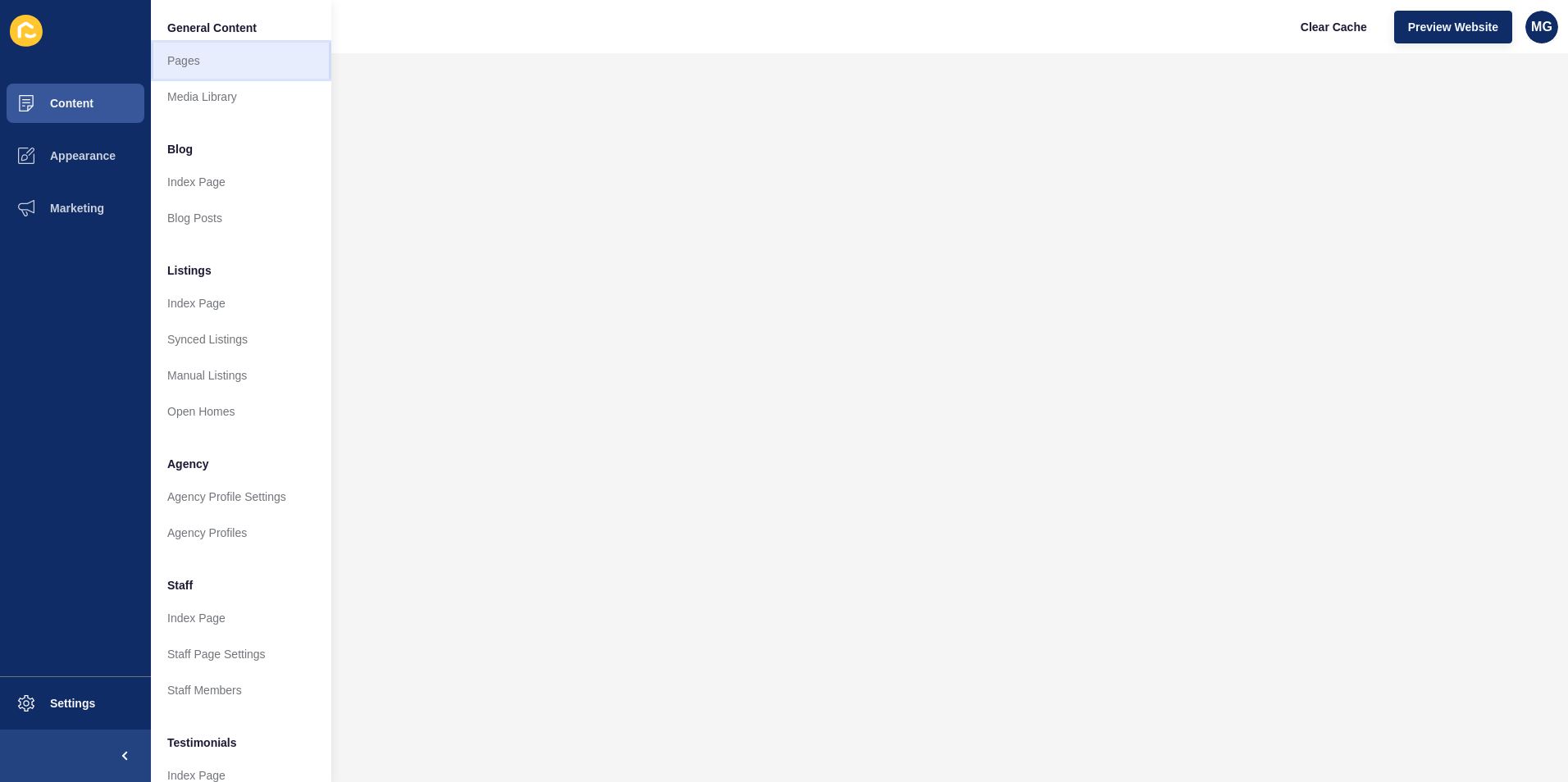
click at [214, 61] on link "Pages" at bounding box center [241, 60] width 180 height 36
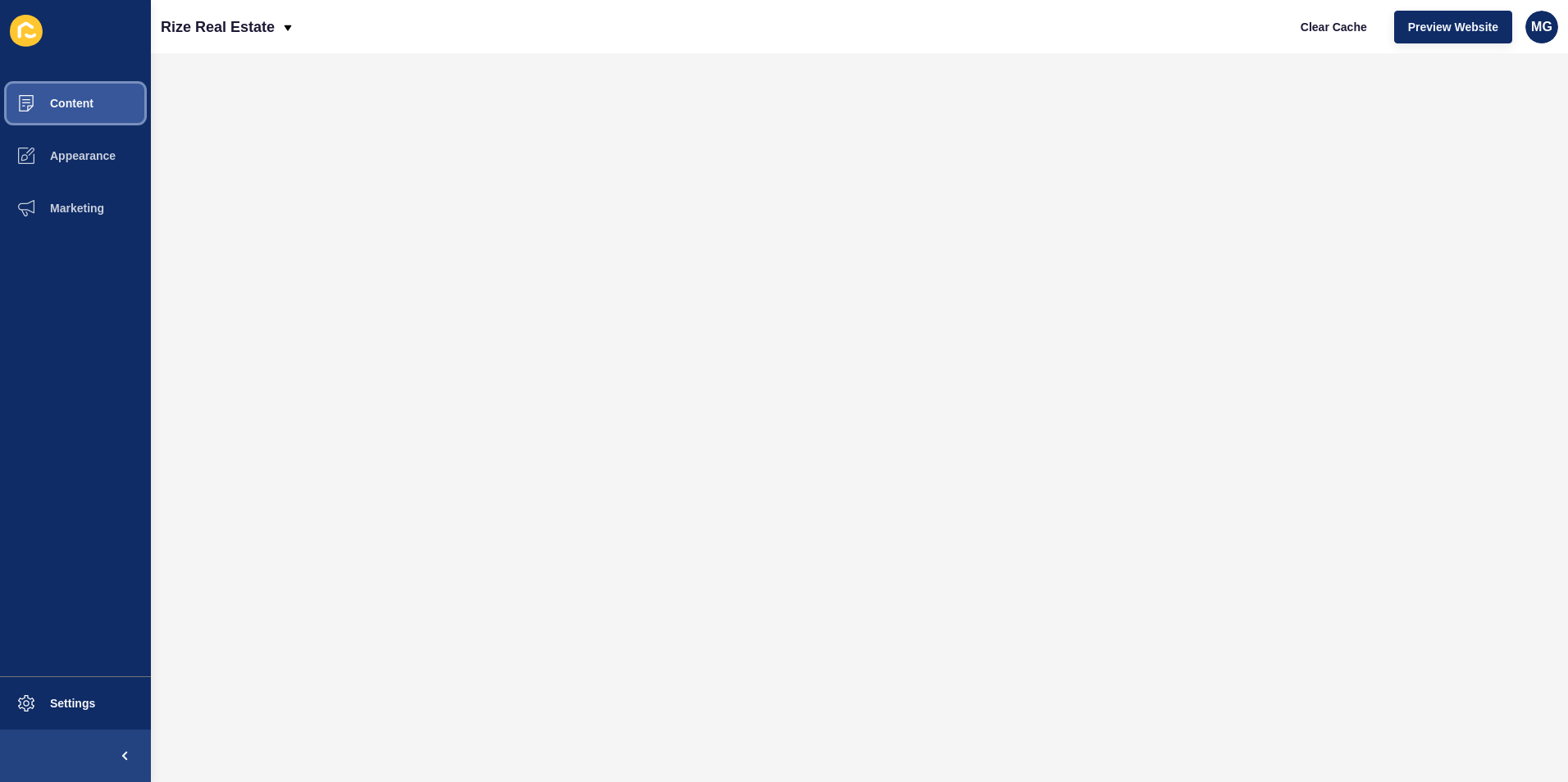
click at [46, 105] on span "Content" at bounding box center [46, 104] width 96 height 13
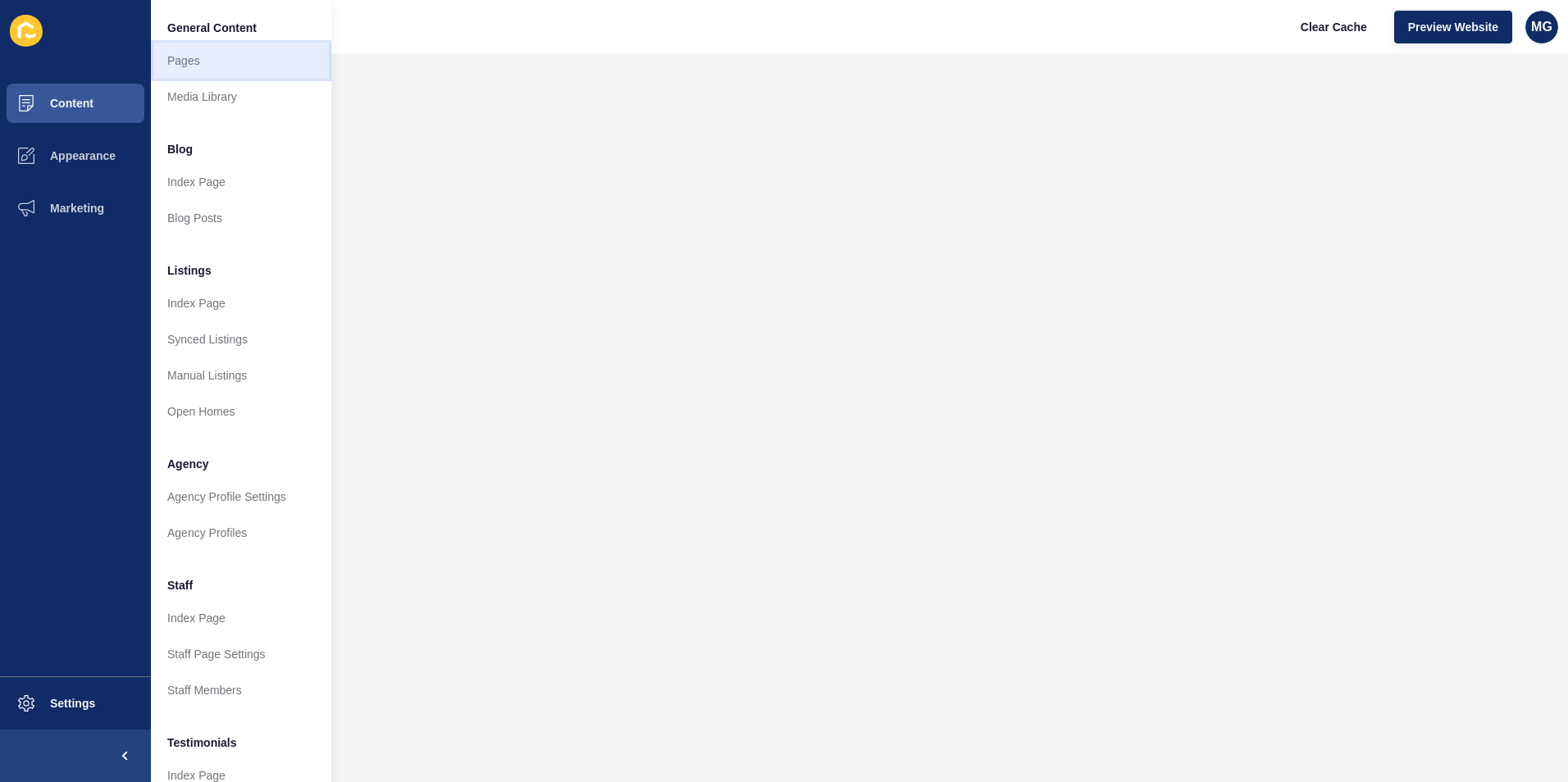
click at [196, 66] on link "Pages" at bounding box center [241, 60] width 180 height 36
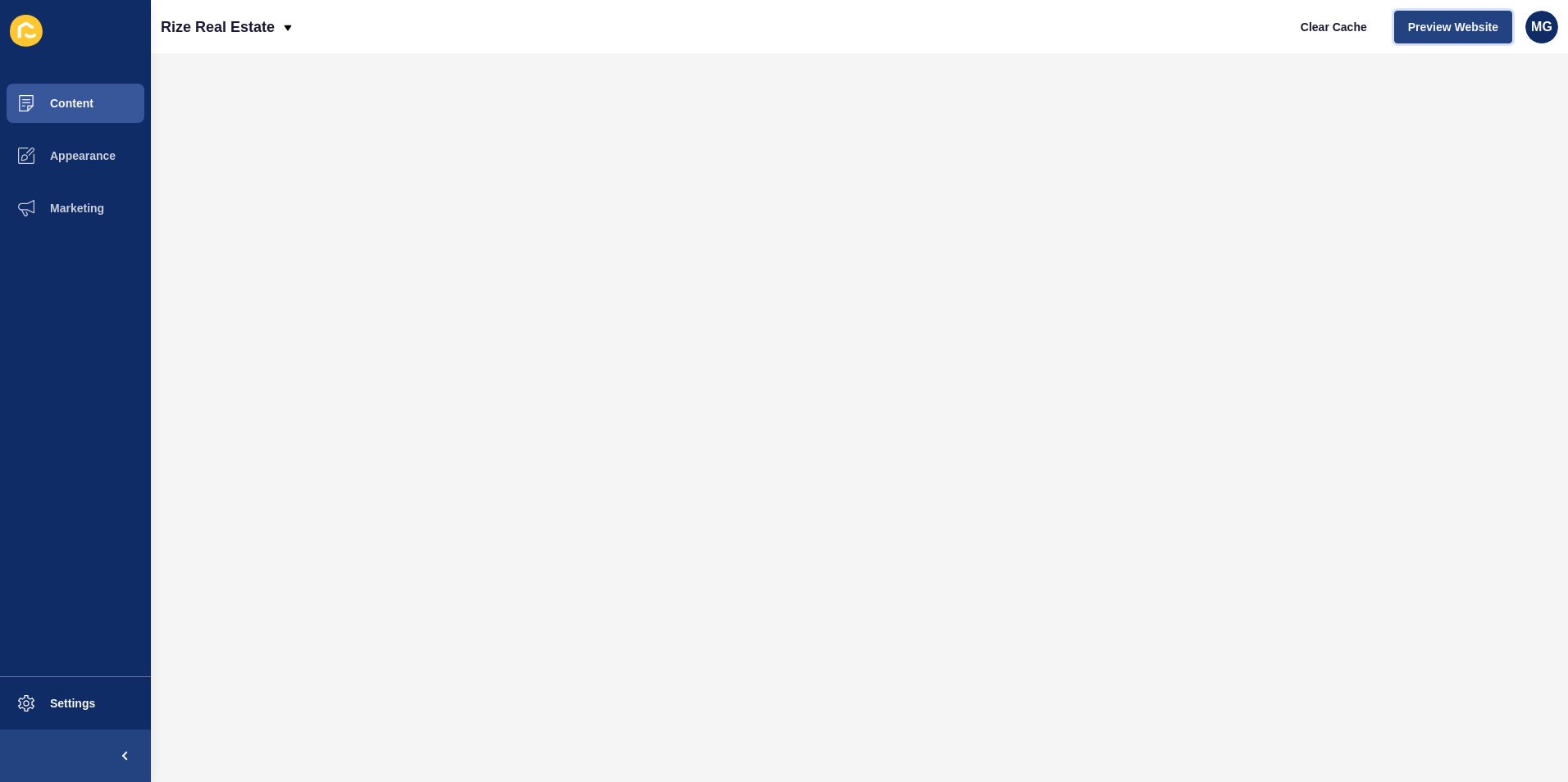
click at [1252, 32] on span "Preview Website" at bounding box center [1453, 27] width 91 height 17
click at [1252, 27] on span "Preview Website" at bounding box center [1453, 27] width 91 height 17
click at [82, 102] on span "Content" at bounding box center [46, 104] width 96 height 13
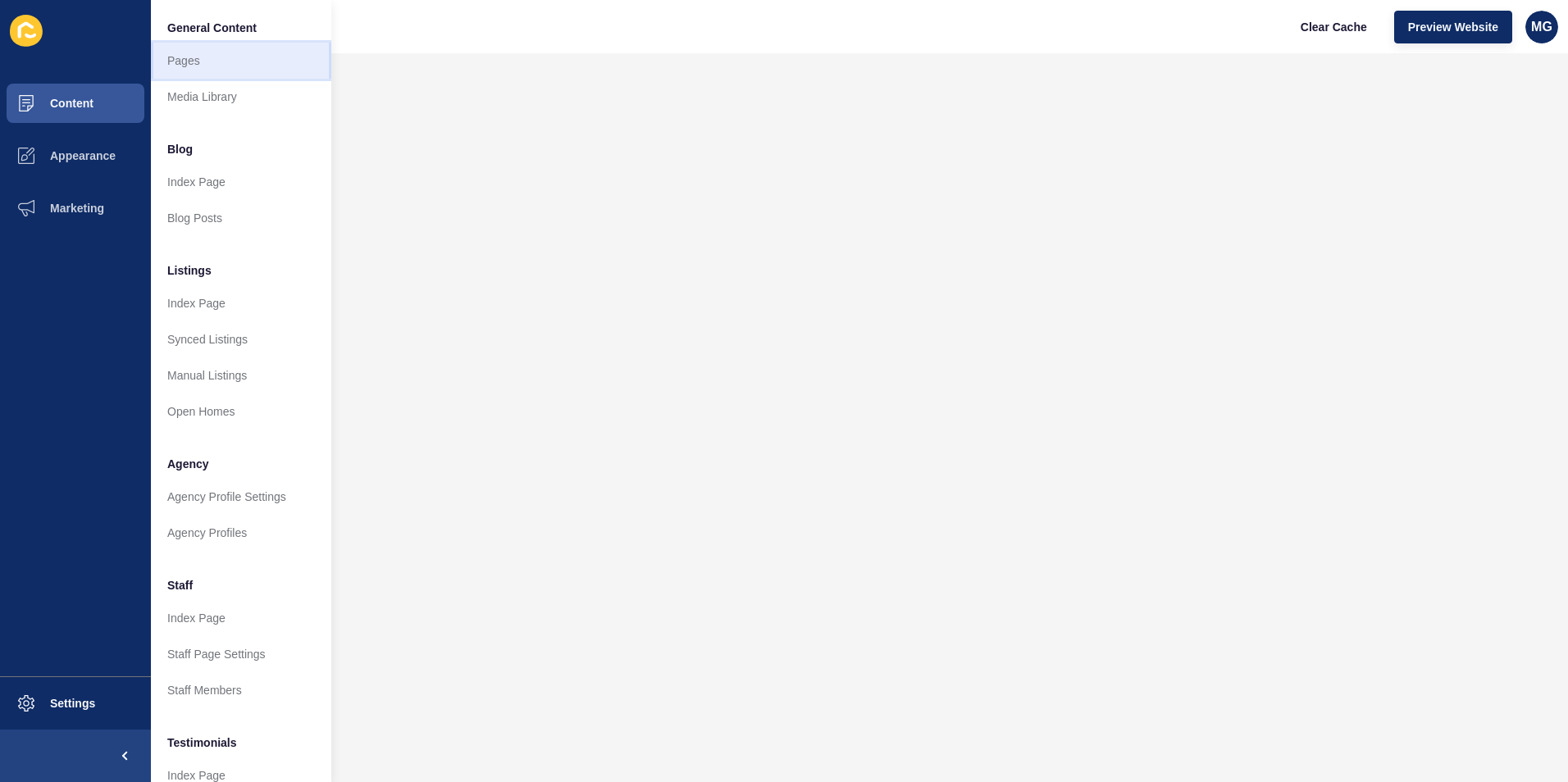
click at [203, 65] on link "Pages" at bounding box center [241, 60] width 180 height 36
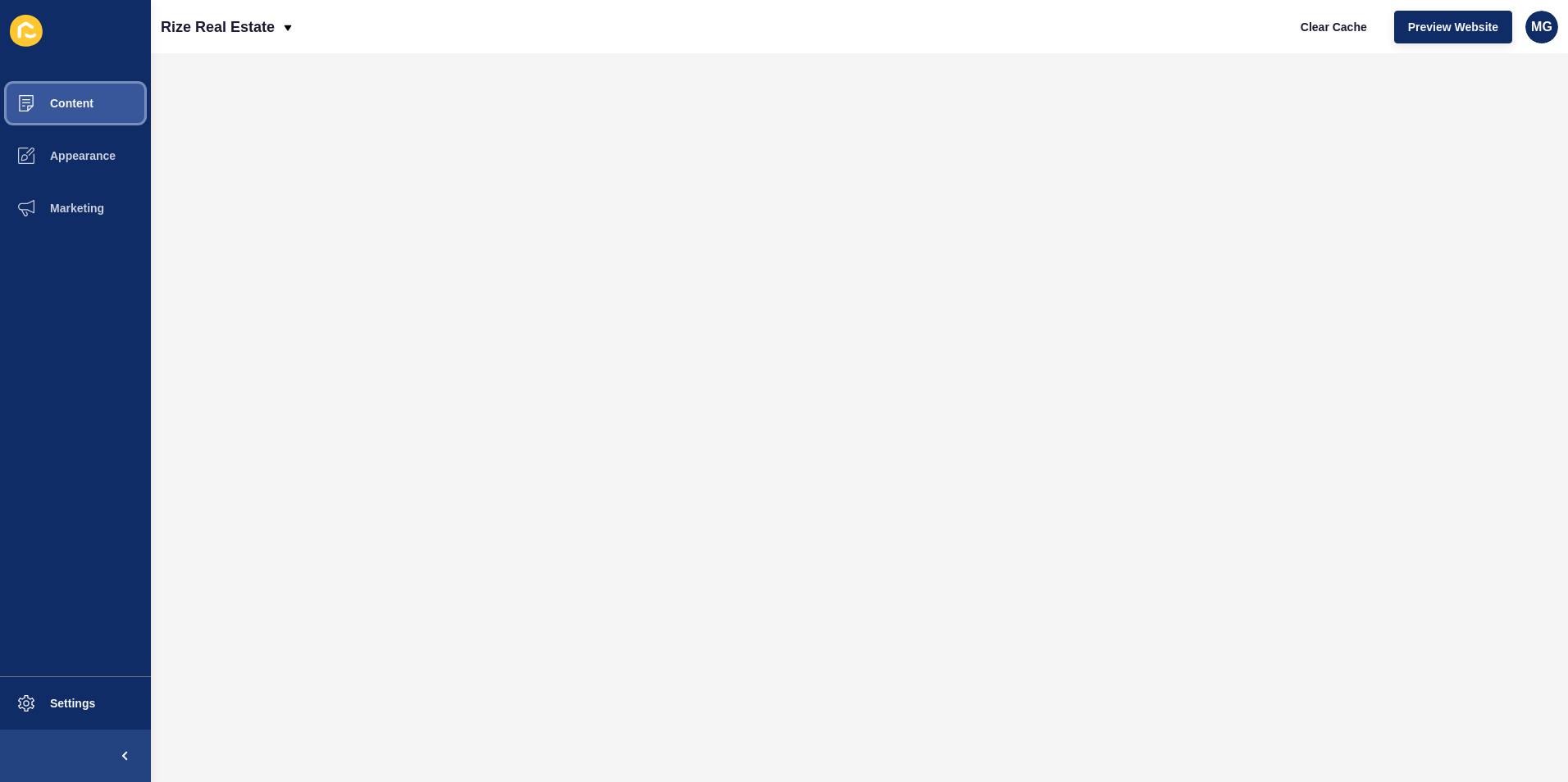
click at [71, 97] on span "Content" at bounding box center [46, 104] width 96 height 13
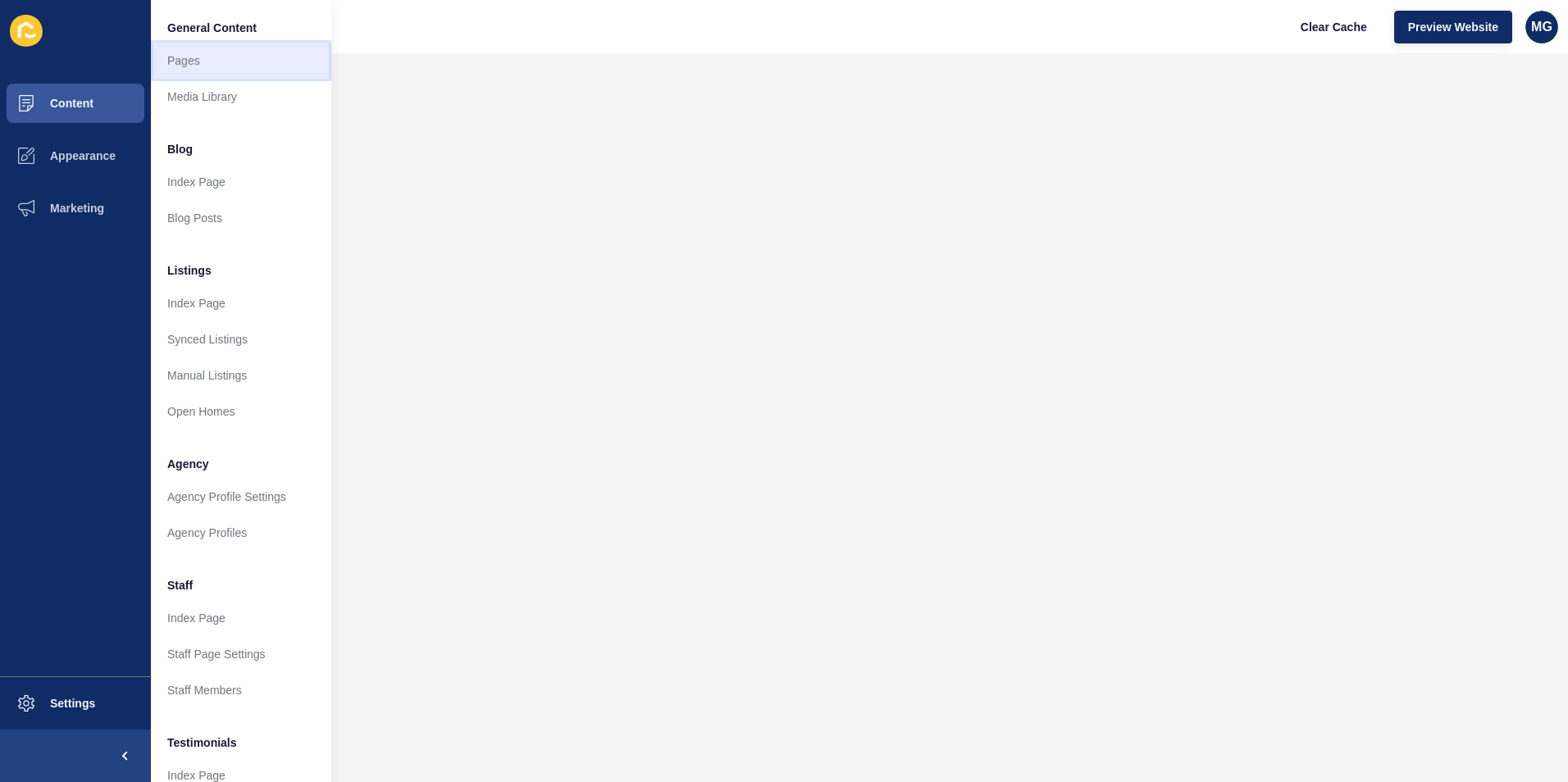
click at [190, 55] on link "Pages" at bounding box center [241, 60] width 180 height 36
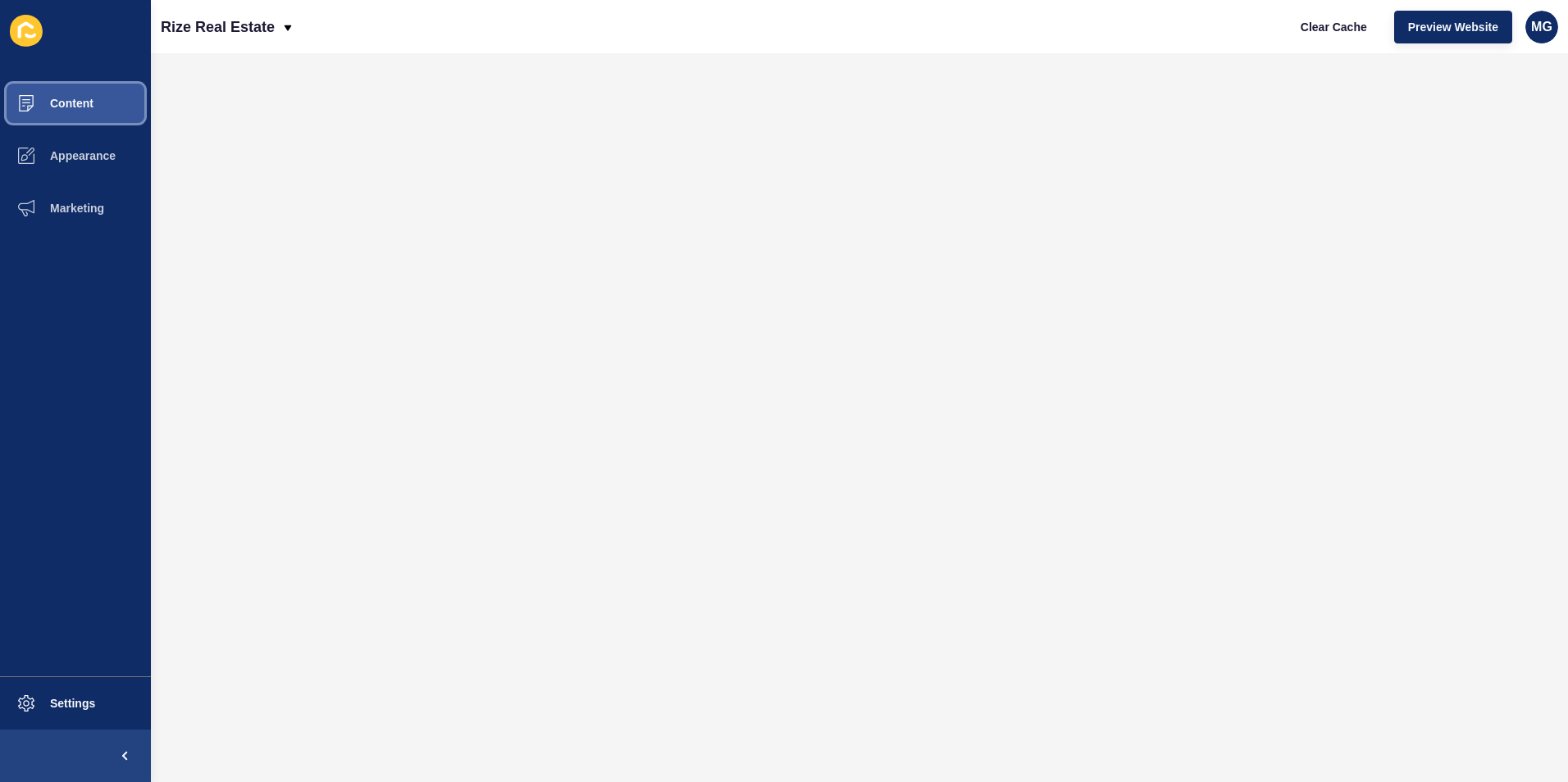
click at [86, 108] on span "Content" at bounding box center [46, 104] width 96 height 13
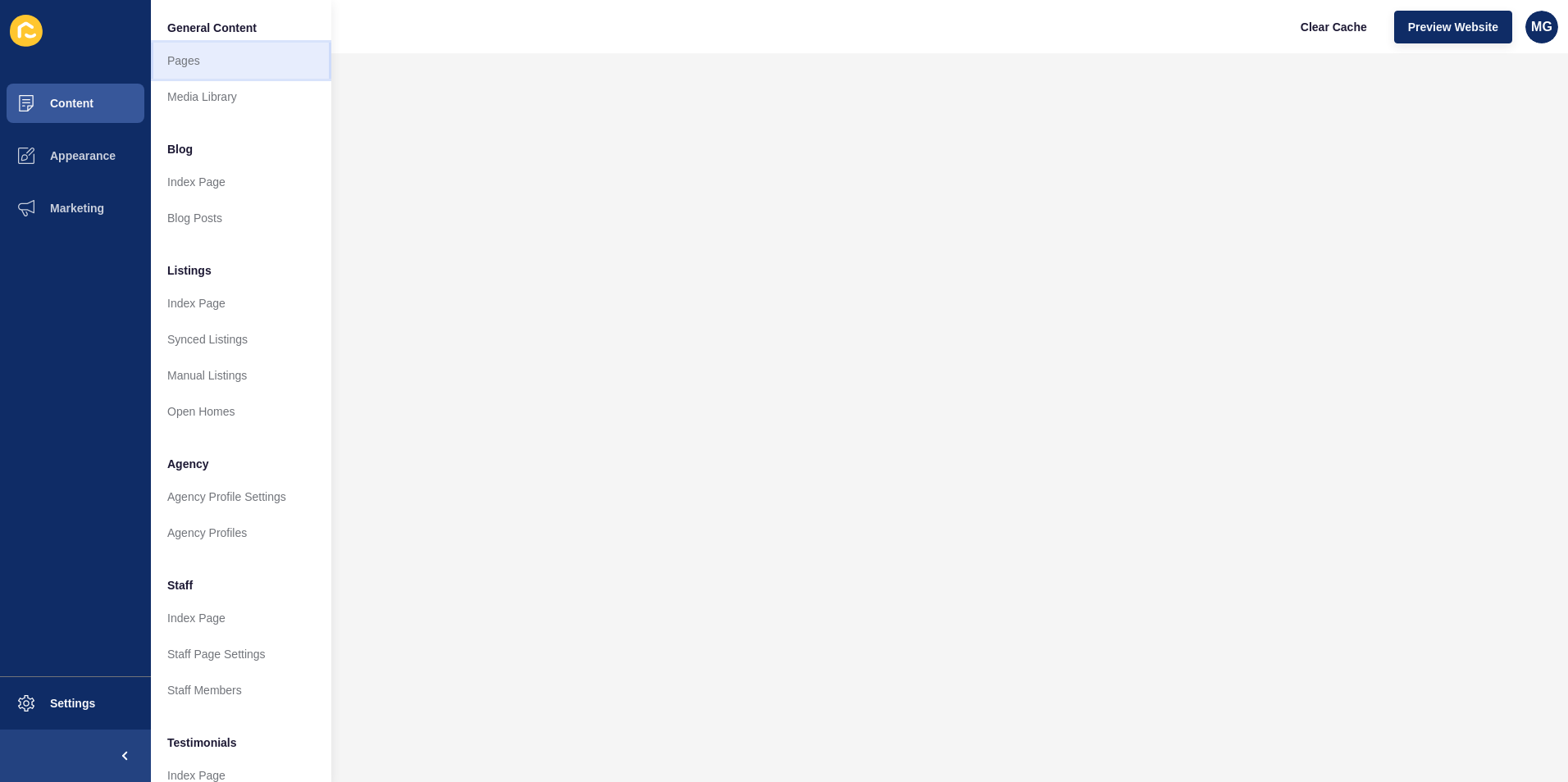
click at [193, 63] on link "Pages" at bounding box center [241, 60] width 180 height 36
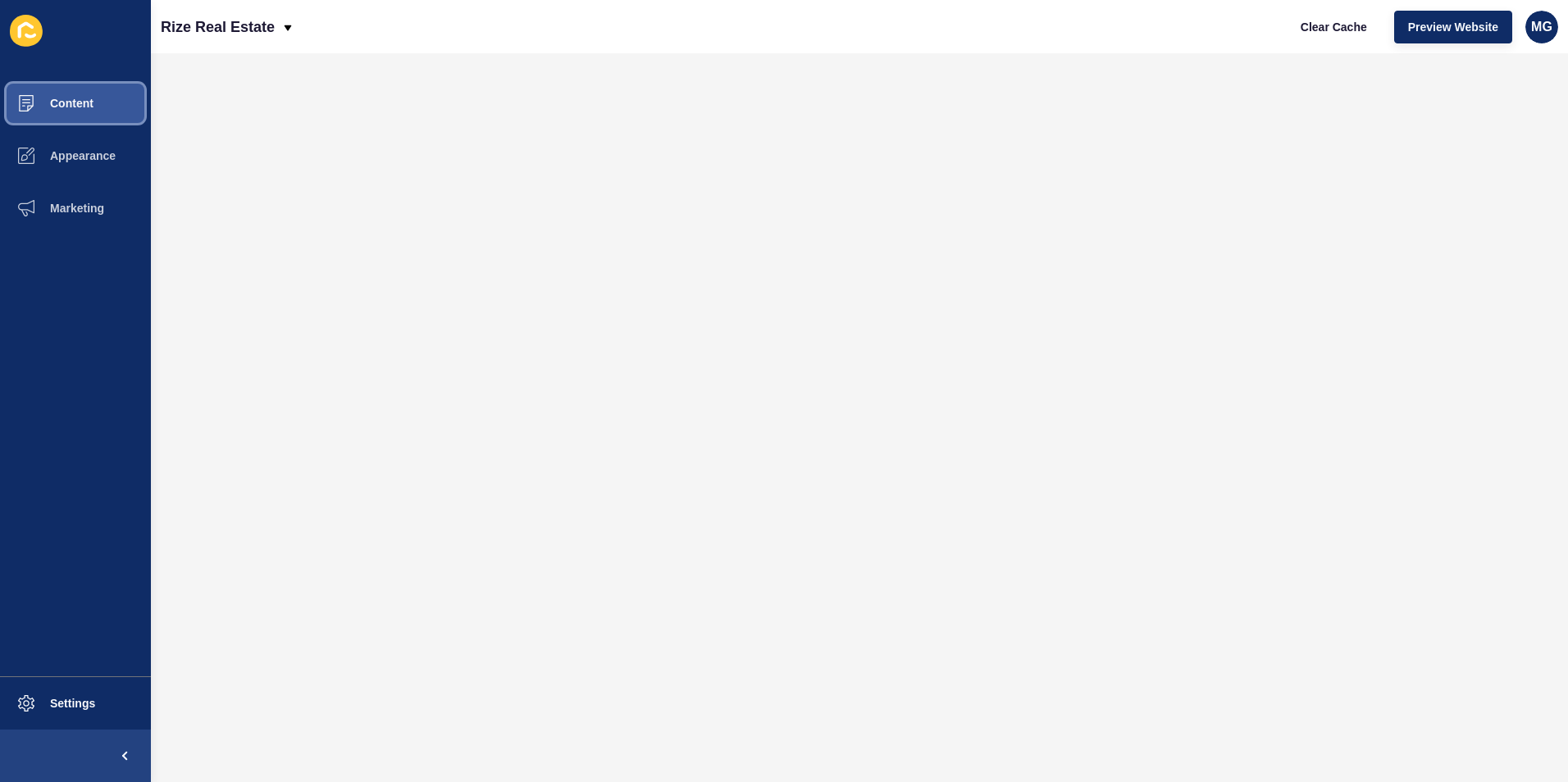
click at [73, 106] on span "Content" at bounding box center [46, 104] width 96 height 13
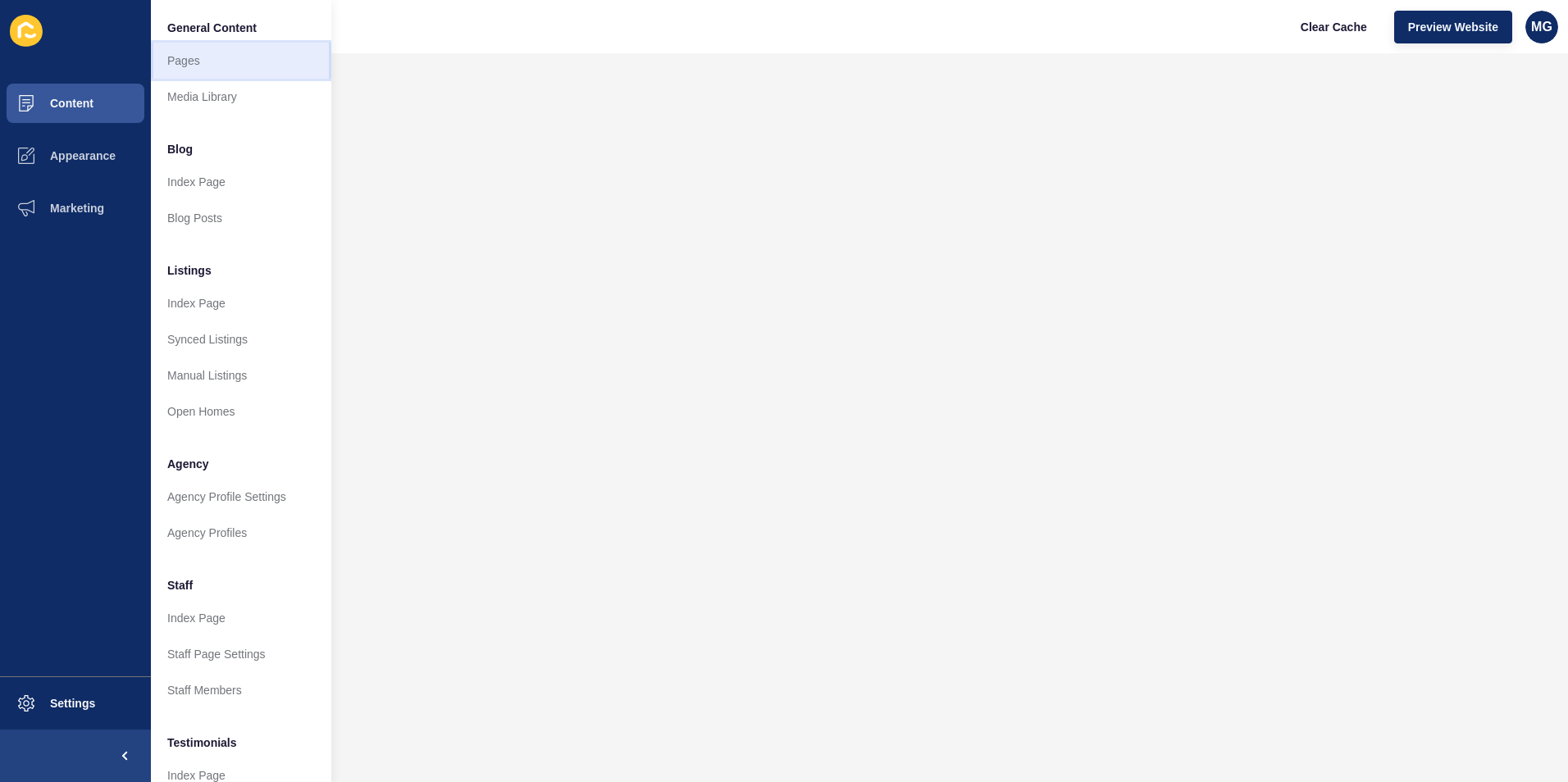
click at [214, 66] on link "Pages" at bounding box center [241, 60] width 180 height 36
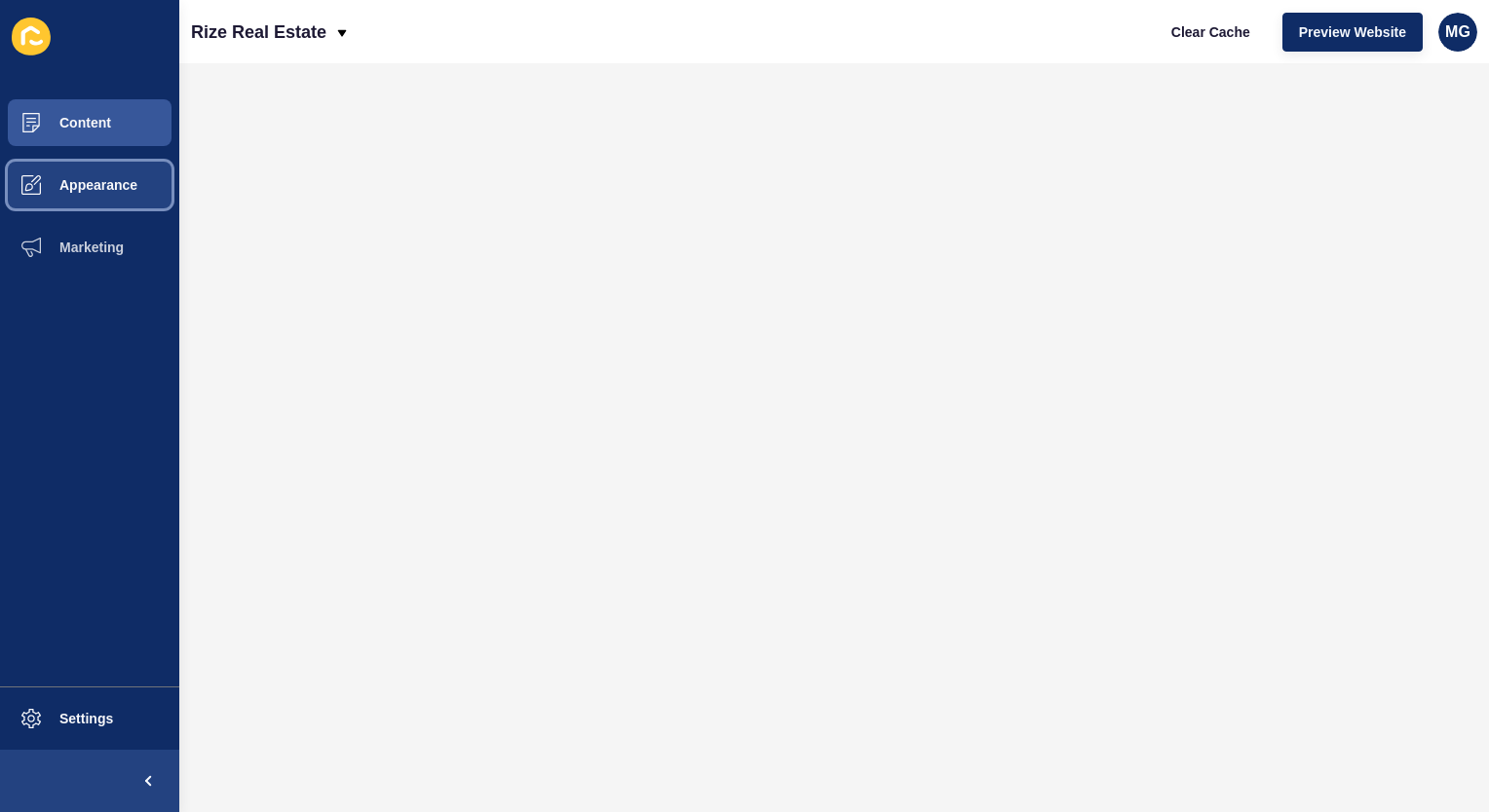
click at [92, 170] on button "Appearance" at bounding box center [90, 185] width 180 height 62
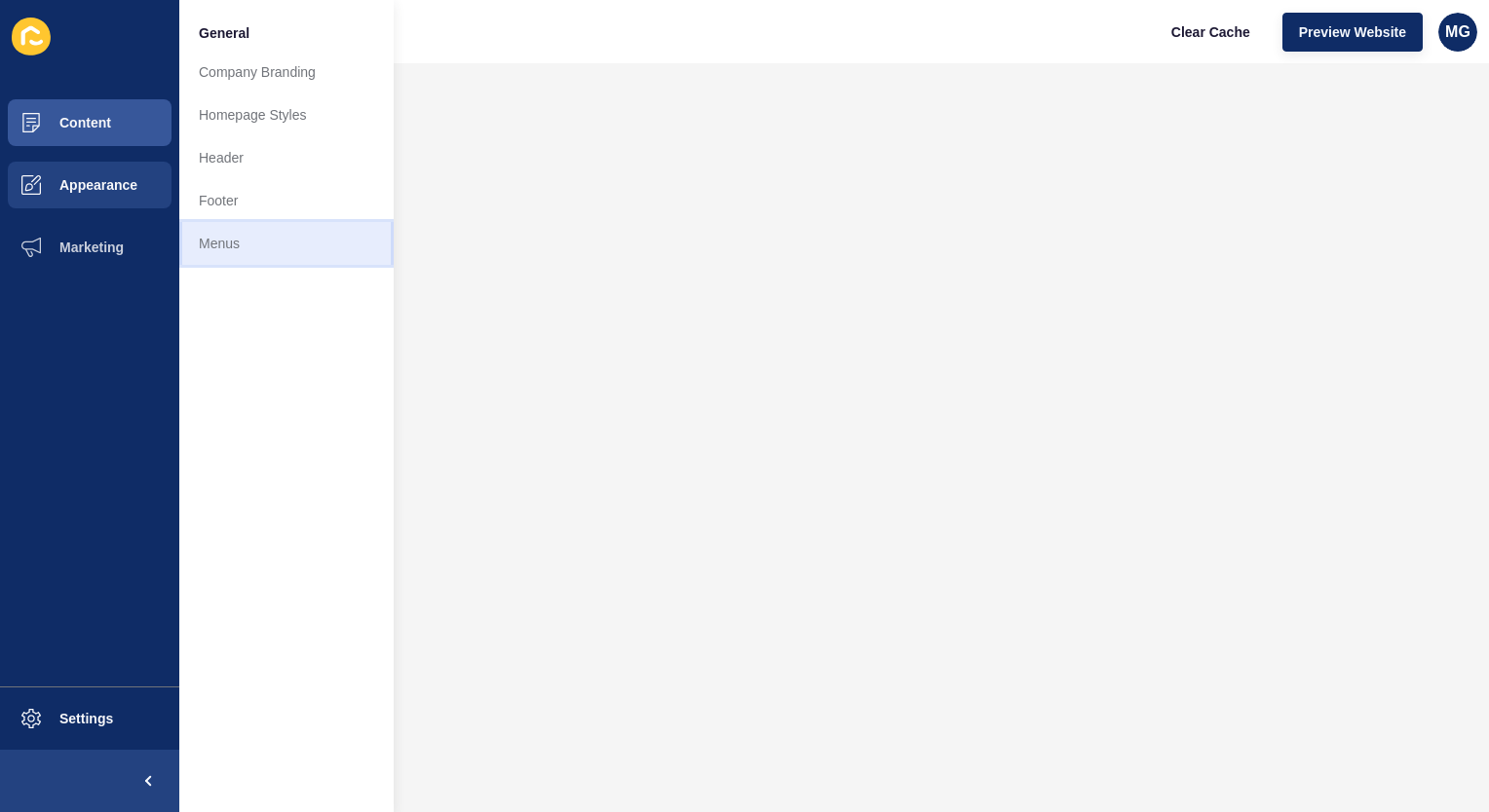
click at [234, 242] on link "Menus" at bounding box center [286, 243] width 214 height 42
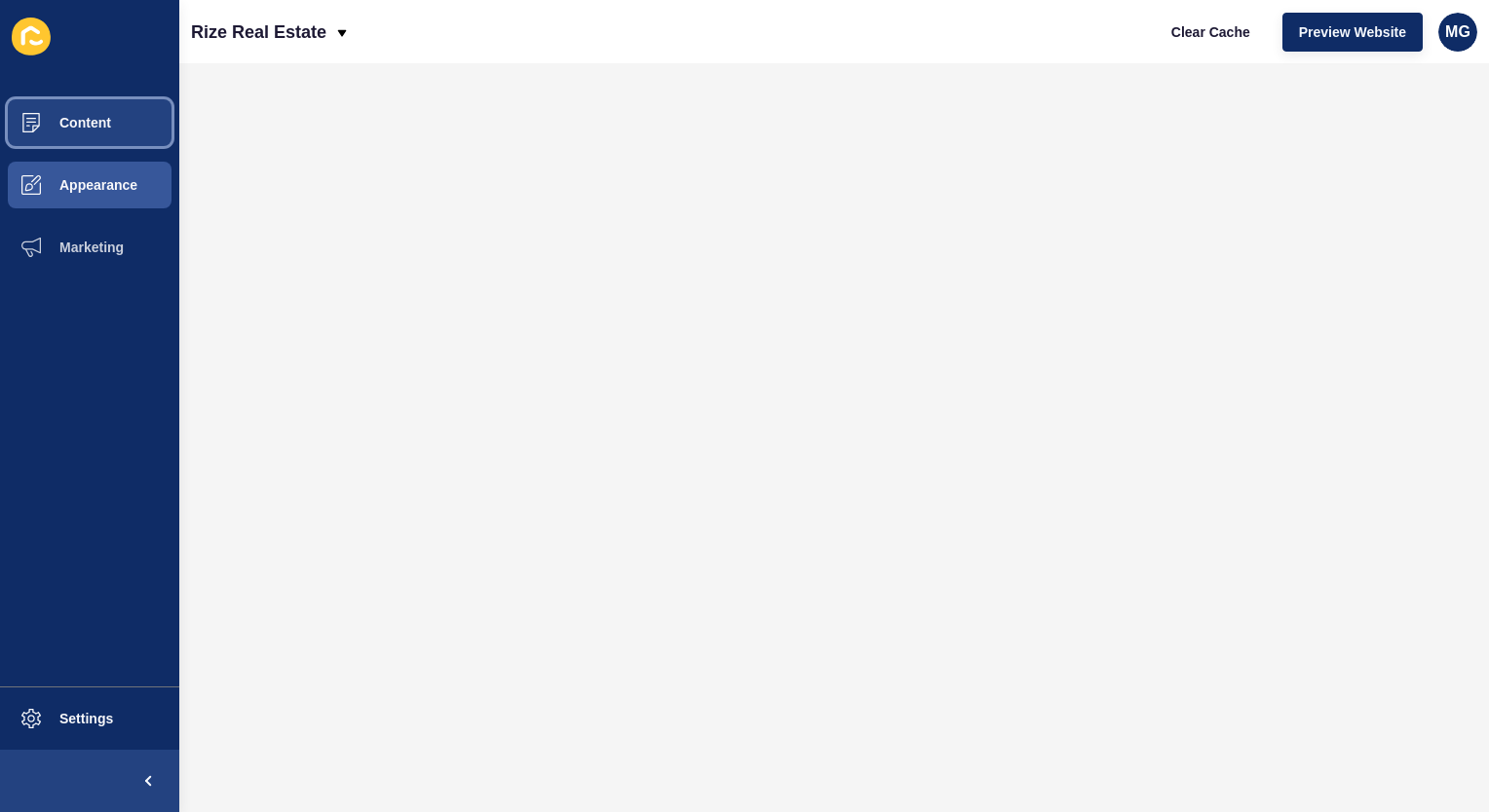
click at [90, 126] on span "Content" at bounding box center [54, 123] width 114 height 16
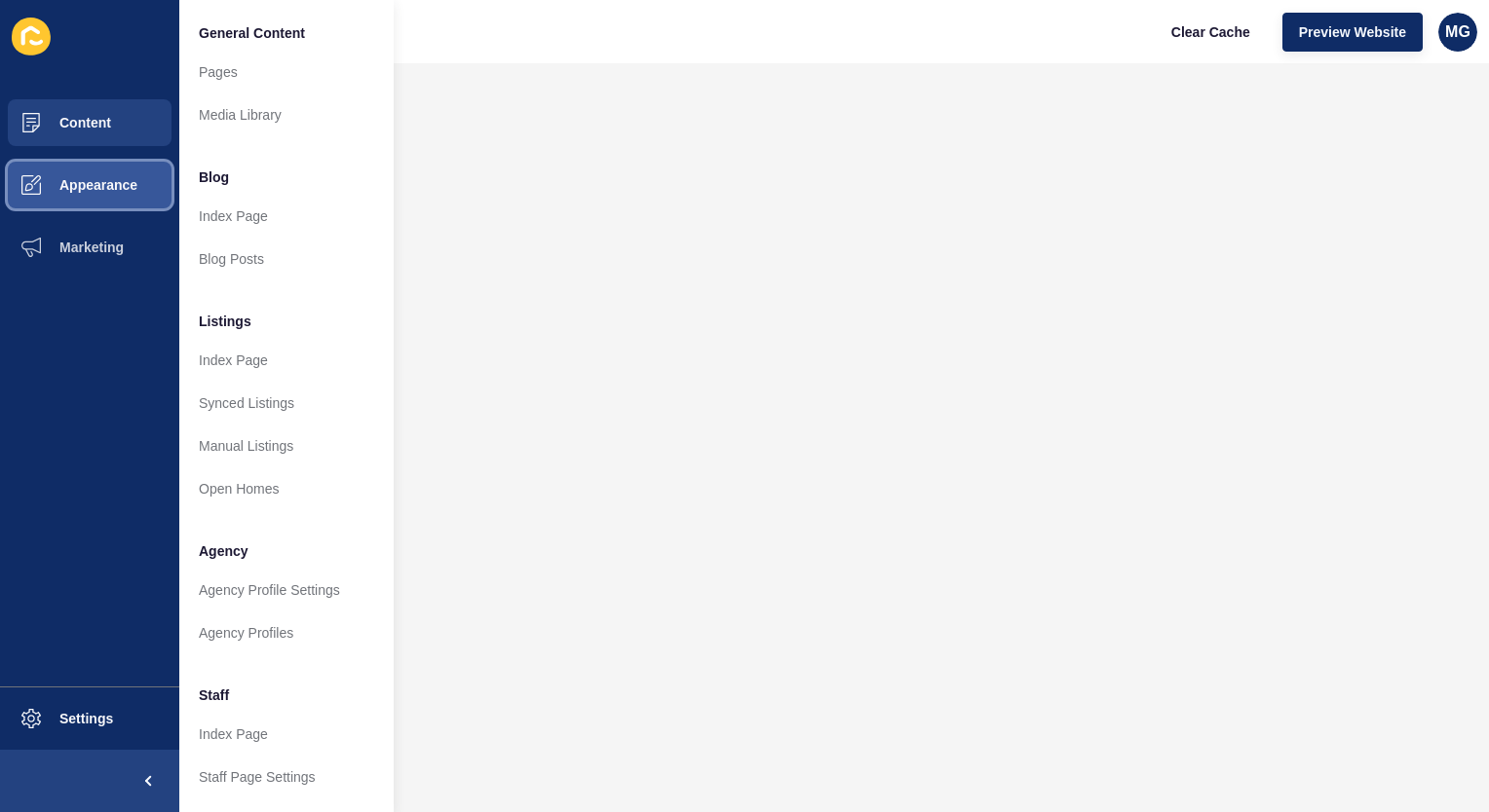
click at [98, 190] on span "Appearance" at bounding box center [67, 185] width 140 height 16
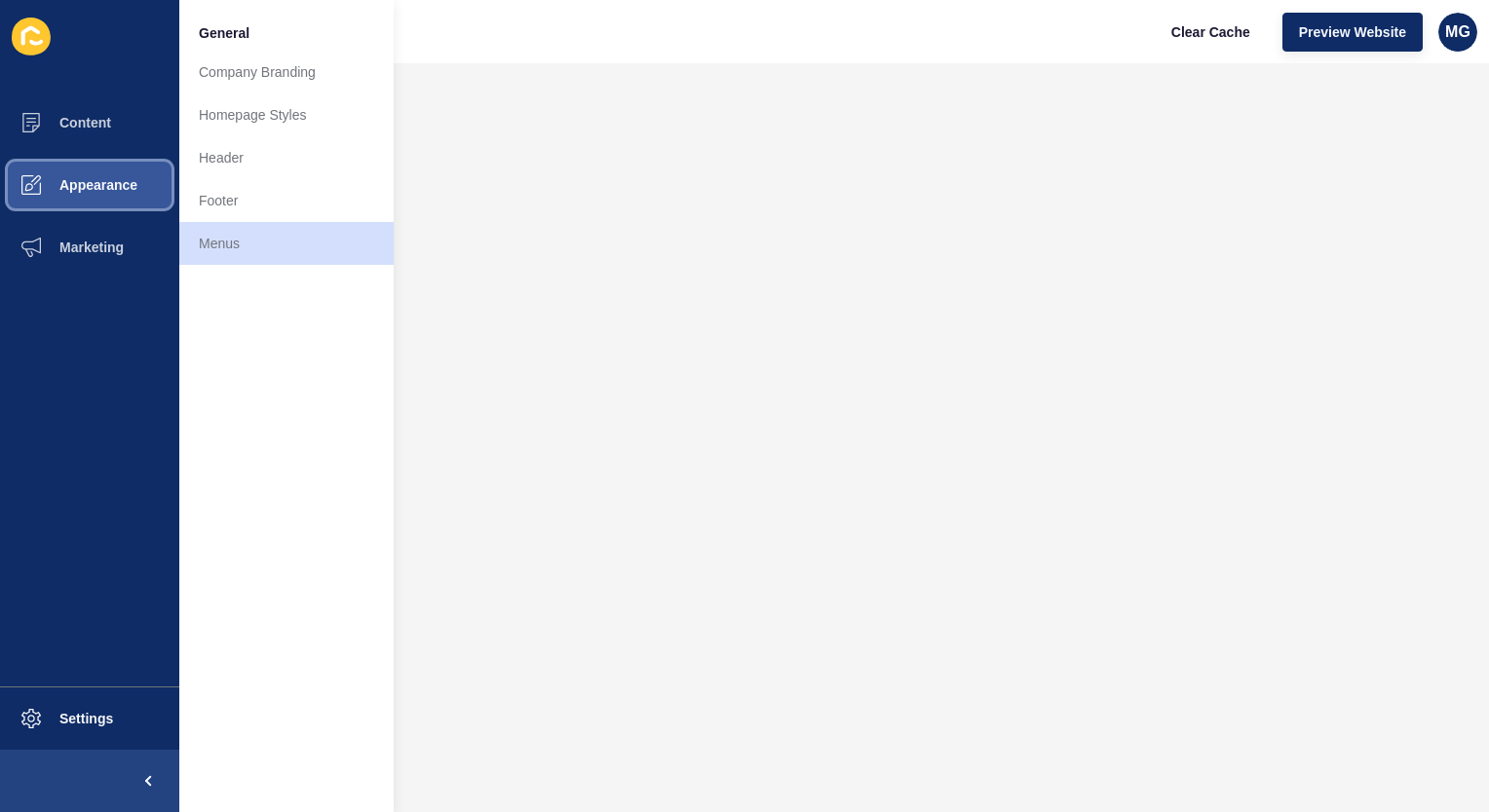
click at [90, 182] on span "Appearance" at bounding box center [67, 185] width 140 height 16
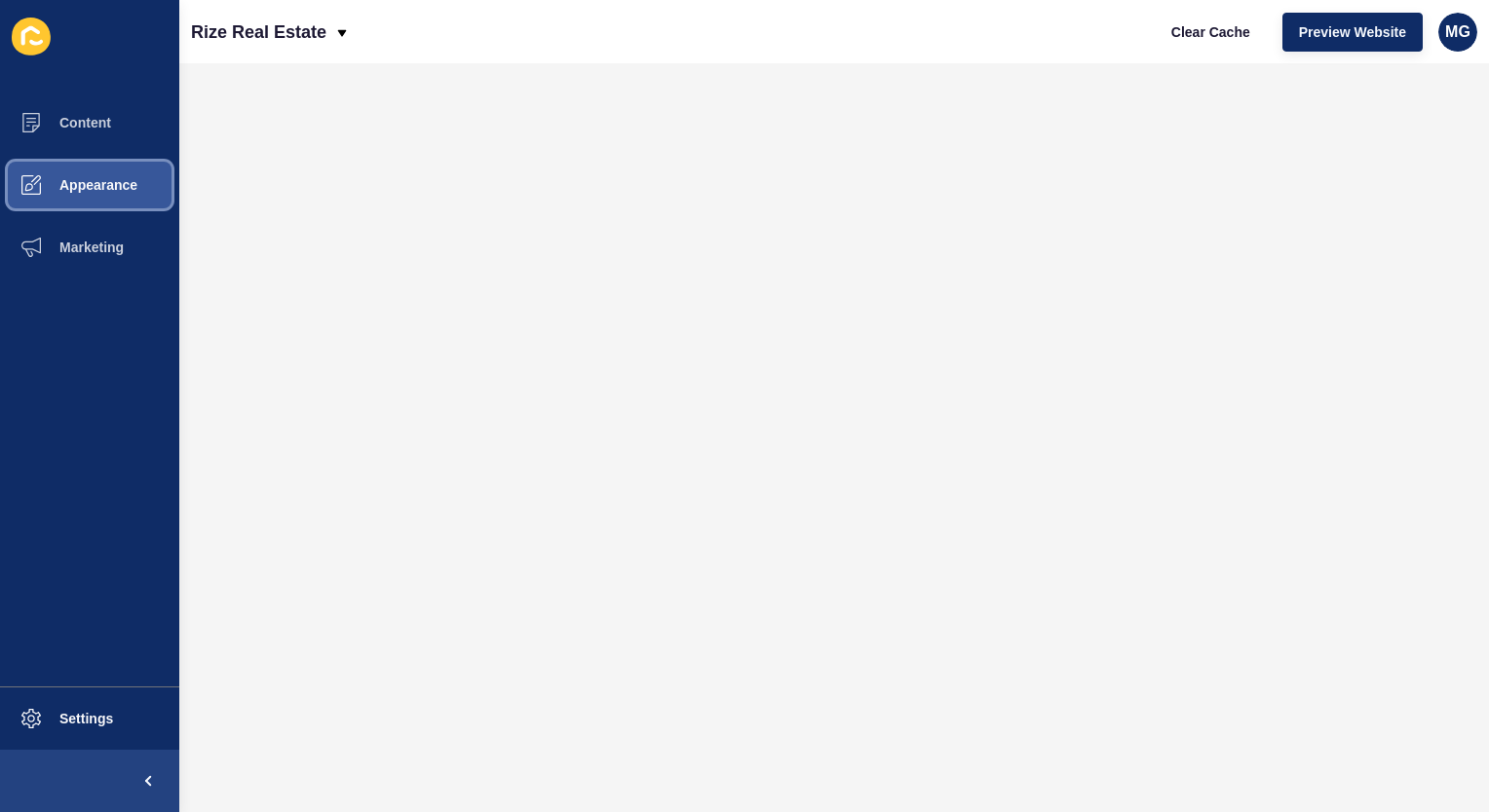
click at [90, 182] on span "Appearance" at bounding box center [67, 185] width 140 height 16
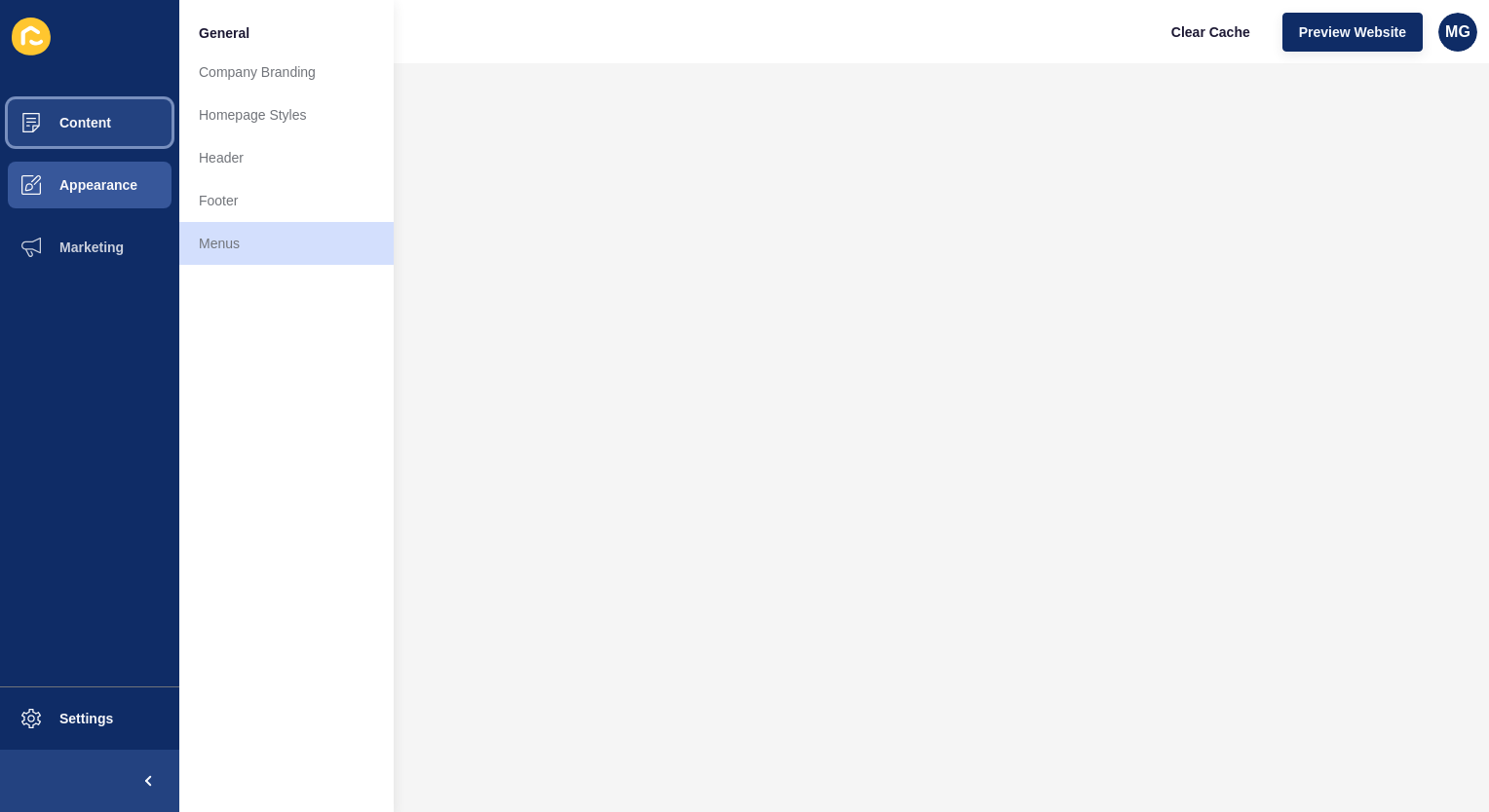
click at [74, 132] on button "Content" at bounding box center [90, 122] width 180 height 62
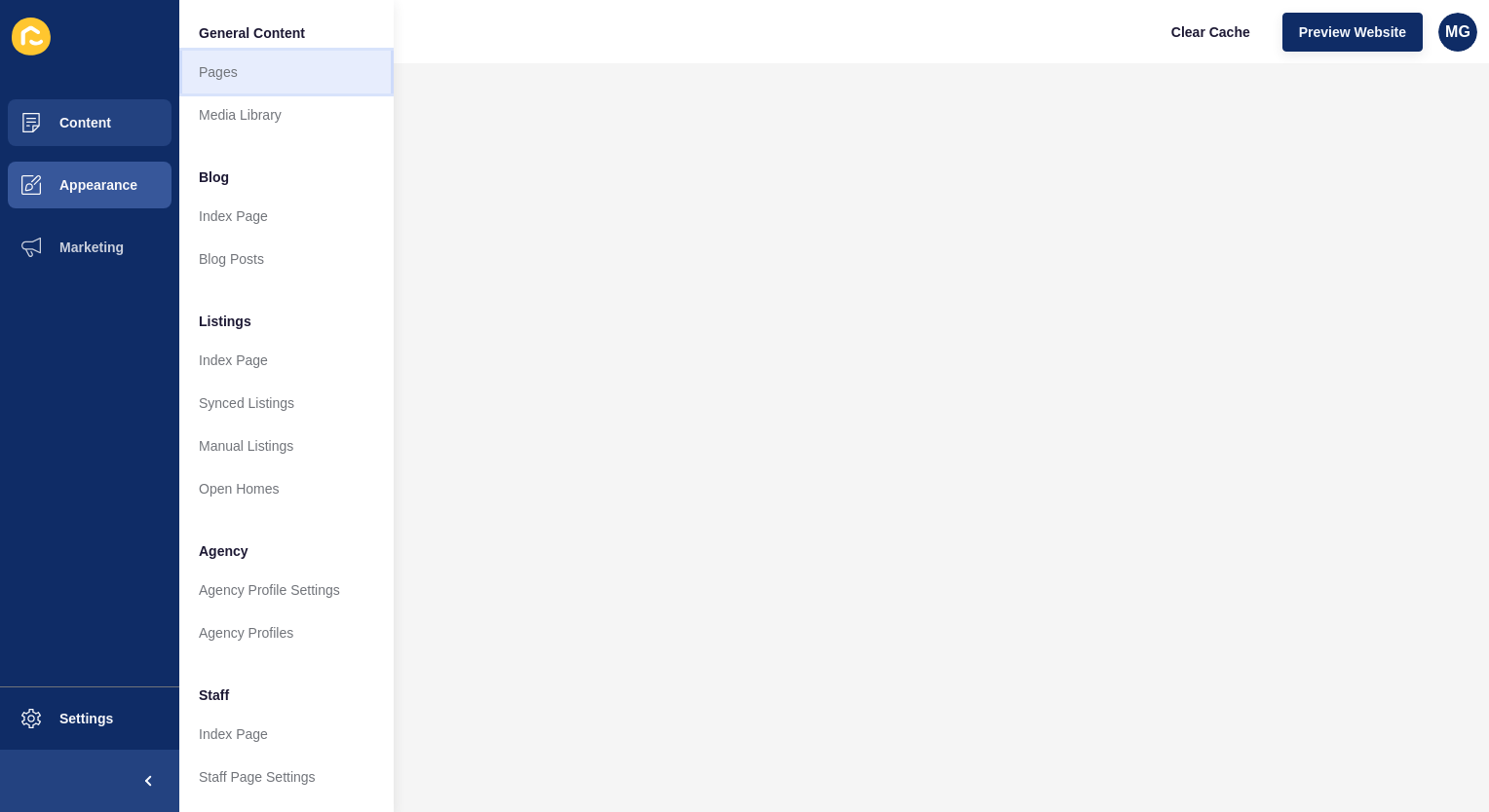
click at [230, 71] on link "Pages" at bounding box center [286, 71] width 214 height 42
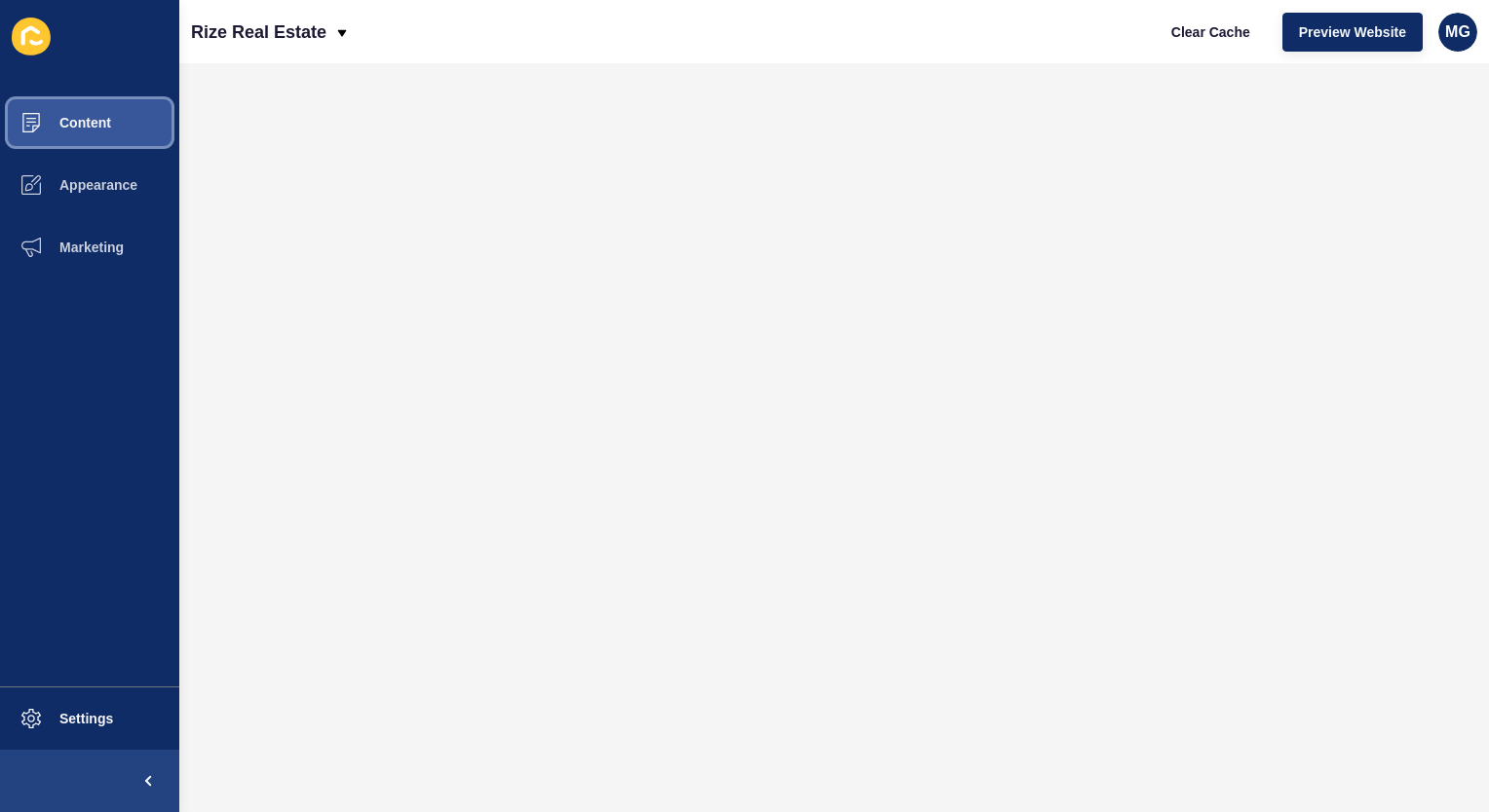
click at [83, 126] on span "Content" at bounding box center [54, 123] width 114 height 16
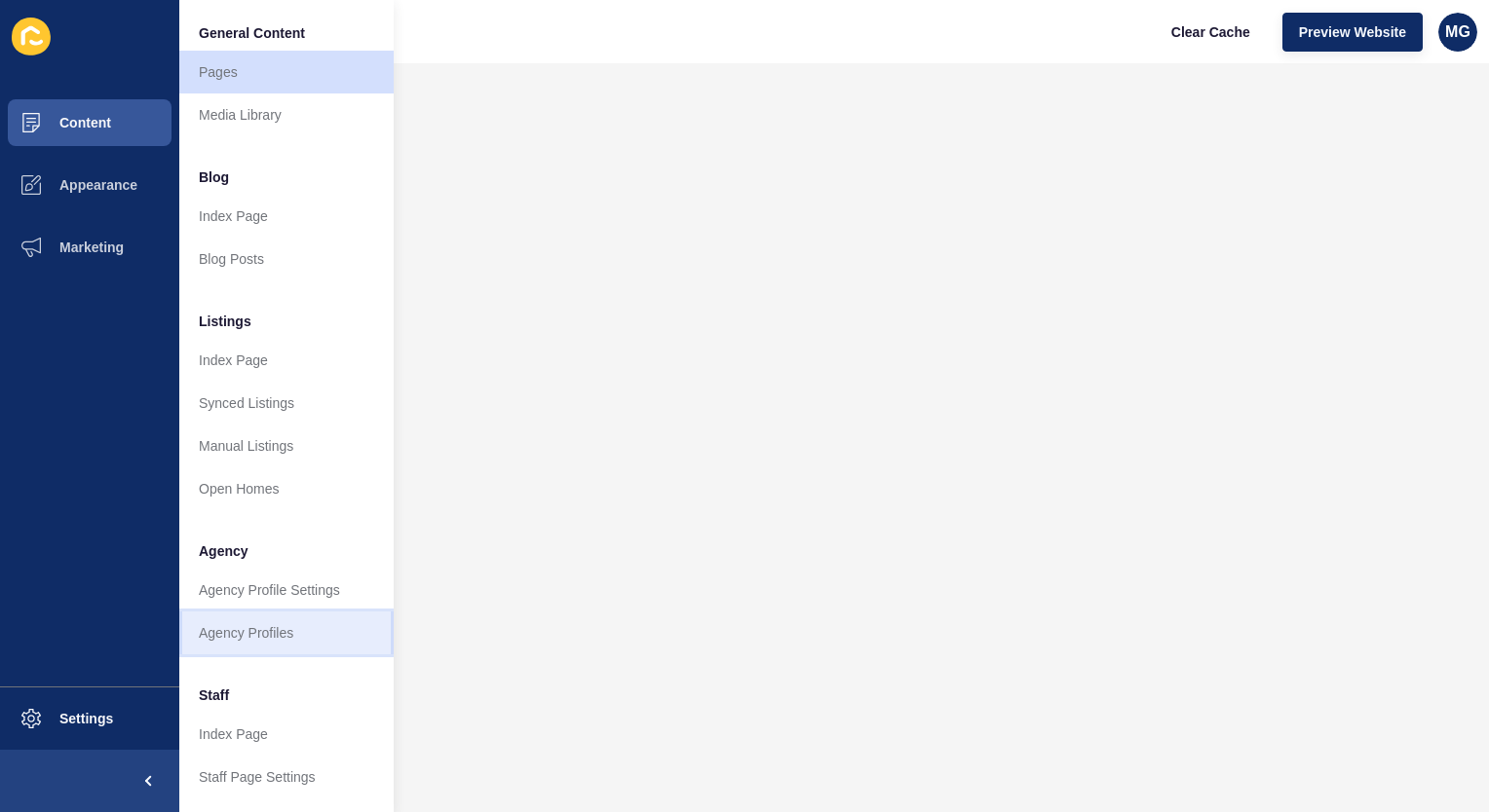
click at [294, 629] on link "Agency Profiles" at bounding box center [286, 632] width 214 height 42
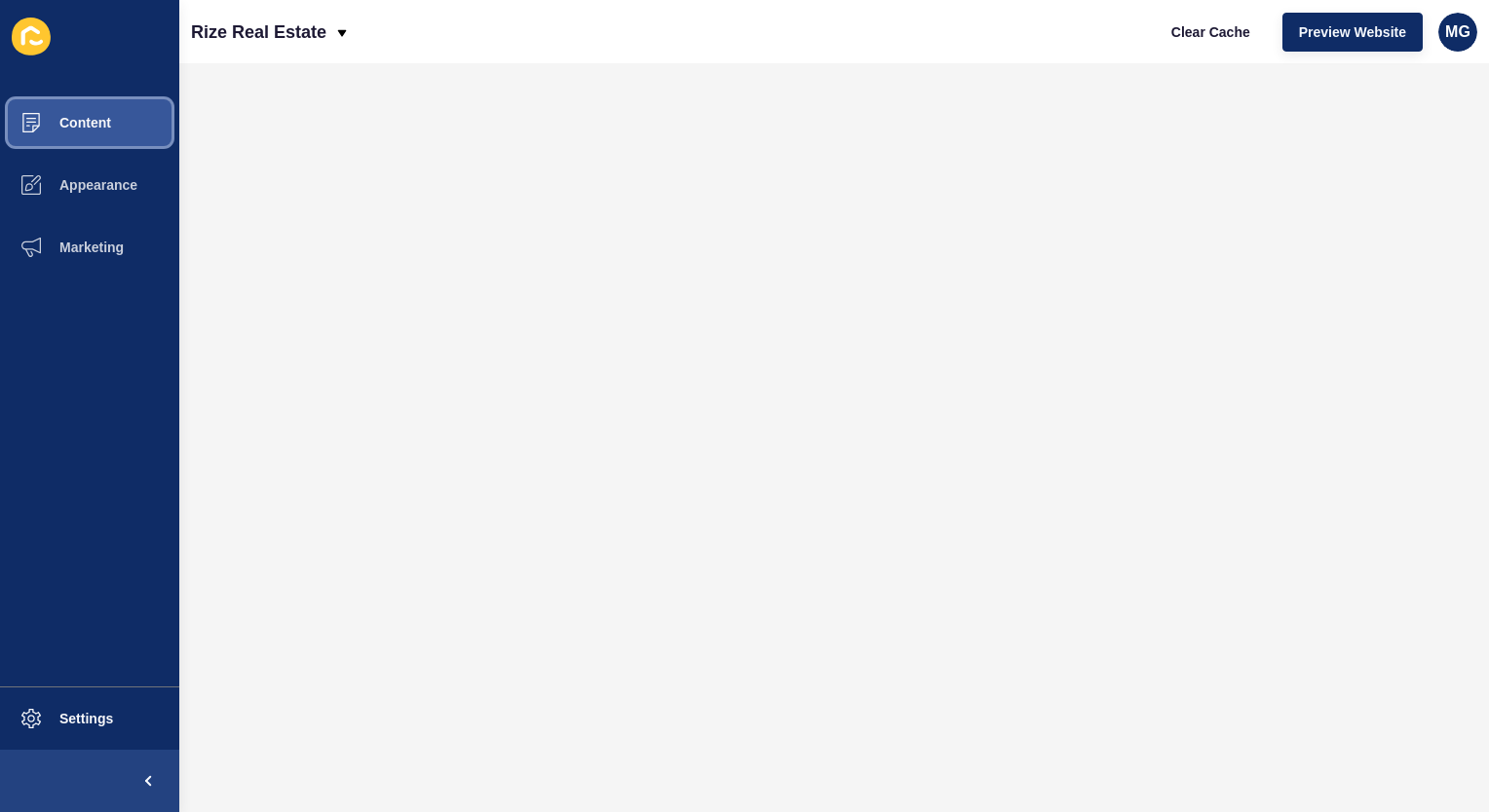
click at [92, 130] on span "Content" at bounding box center [54, 123] width 114 height 16
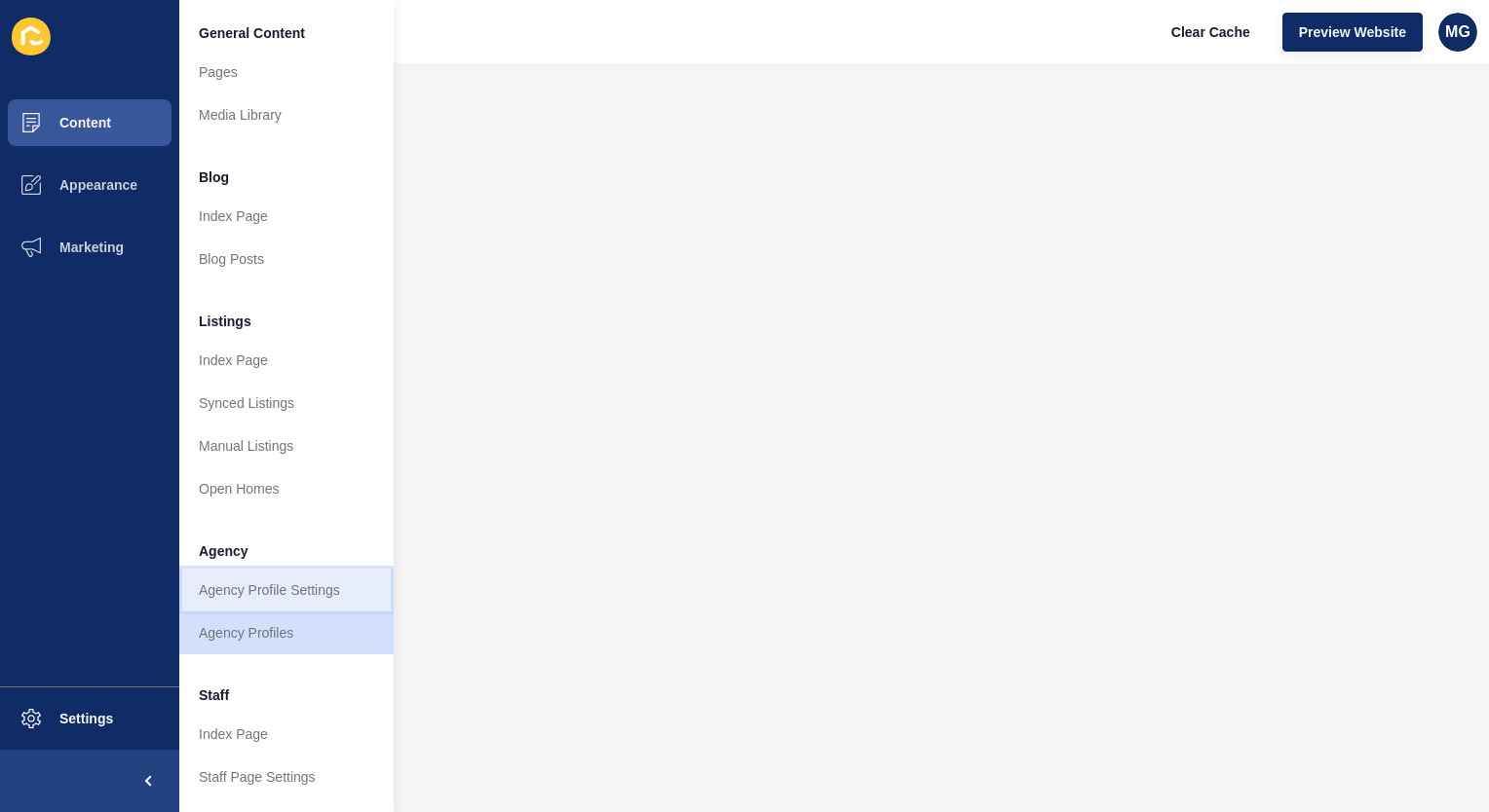
click at [280, 591] on link "Agency Profile Settings" at bounding box center [286, 590] width 214 height 42
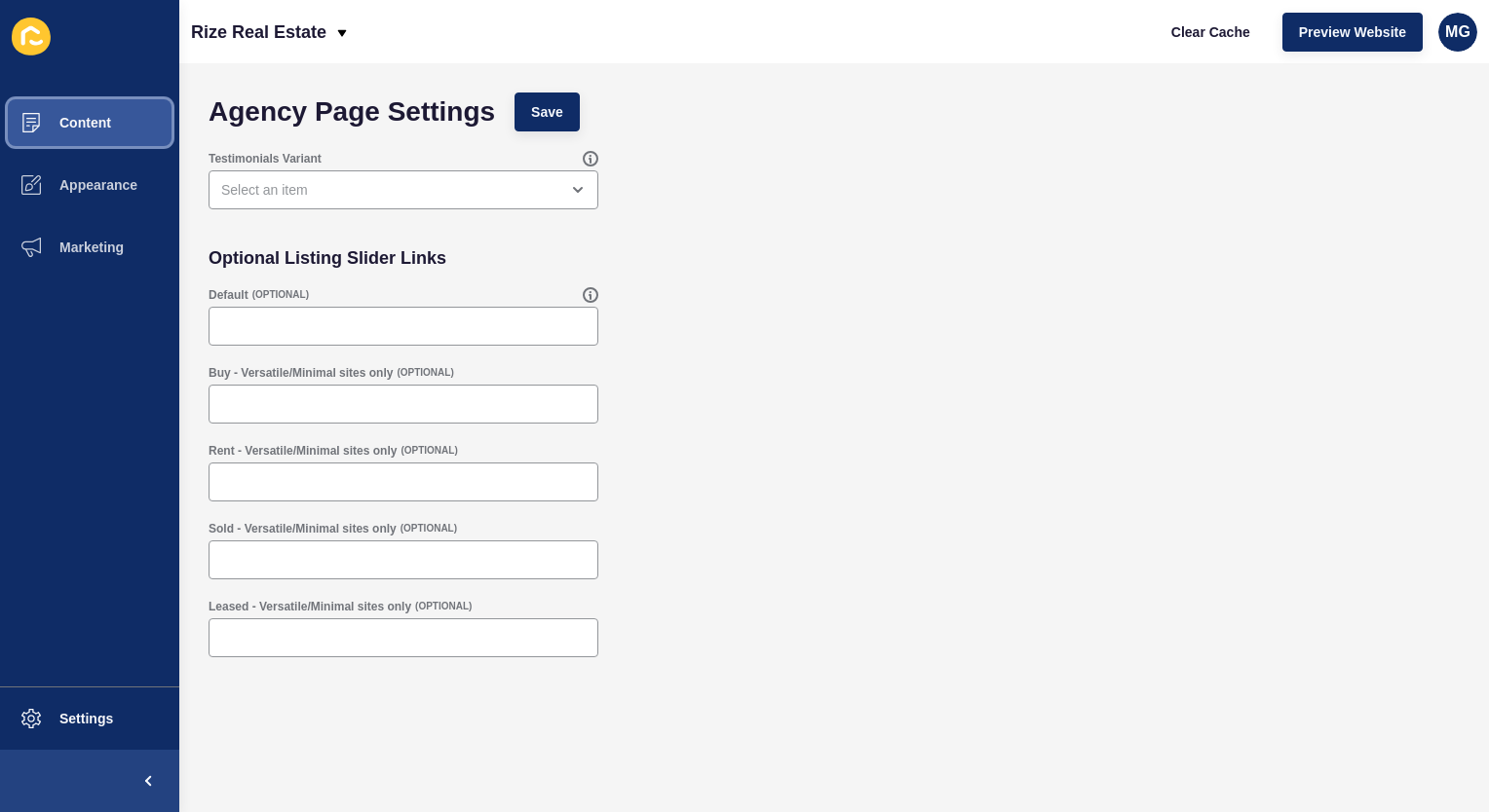
click at [82, 122] on span "Content" at bounding box center [54, 123] width 114 height 16
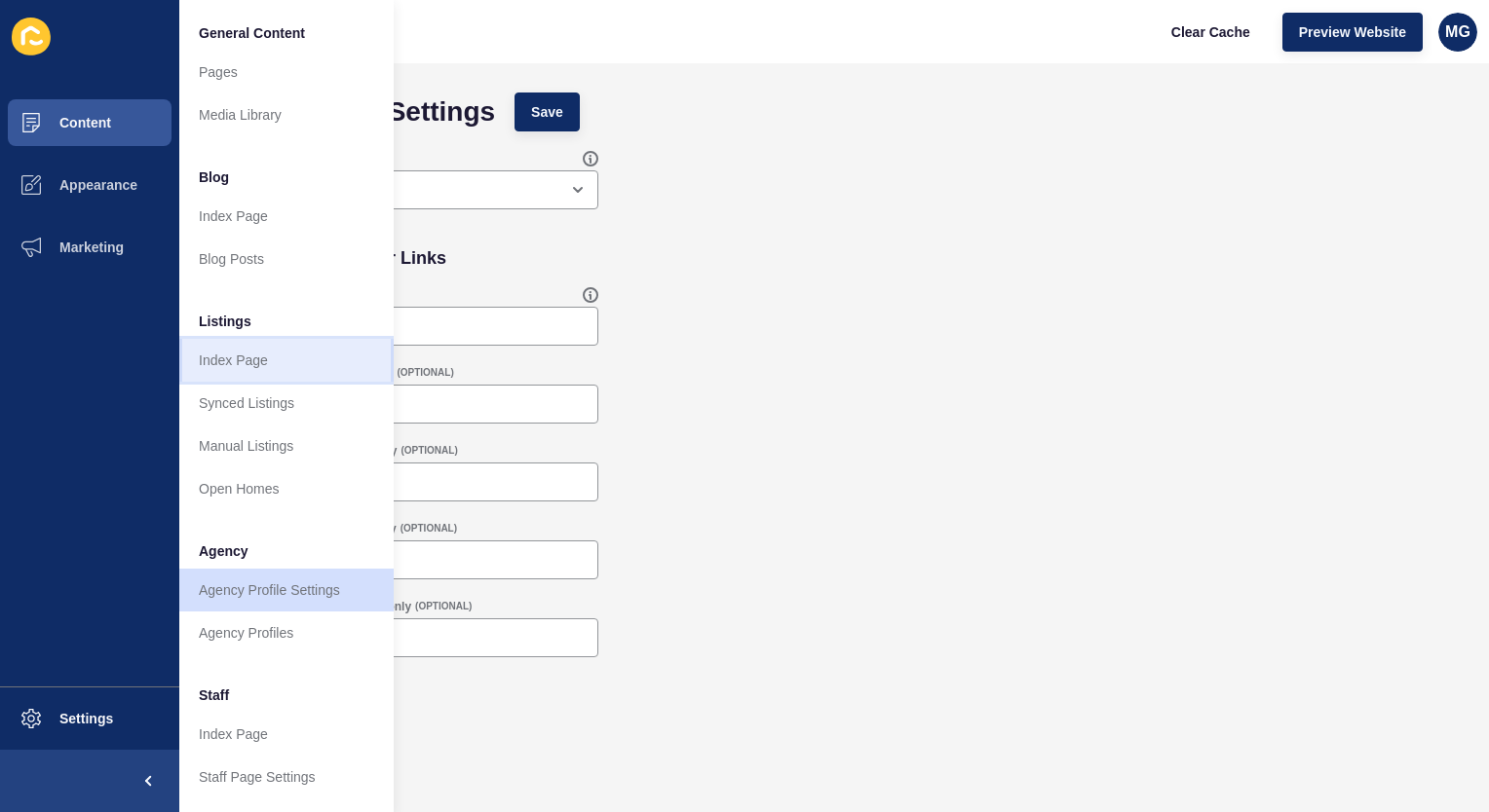
click at [256, 367] on link "Index Page" at bounding box center [286, 360] width 214 height 42
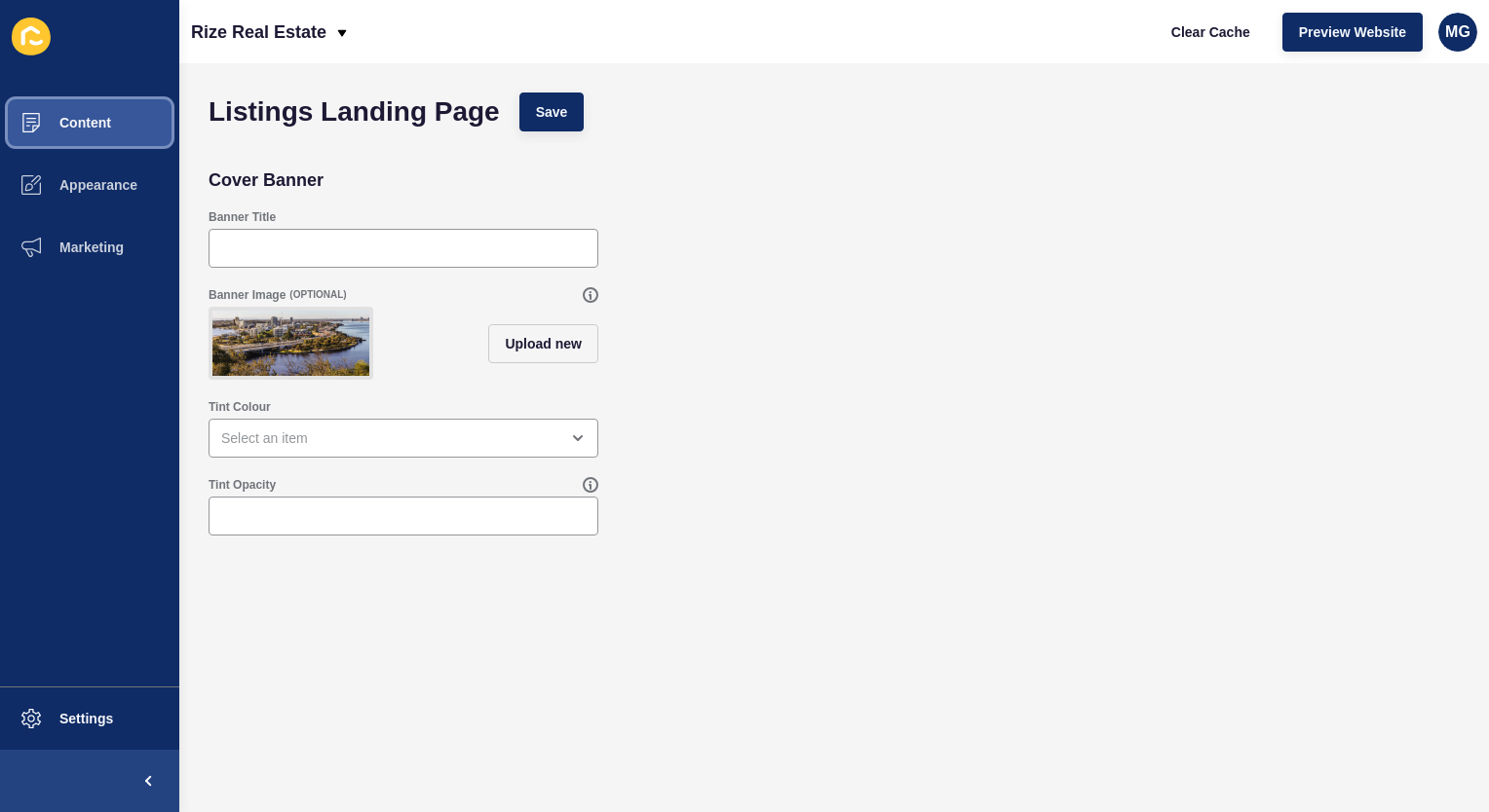
click at [74, 130] on span "Content" at bounding box center [54, 123] width 114 height 16
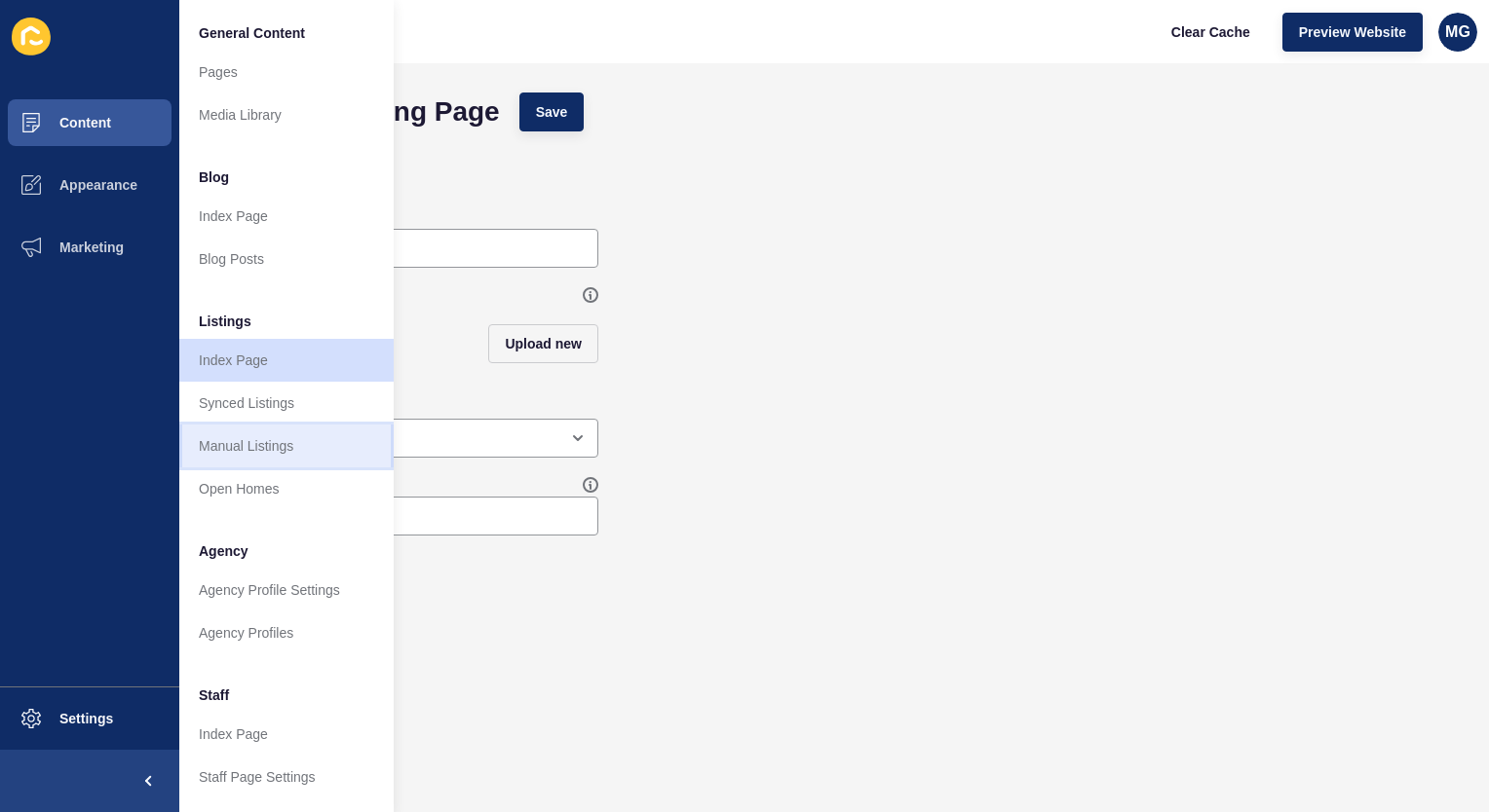
click at [277, 442] on link "Manual Listings" at bounding box center [286, 446] width 214 height 42
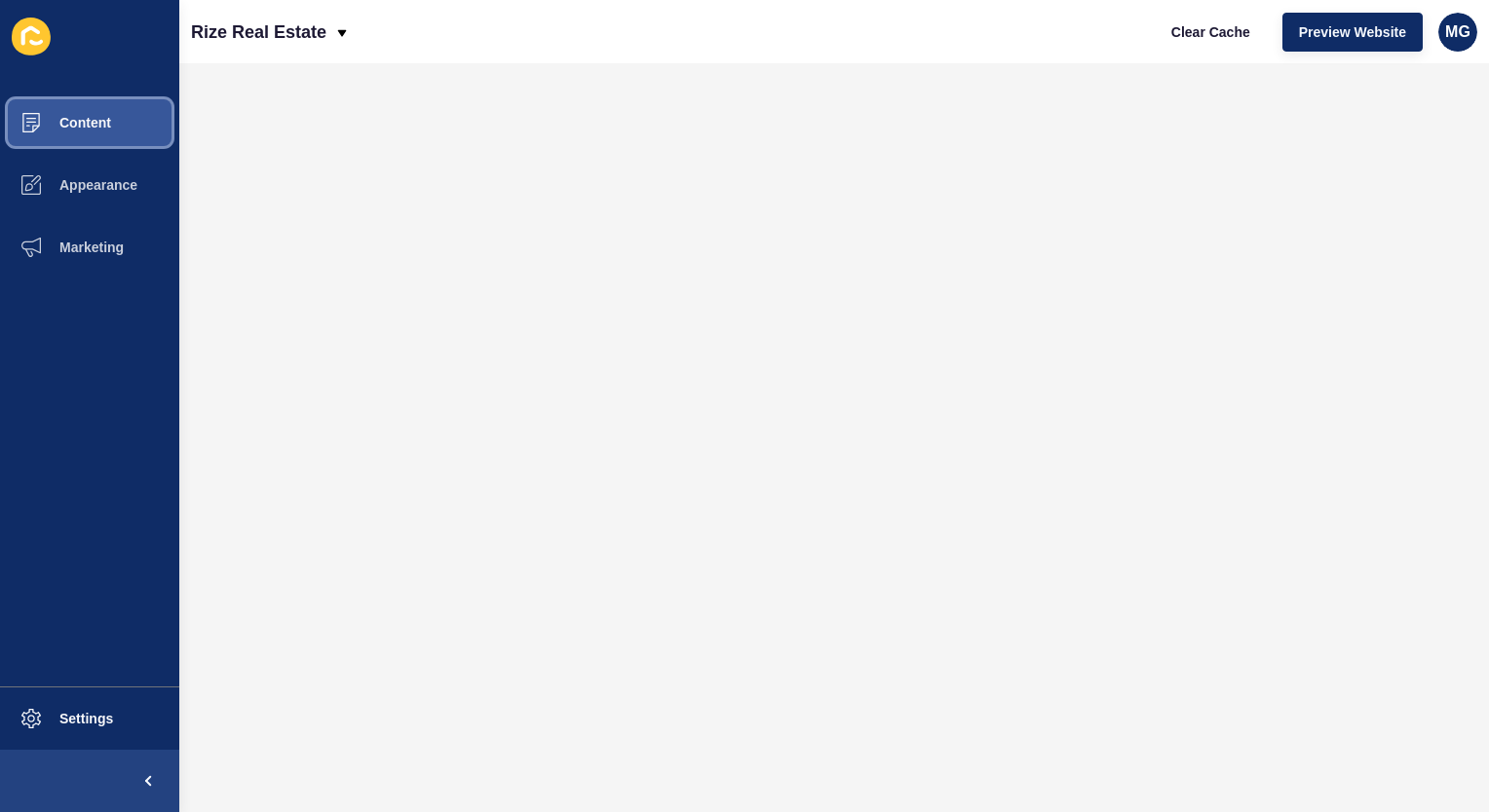
click at [109, 124] on span "Content" at bounding box center [54, 123] width 114 height 16
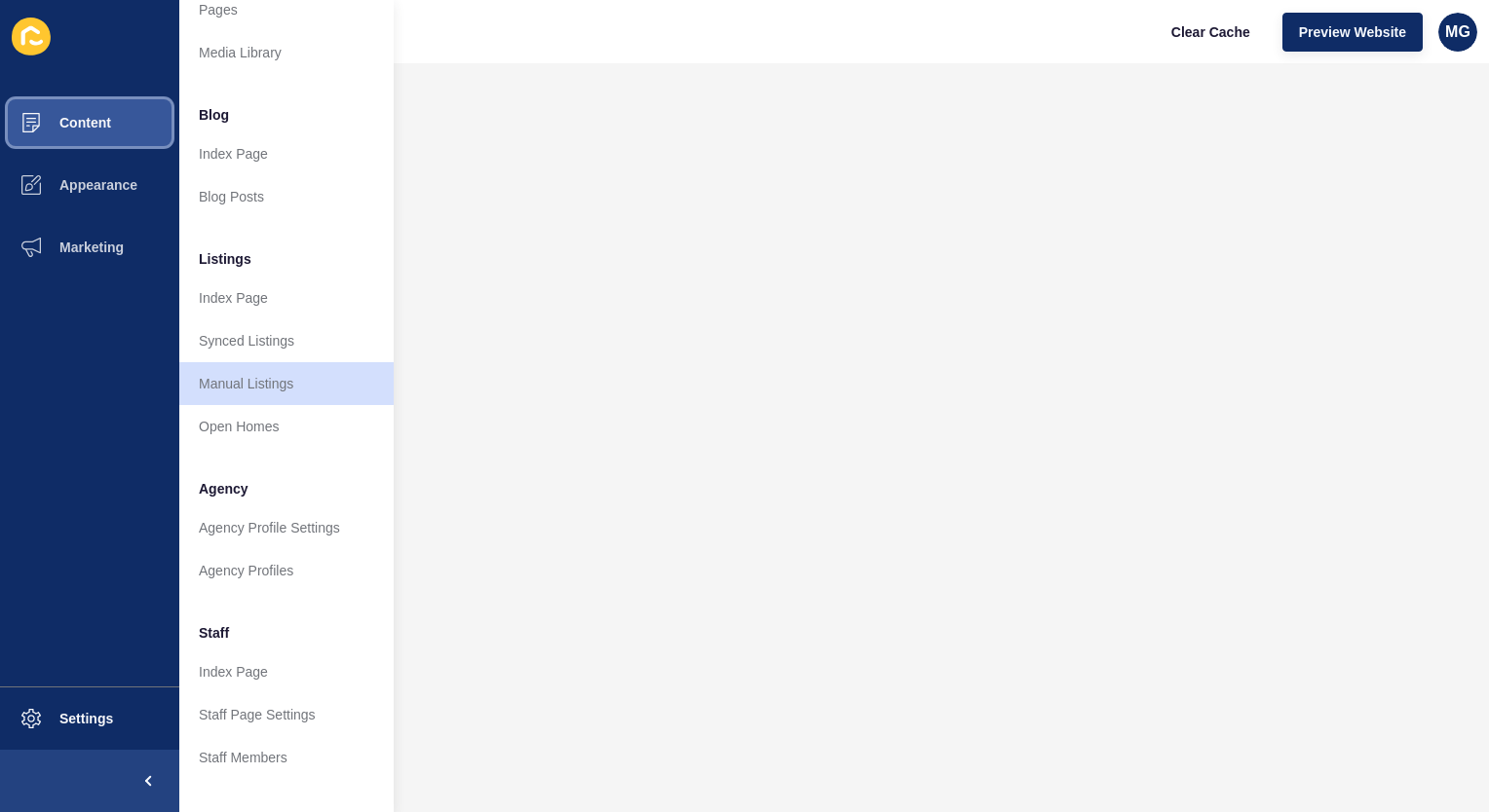
scroll to position [98, 0]
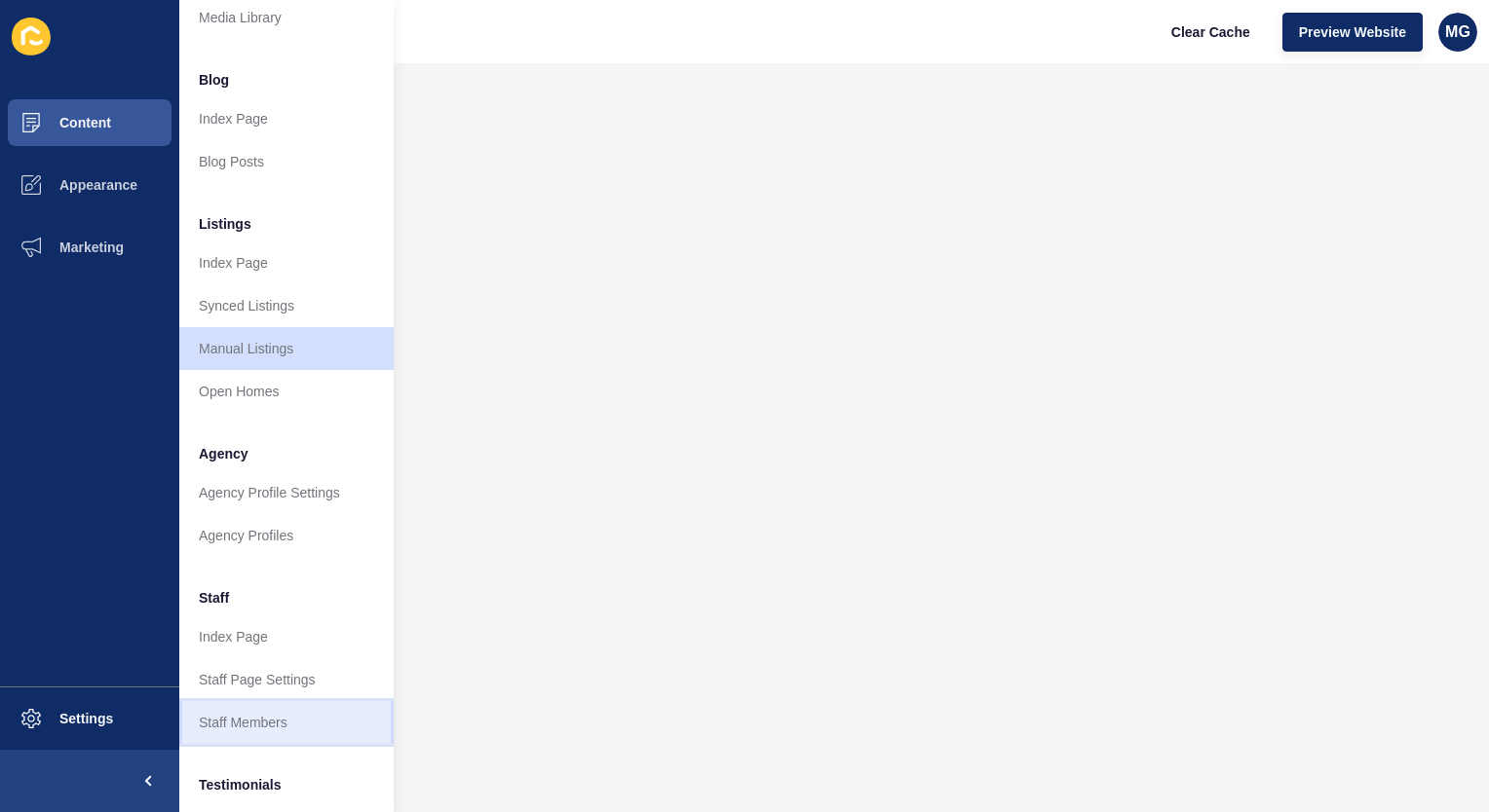
click at [269, 729] on link "Staff Members" at bounding box center [286, 722] width 214 height 42
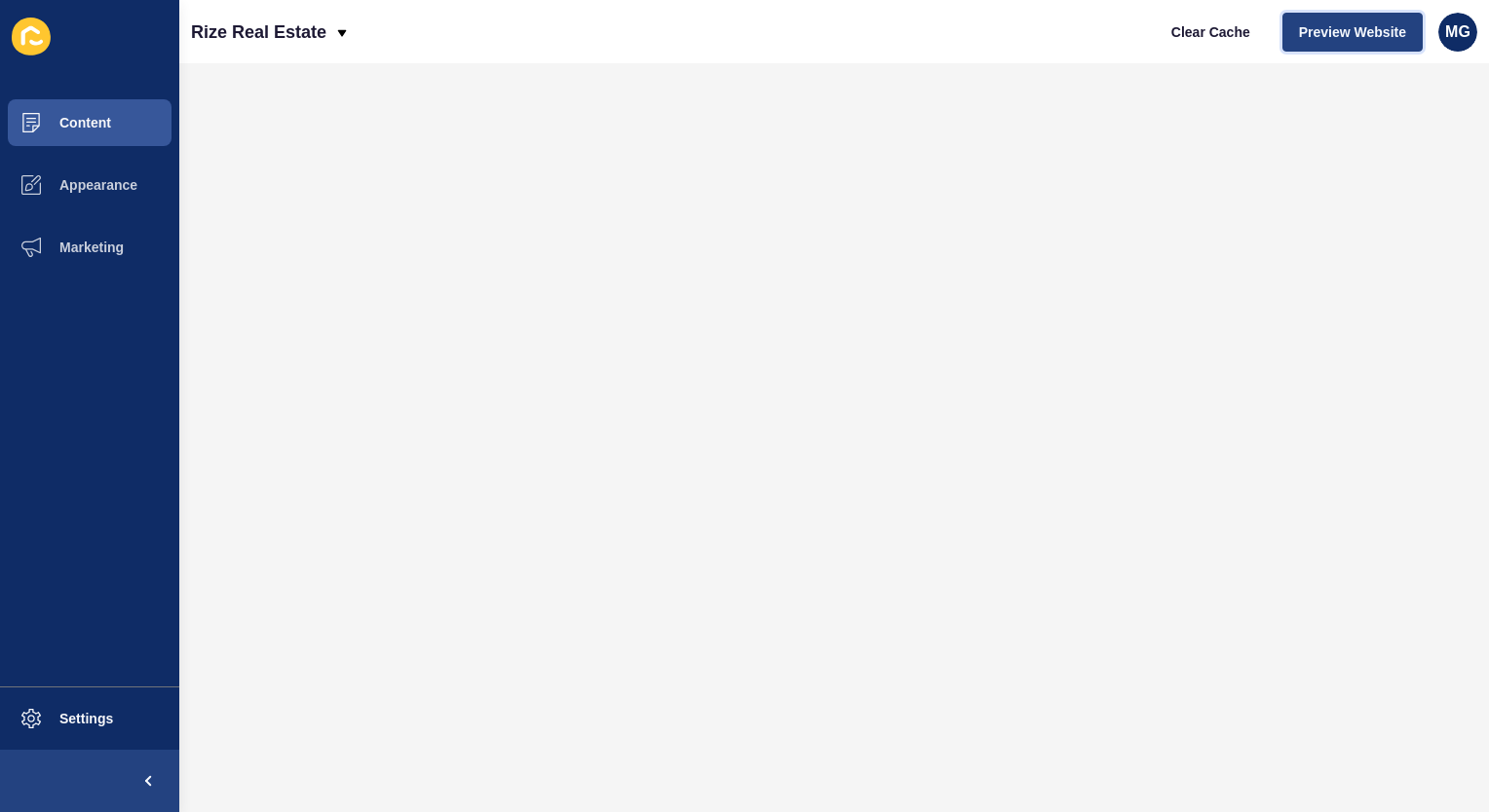
click at [1368, 30] on span "Preview Website" at bounding box center [1352, 33] width 108 height 20
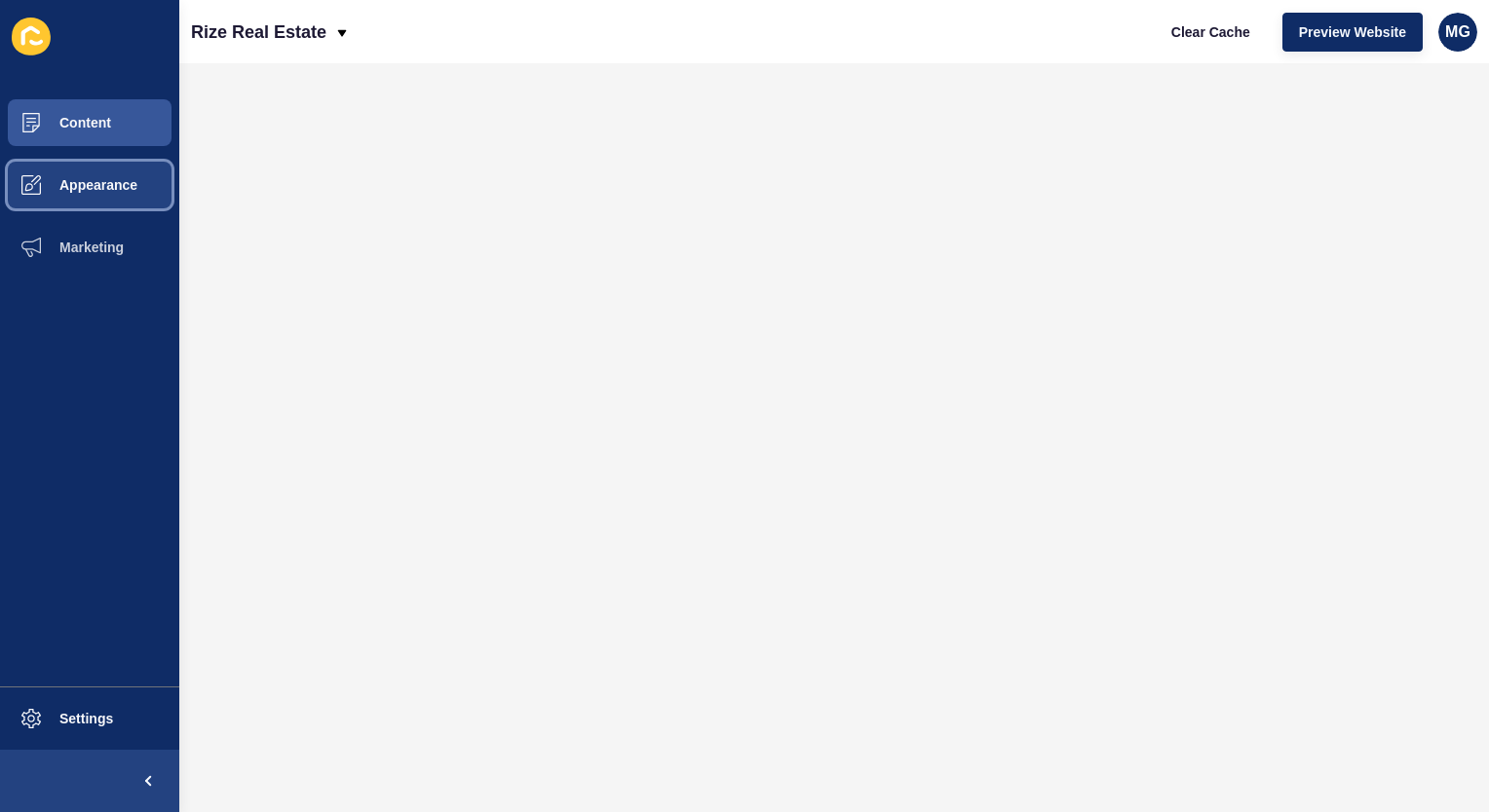
drag, startPoint x: 74, startPoint y: 192, endPoint x: 94, endPoint y: 191, distance: 20.0
click at [74, 192] on span "Appearance" at bounding box center [67, 185] width 140 height 16
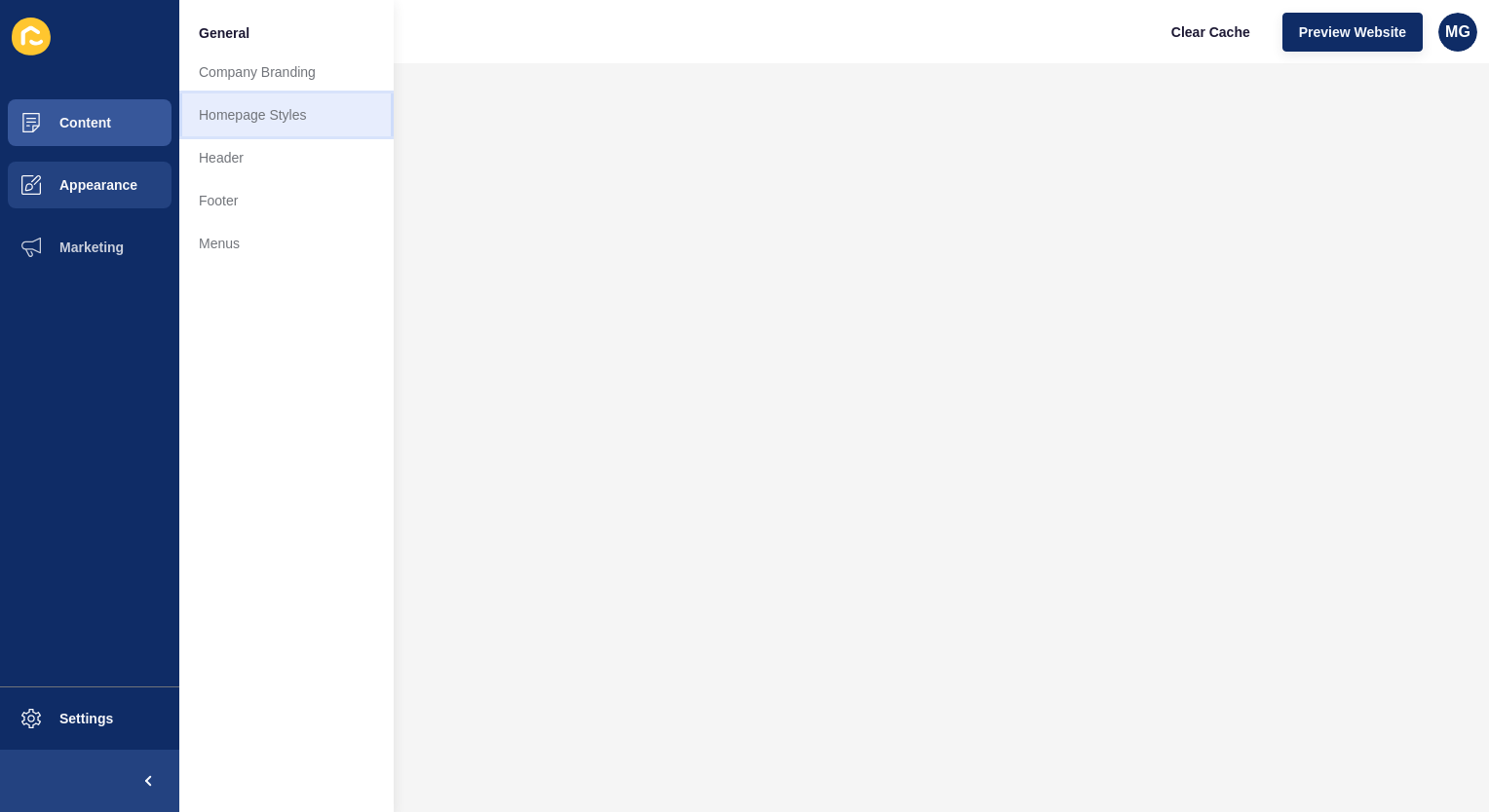
click at [311, 126] on link "Homepage Styles" at bounding box center [286, 114] width 214 height 42
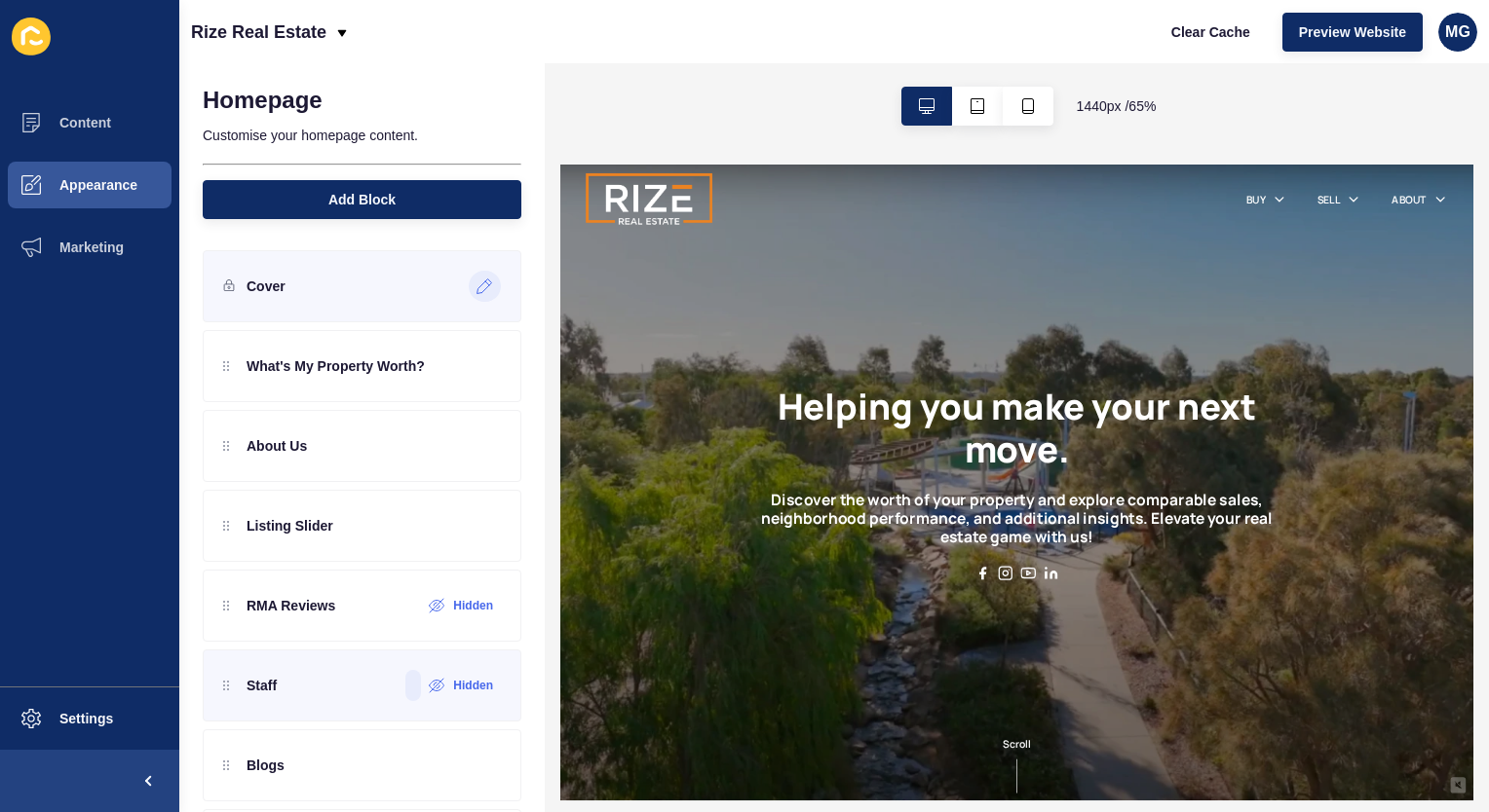
click at [477, 280] on icon at bounding box center [484, 286] width 17 height 16
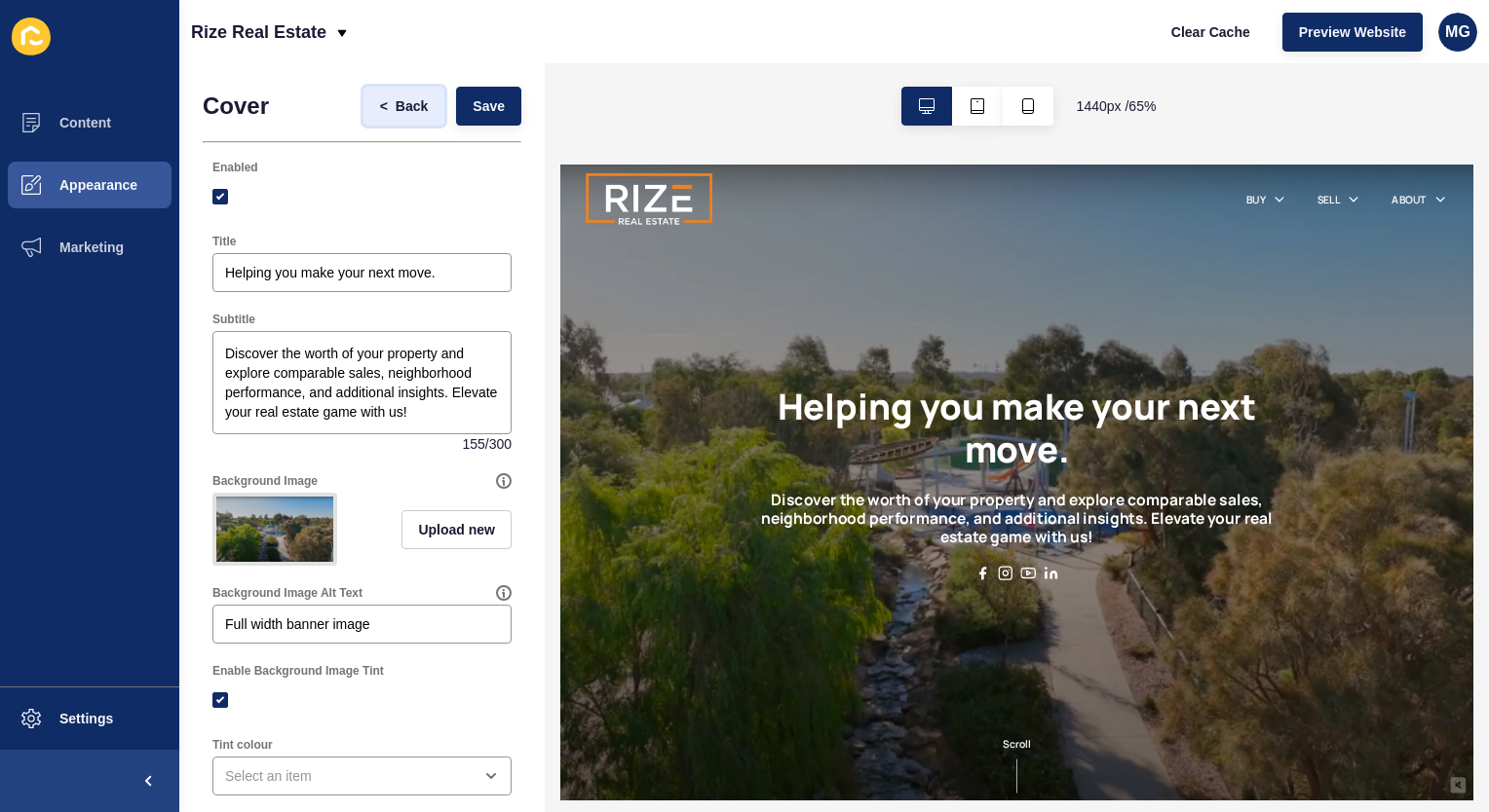
click at [404, 115] on span "Back" at bounding box center [411, 107] width 33 height 20
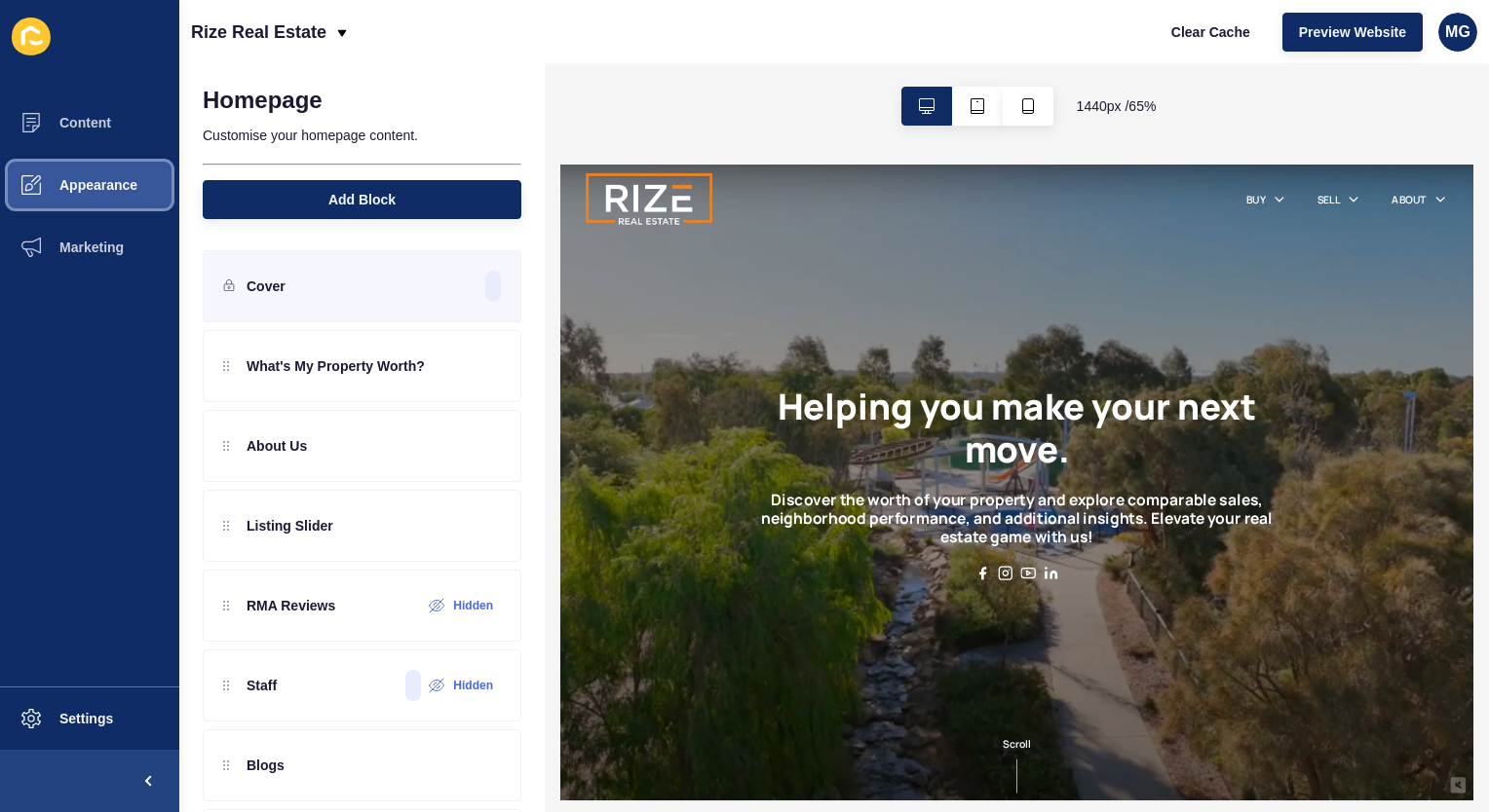
click at [91, 185] on span "Appearance" at bounding box center [67, 185] width 140 height 16
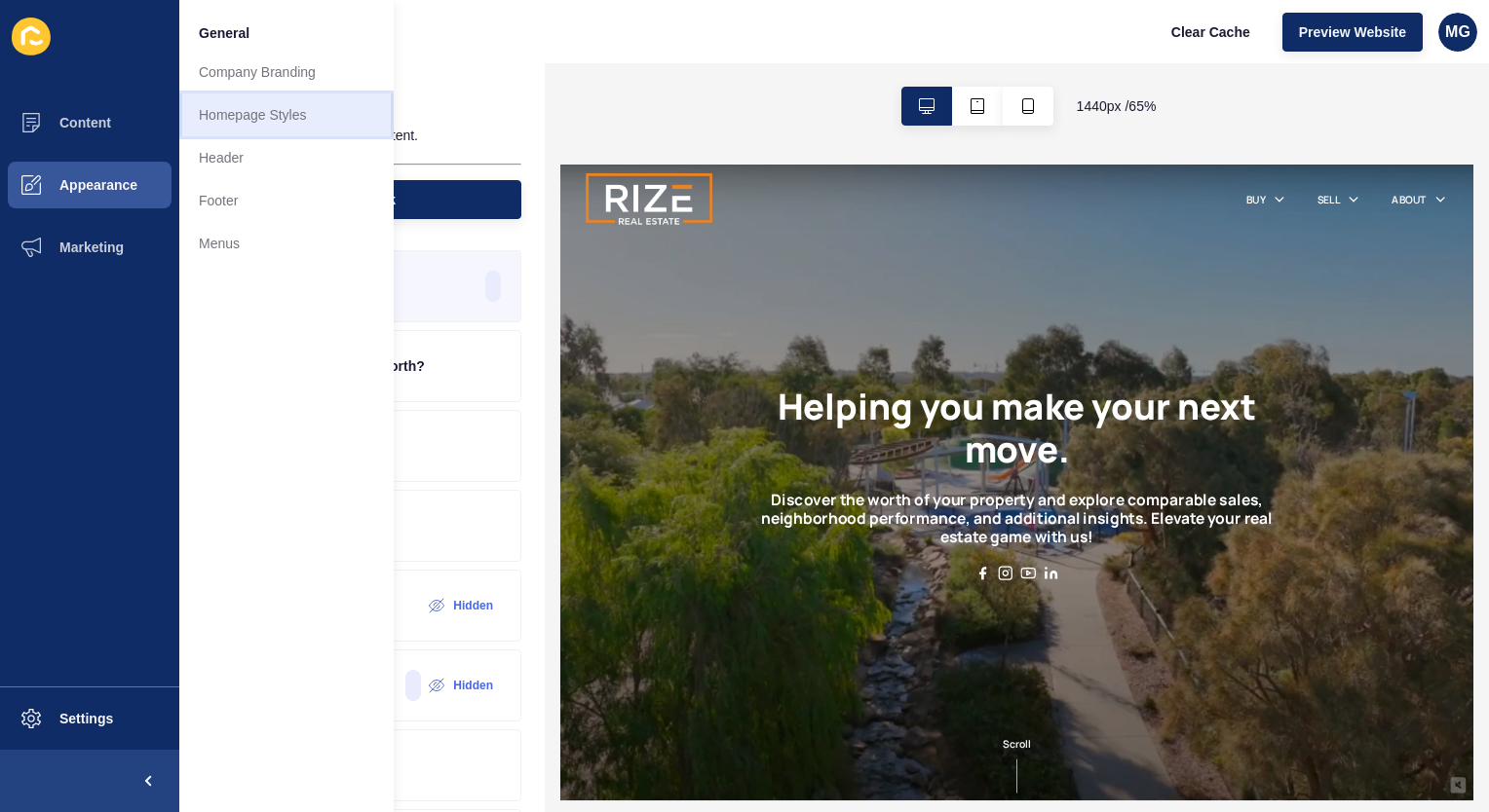
click at [251, 115] on link "Homepage Styles" at bounding box center [286, 114] width 214 height 42
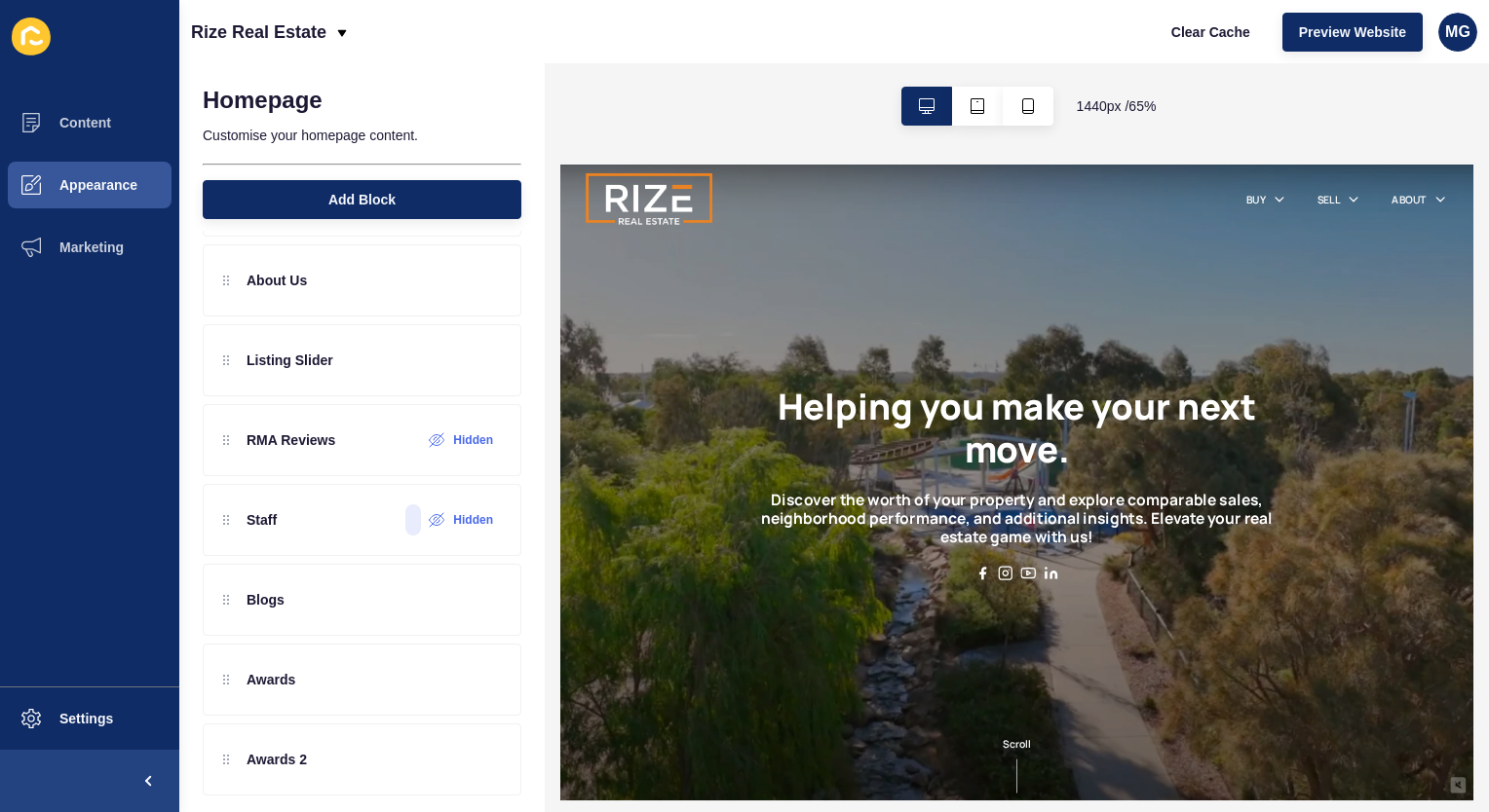
scroll to position [176, 0]
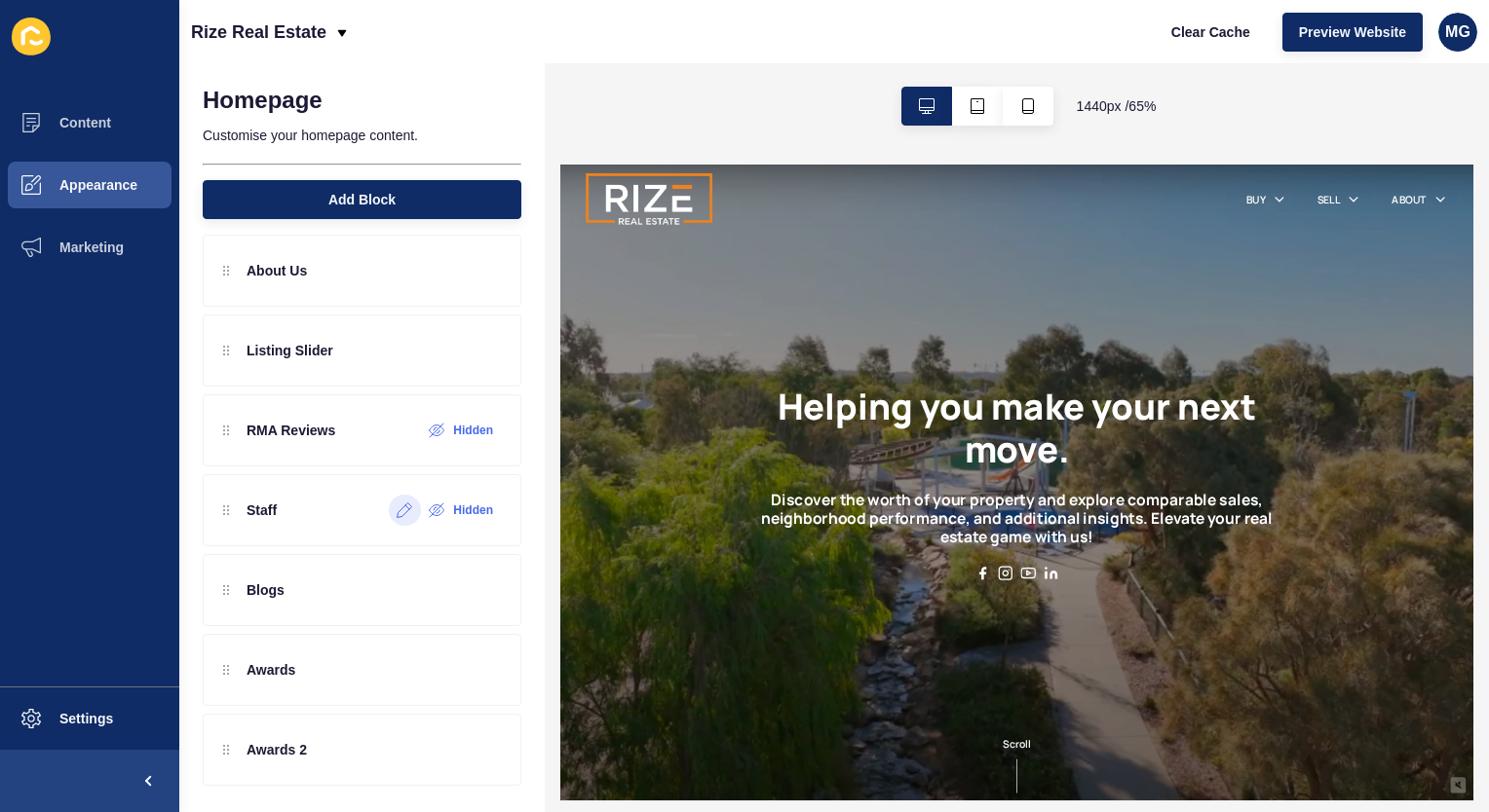
click at [397, 512] on icon at bounding box center [405, 510] width 17 height 16
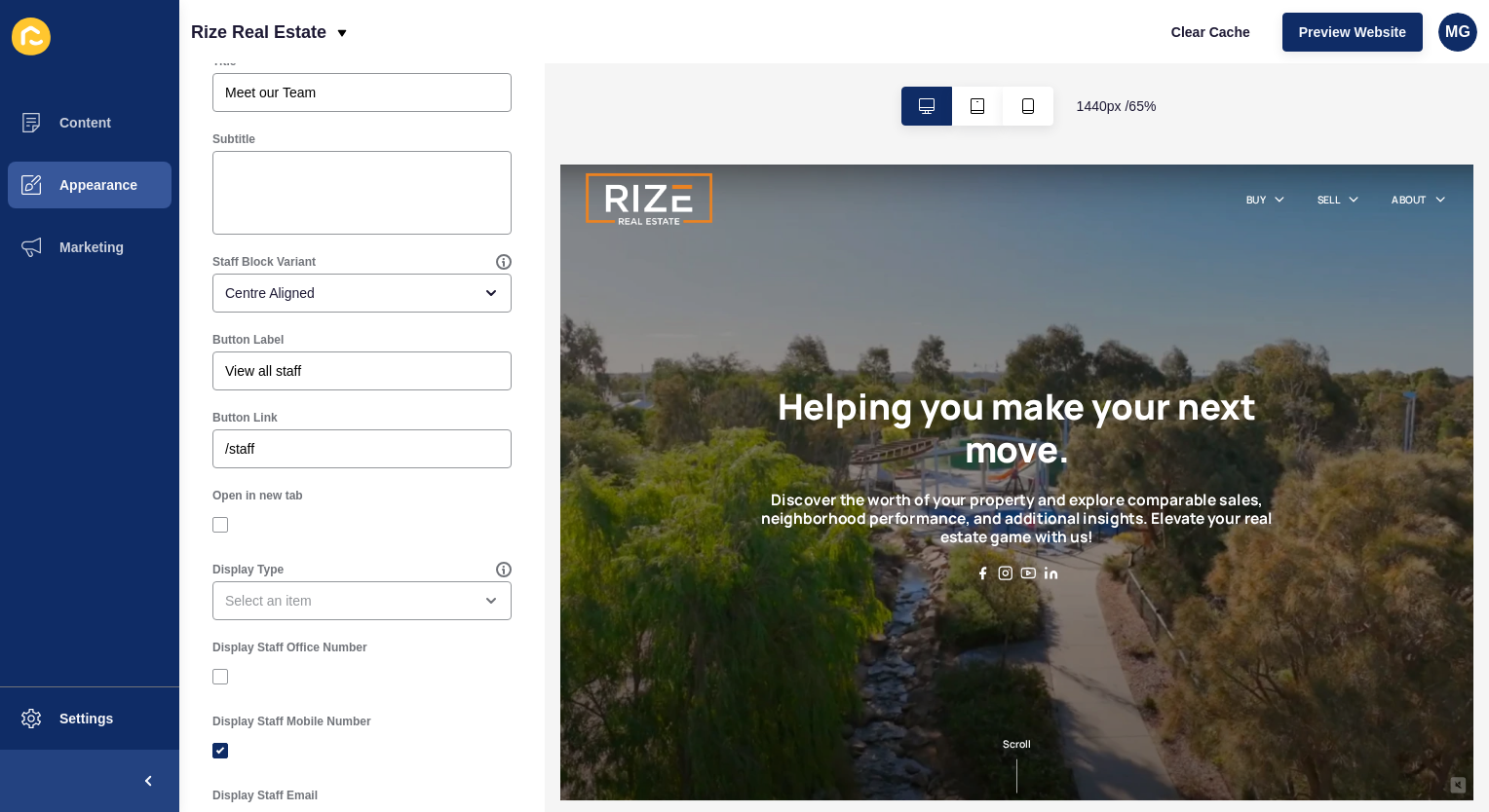
scroll to position [0, 0]
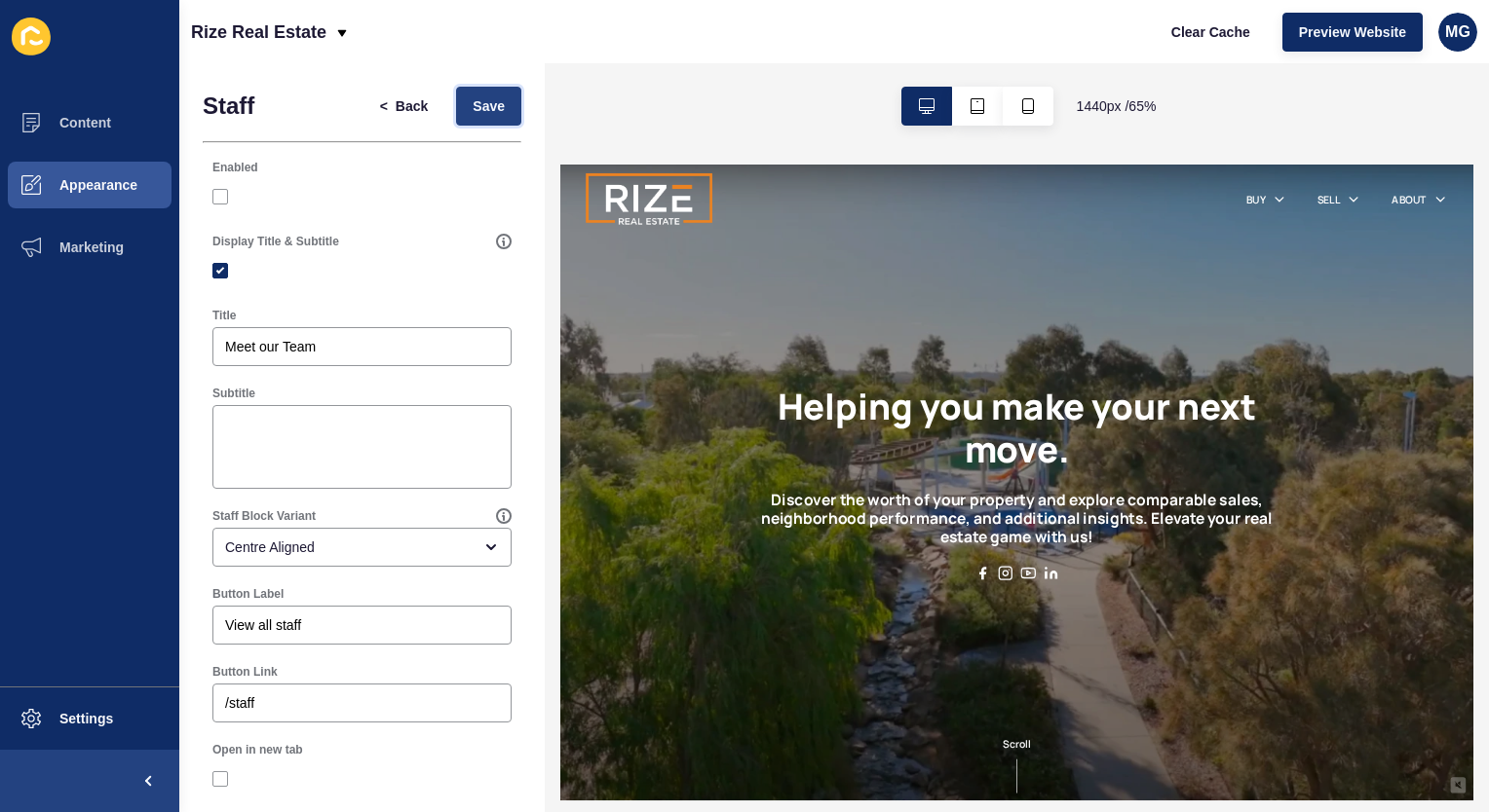
click at [487, 110] on span "Save" at bounding box center [488, 107] width 33 height 20
click at [95, 189] on span "Appearance" at bounding box center [67, 185] width 140 height 16
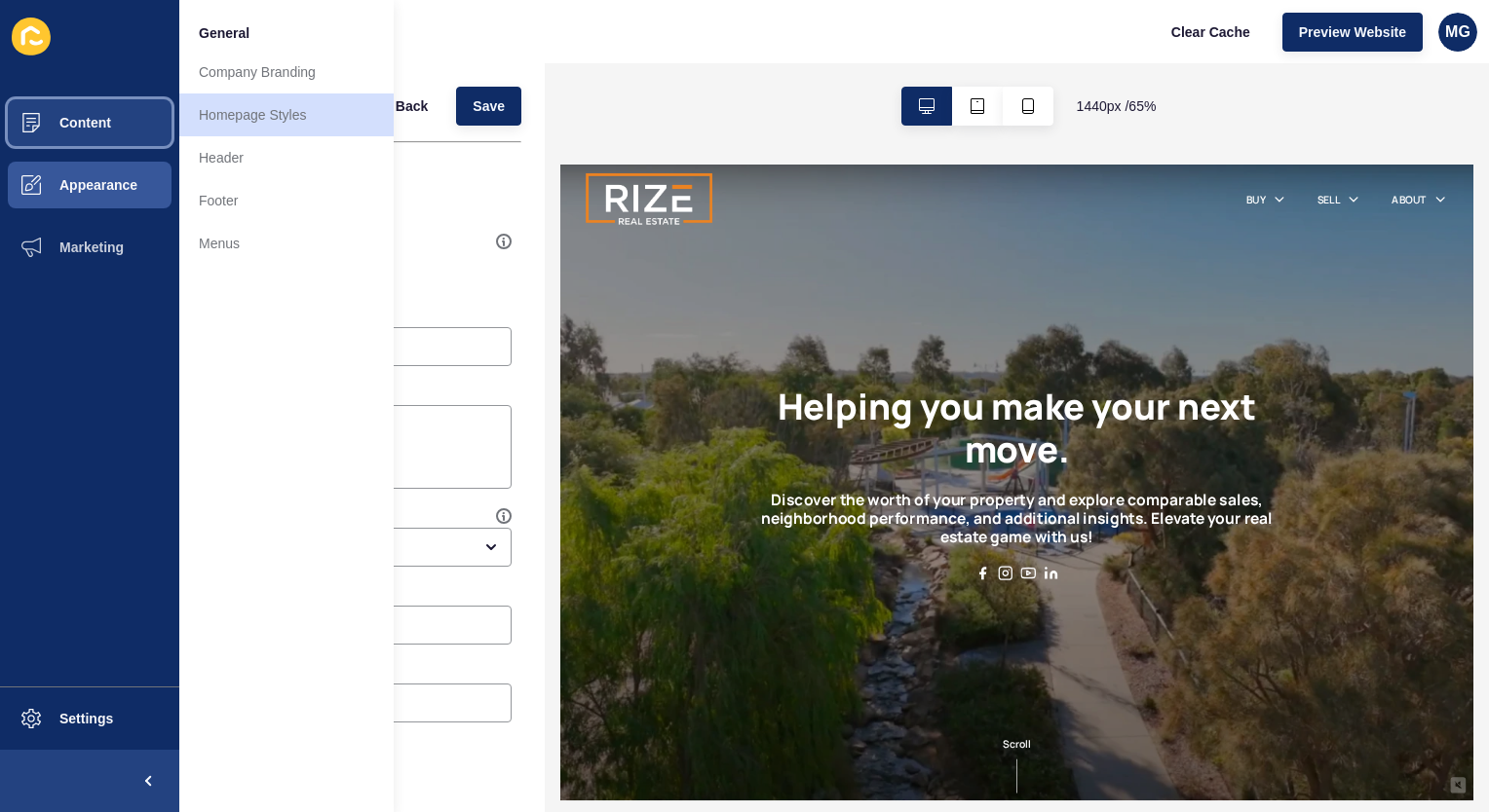
click at [60, 121] on span "Content" at bounding box center [54, 123] width 114 height 16
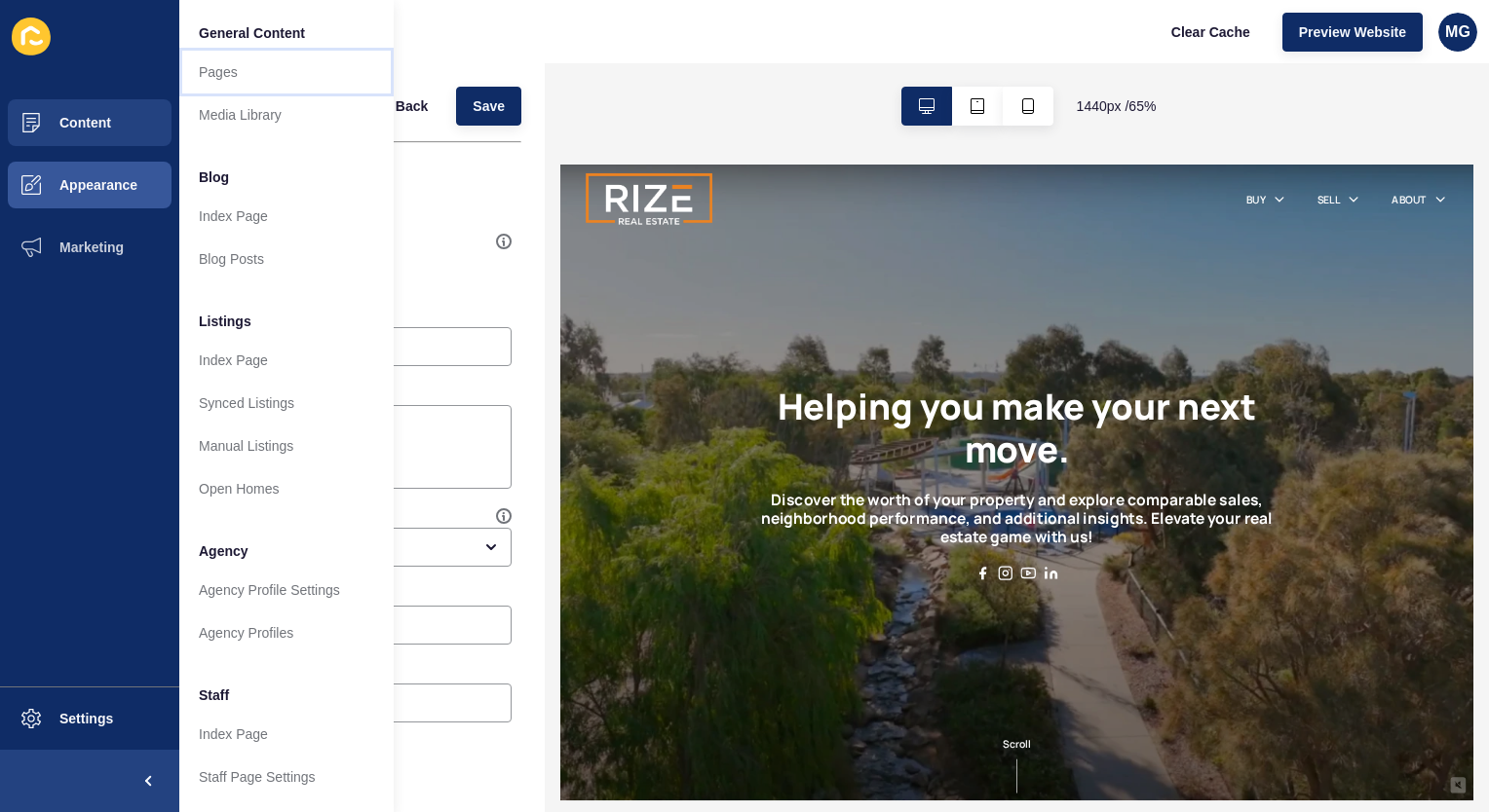
drag, startPoint x: 224, startPoint y: 68, endPoint x: 239, endPoint y: 76, distance: 17.0
click at [225, 68] on link "Pages" at bounding box center [286, 71] width 214 height 42
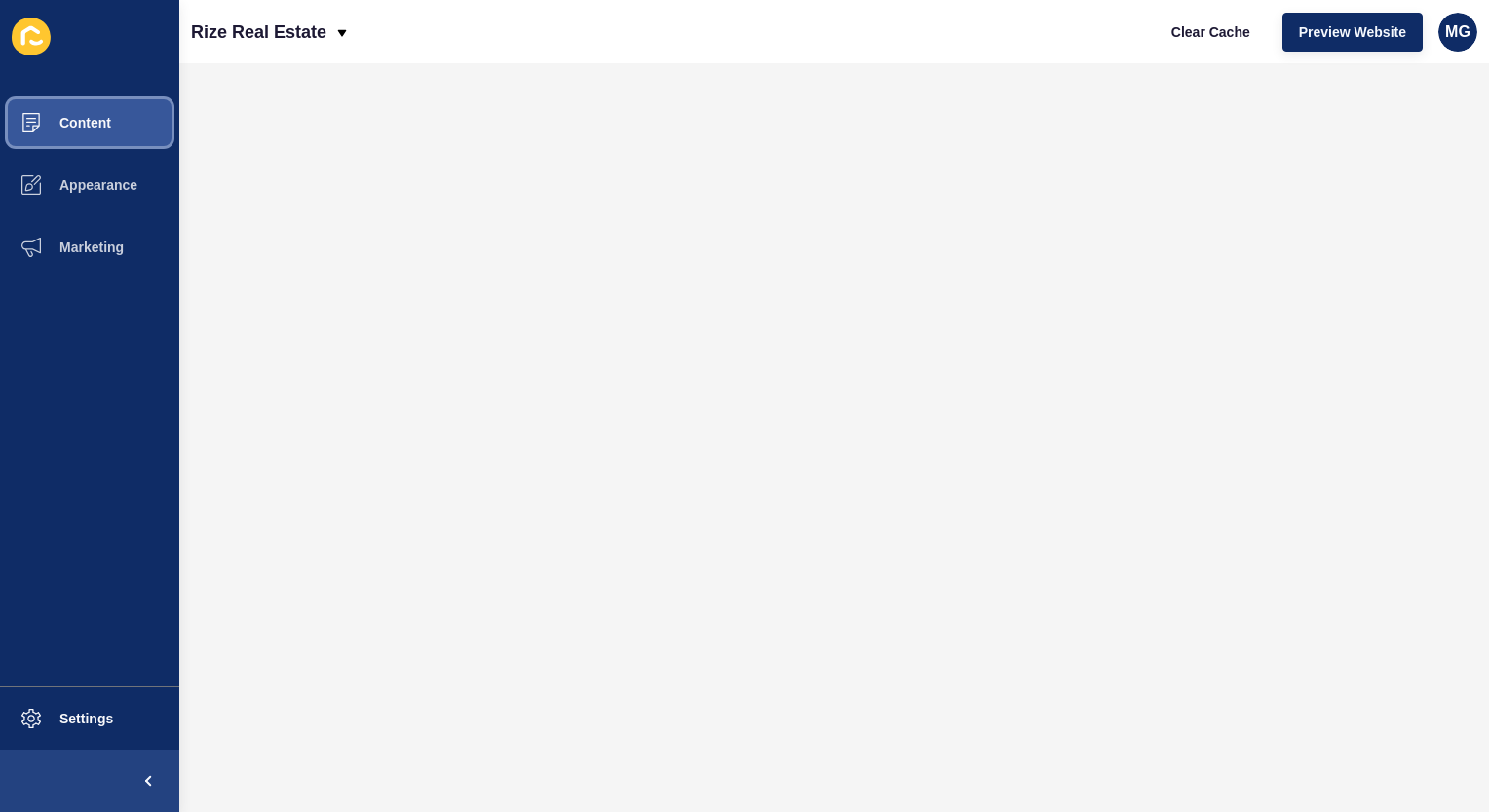
click at [95, 115] on span "Content" at bounding box center [54, 123] width 114 height 16
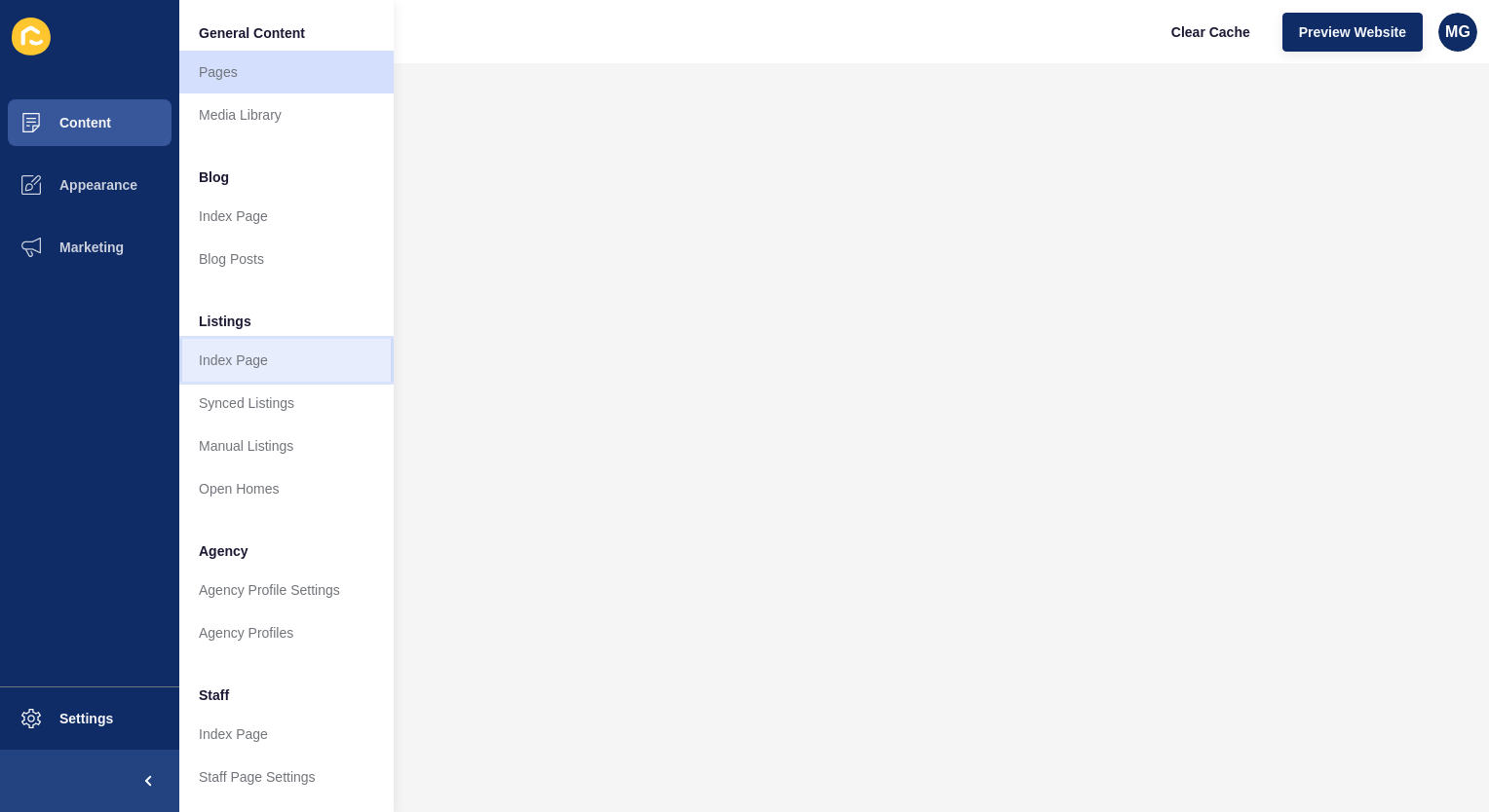
click at [250, 367] on link "Index Page" at bounding box center [286, 360] width 214 height 42
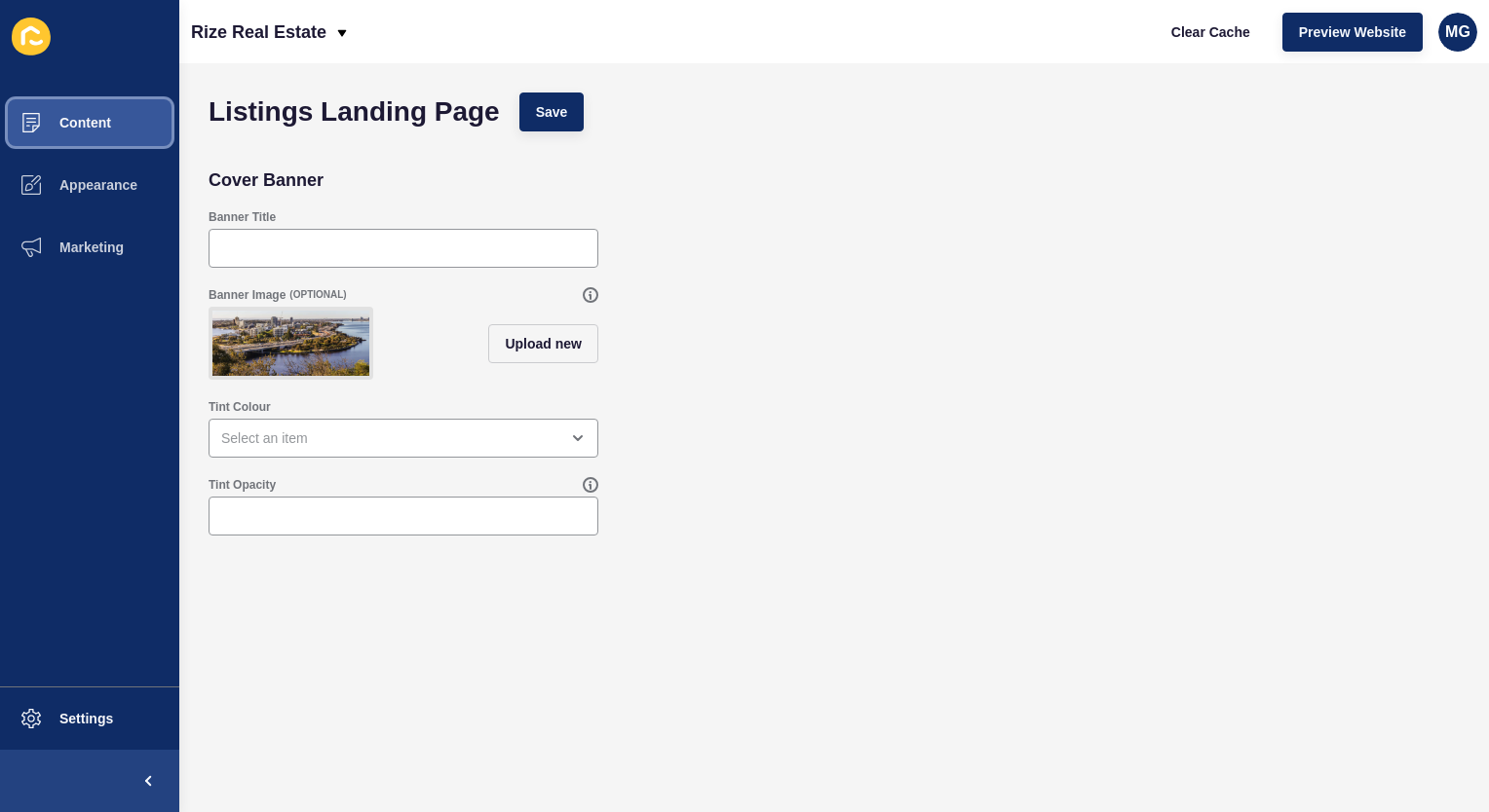
click at [112, 121] on button "Content" at bounding box center [90, 122] width 180 height 62
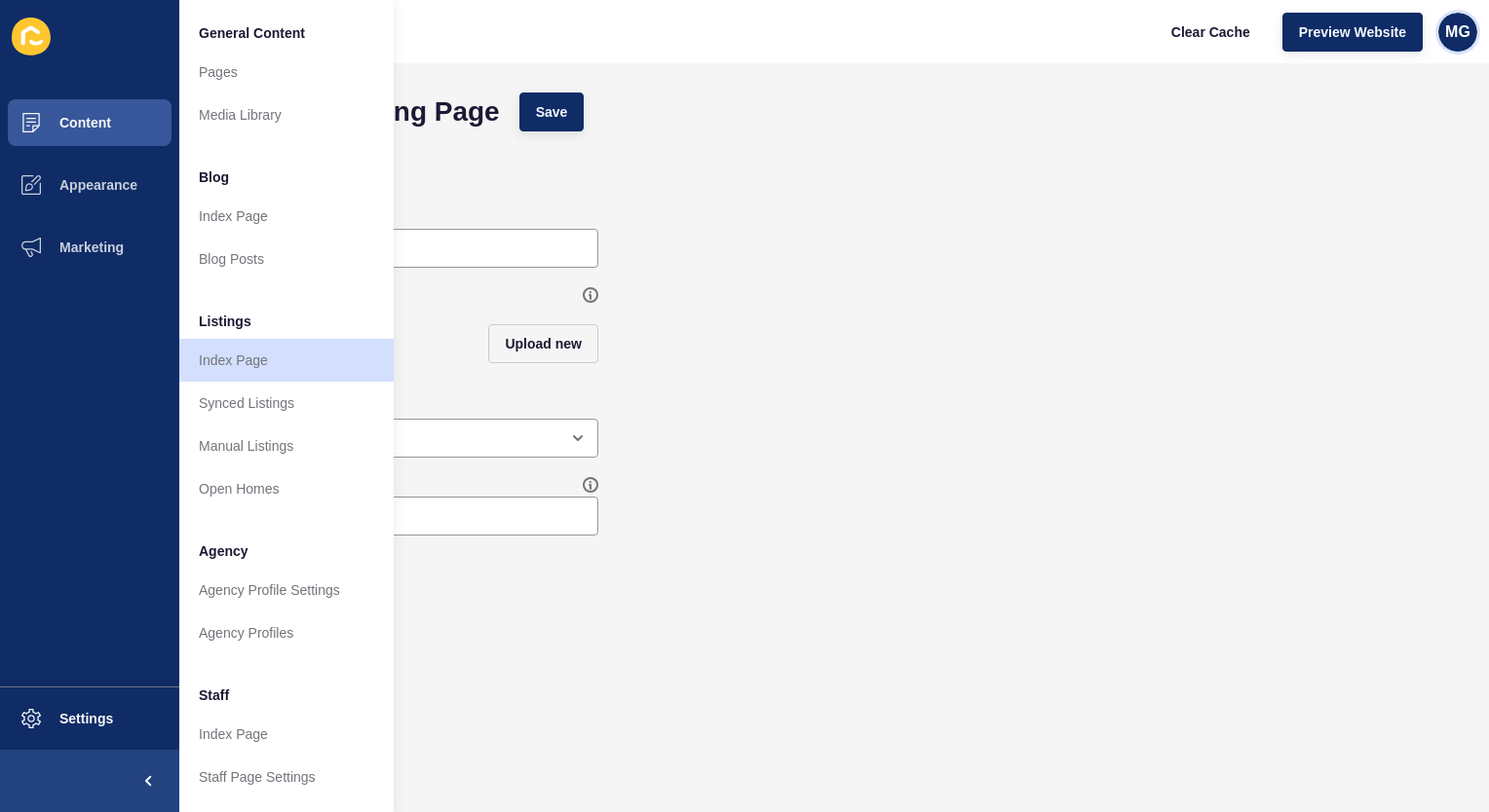
click at [1460, 35] on span "MG" at bounding box center [1457, 33] width 26 height 20
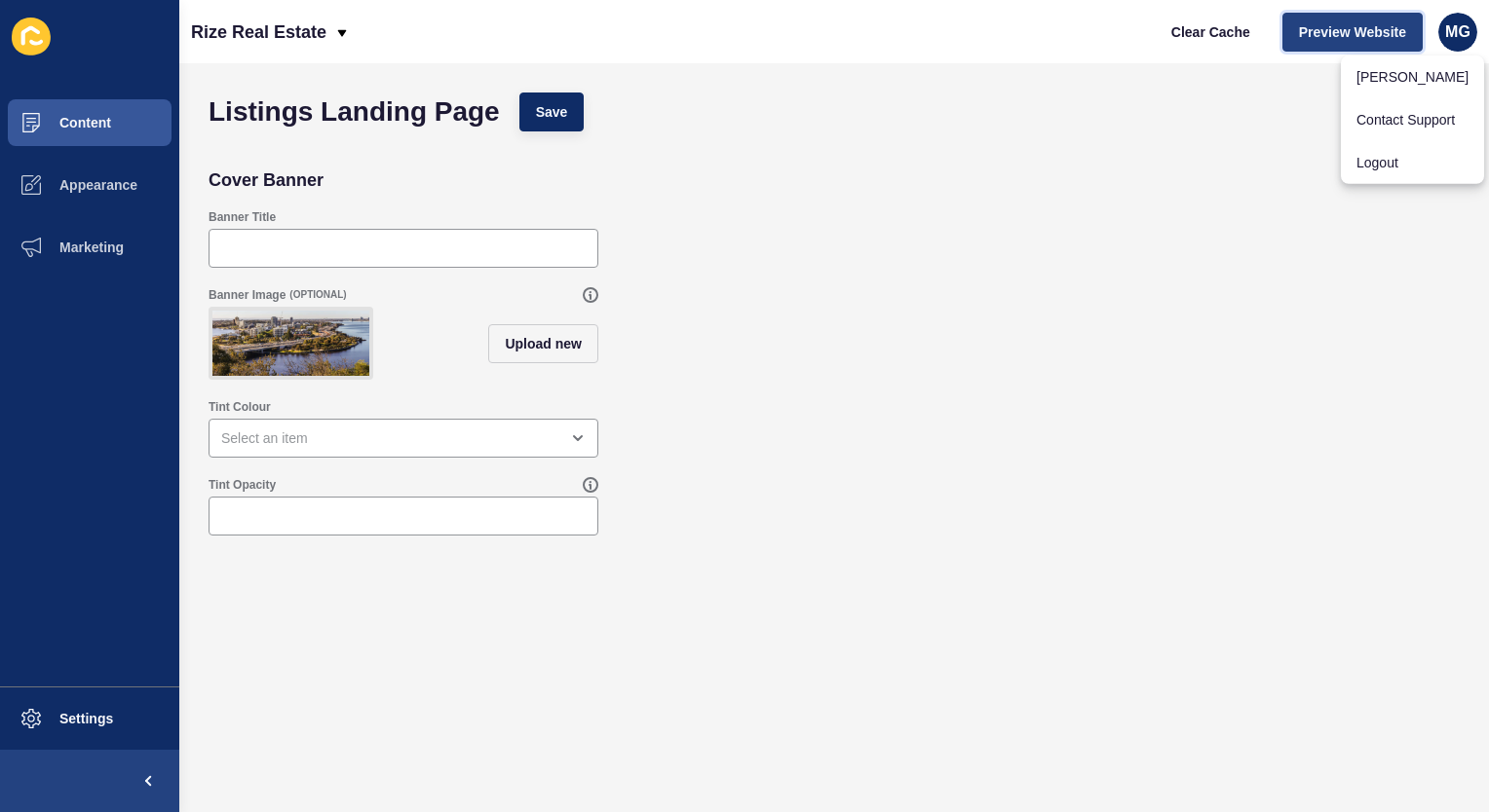
click at [1348, 34] on span "Preview Website" at bounding box center [1352, 33] width 108 height 20
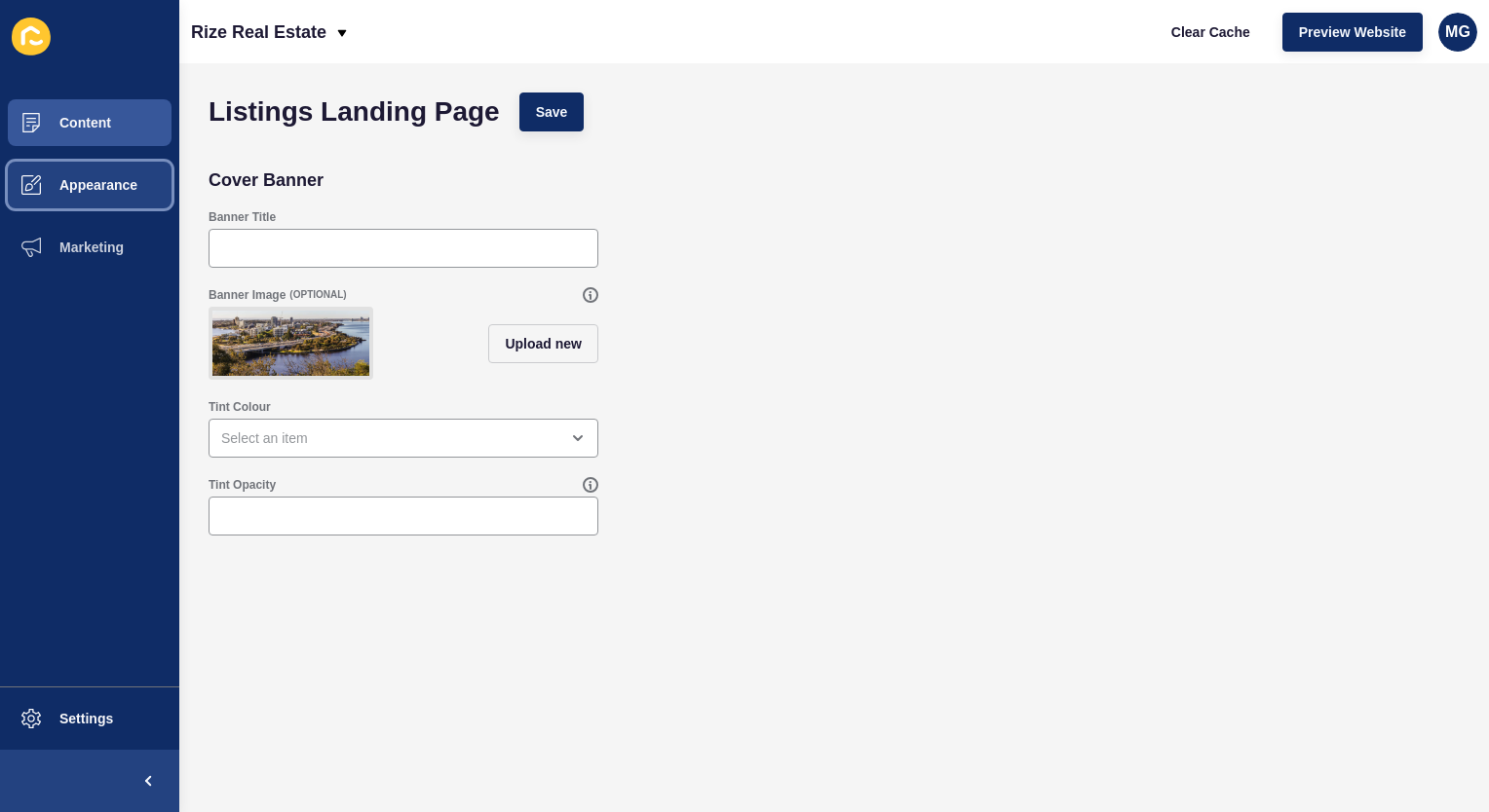
click at [56, 194] on span at bounding box center [31, 185] width 62 height 62
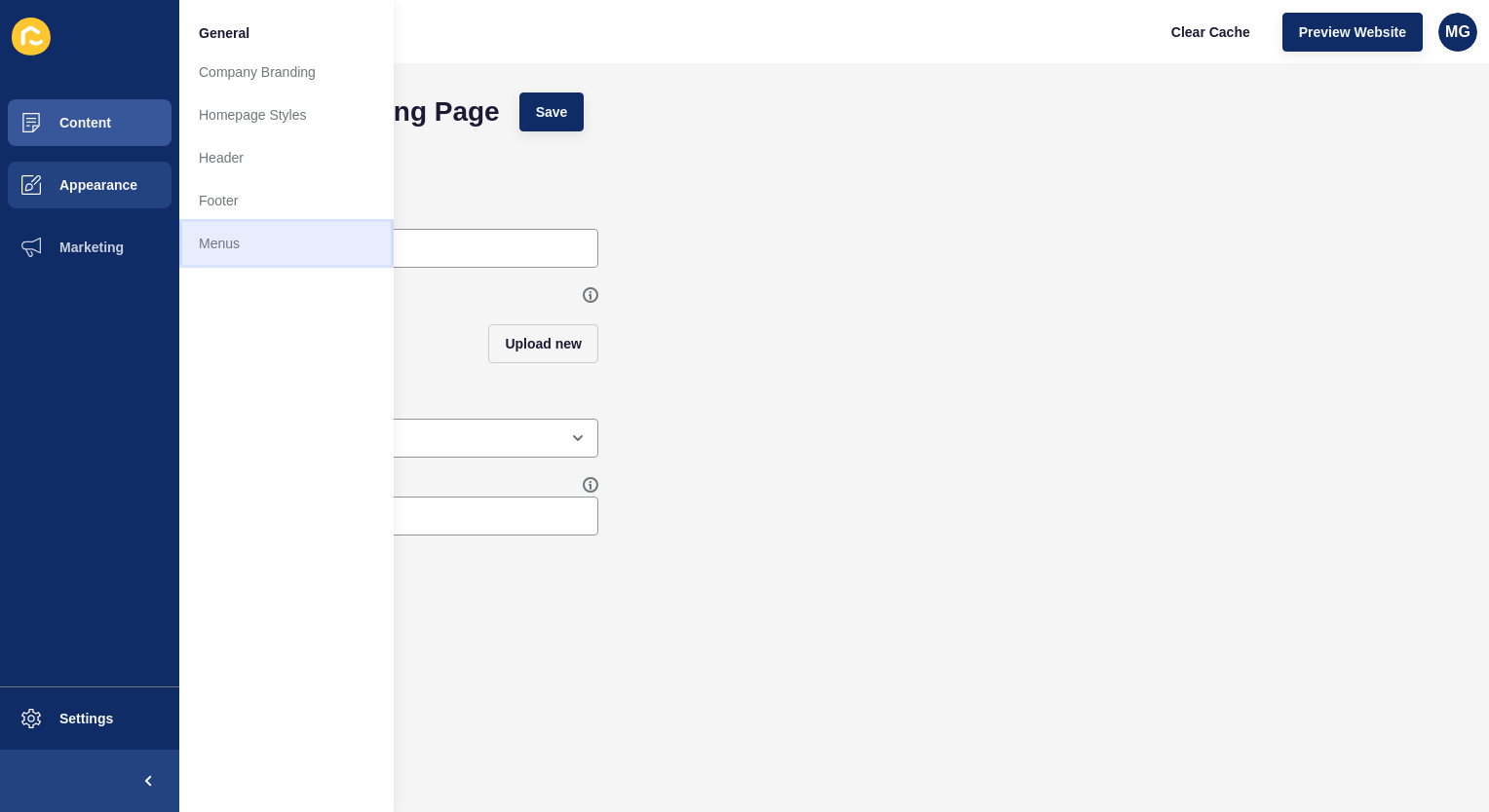
click at [258, 251] on link "Menus" at bounding box center [286, 243] width 214 height 42
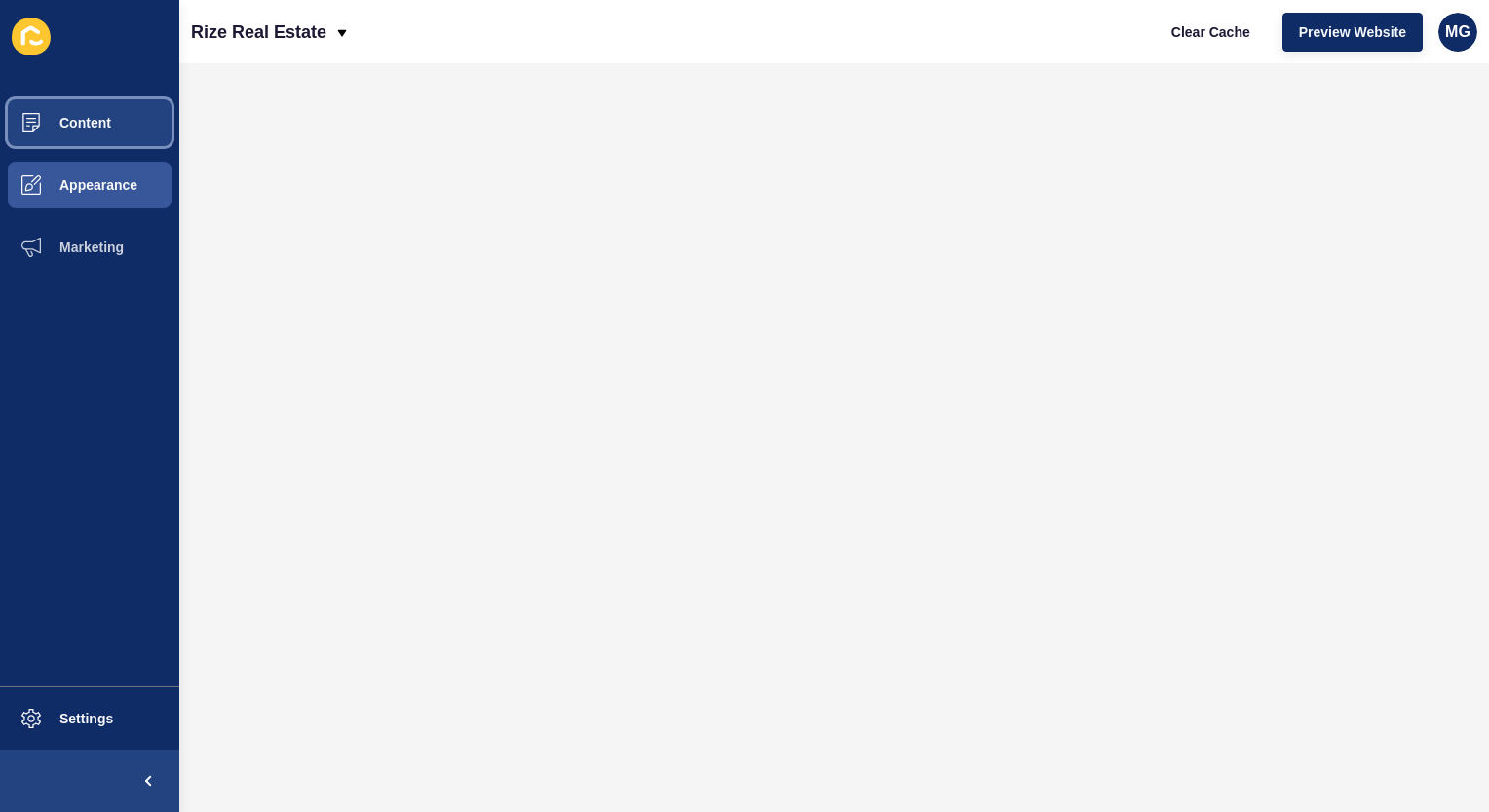
click at [90, 120] on span "Content" at bounding box center [54, 123] width 114 height 16
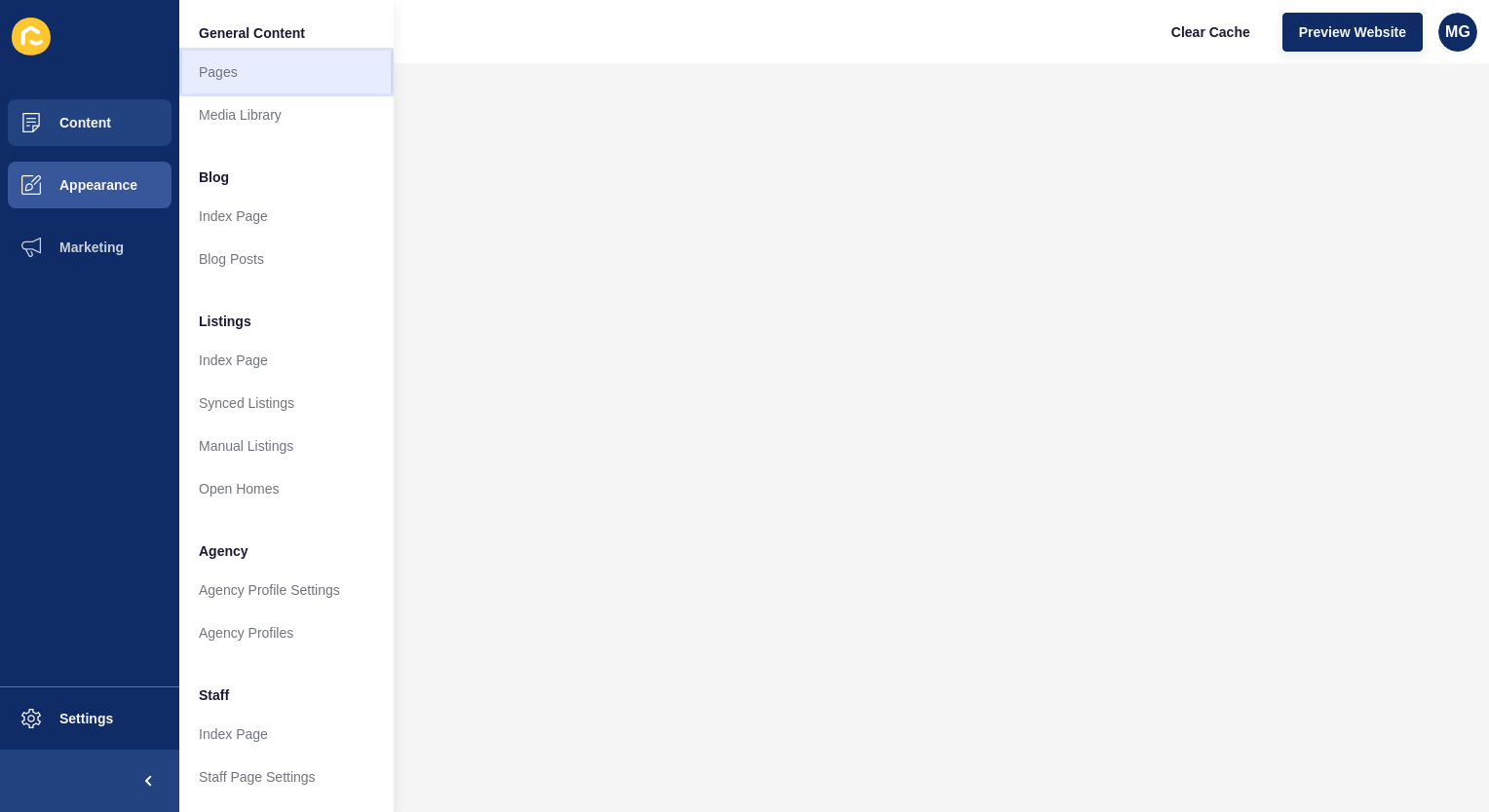
click at [258, 75] on link "Pages" at bounding box center [286, 71] width 214 height 42
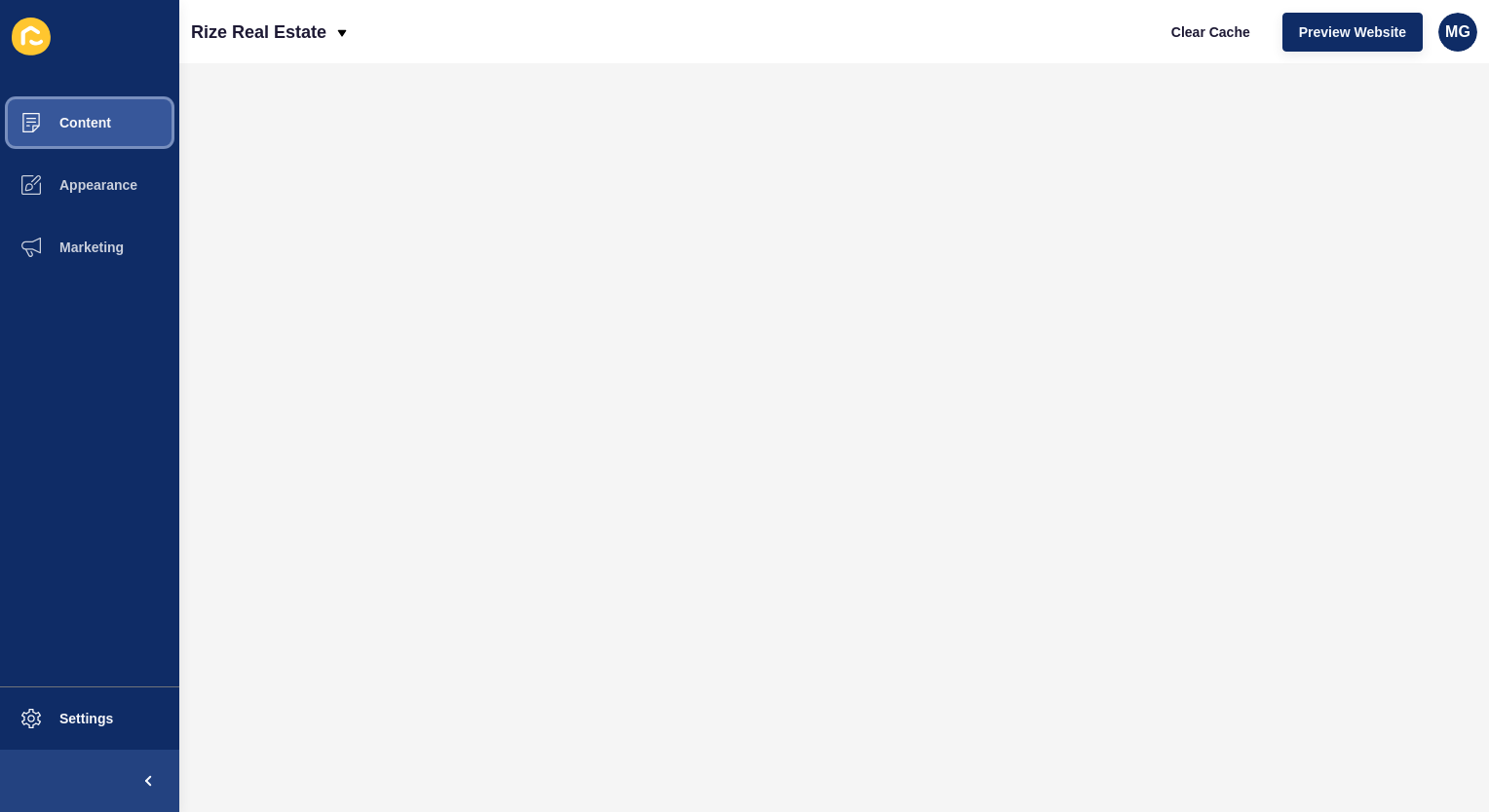
click at [106, 128] on span "Content" at bounding box center [54, 123] width 114 height 16
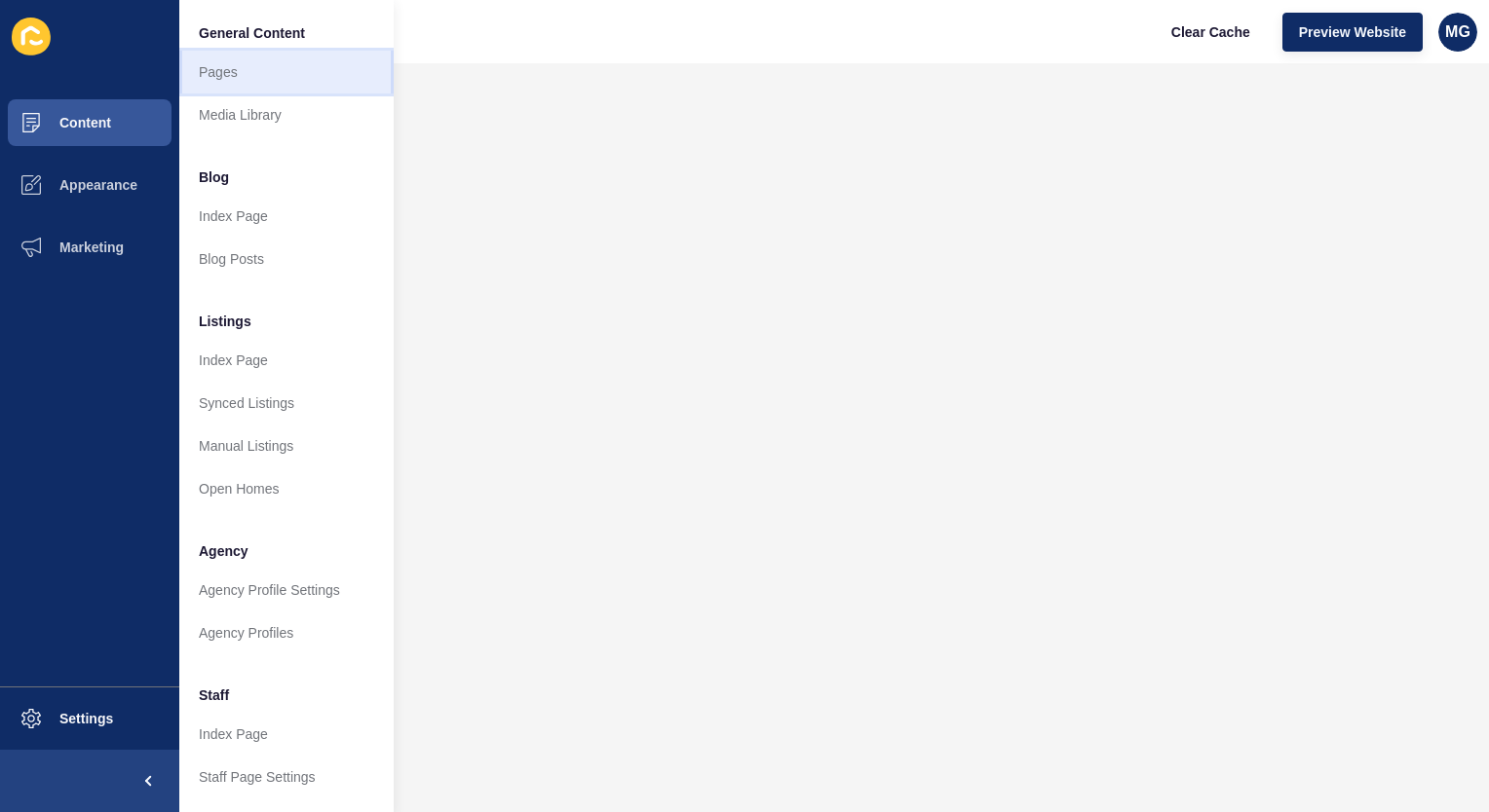
click at [240, 88] on link "Pages" at bounding box center [286, 71] width 214 height 42
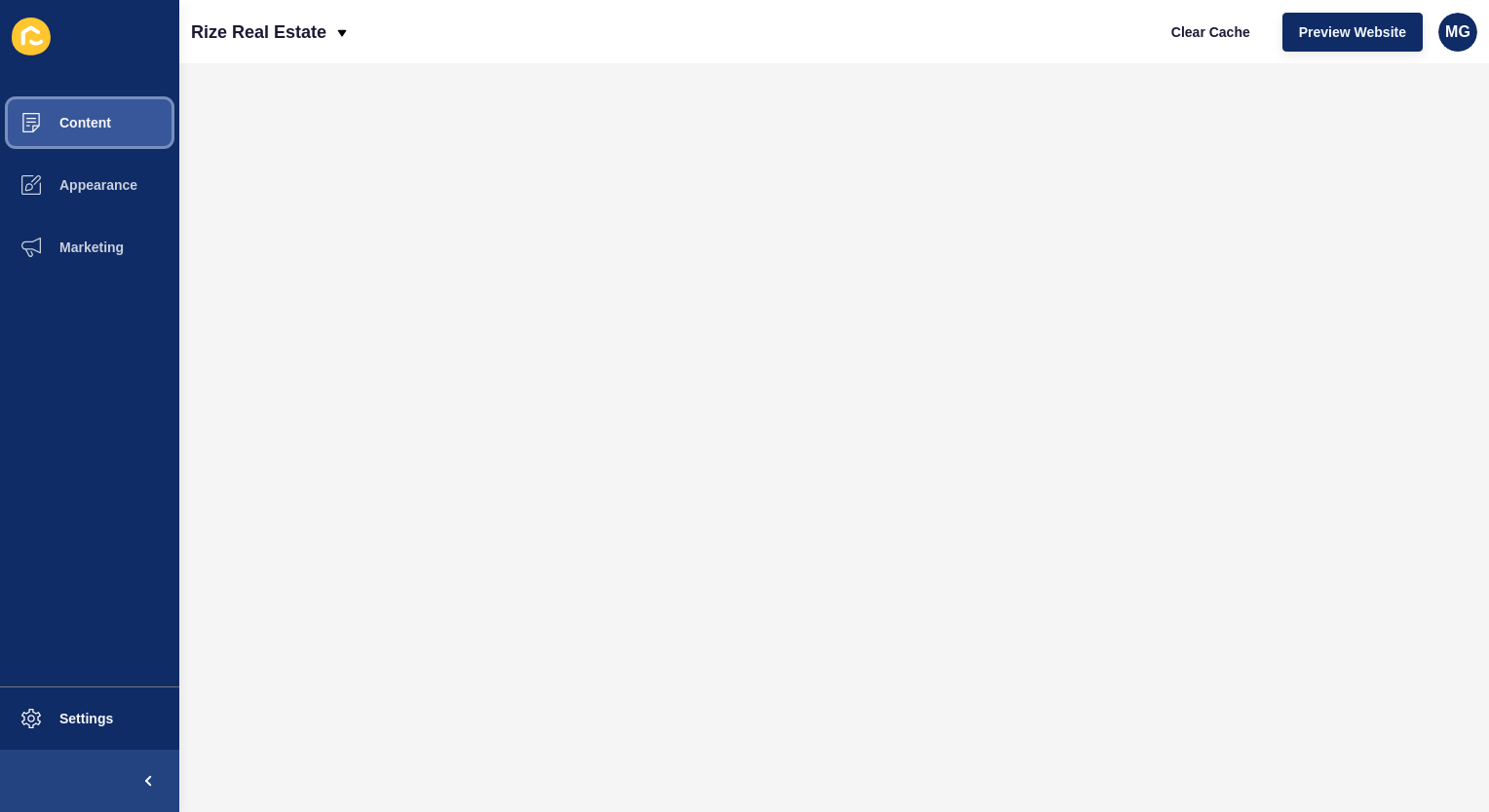
click at [107, 133] on button "Content" at bounding box center [90, 122] width 180 height 62
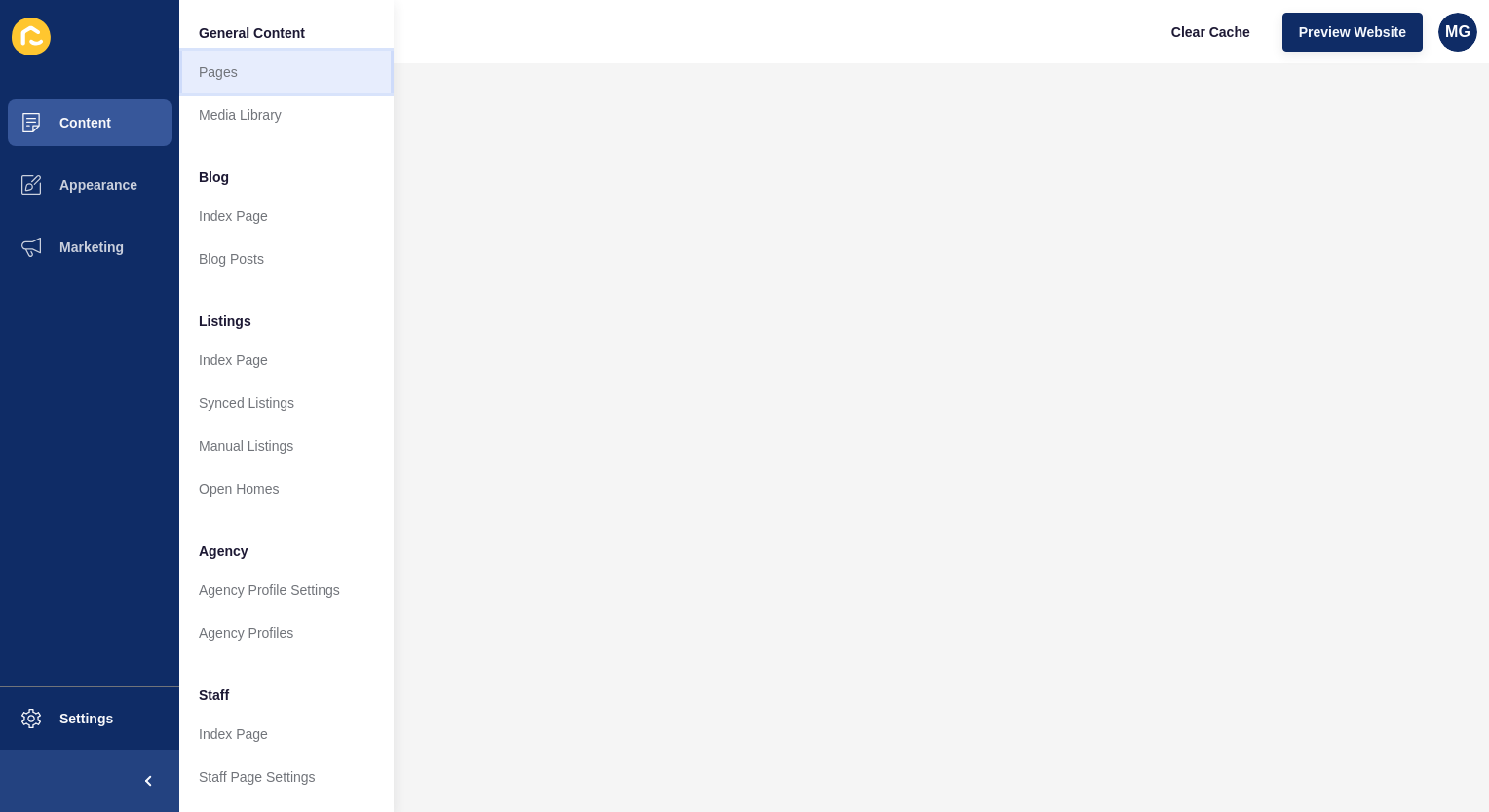
click at [254, 71] on link "Pages" at bounding box center [286, 71] width 214 height 42
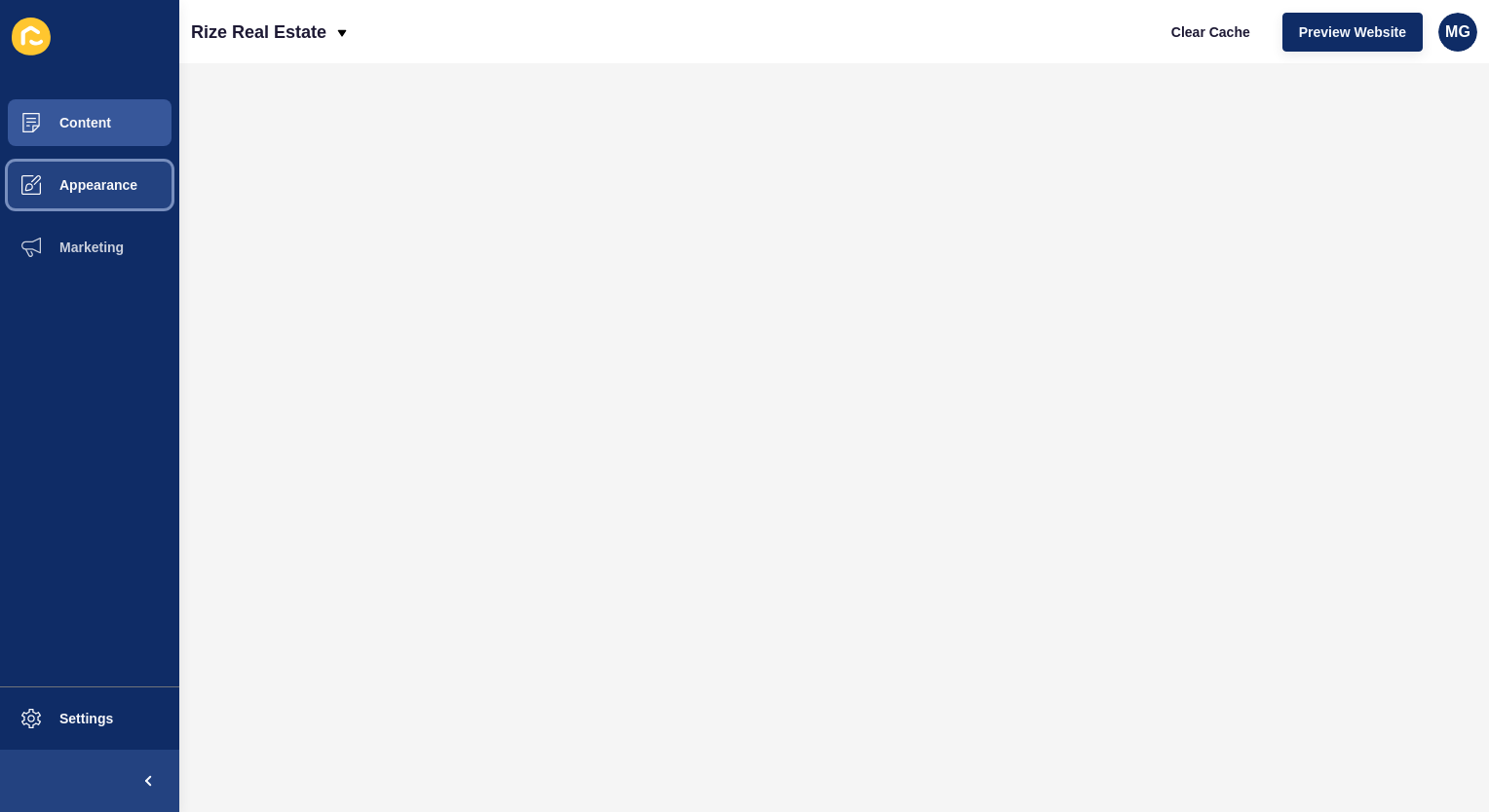
click at [101, 193] on span "Appearance" at bounding box center [67, 185] width 140 height 16
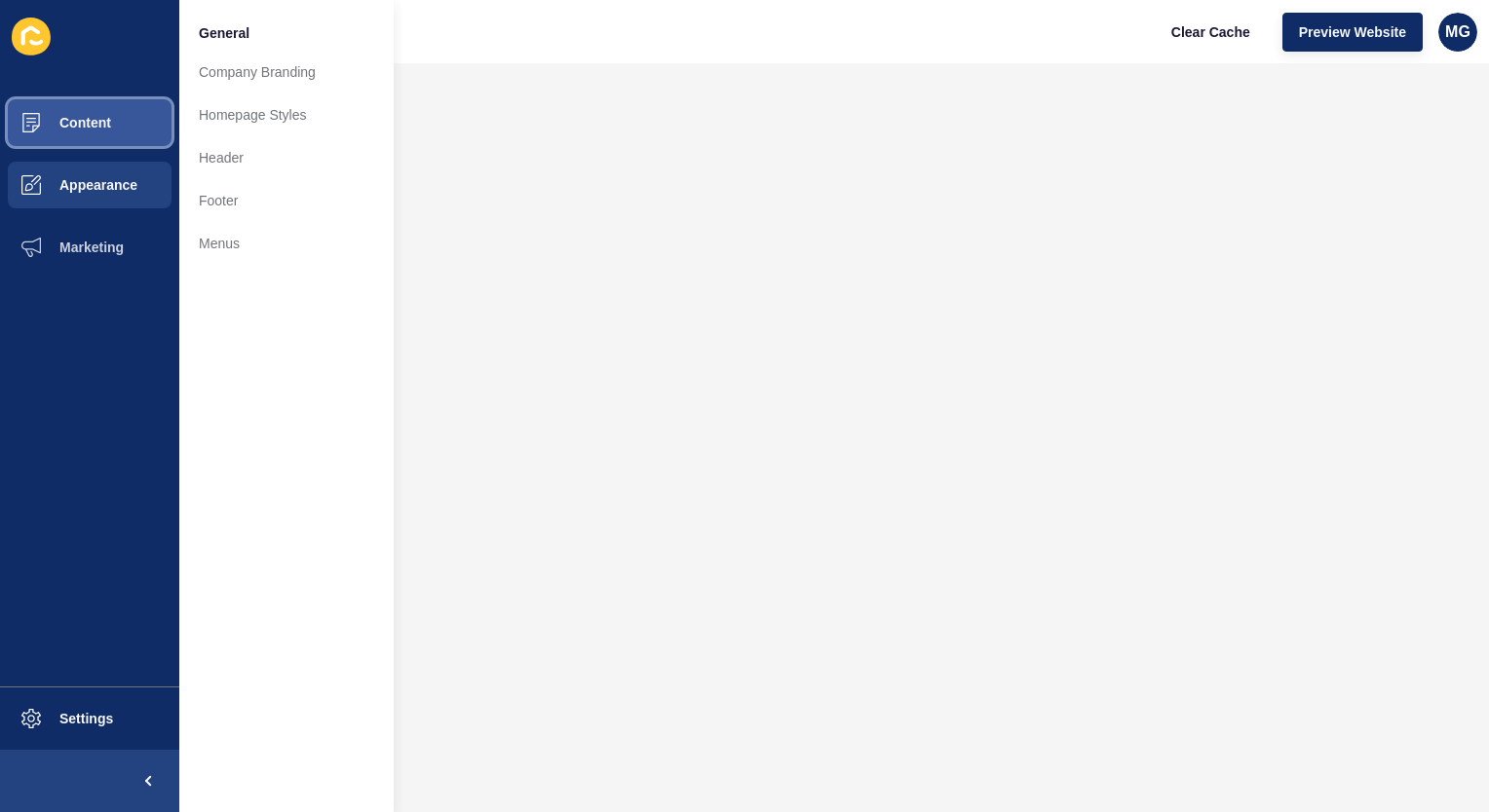
click at [119, 116] on button "Content" at bounding box center [90, 122] width 180 height 62
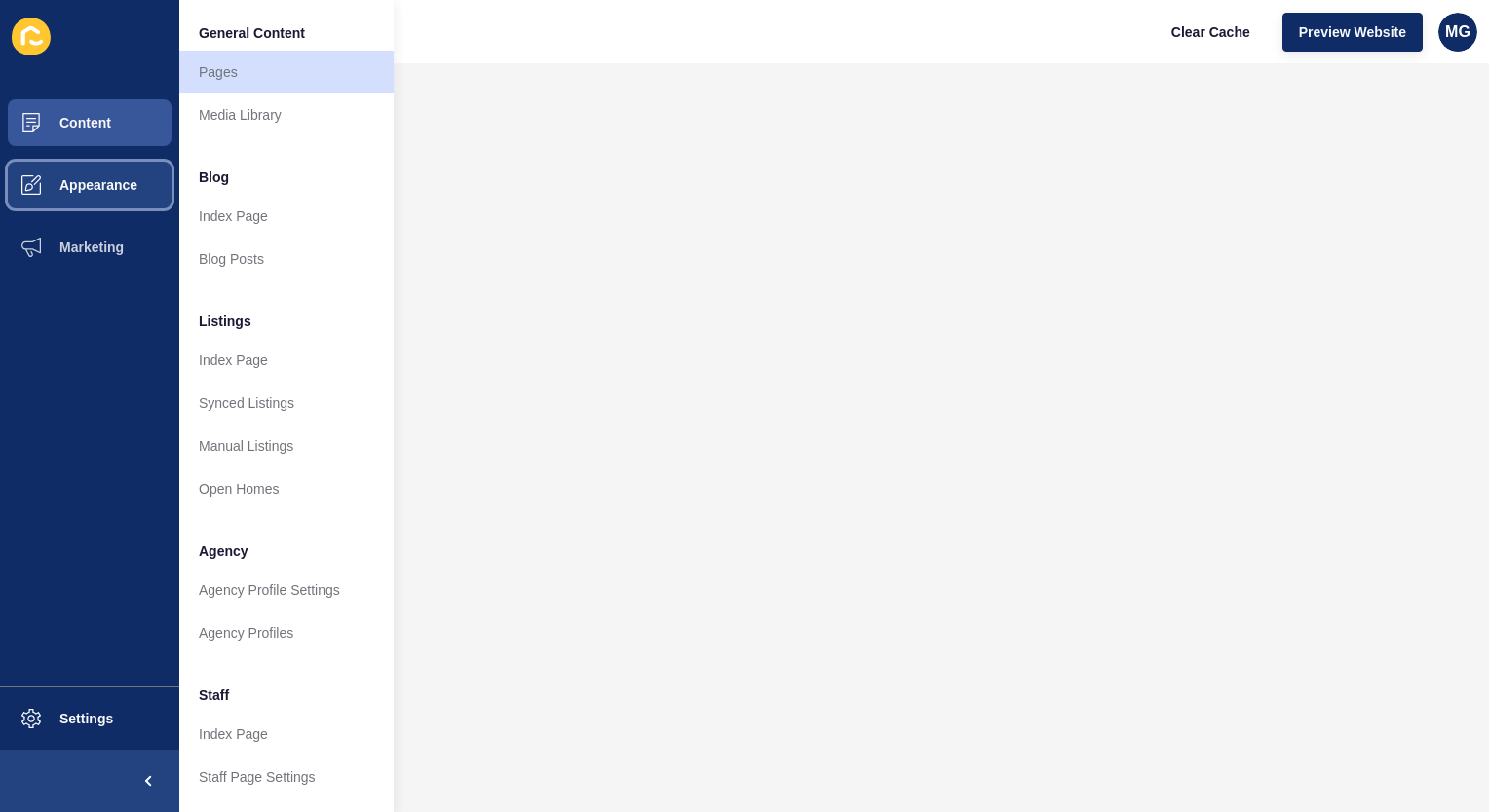
click at [78, 183] on span "Appearance" at bounding box center [67, 185] width 140 height 16
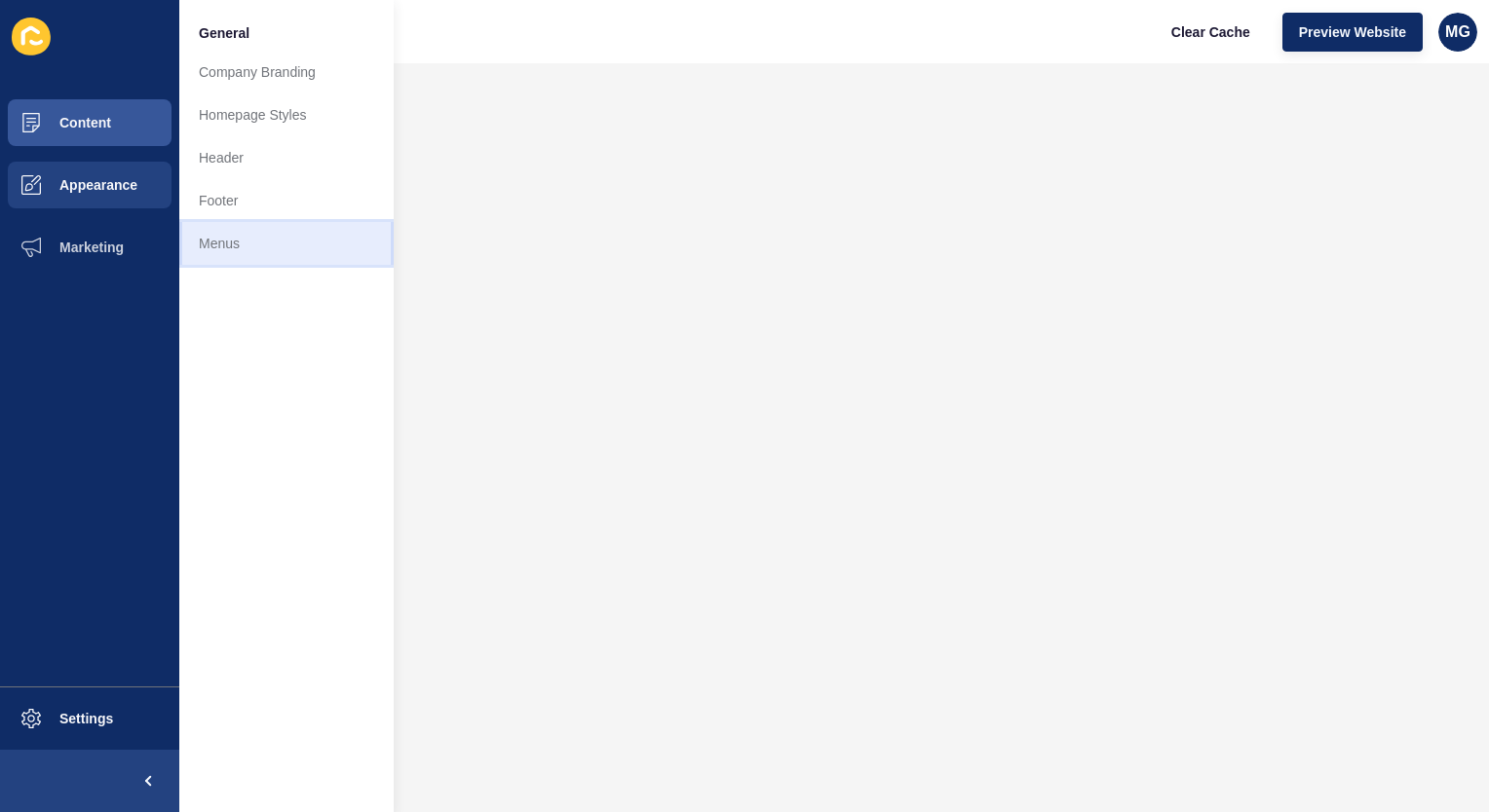
click at [247, 244] on link "Menus" at bounding box center [286, 243] width 214 height 42
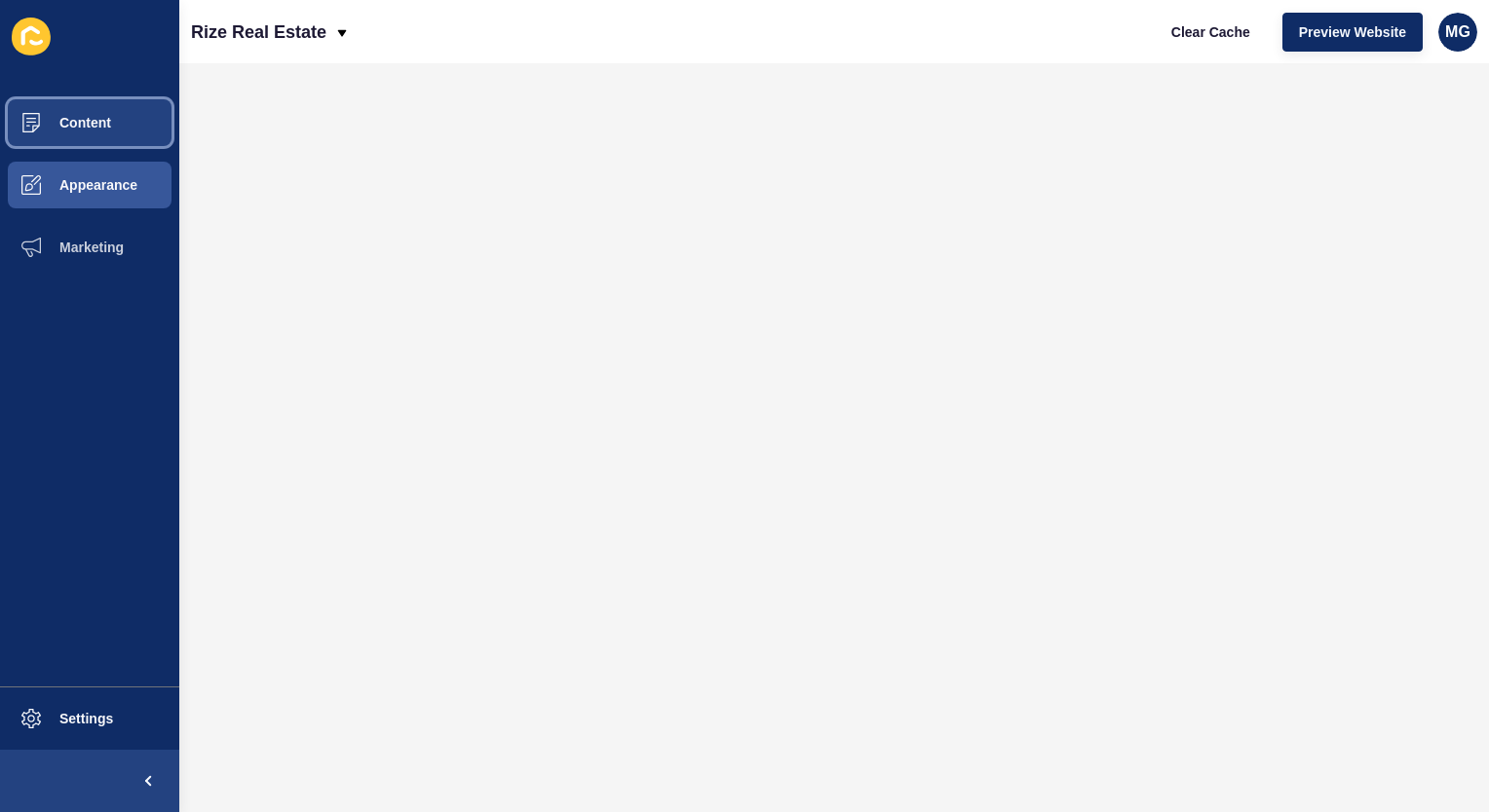
click at [98, 119] on span "Content" at bounding box center [54, 123] width 114 height 16
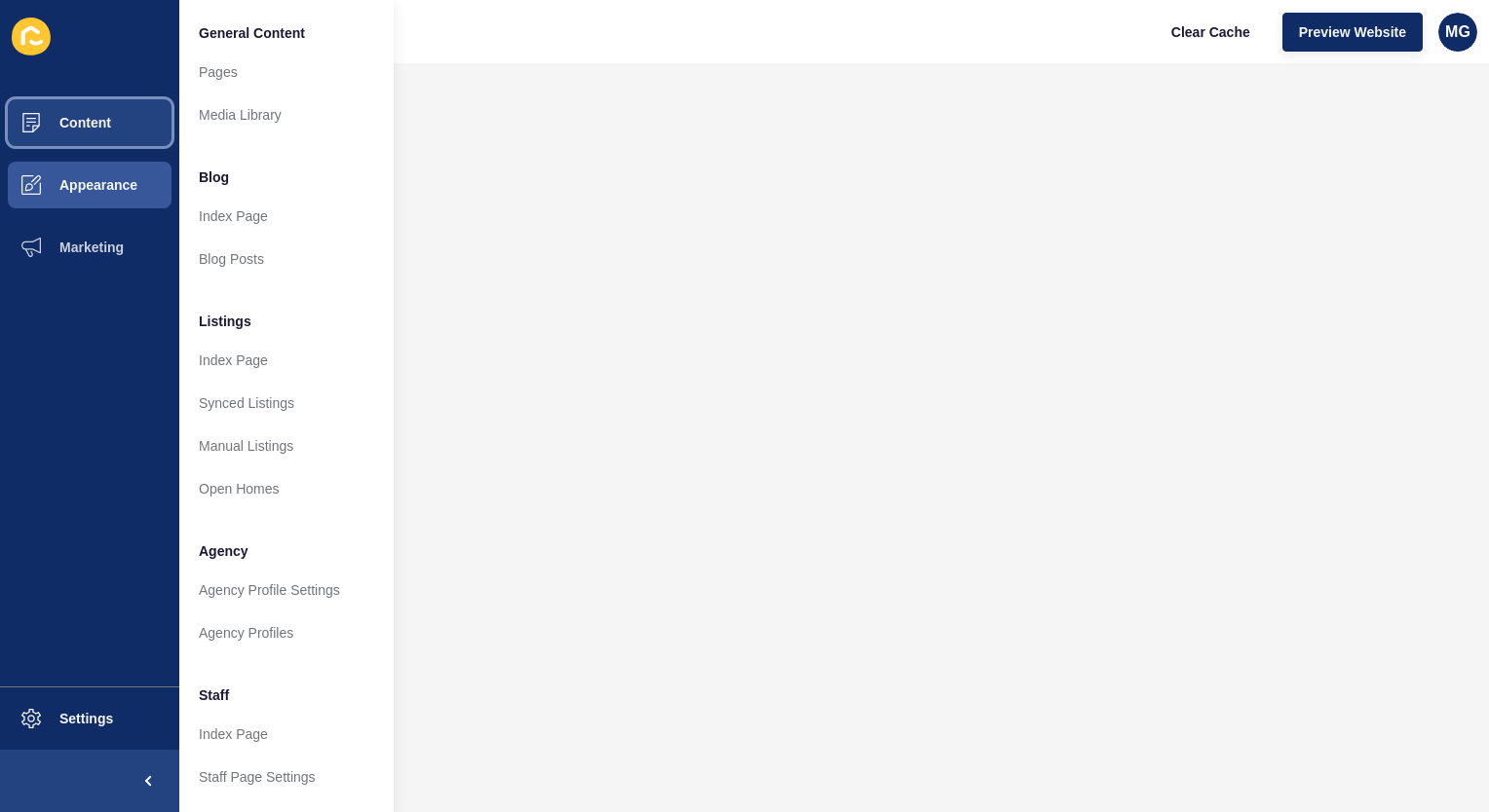
click at [79, 127] on span "Content" at bounding box center [54, 123] width 114 height 16
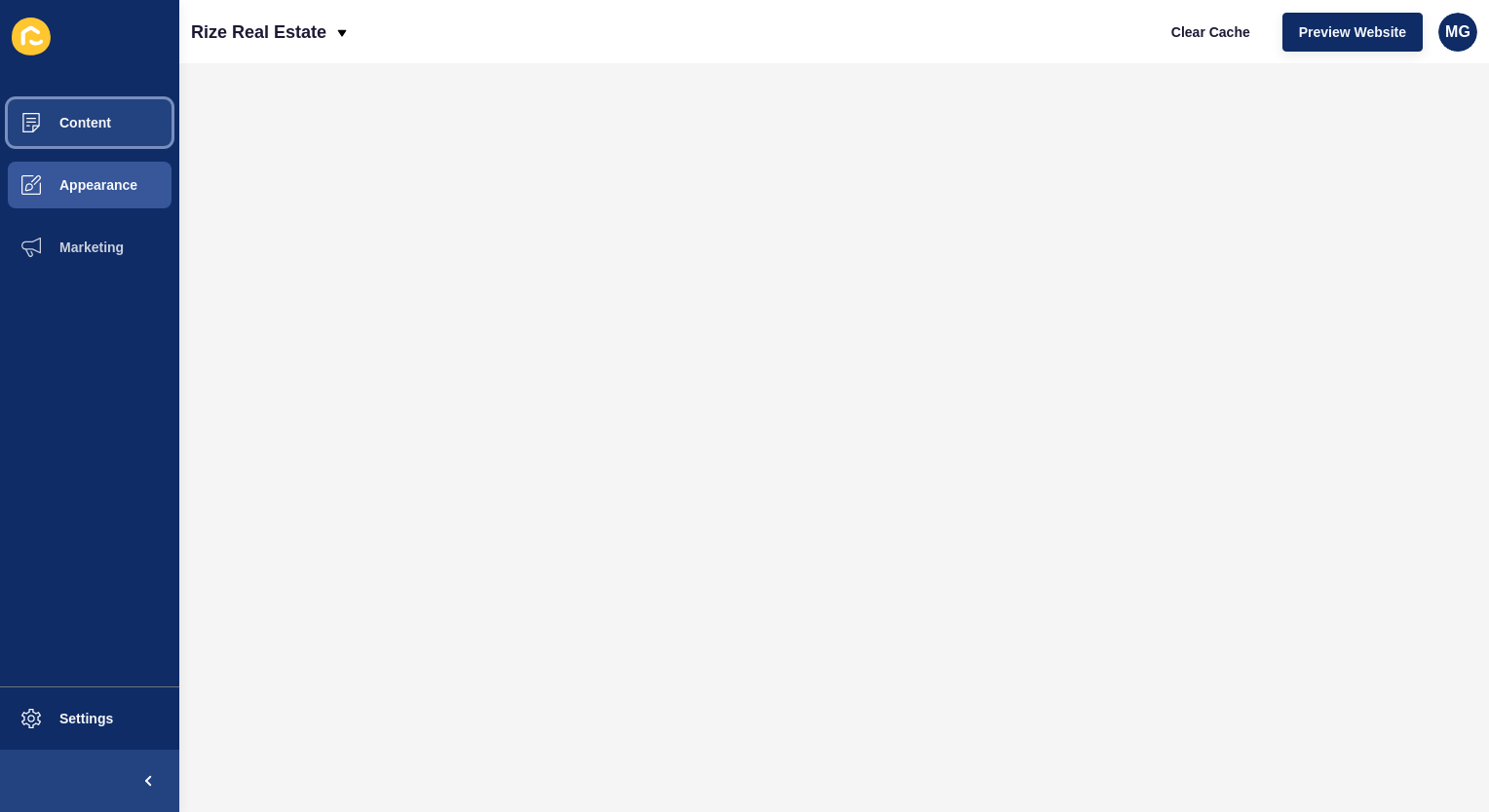
click at [93, 111] on button "Content" at bounding box center [90, 122] width 180 height 62
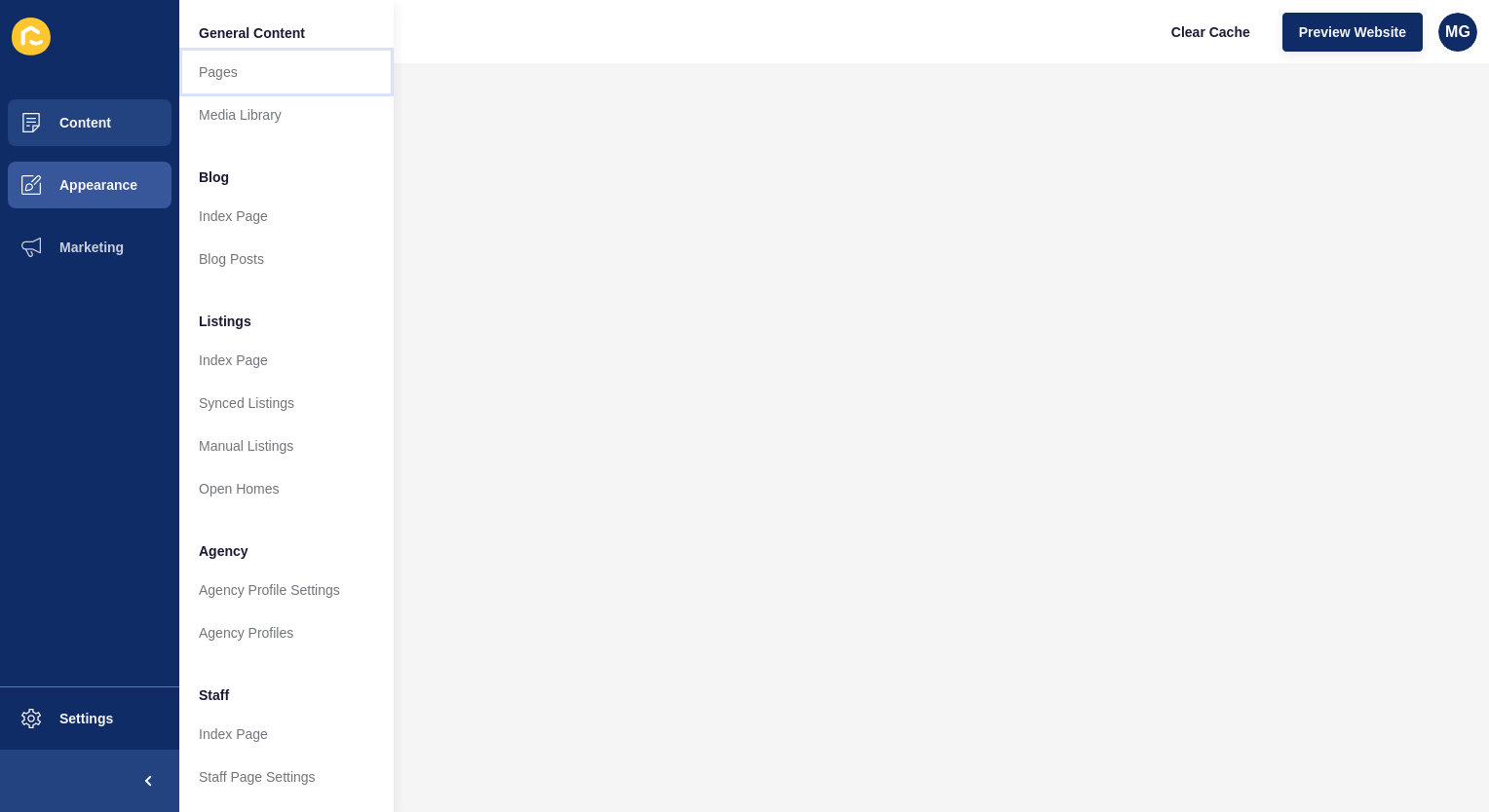
click at [212, 75] on link "Pages" at bounding box center [286, 71] width 214 height 42
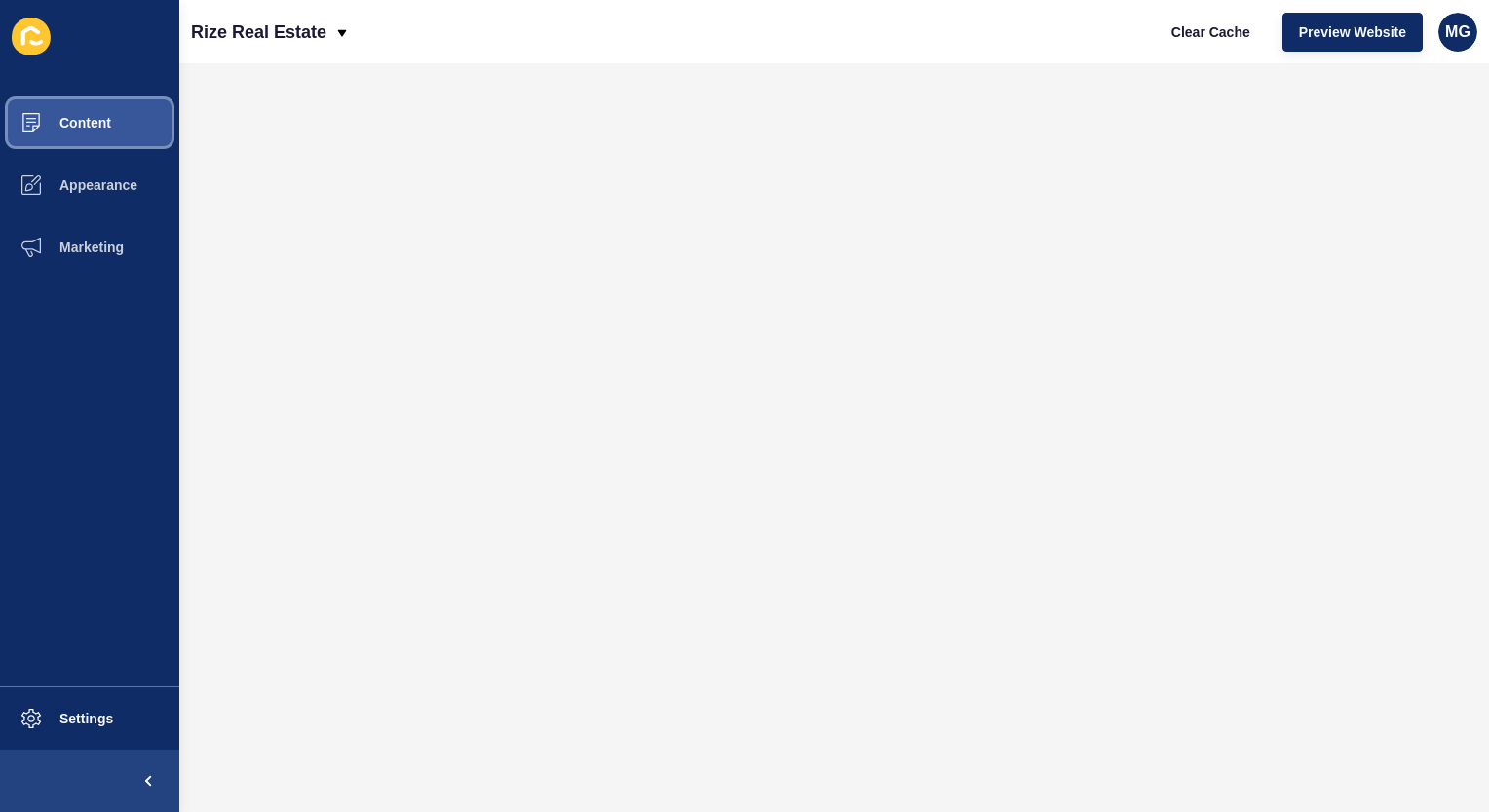
click at [99, 121] on span "Content" at bounding box center [54, 123] width 114 height 16
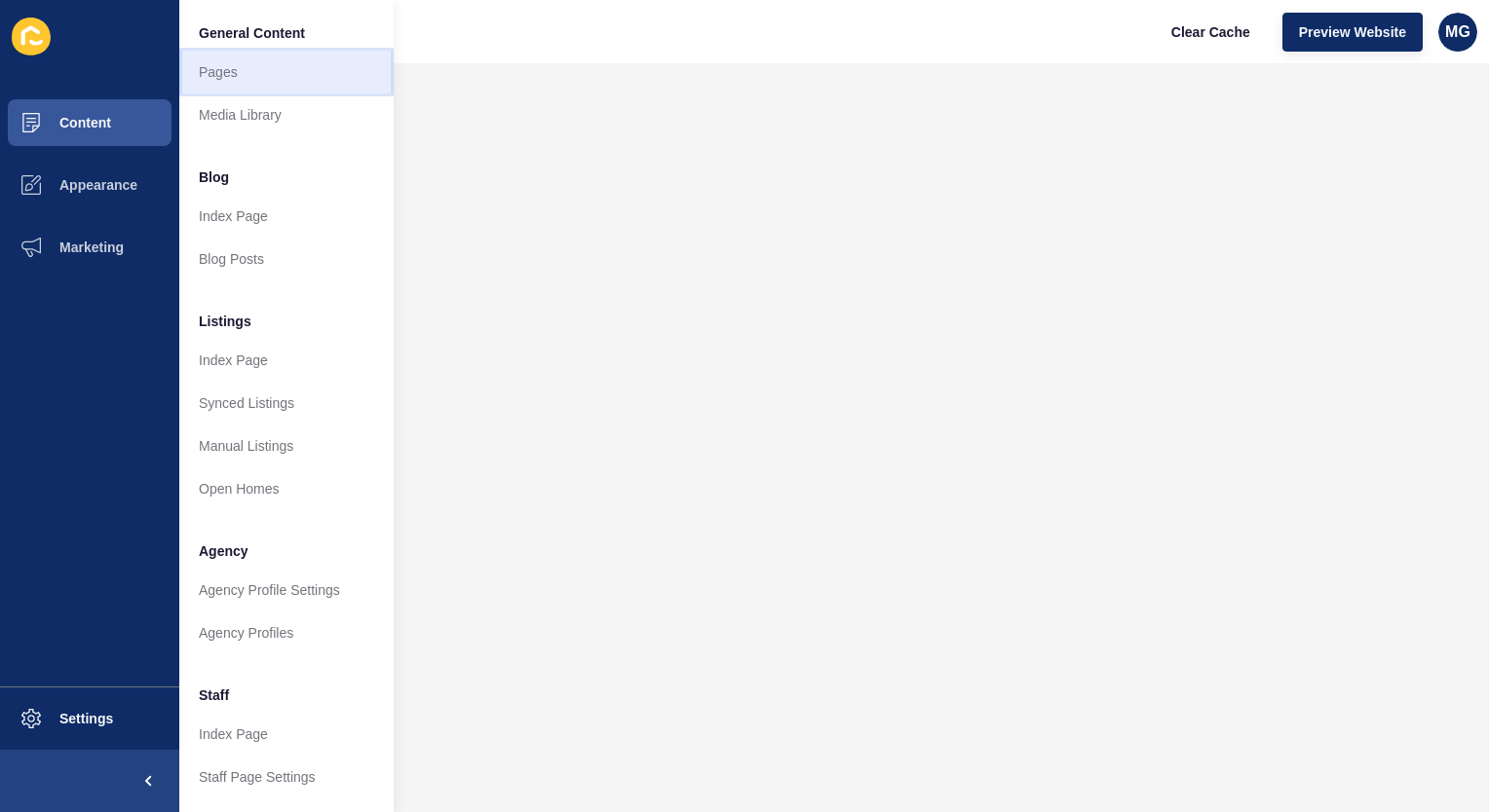
click at [240, 71] on link "Pages" at bounding box center [286, 71] width 214 height 42
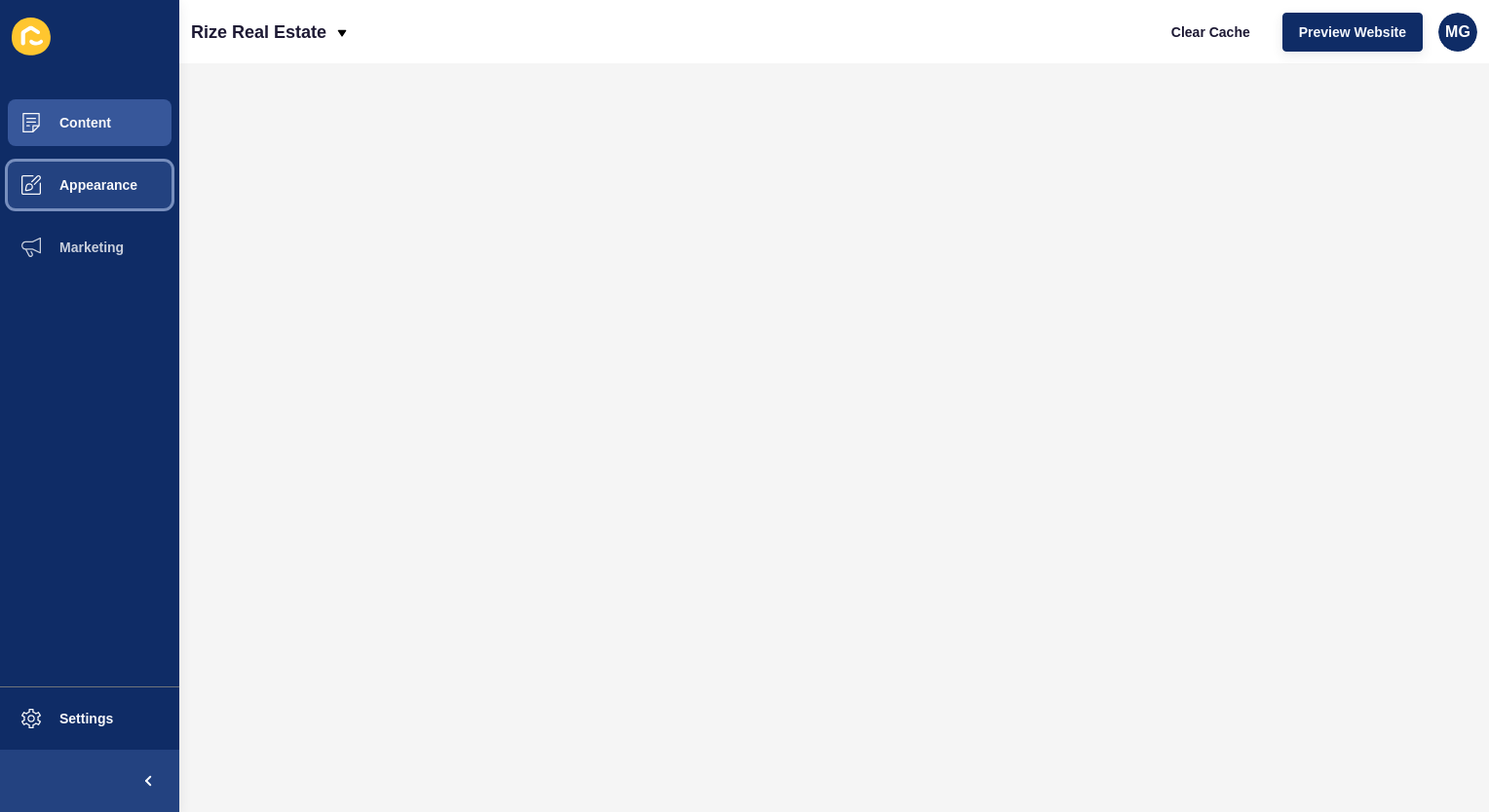
click at [99, 189] on span "Appearance" at bounding box center [67, 185] width 140 height 16
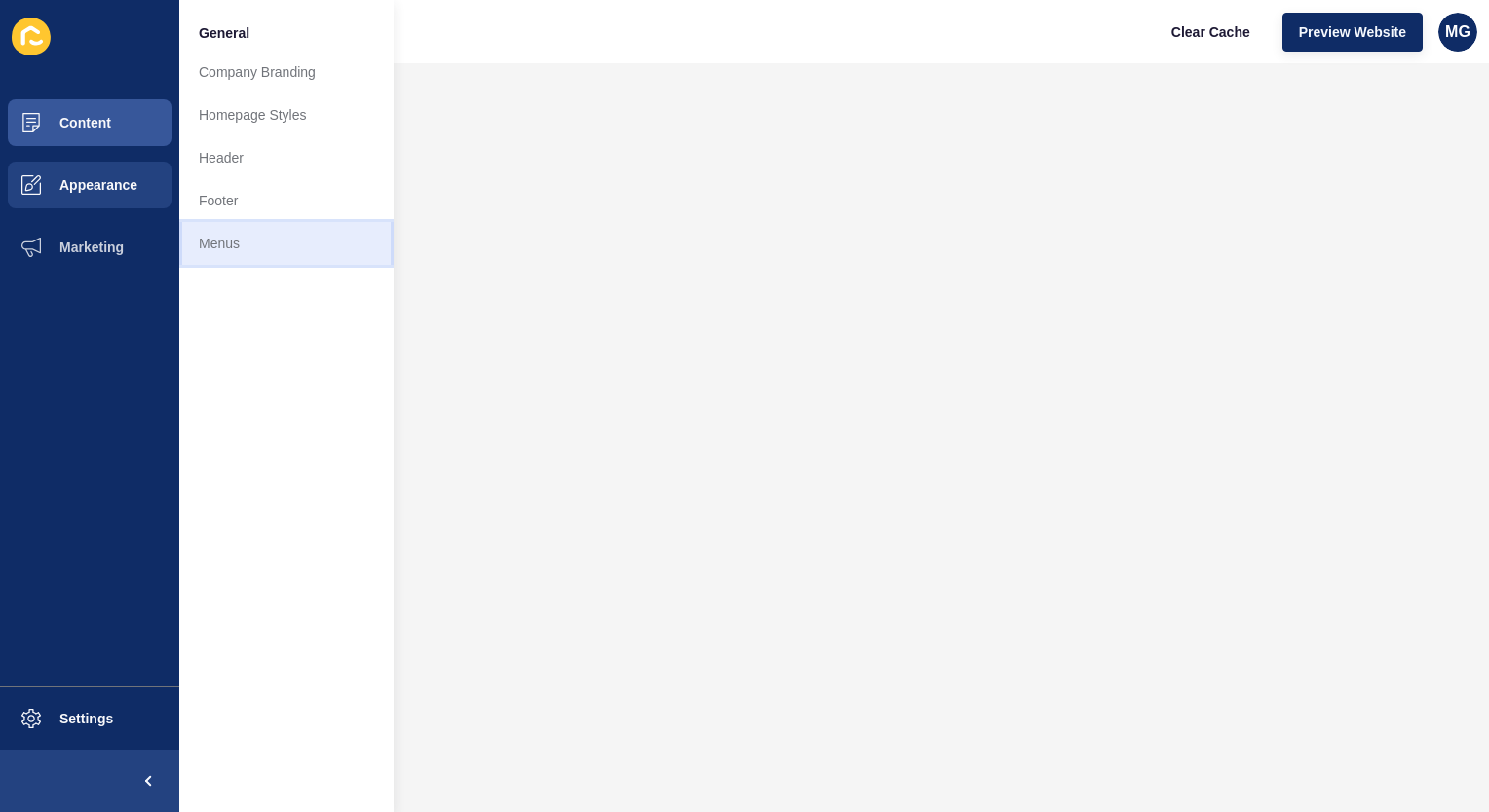
click at [257, 248] on link "Menus" at bounding box center [286, 243] width 214 height 42
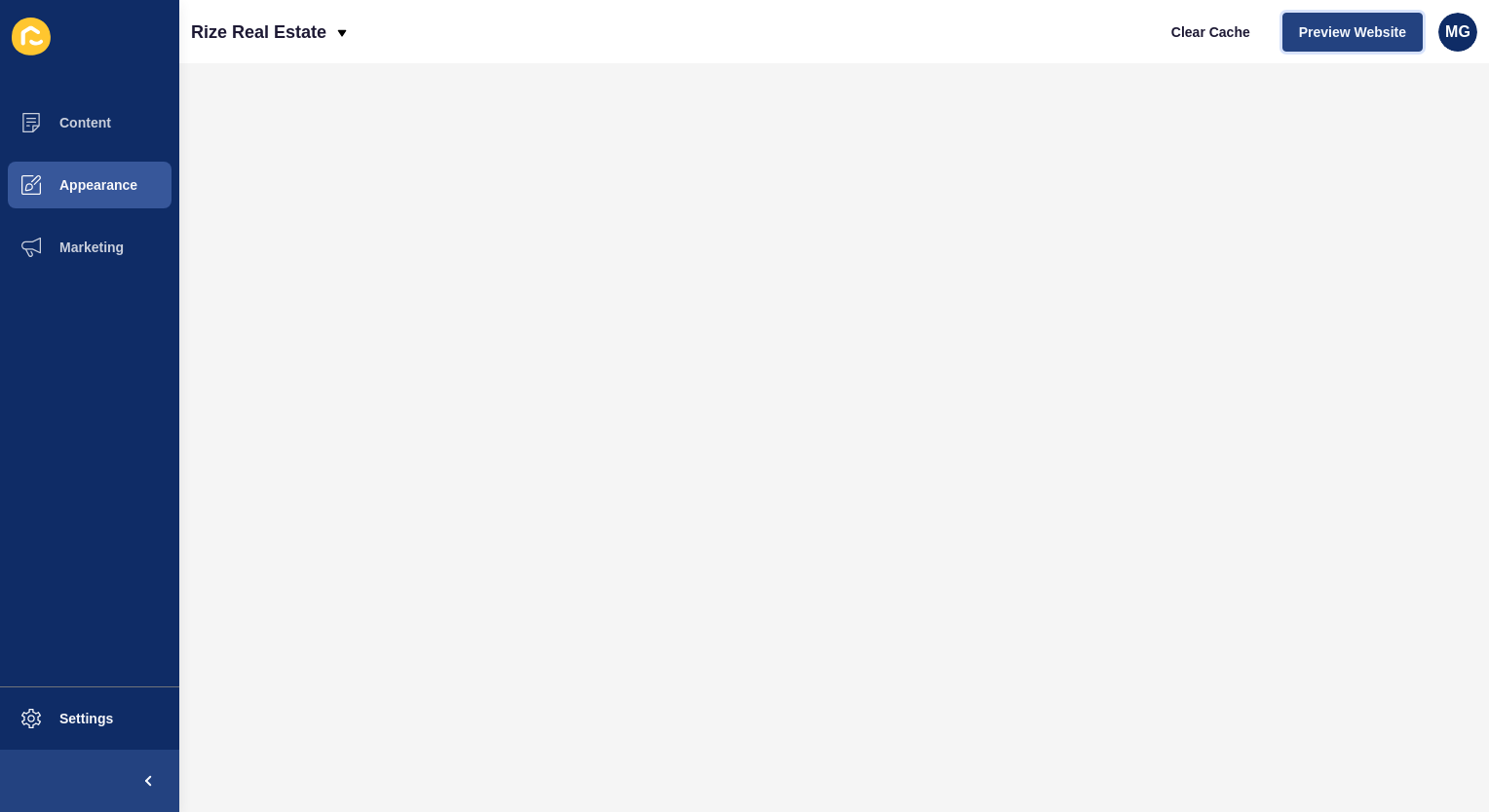
click at [1338, 26] on span "Preview Website" at bounding box center [1352, 33] width 108 height 20
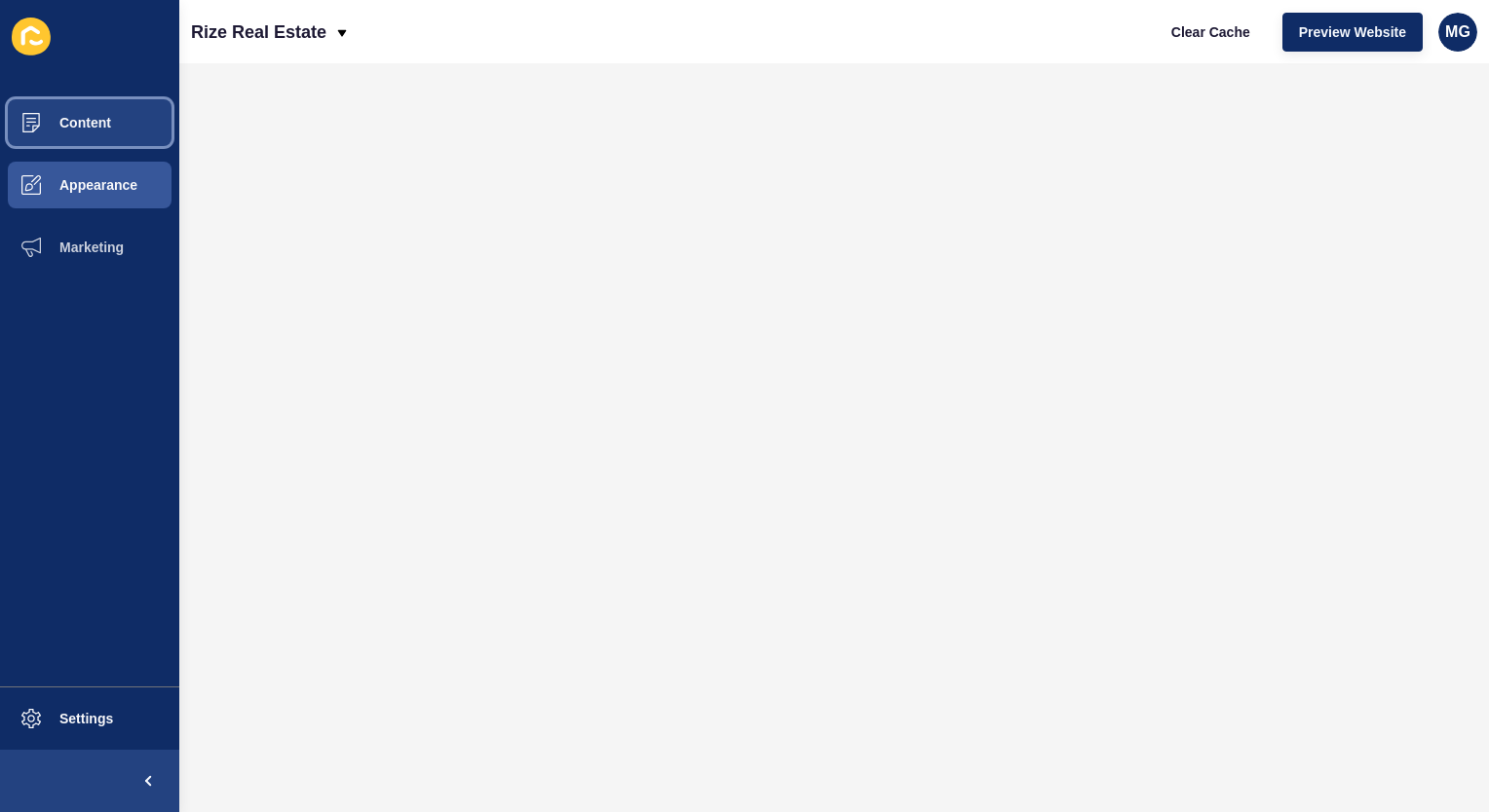
click at [106, 122] on span "Content" at bounding box center [54, 123] width 114 height 16
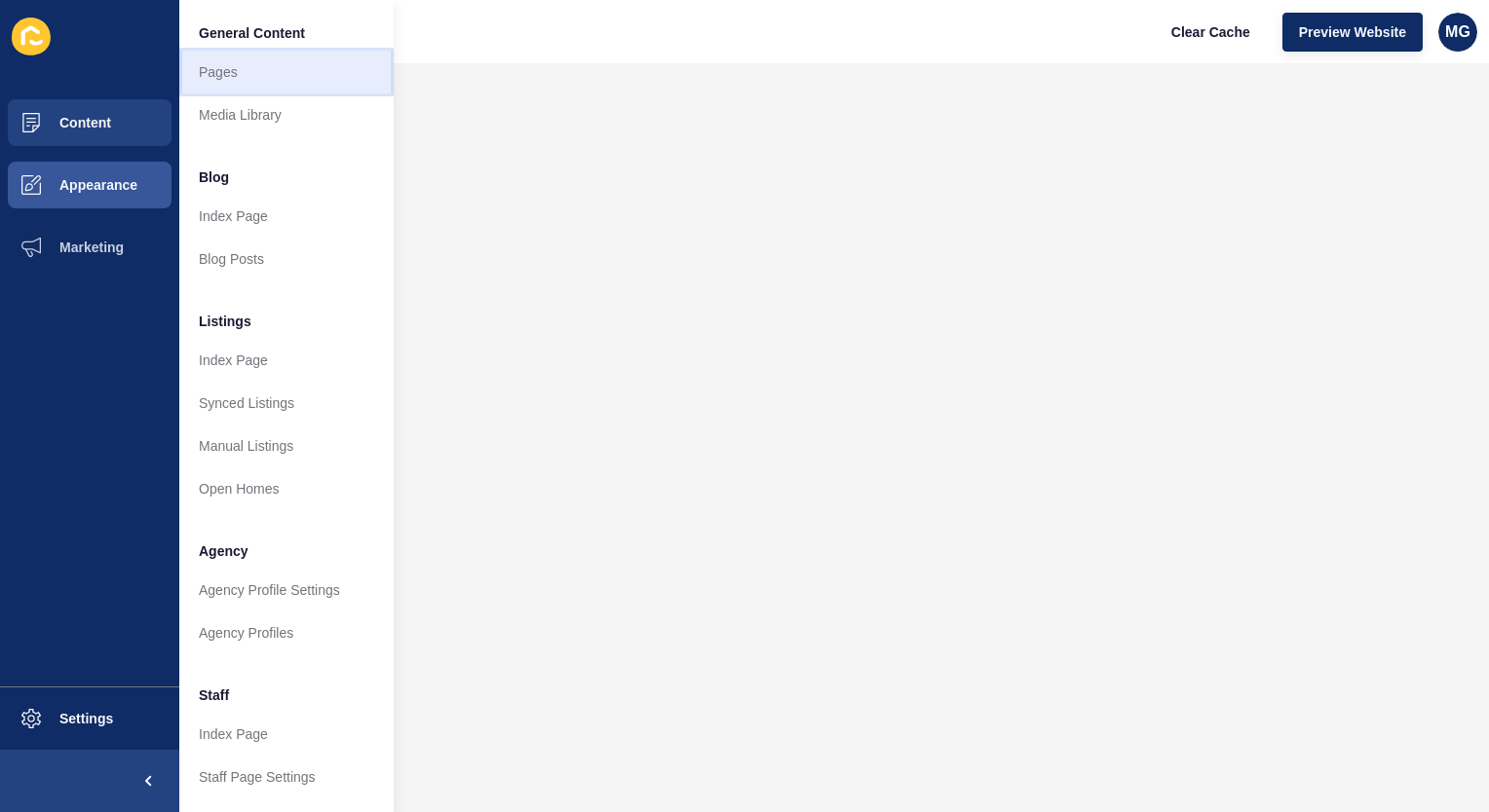
click at [214, 80] on link "Pages" at bounding box center [286, 71] width 214 height 42
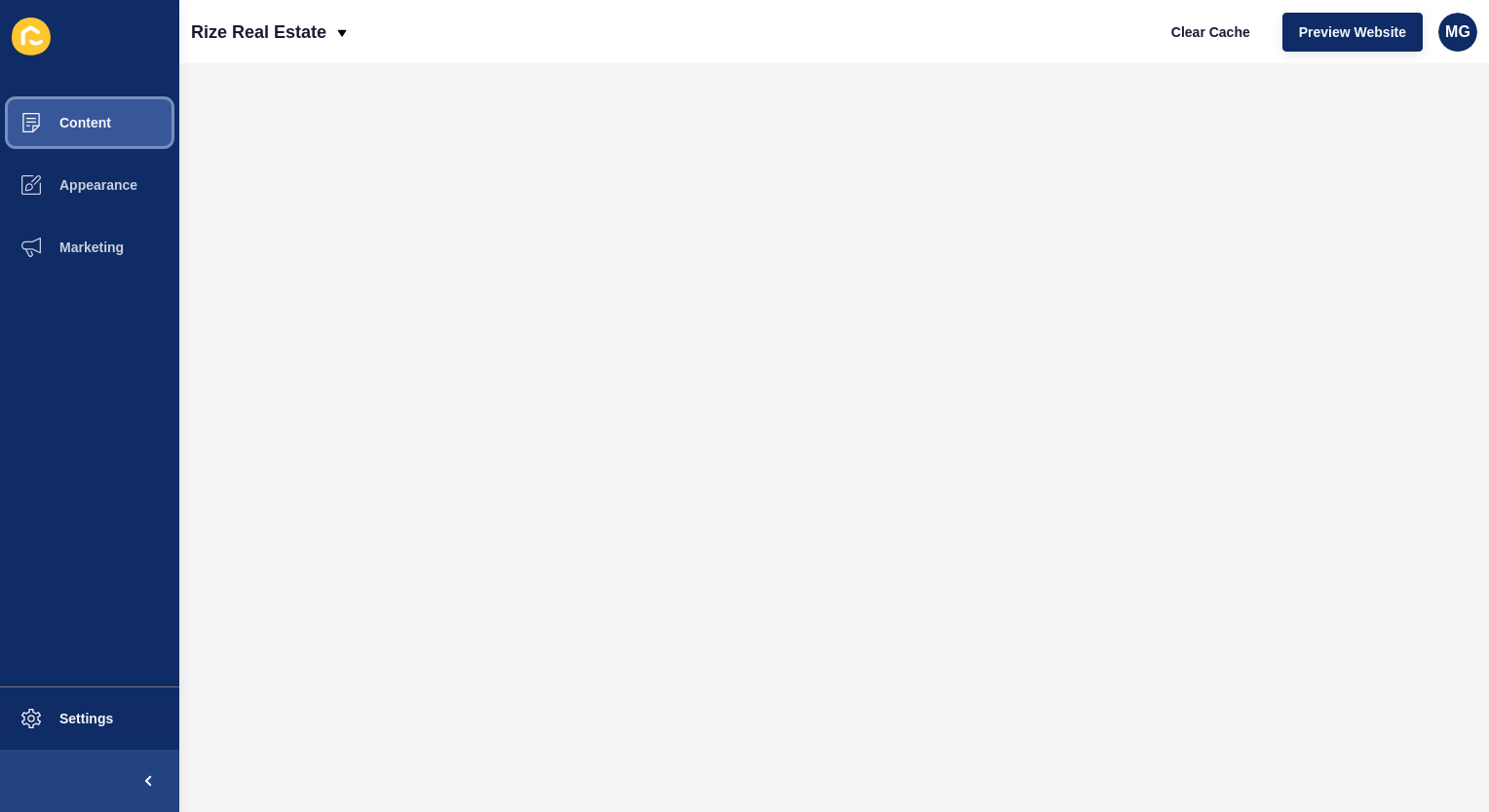
click at [121, 122] on button "Content" at bounding box center [90, 122] width 180 height 62
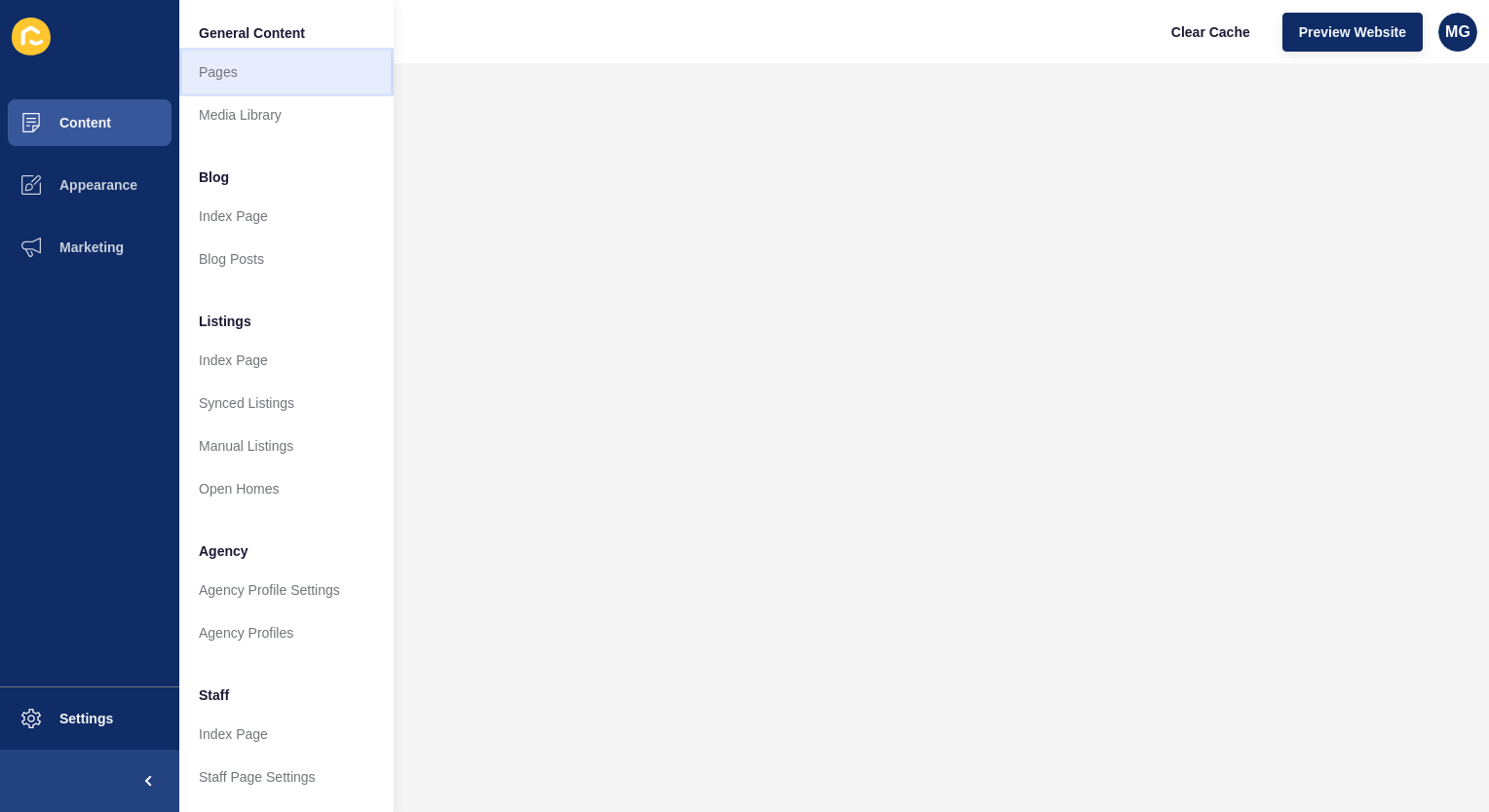
click at [283, 80] on link "Pages" at bounding box center [286, 71] width 214 height 42
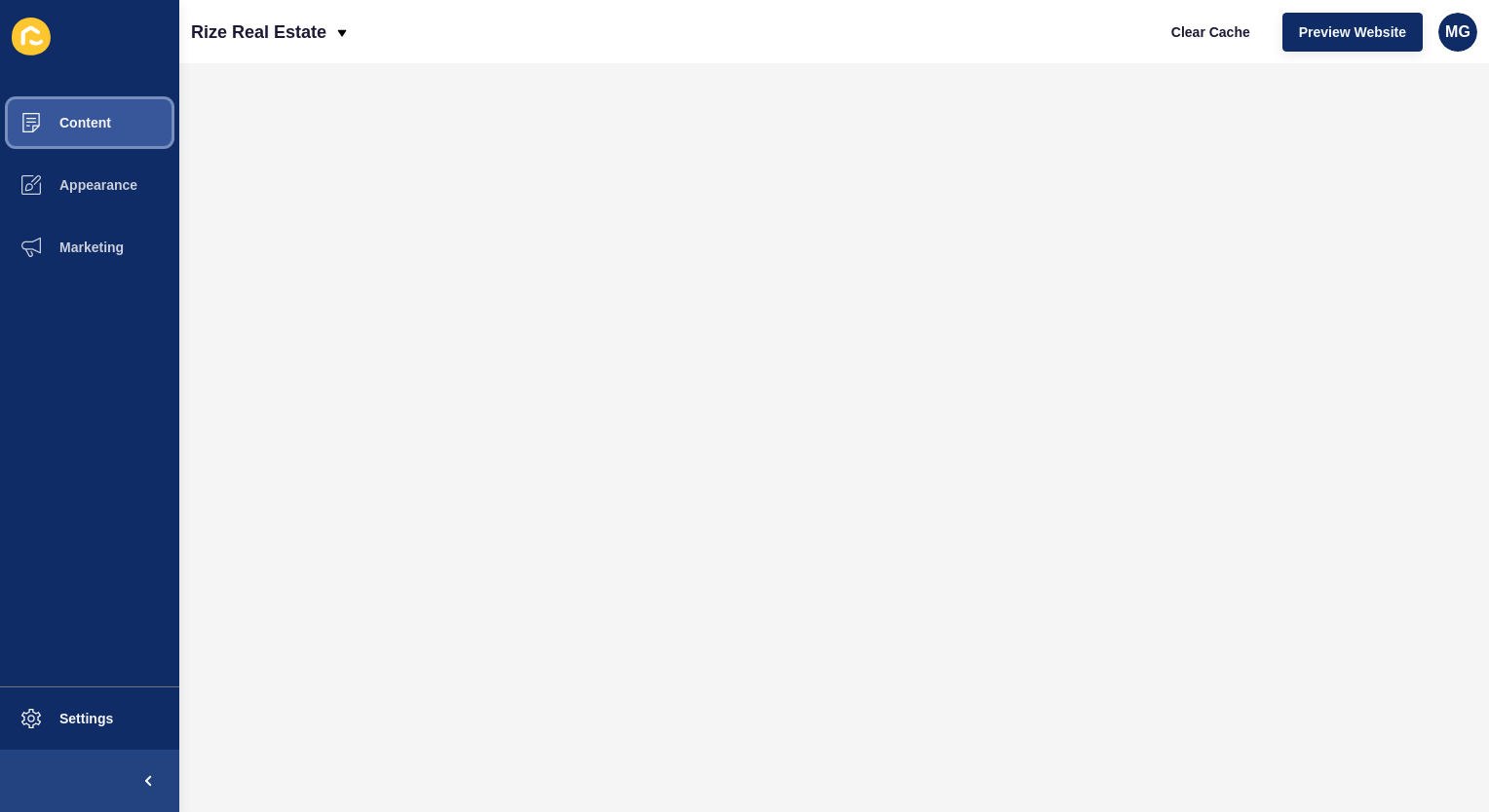
click at [107, 119] on span "Content" at bounding box center [54, 123] width 114 height 16
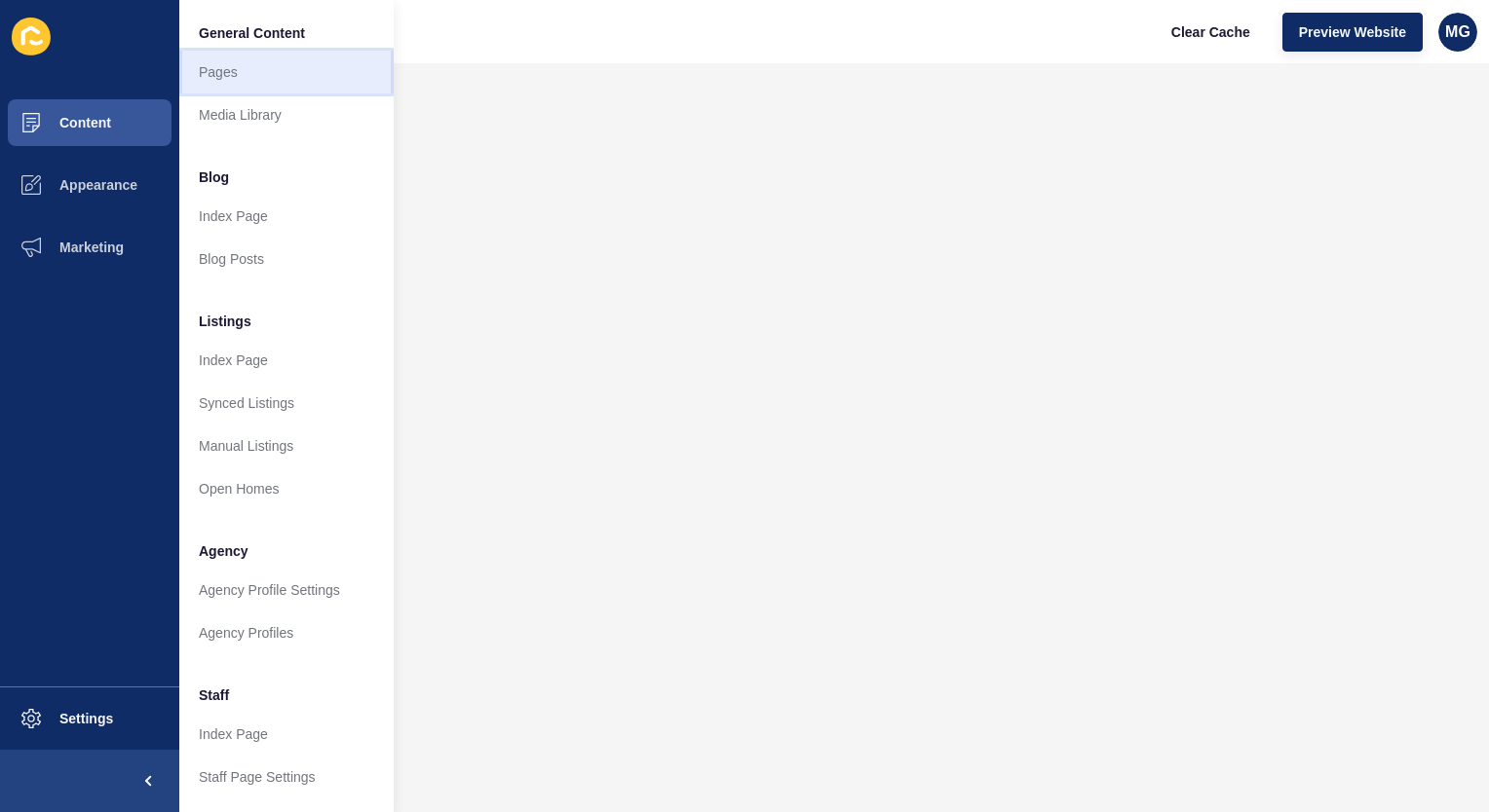
click at [222, 71] on link "Pages" at bounding box center [286, 71] width 214 height 42
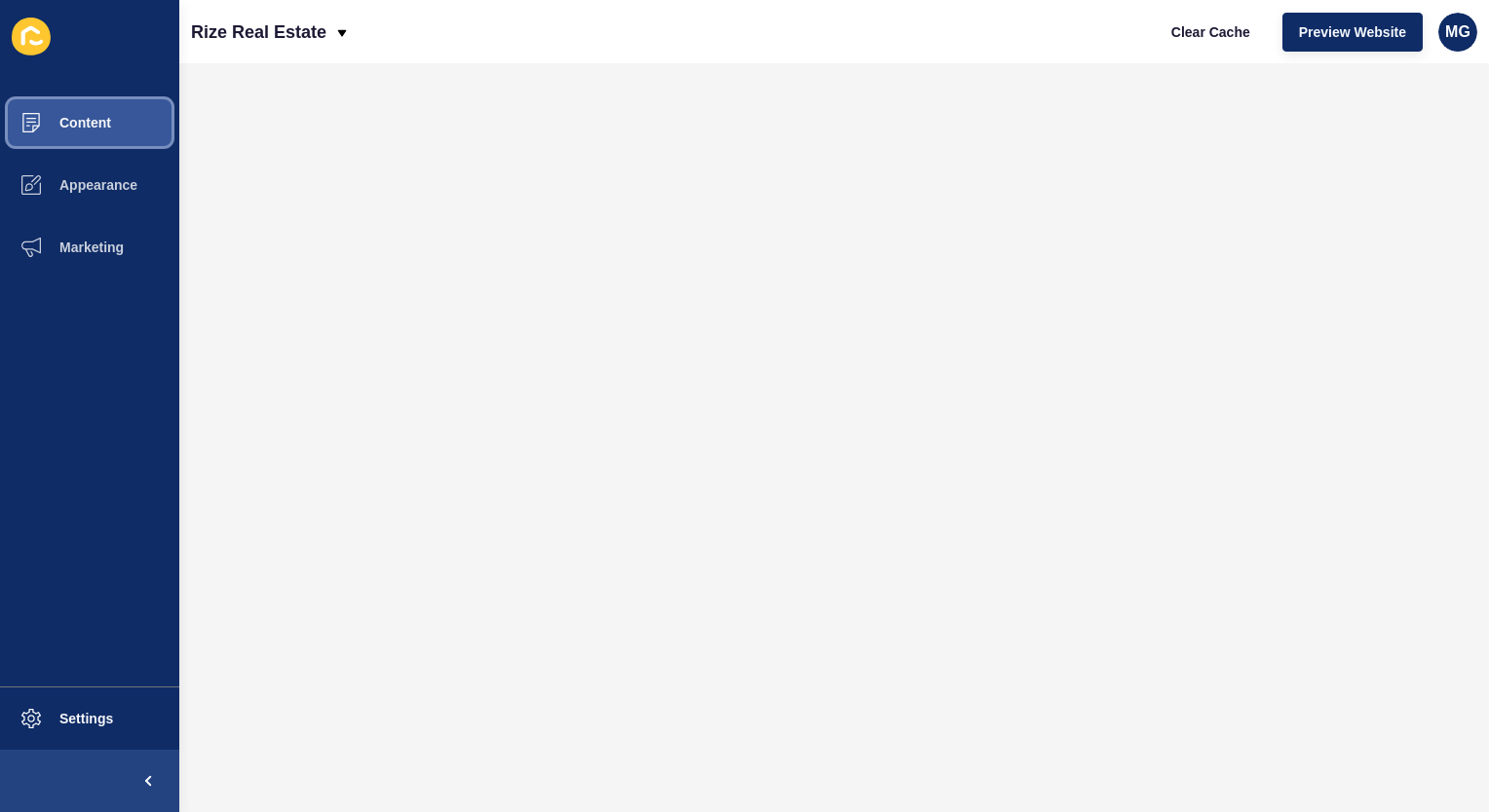
click at [90, 123] on span "Content" at bounding box center [54, 123] width 114 height 16
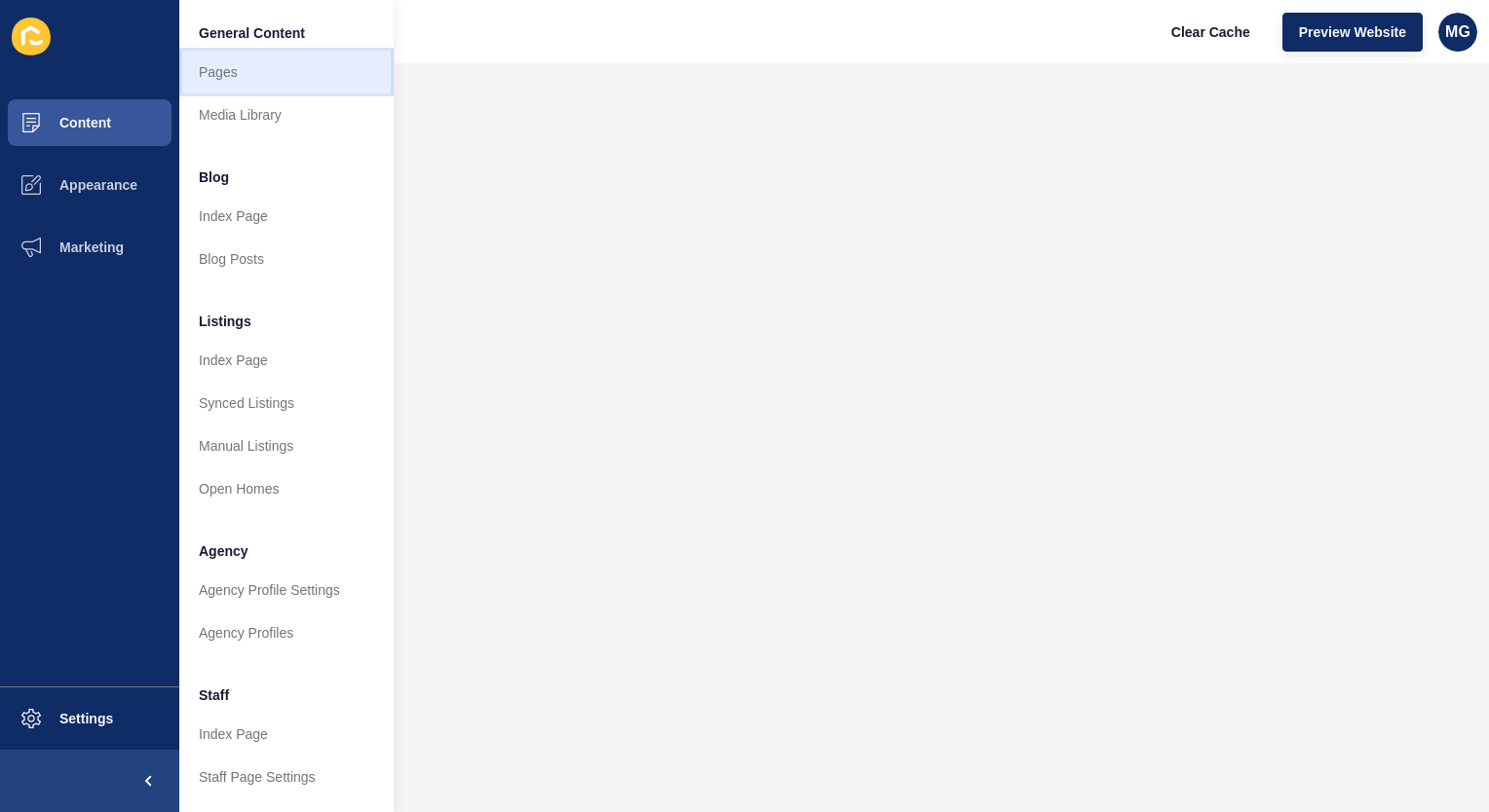
click at [238, 80] on link "Pages" at bounding box center [286, 71] width 214 height 42
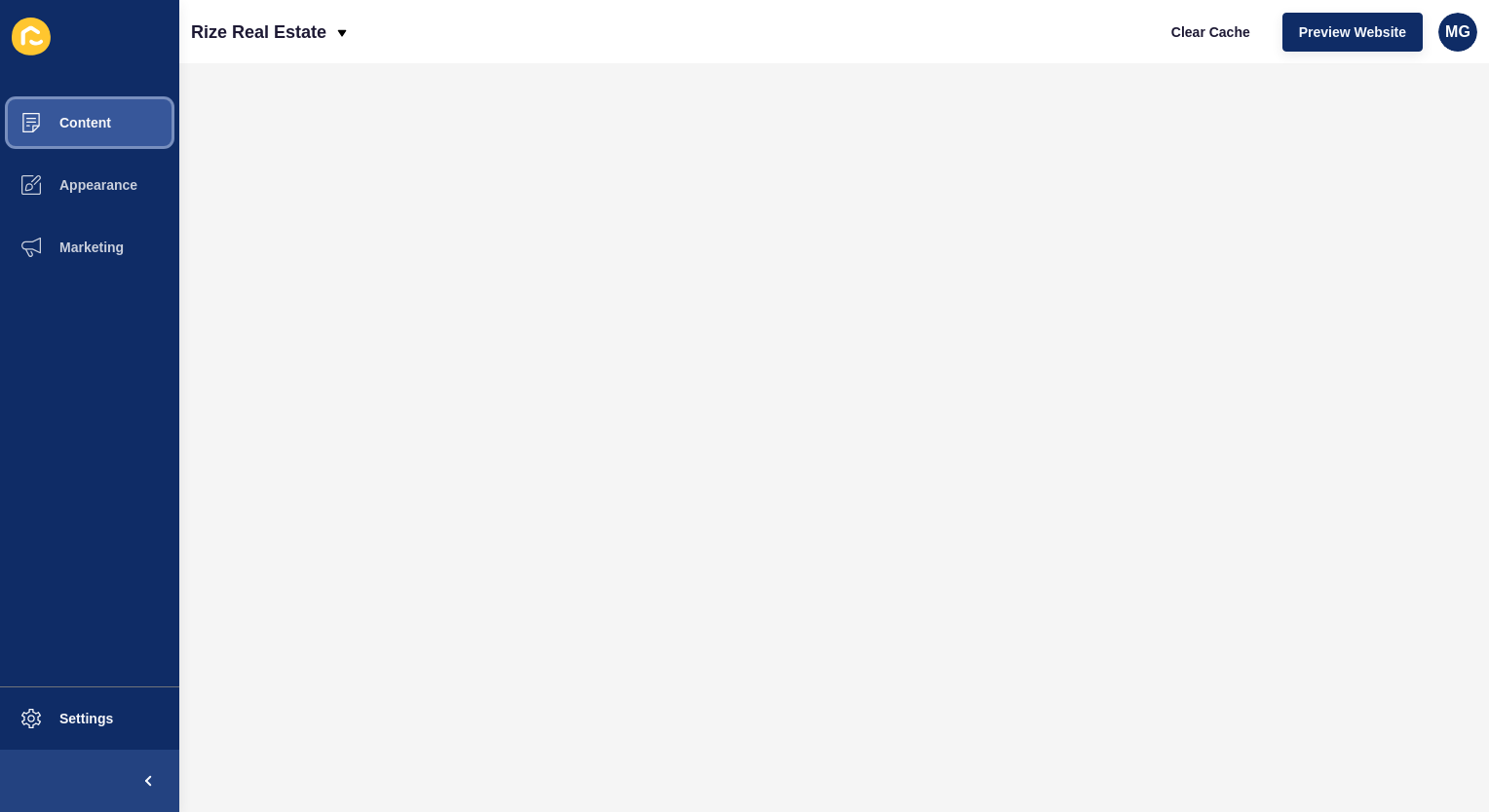
click at [119, 127] on button "Content" at bounding box center [90, 122] width 180 height 62
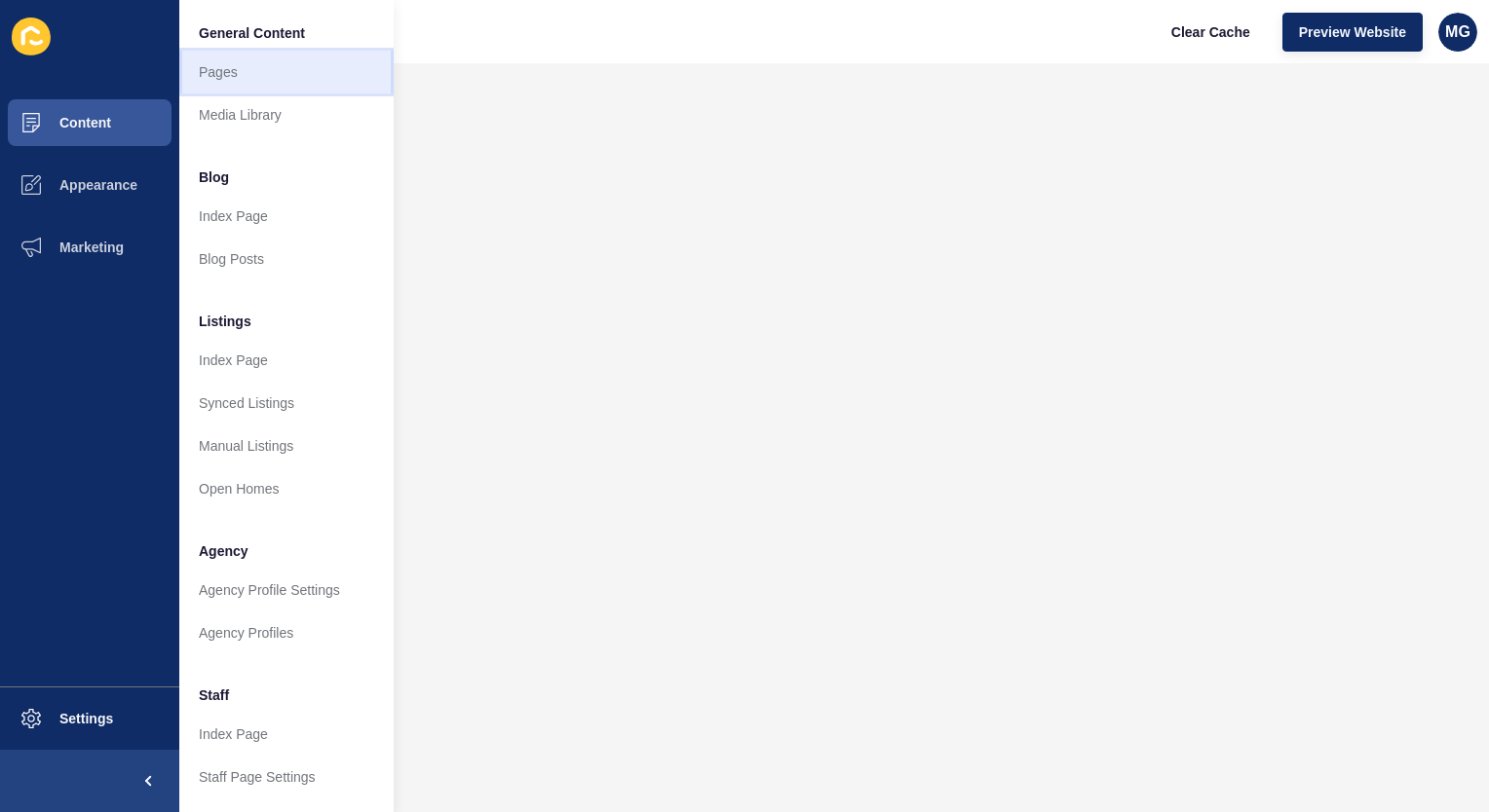
click at [247, 89] on link "Pages" at bounding box center [286, 71] width 214 height 42
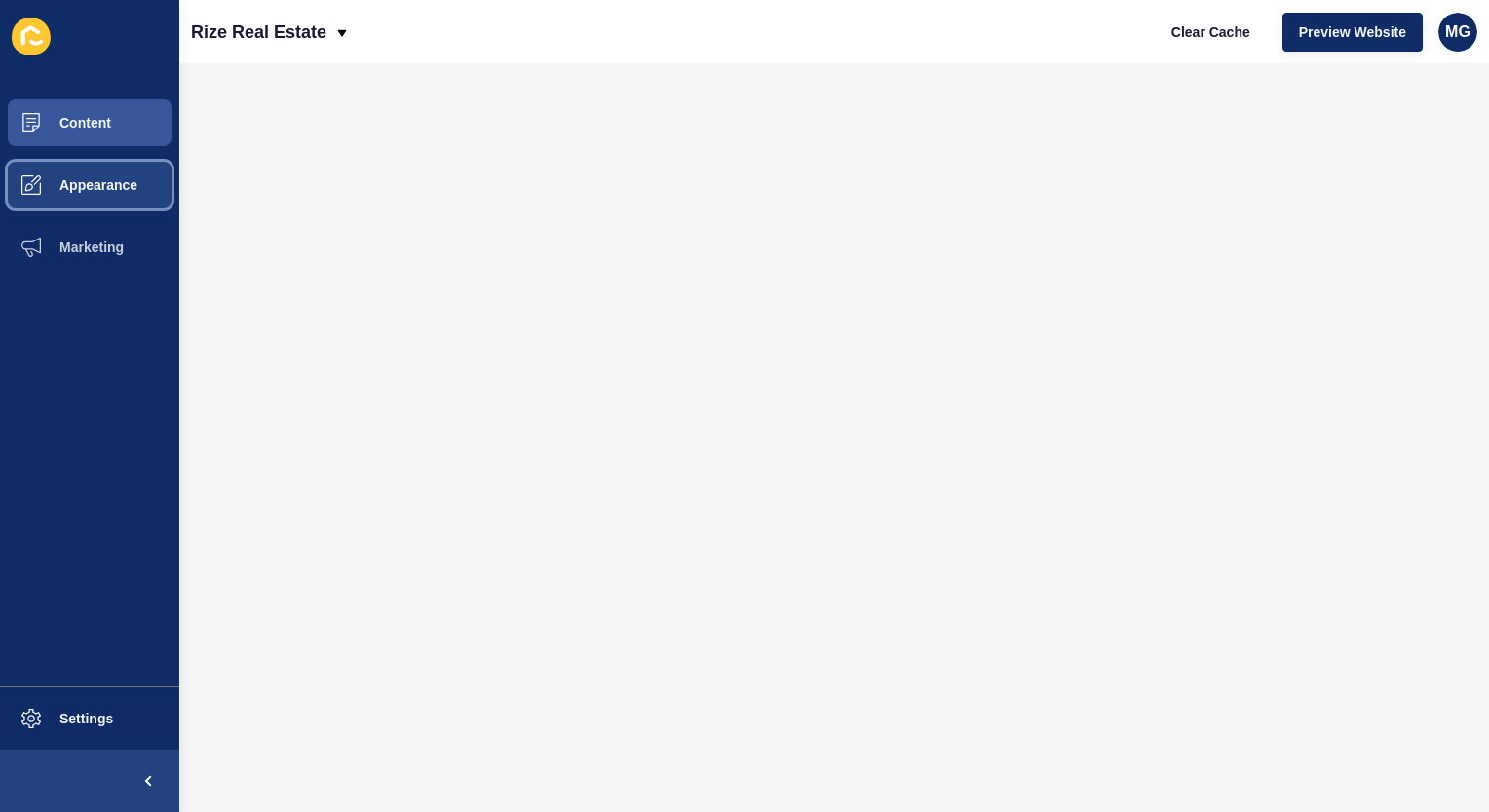
click at [127, 196] on button "Appearance" at bounding box center [90, 185] width 180 height 62
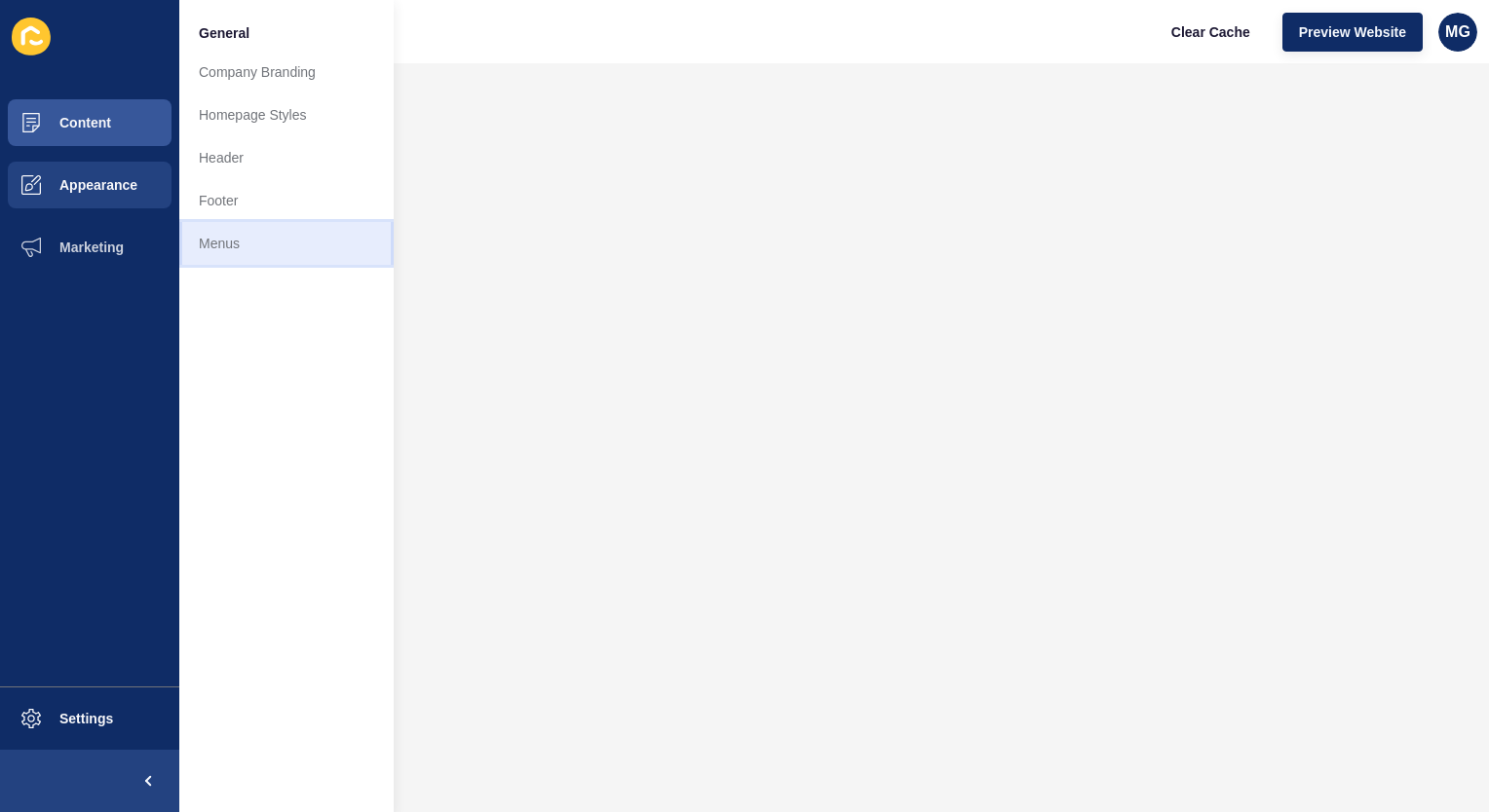
click at [251, 240] on link "Menus" at bounding box center [286, 243] width 214 height 42
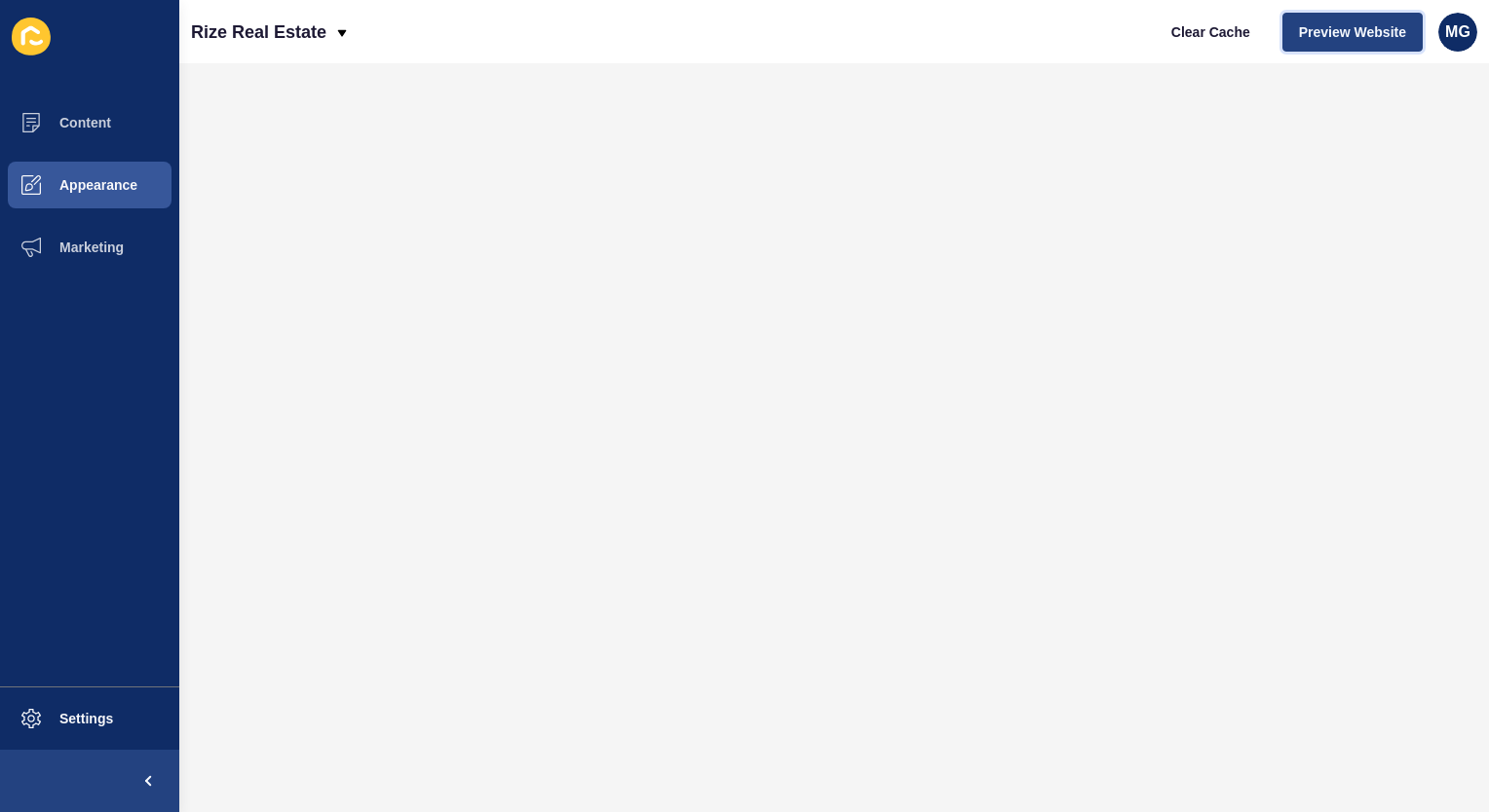
click at [1359, 35] on span "Preview Website" at bounding box center [1352, 33] width 108 height 20
